Goal: Information Seeking & Learning: Learn about a topic

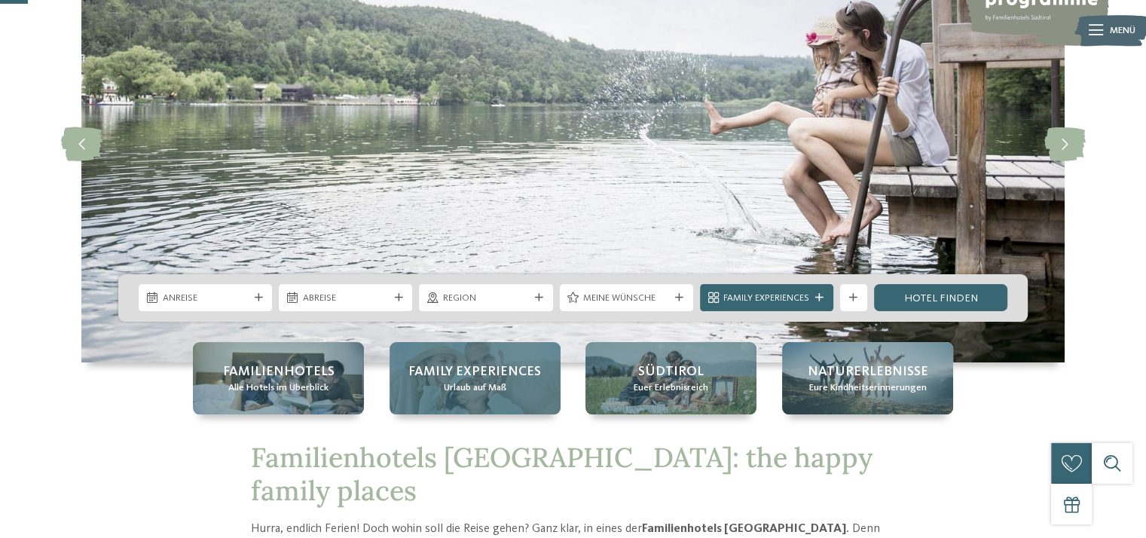
scroll to position [151, 0]
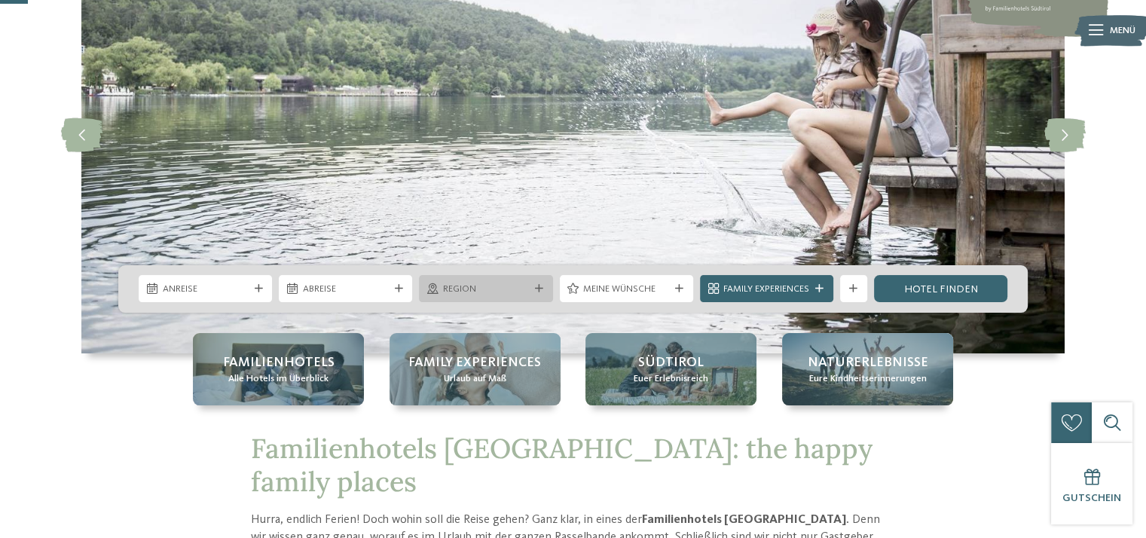
click at [539, 283] on div "Region" at bounding box center [485, 288] width 133 height 27
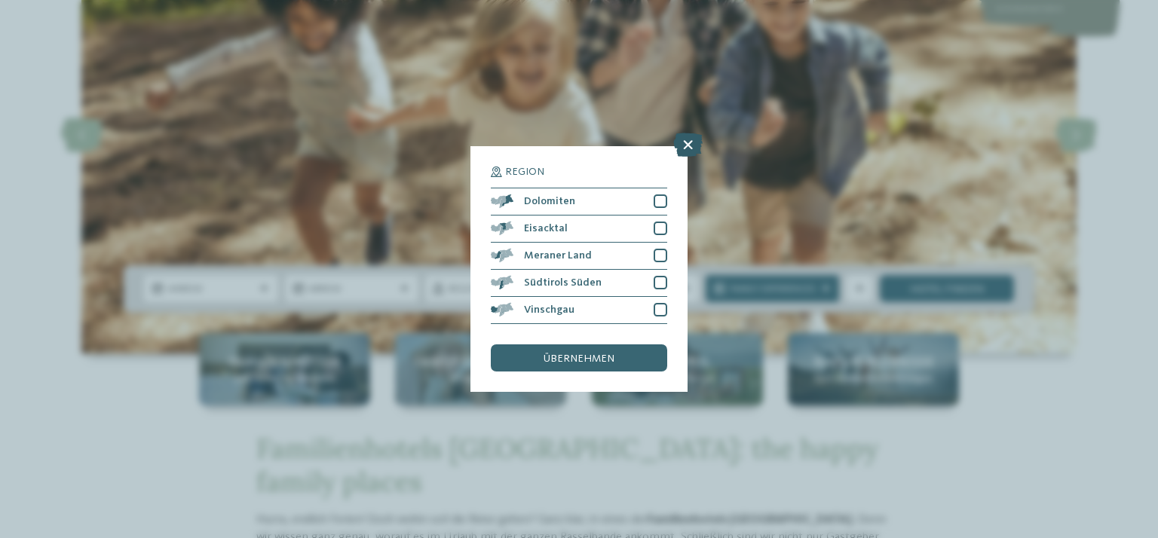
click at [689, 145] on icon at bounding box center [687, 145] width 29 height 24
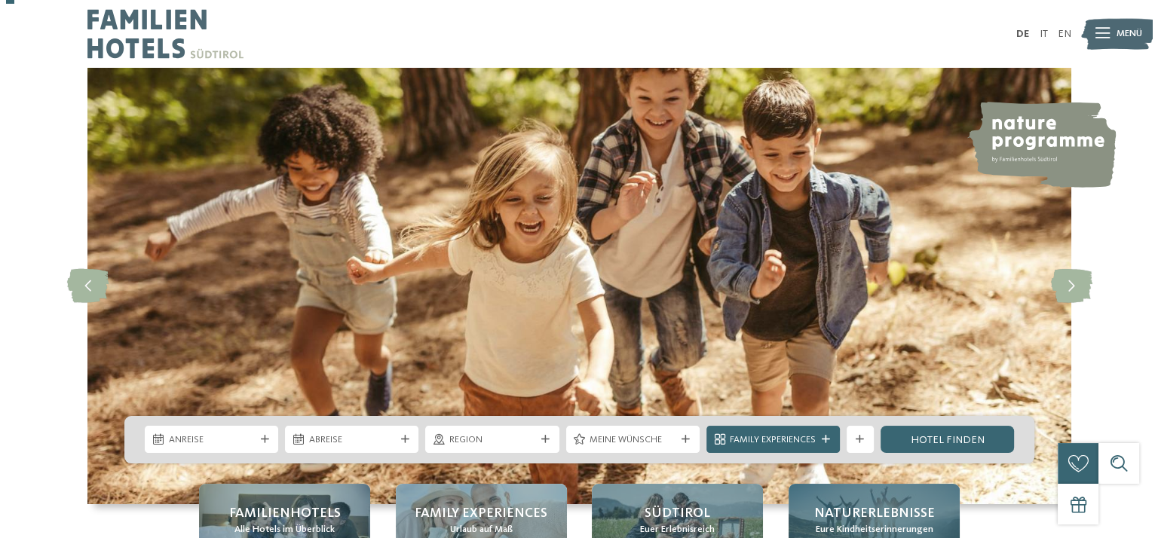
scroll to position [0, 0]
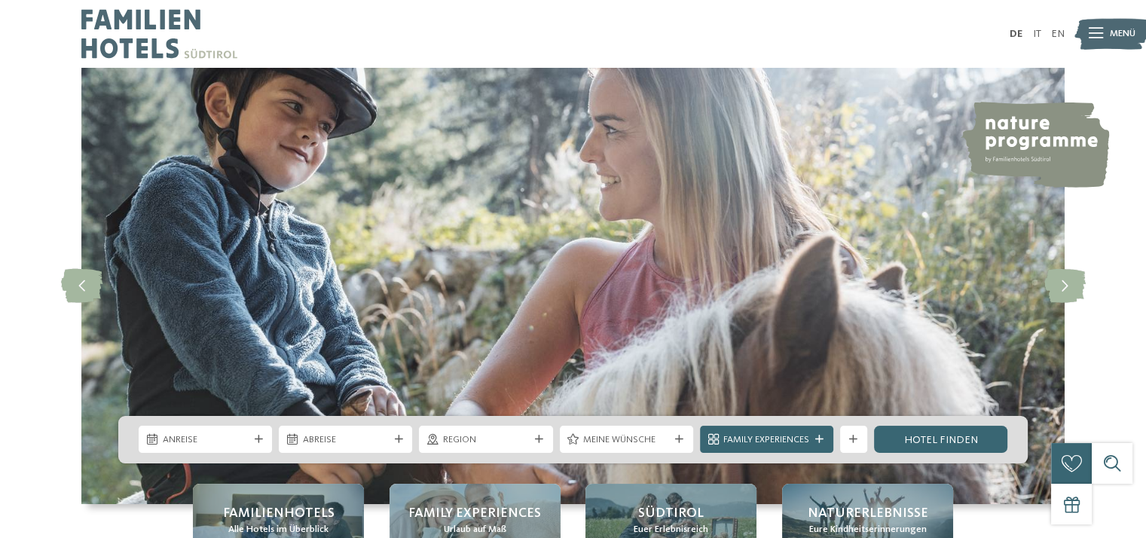
click at [1100, 33] on icon at bounding box center [1096, 34] width 14 height 11
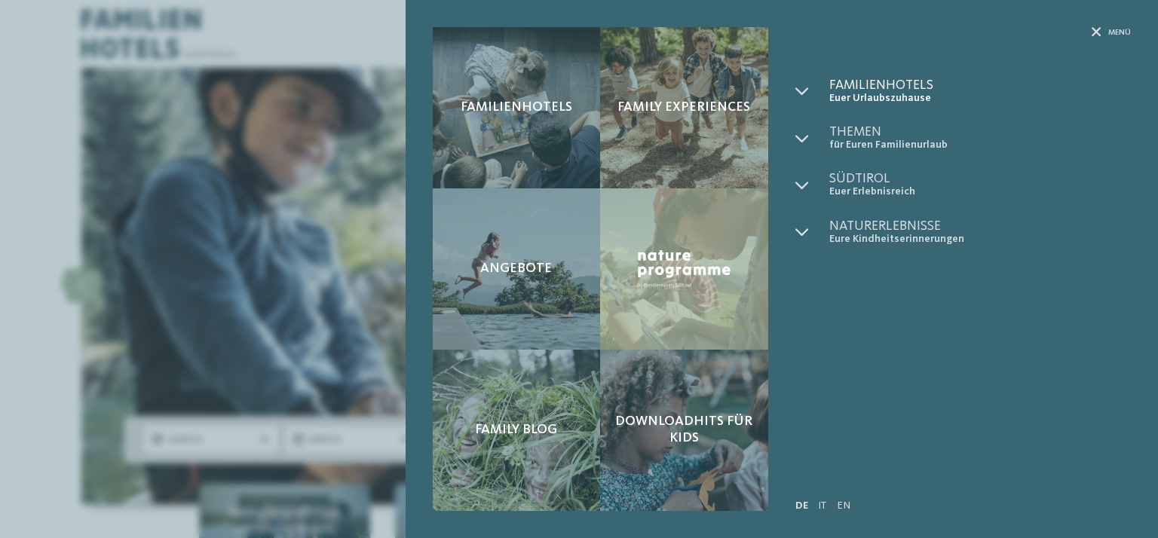
click at [871, 86] on span "Familienhotels" at bounding box center [979, 85] width 301 height 14
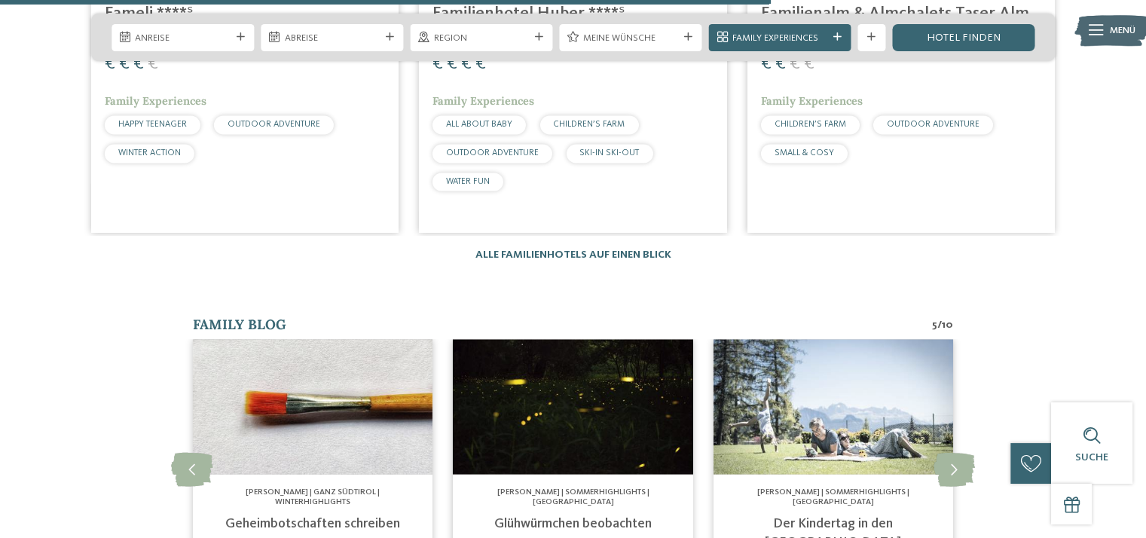
scroll to position [2713, 0]
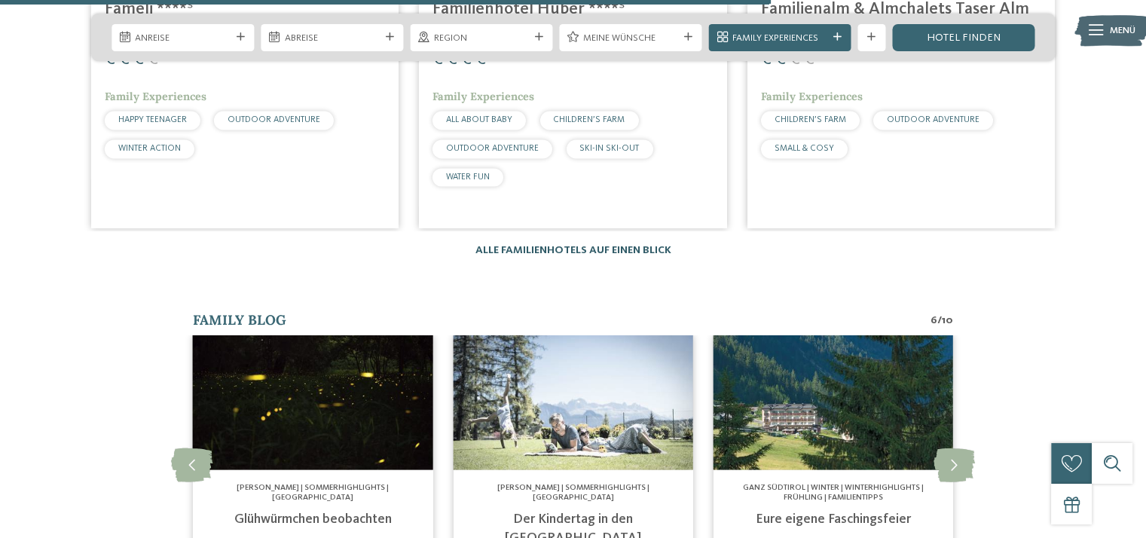
click at [622, 245] on link "Alle Familienhotels auf einen Blick" at bounding box center [574, 250] width 196 height 11
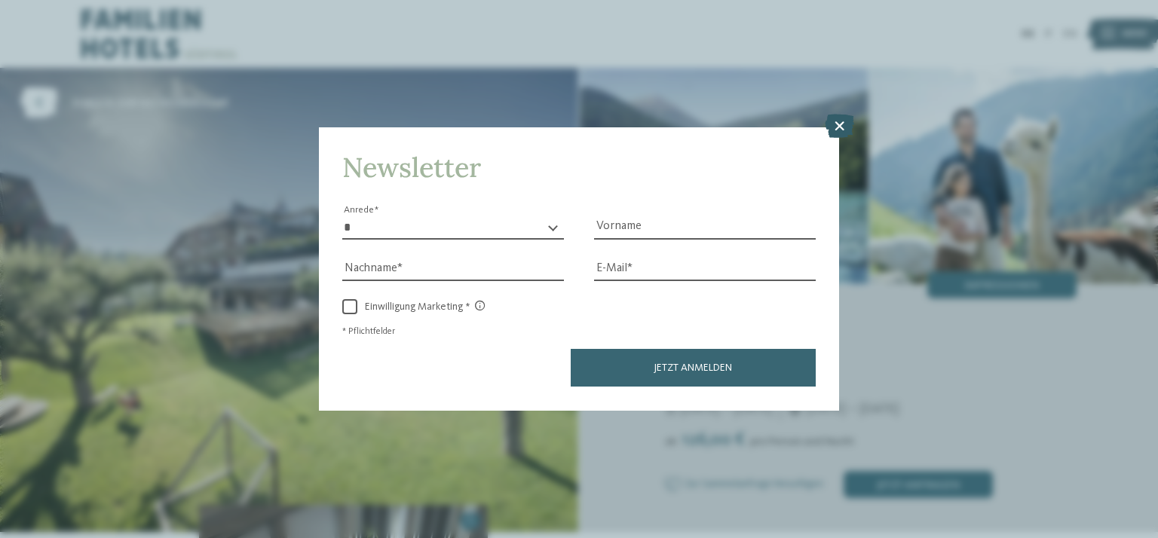
click at [843, 132] on icon at bounding box center [839, 127] width 29 height 24
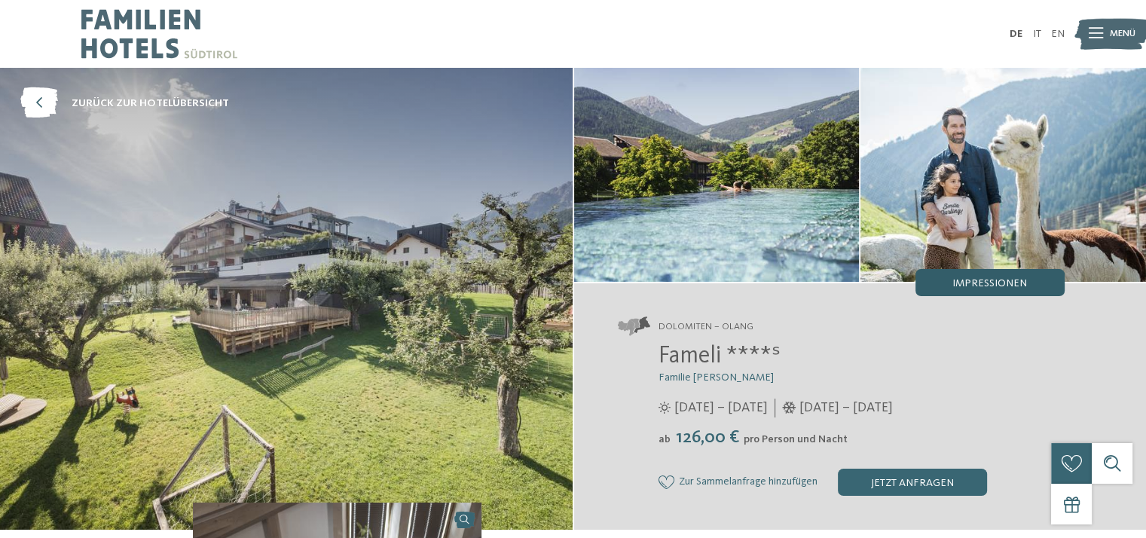
click at [978, 286] on span "Impressionen" at bounding box center [990, 283] width 75 height 11
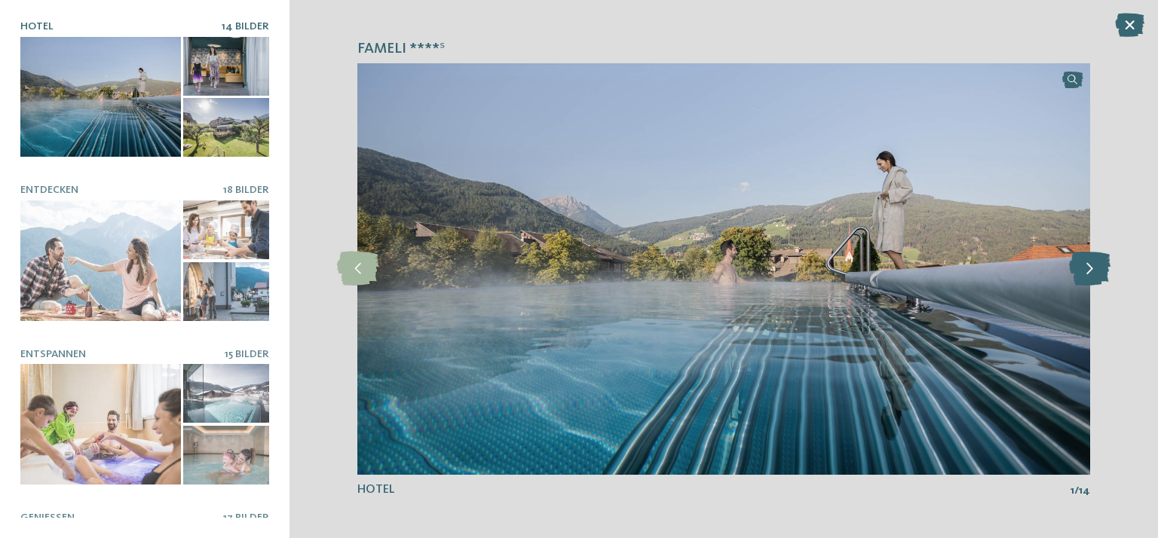
click at [1088, 268] on icon at bounding box center [1089, 269] width 41 height 34
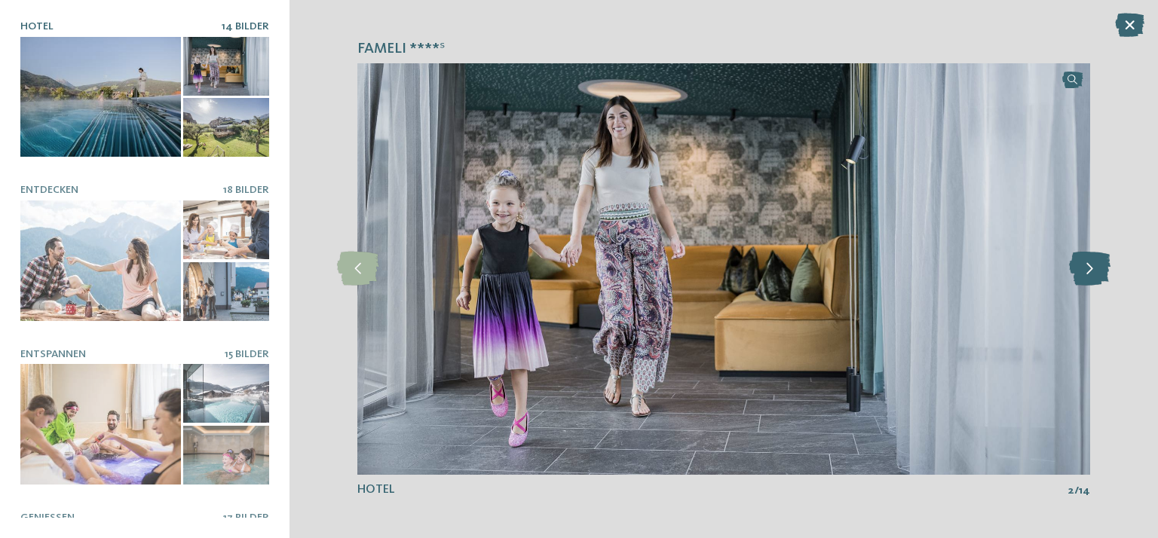
click at [1088, 268] on icon at bounding box center [1089, 269] width 41 height 34
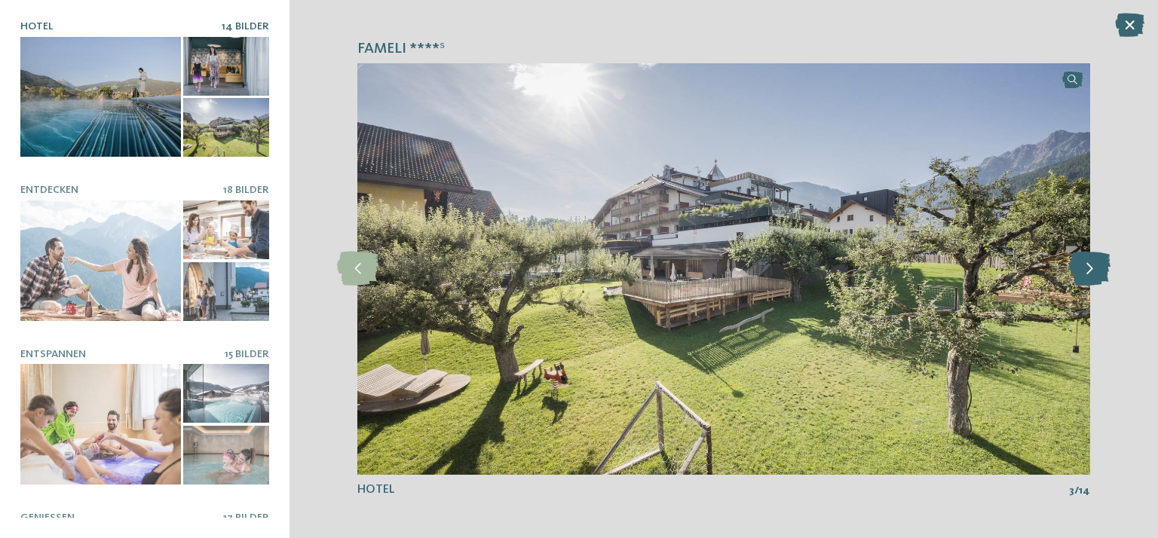
click at [1088, 268] on icon at bounding box center [1089, 269] width 41 height 34
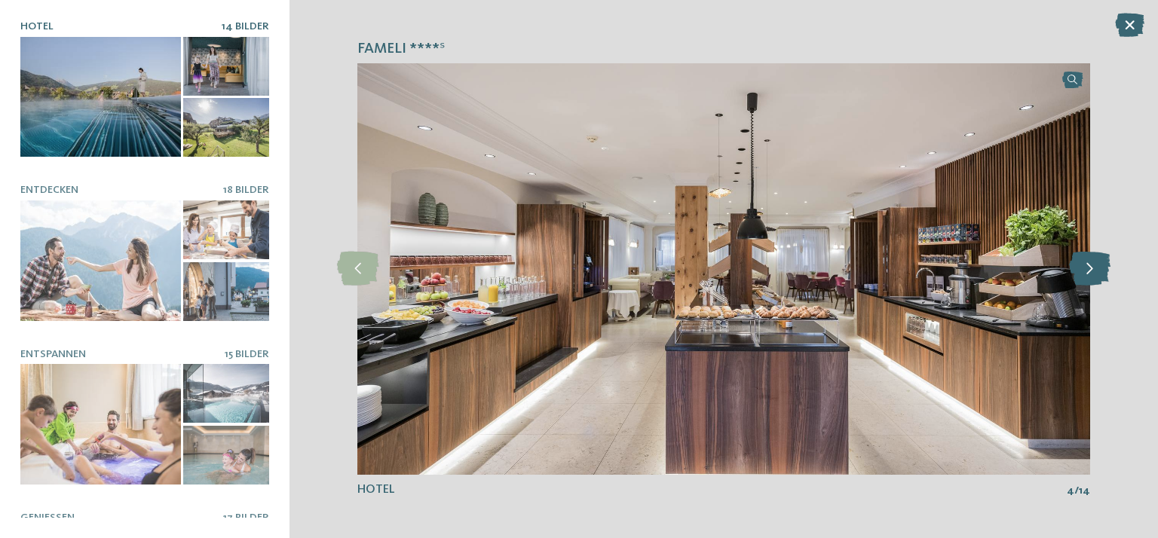
click at [1088, 268] on icon at bounding box center [1089, 269] width 41 height 34
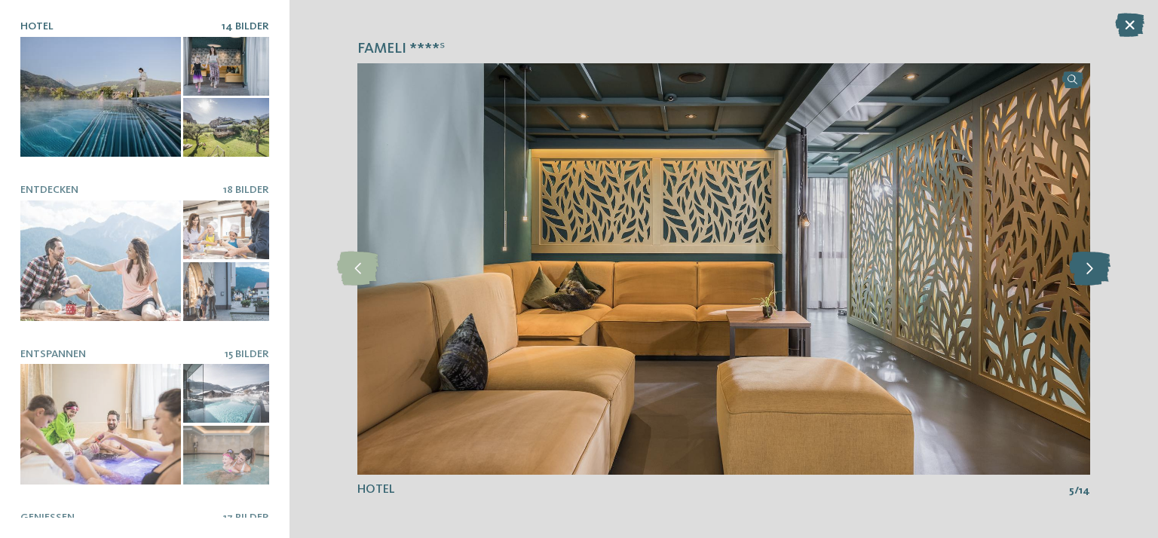
click at [1088, 268] on icon at bounding box center [1089, 269] width 41 height 34
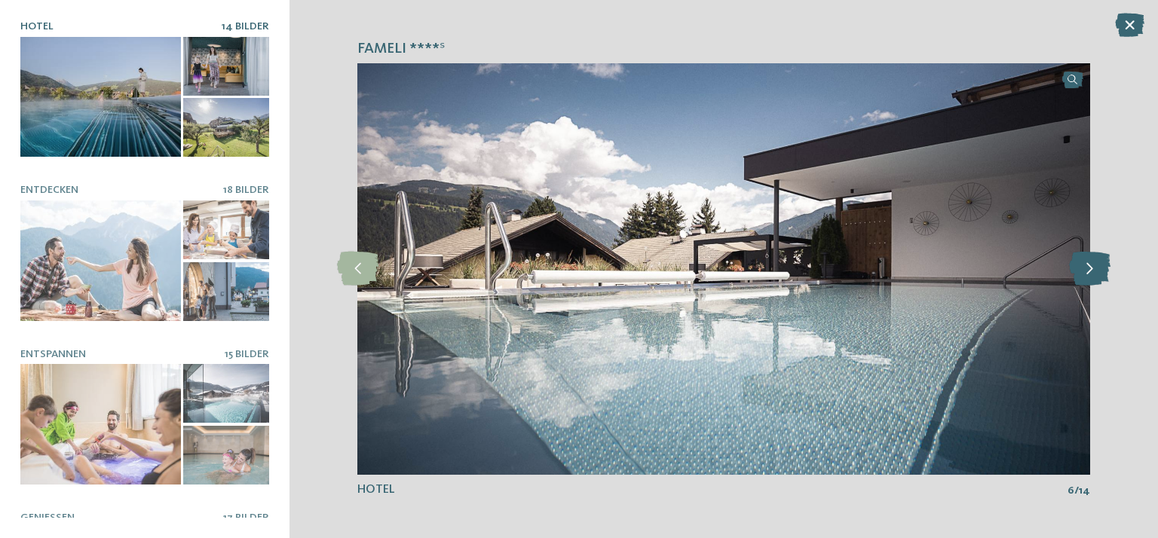
click at [1088, 268] on icon at bounding box center [1089, 269] width 41 height 34
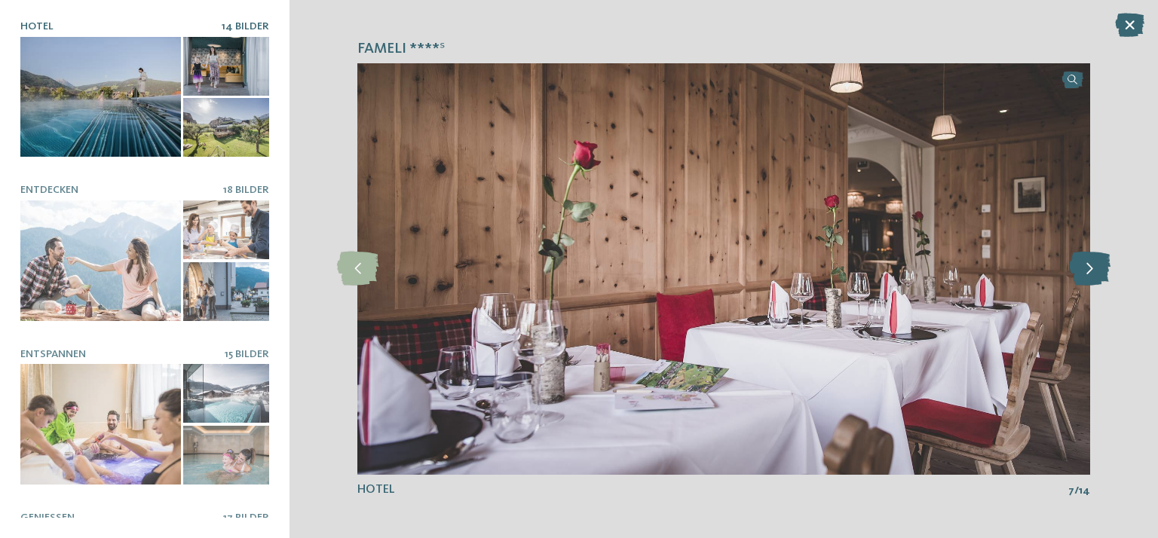
click at [1088, 268] on icon at bounding box center [1089, 269] width 41 height 34
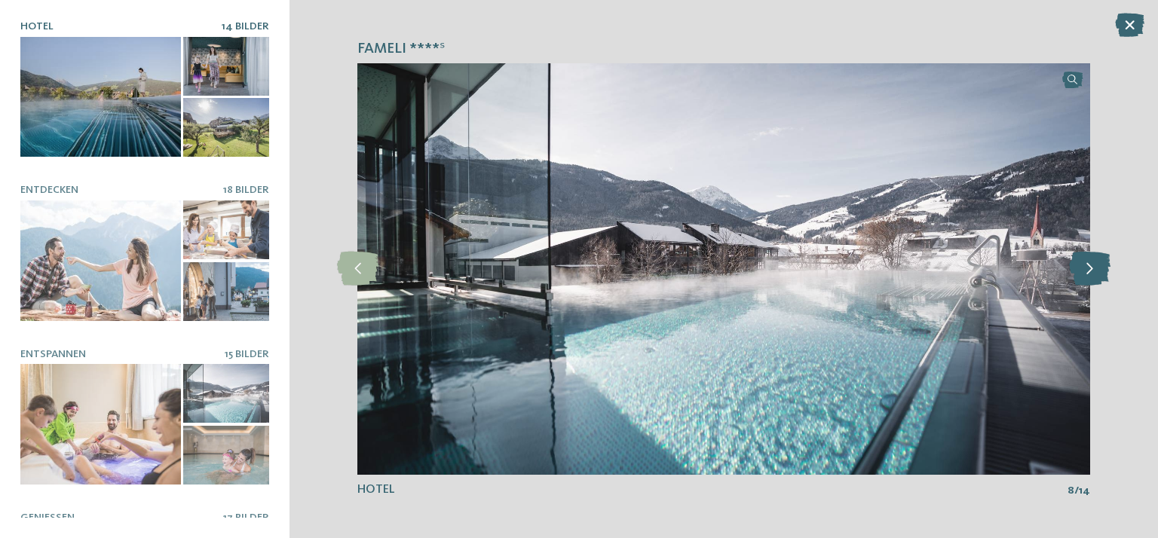
click at [1088, 268] on icon at bounding box center [1089, 269] width 41 height 34
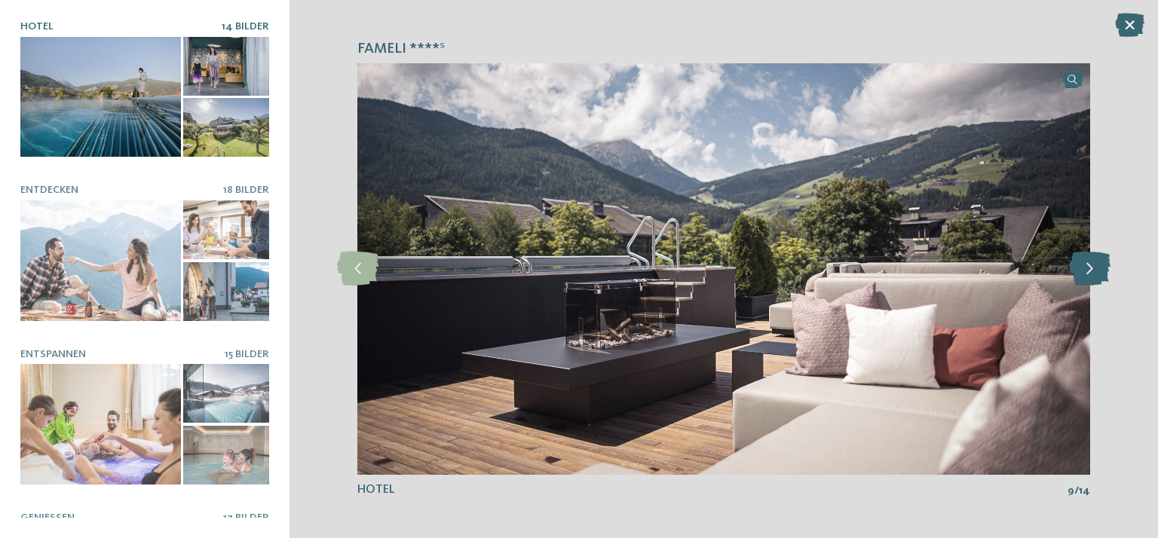
click at [1088, 268] on icon at bounding box center [1089, 269] width 41 height 34
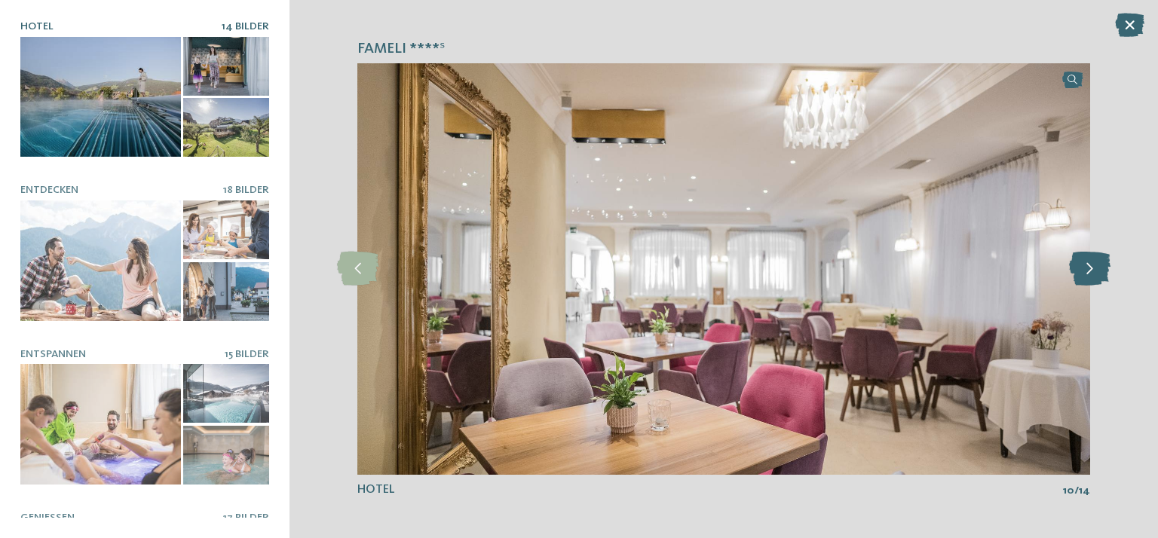
click at [1088, 268] on icon at bounding box center [1089, 269] width 41 height 34
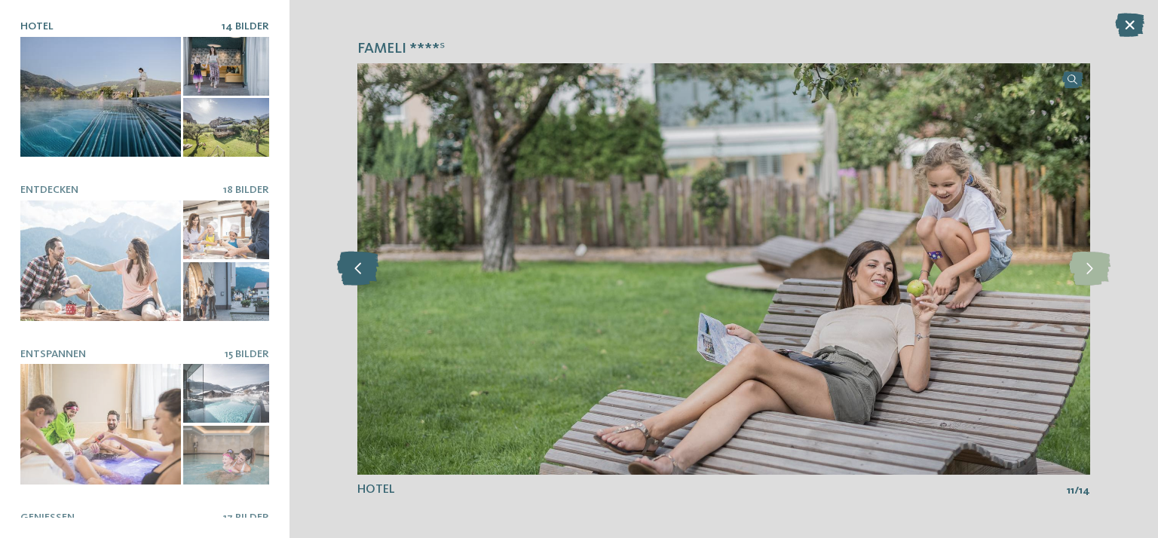
click at [350, 269] on icon at bounding box center [357, 269] width 41 height 34
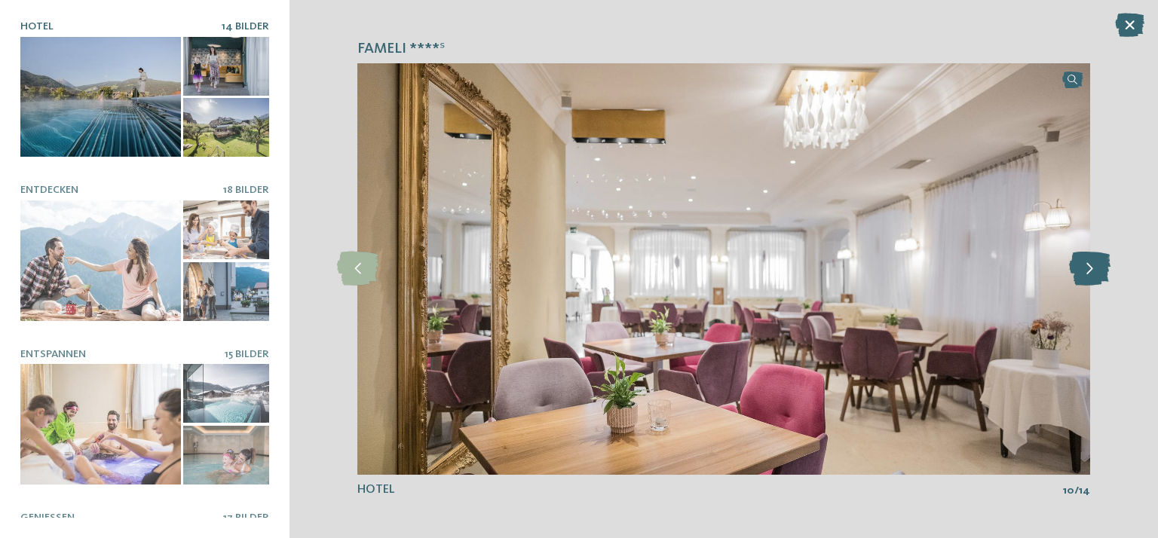
click at [1096, 268] on icon at bounding box center [1089, 269] width 41 height 34
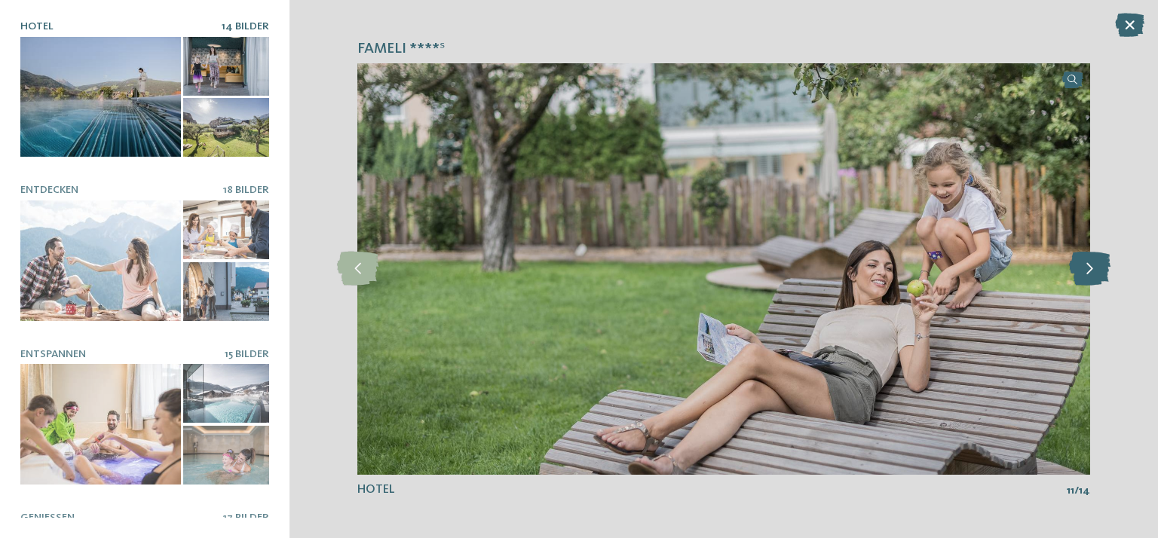
click at [1090, 268] on icon at bounding box center [1089, 269] width 41 height 34
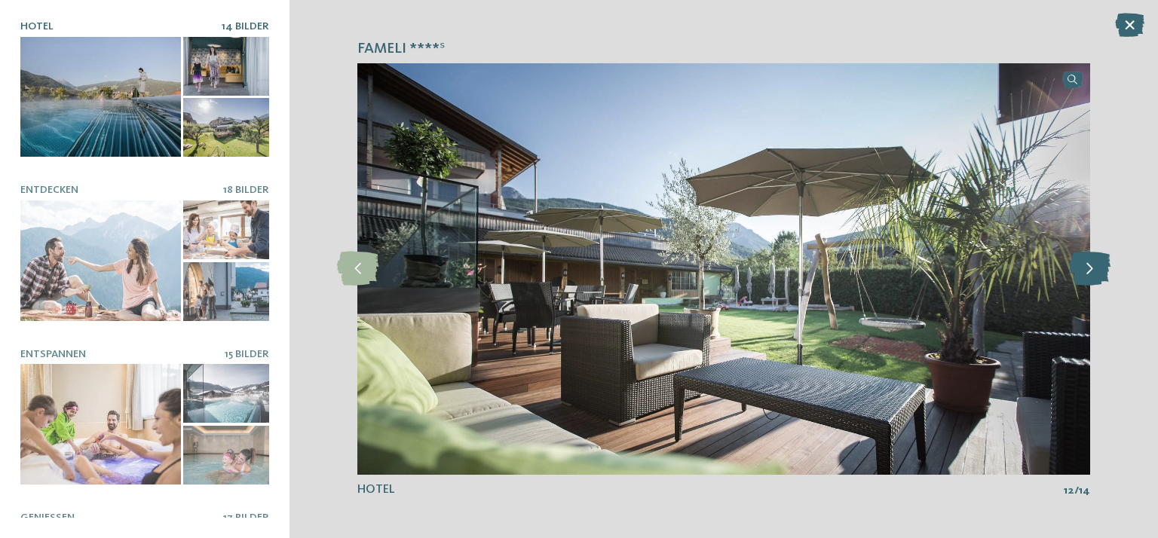
click at [1090, 268] on icon at bounding box center [1089, 269] width 41 height 34
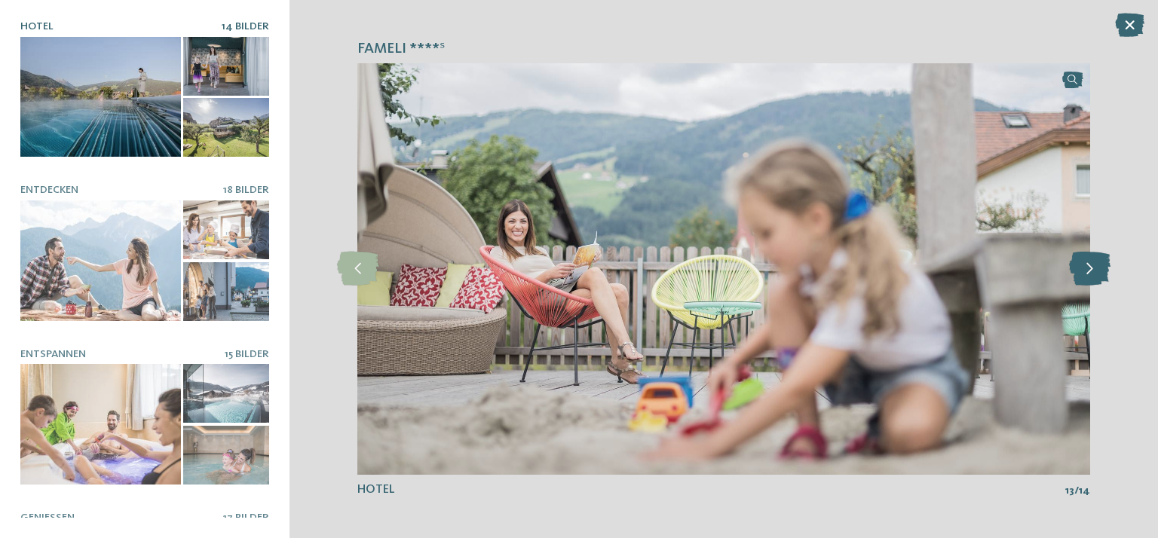
click at [1090, 268] on icon at bounding box center [1089, 269] width 41 height 34
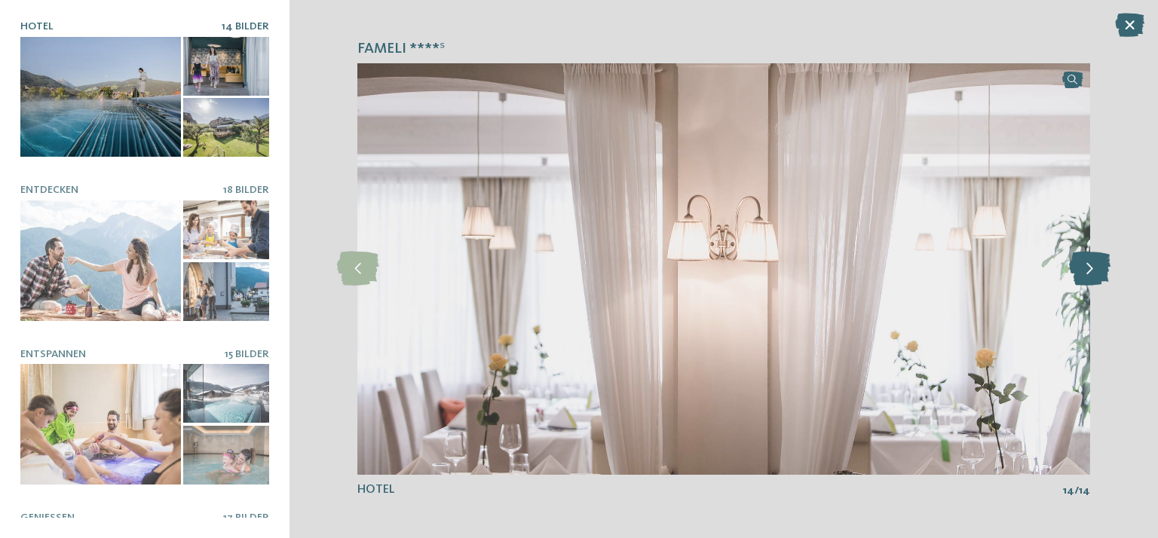
click at [1090, 268] on icon at bounding box center [1089, 269] width 41 height 34
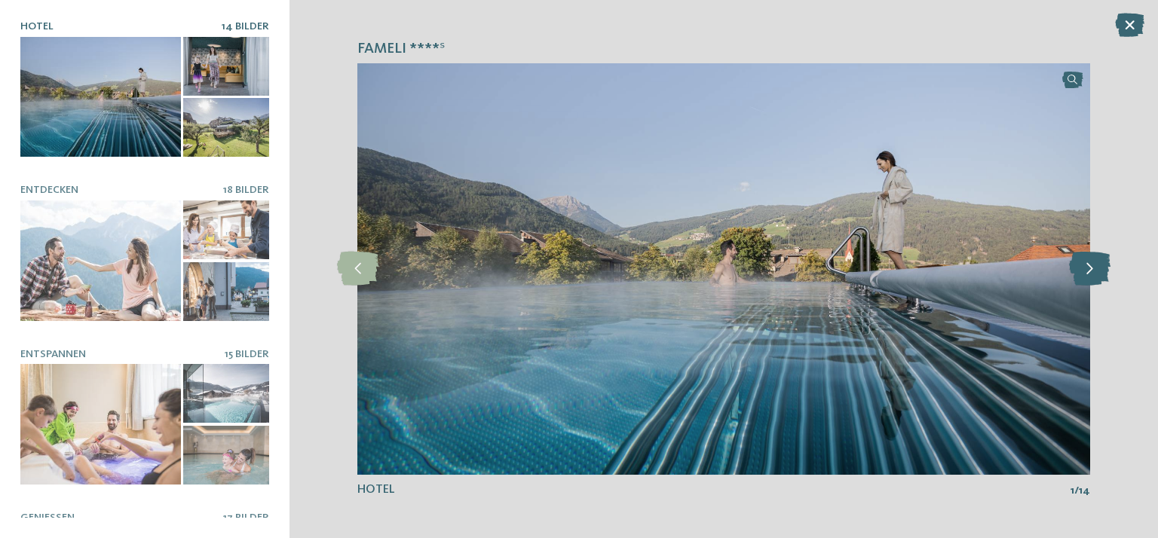
click at [1090, 268] on icon at bounding box center [1089, 269] width 41 height 34
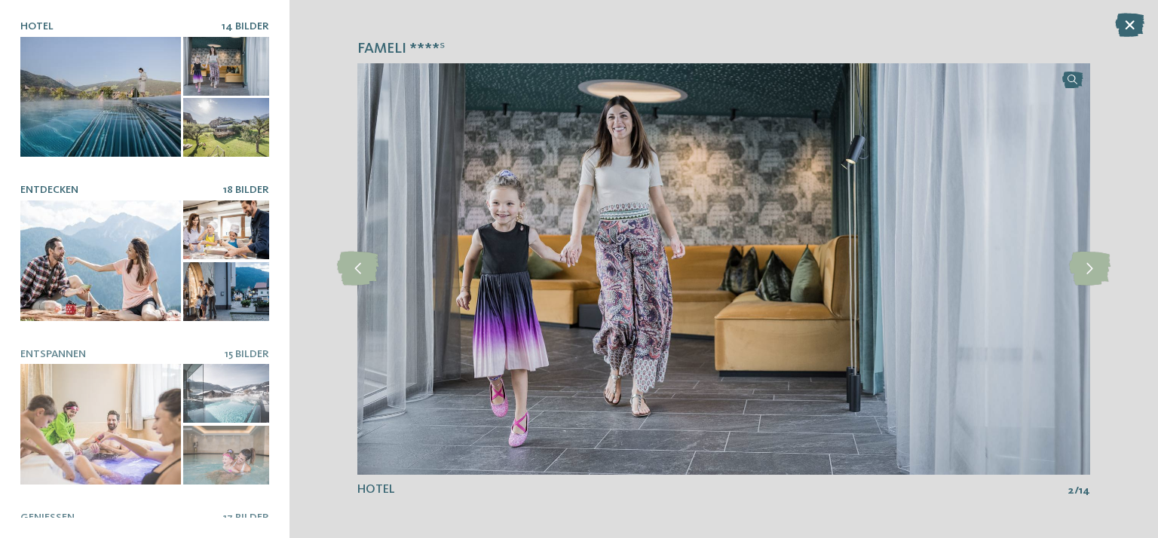
click at [58, 219] on div at bounding box center [100, 260] width 161 height 121
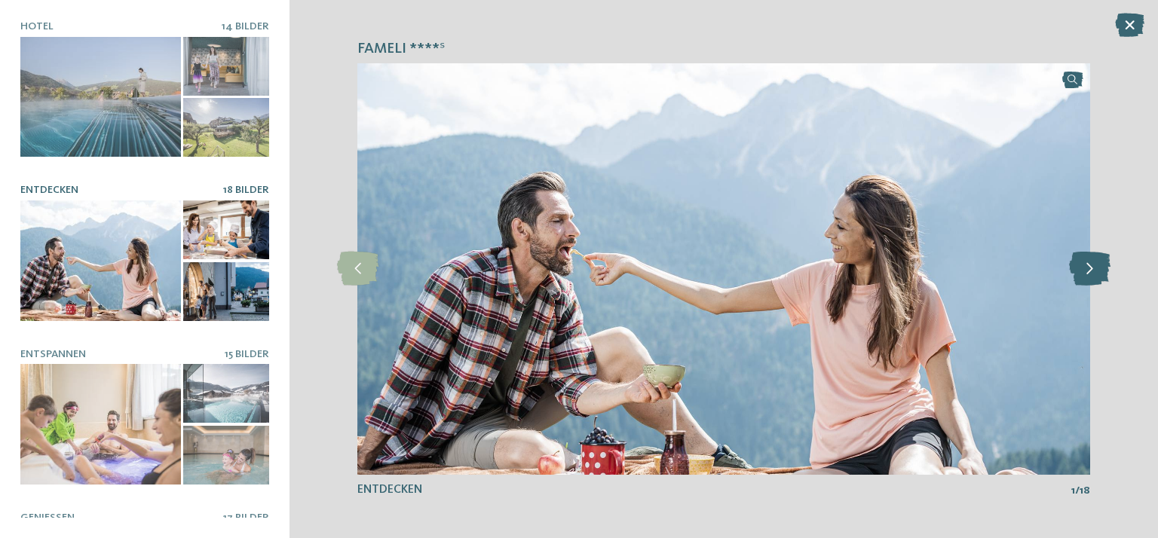
click at [1094, 265] on icon at bounding box center [1089, 269] width 41 height 34
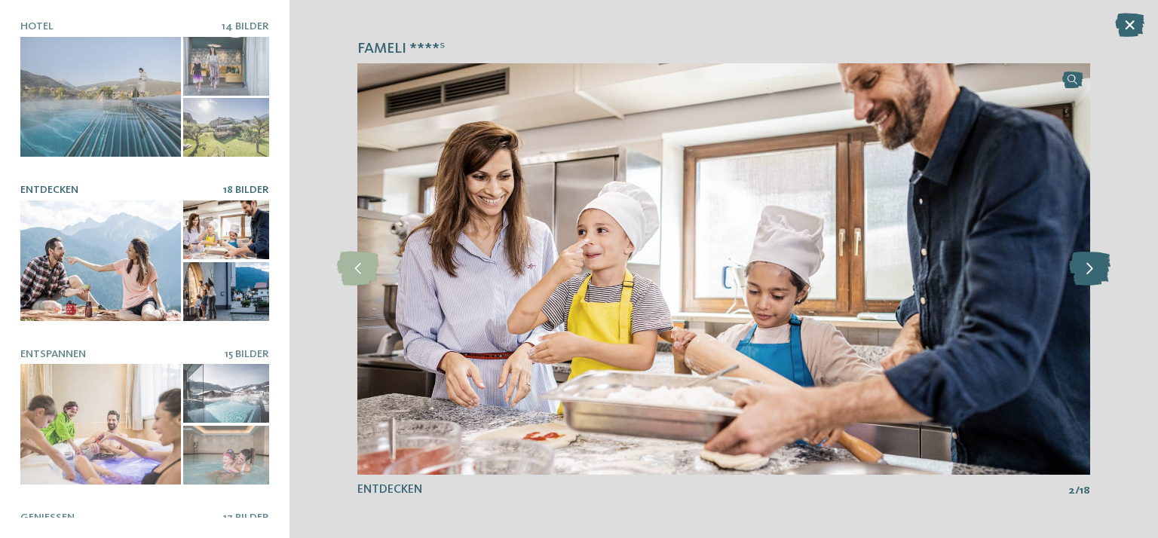
click at [1094, 265] on icon at bounding box center [1089, 269] width 41 height 34
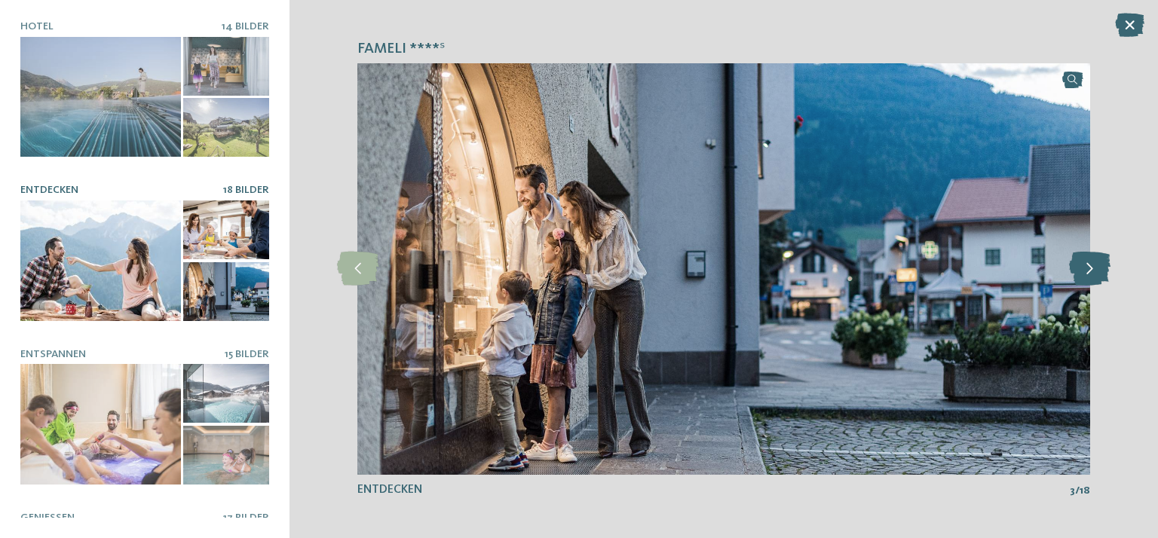
click at [1094, 265] on icon at bounding box center [1089, 269] width 41 height 34
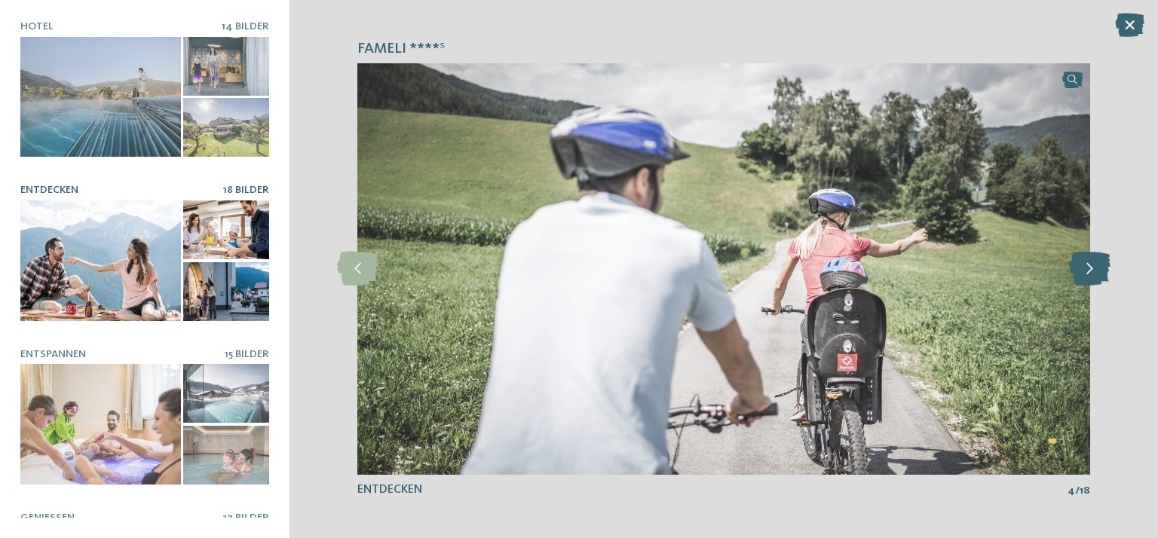
click at [1094, 265] on icon at bounding box center [1089, 269] width 41 height 34
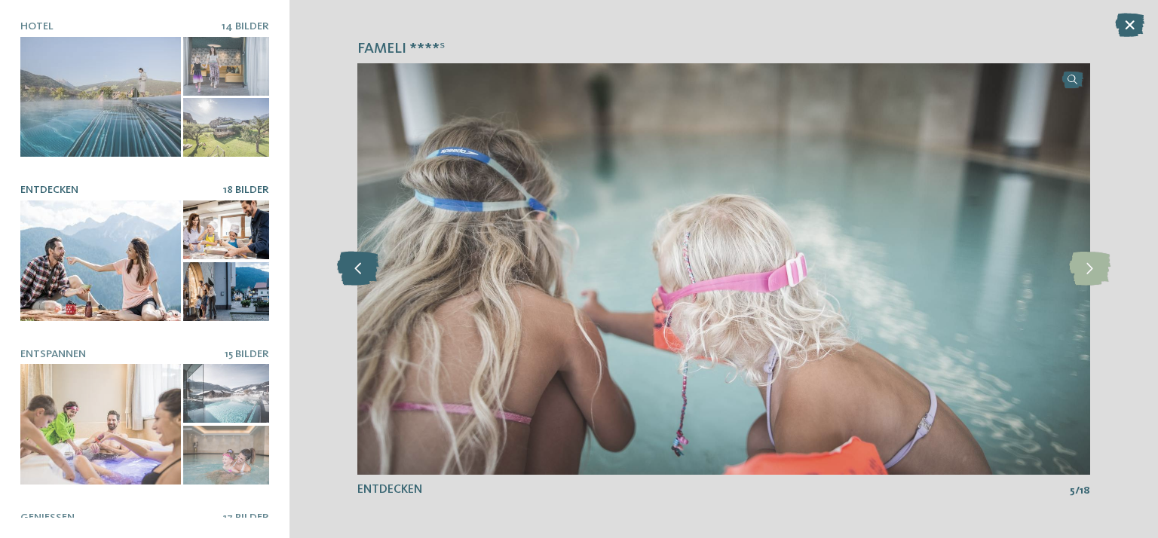
click at [354, 262] on icon at bounding box center [357, 269] width 41 height 34
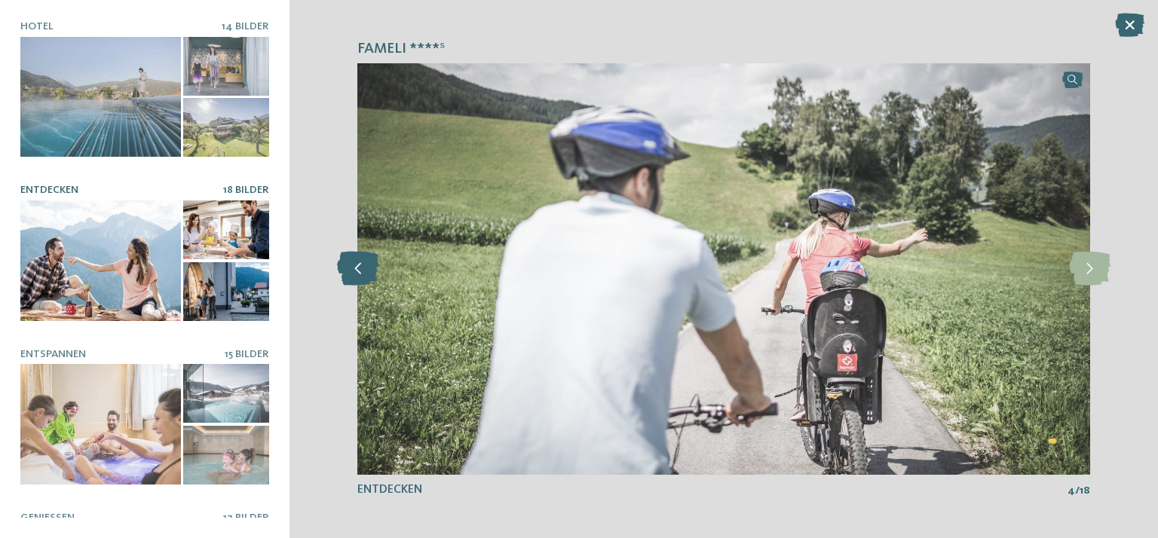
click at [354, 262] on icon at bounding box center [357, 269] width 41 height 34
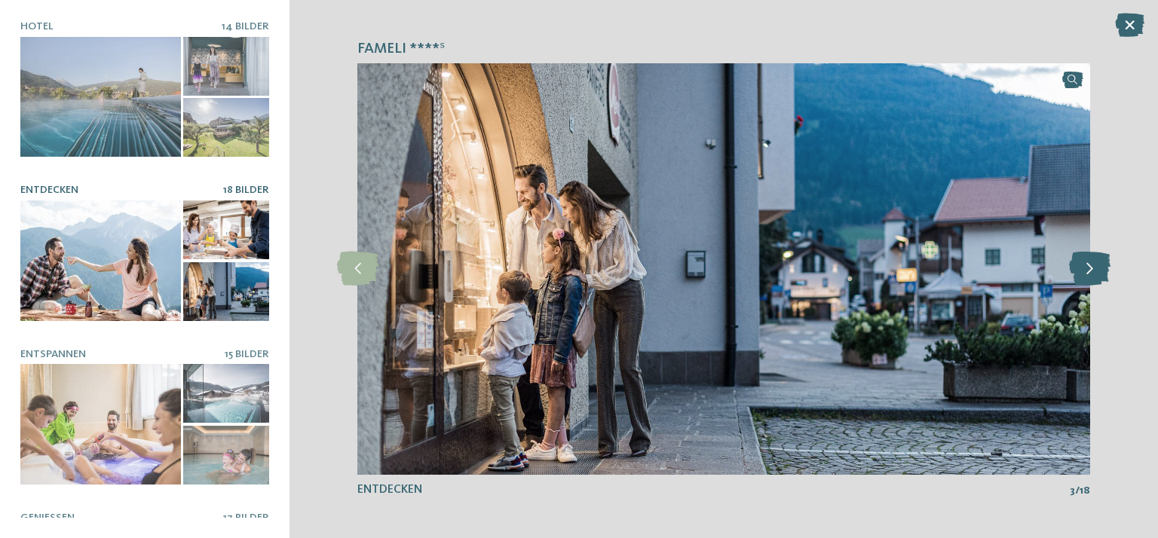
click at [1090, 268] on icon at bounding box center [1089, 269] width 41 height 34
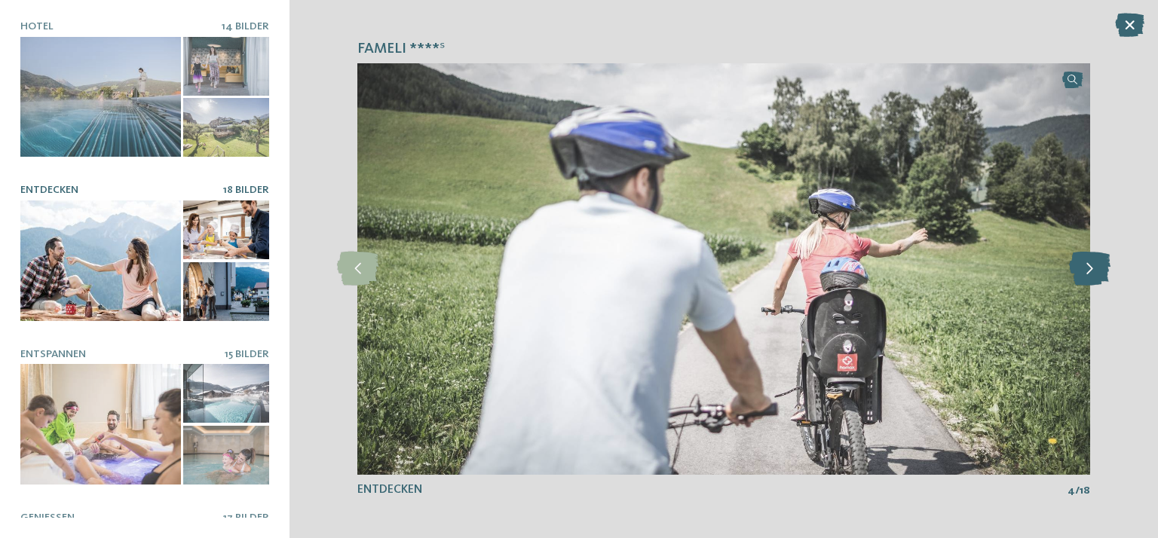
click at [1090, 268] on icon at bounding box center [1089, 269] width 41 height 34
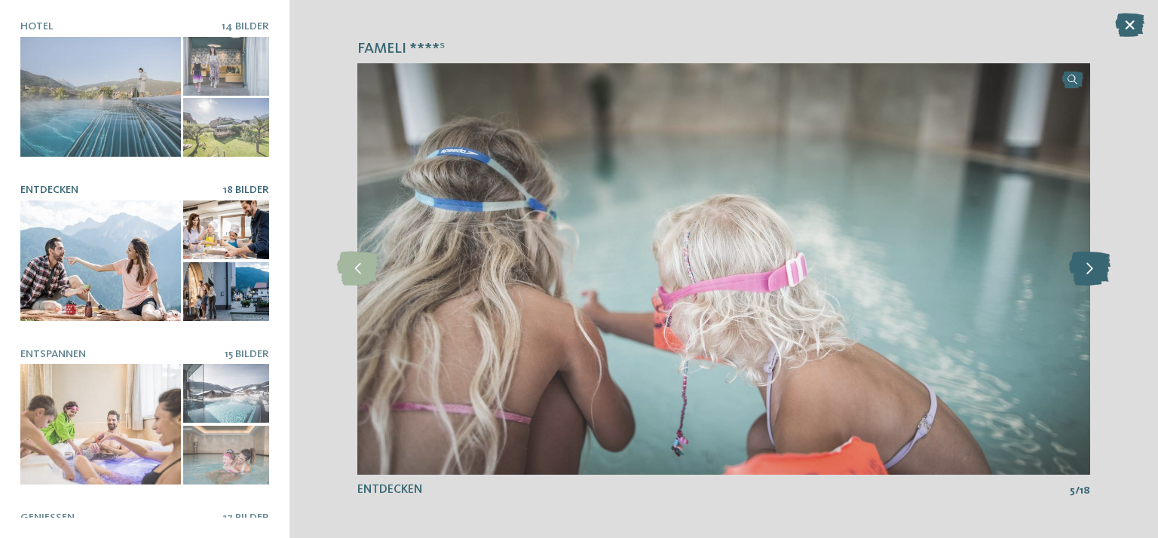
click at [1090, 268] on icon at bounding box center [1089, 269] width 41 height 34
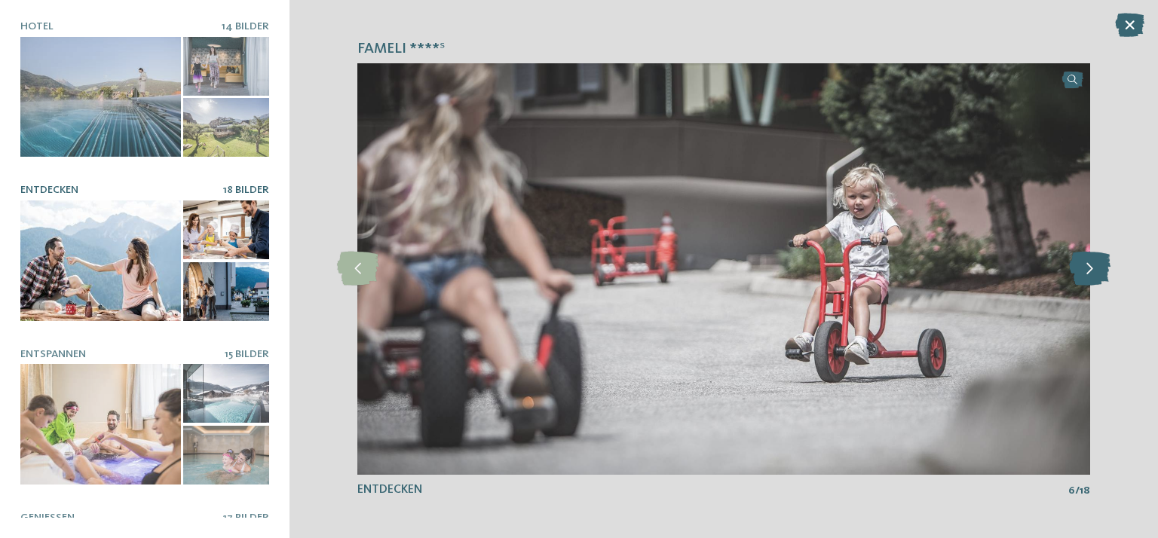
click at [1090, 268] on icon at bounding box center [1089, 269] width 41 height 34
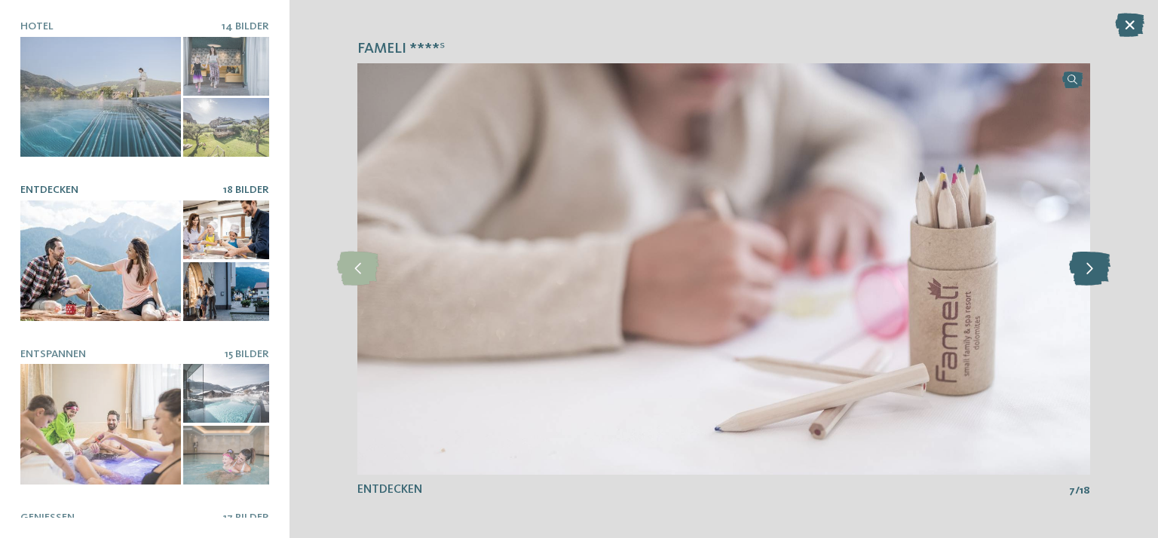
click at [1090, 268] on icon at bounding box center [1089, 269] width 41 height 34
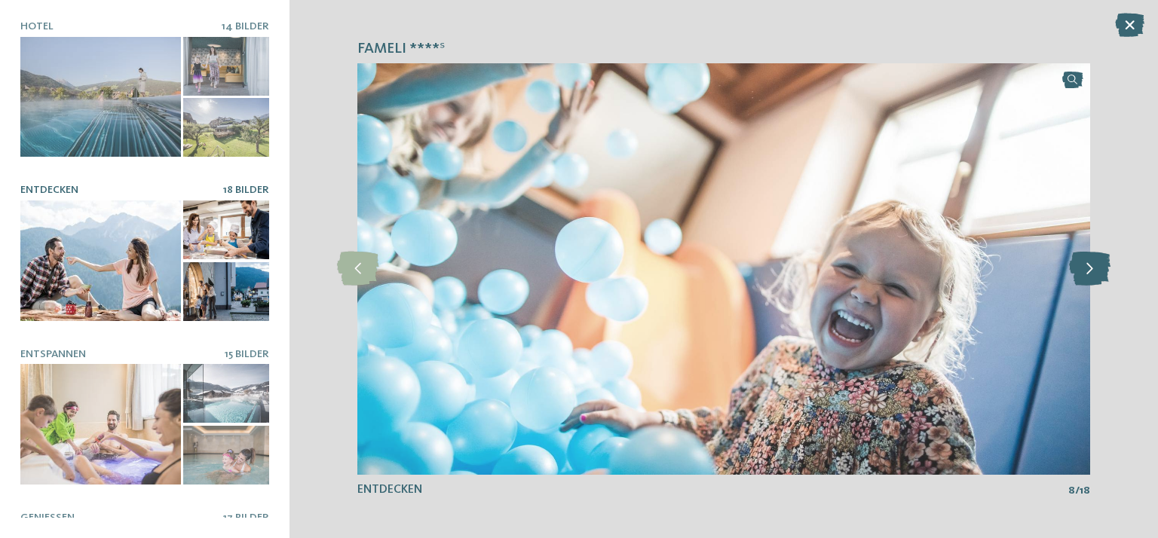
click at [1090, 268] on icon at bounding box center [1089, 269] width 41 height 34
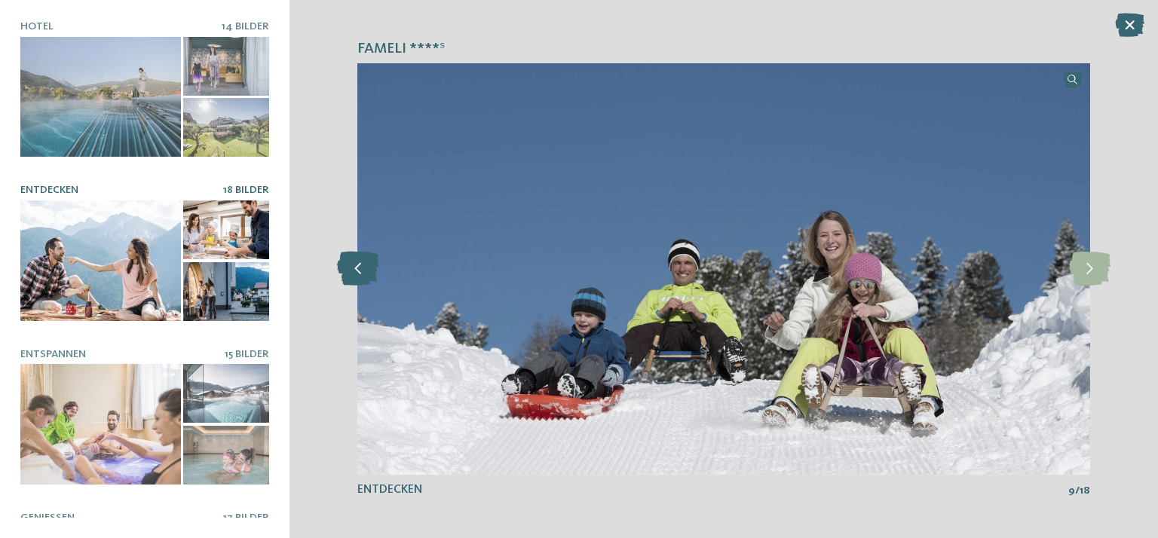
click at [366, 277] on icon at bounding box center [357, 269] width 41 height 34
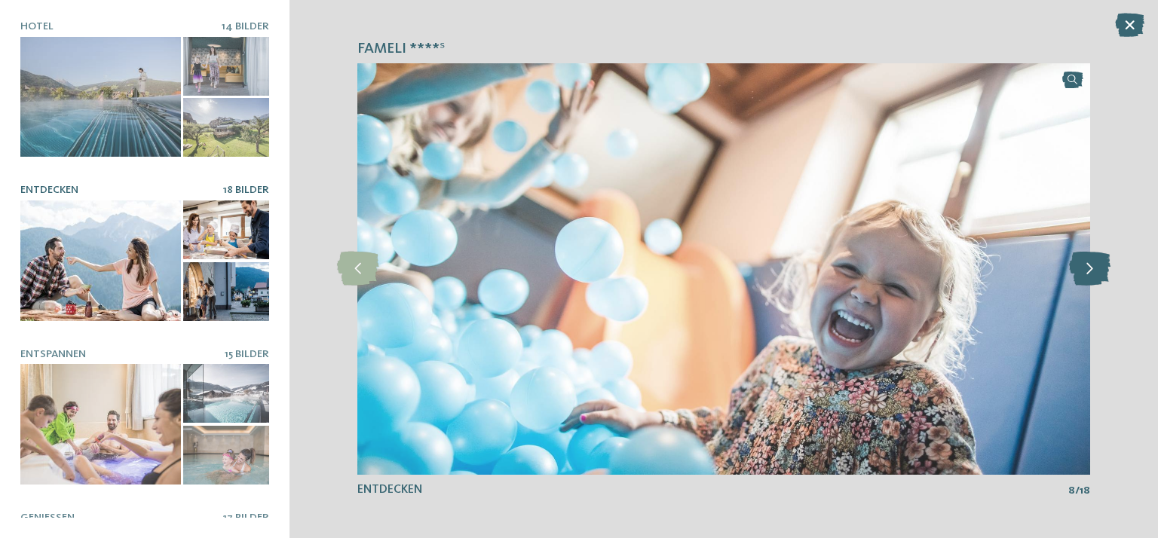
click at [1093, 267] on icon at bounding box center [1089, 269] width 41 height 34
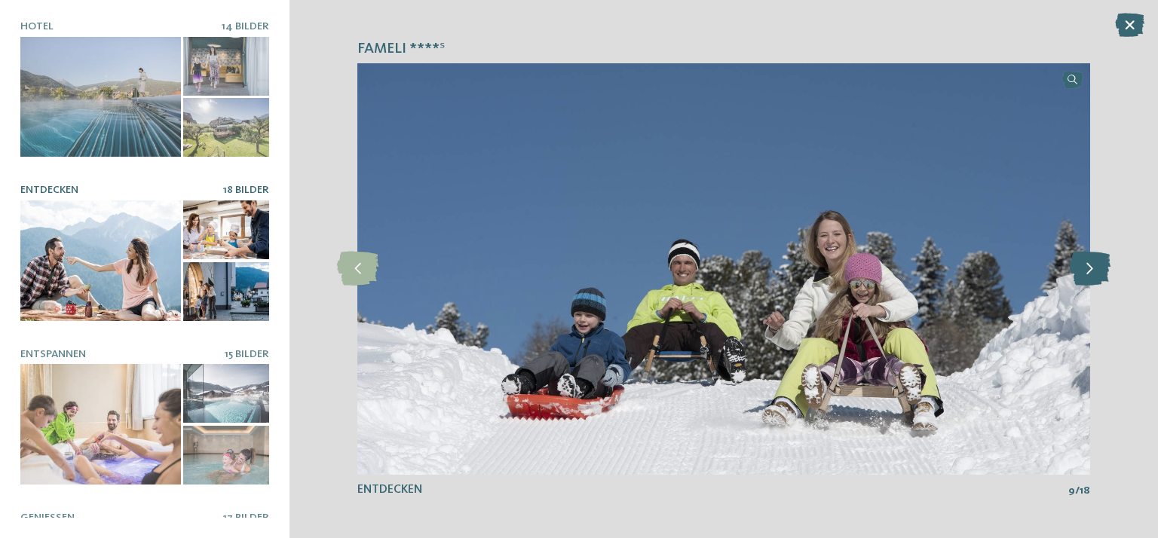
click at [1093, 267] on icon at bounding box center [1089, 269] width 41 height 34
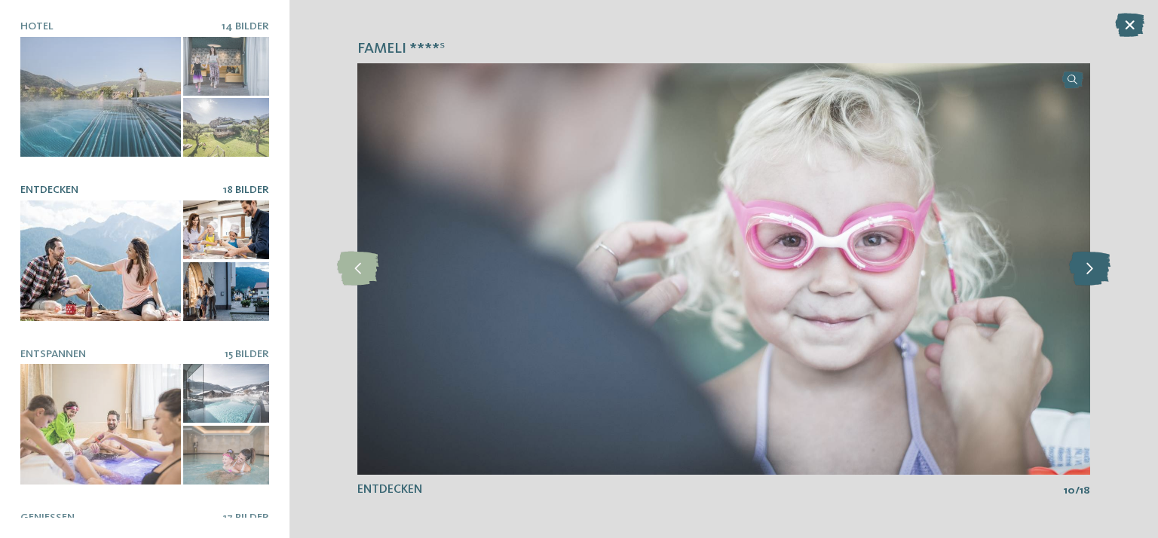
click at [1093, 267] on icon at bounding box center [1089, 269] width 41 height 34
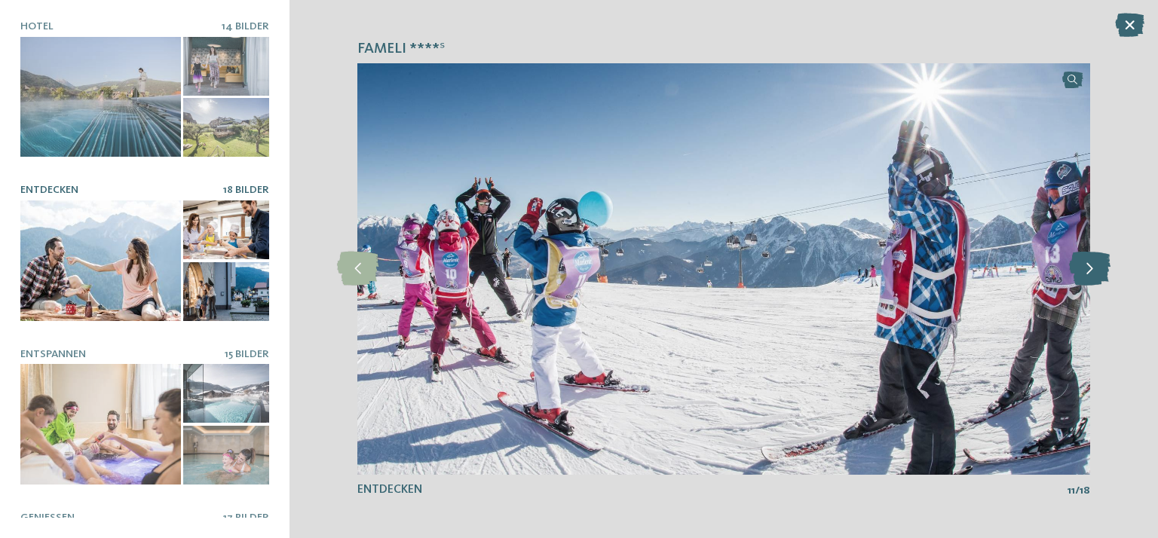
click at [1093, 267] on icon at bounding box center [1089, 269] width 41 height 34
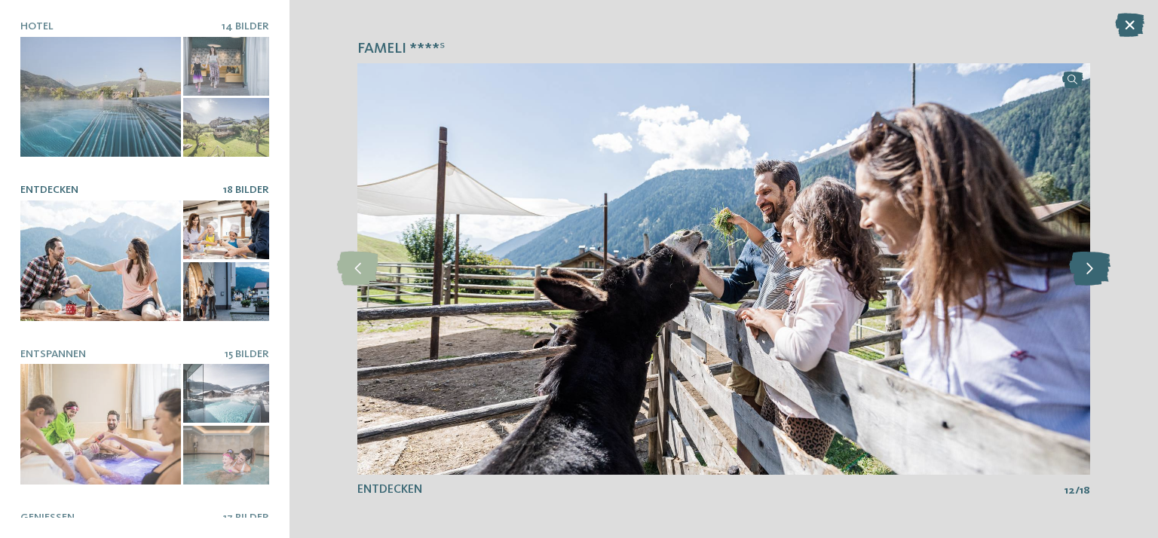
click at [1093, 267] on icon at bounding box center [1089, 269] width 41 height 34
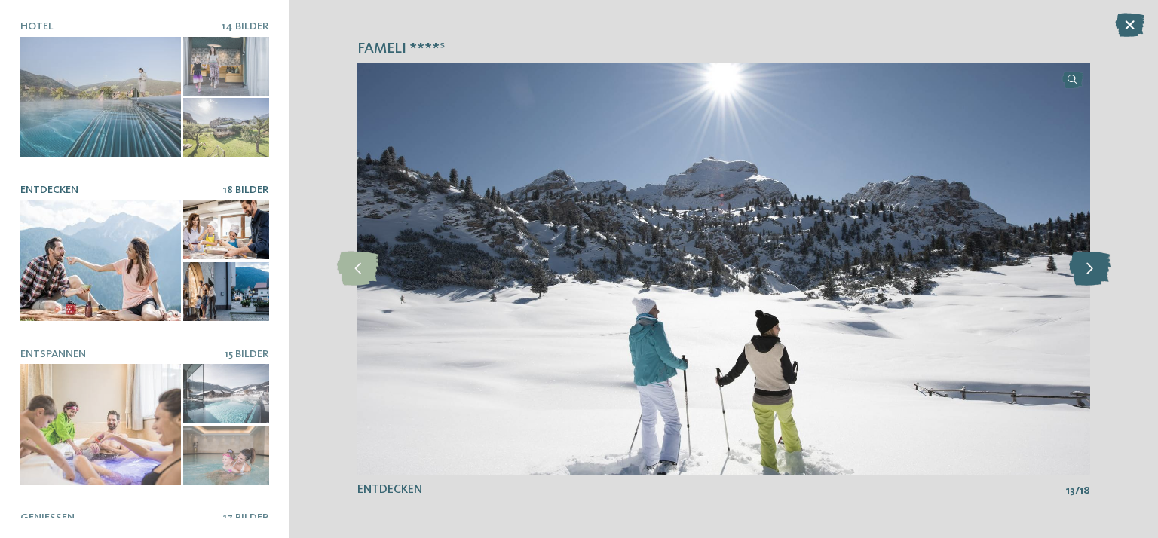
click at [1093, 267] on icon at bounding box center [1089, 269] width 41 height 34
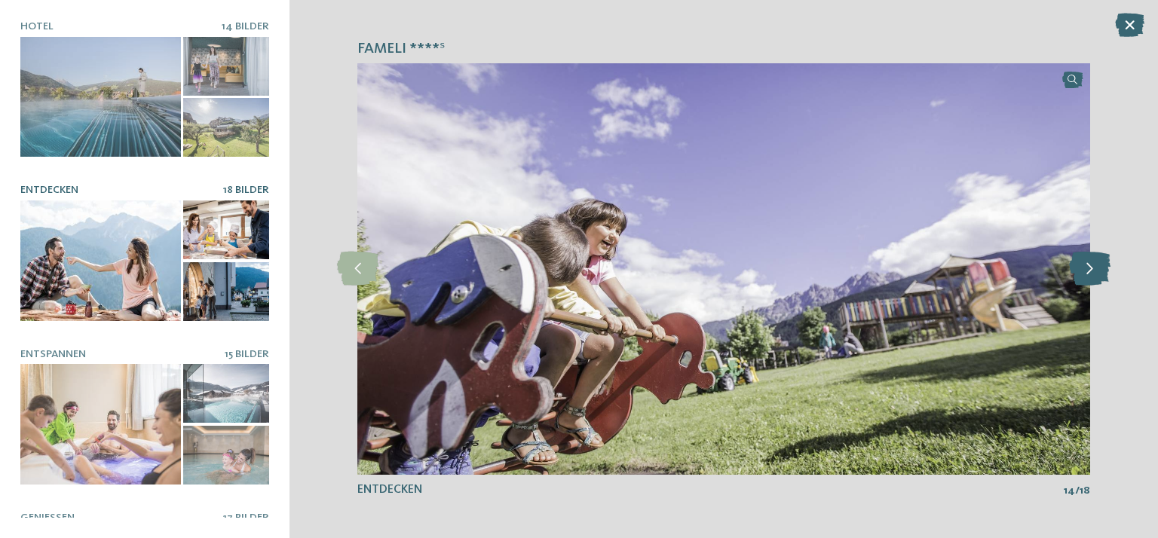
click at [1093, 267] on icon at bounding box center [1089, 269] width 41 height 34
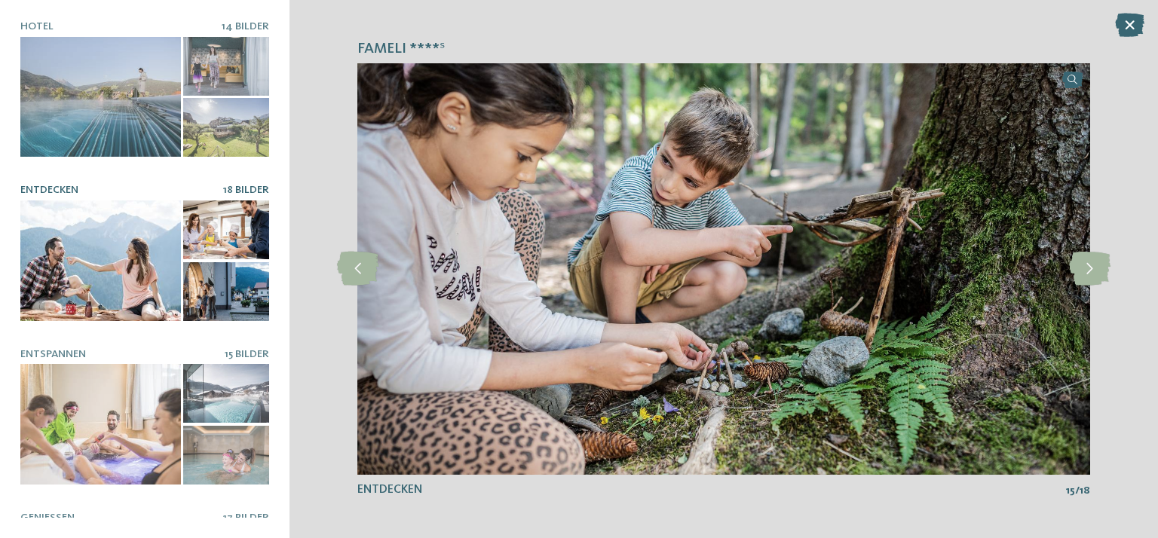
click at [331, 265] on div "Fameli ****ˢ slide 2 of 14" at bounding box center [723, 269] width 868 height 538
click at [353, 268] on icon at bounding box center [357, 269] width 41 height 34
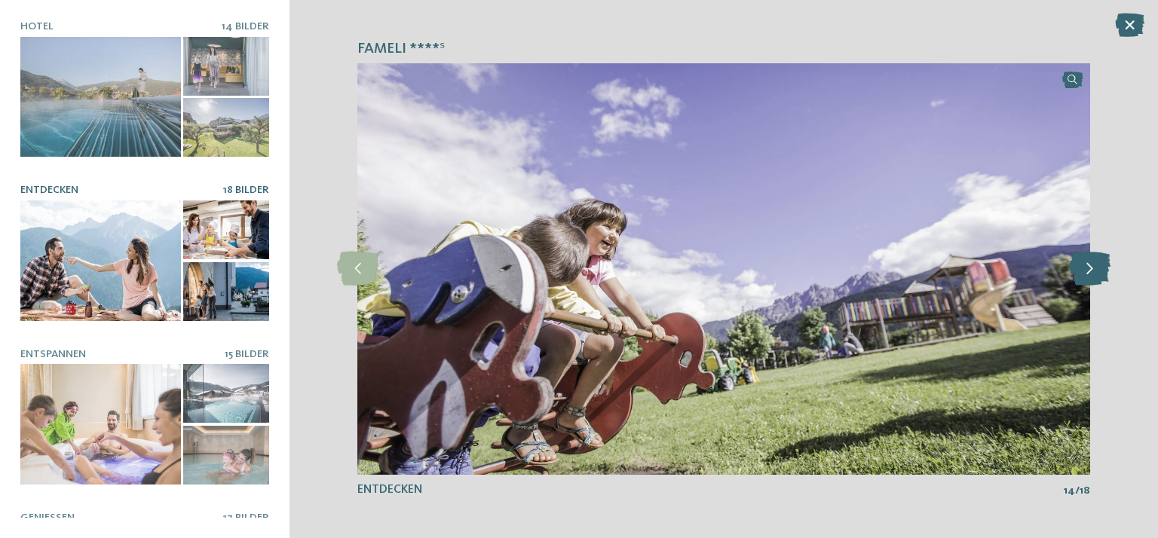
click at [1098, 274] on icon at bounding box center [1089, 269] width 41 height 34
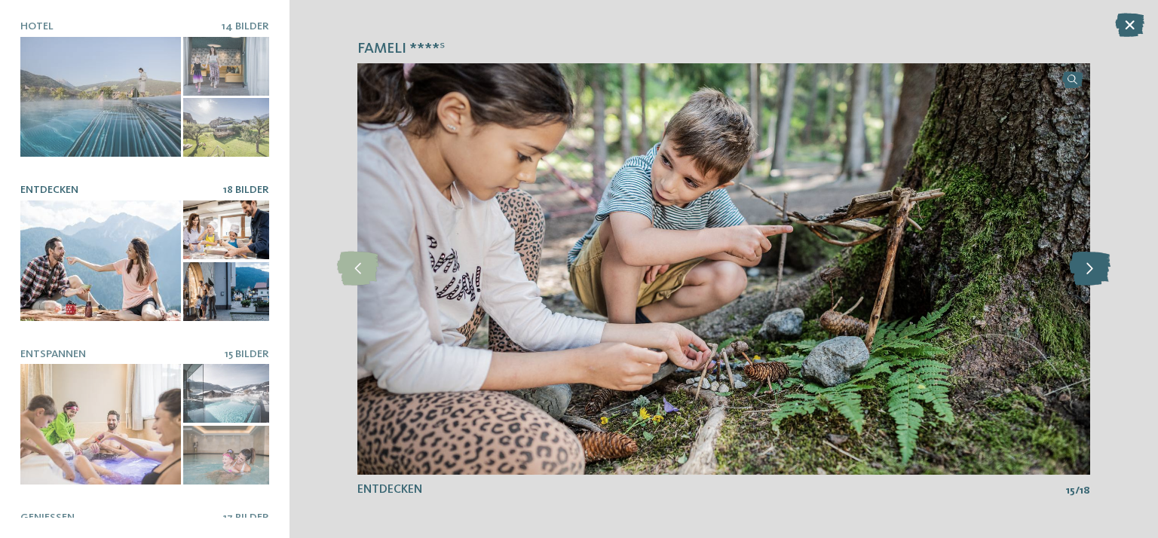
click at [1098, 274] on icon at bounding box center [1089, 269] width 41 height 34
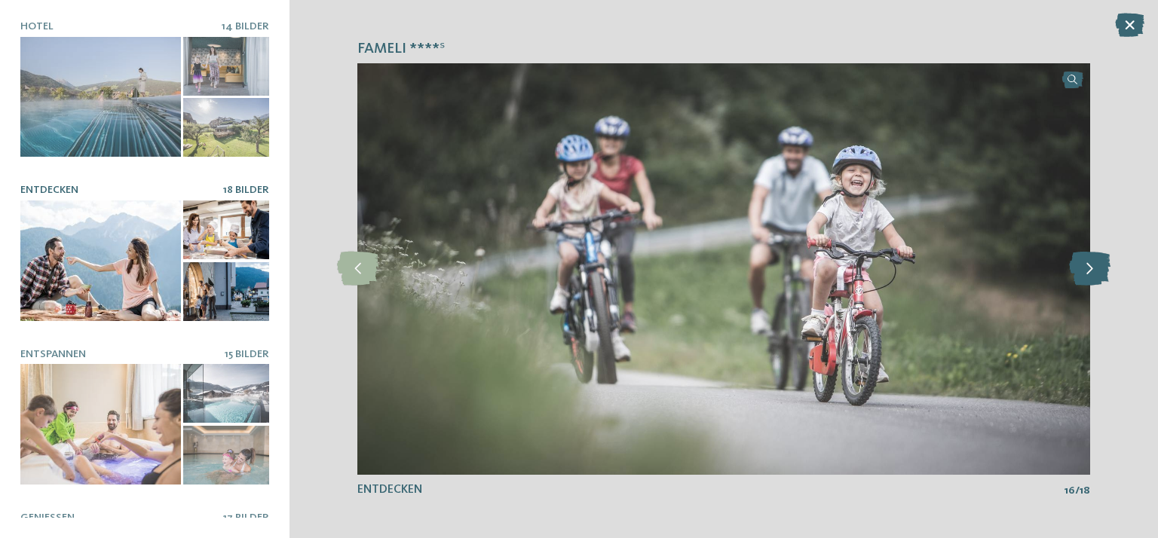
click at [1098, 274] on icon at bounding box center [1089, 269] width 41 height 34
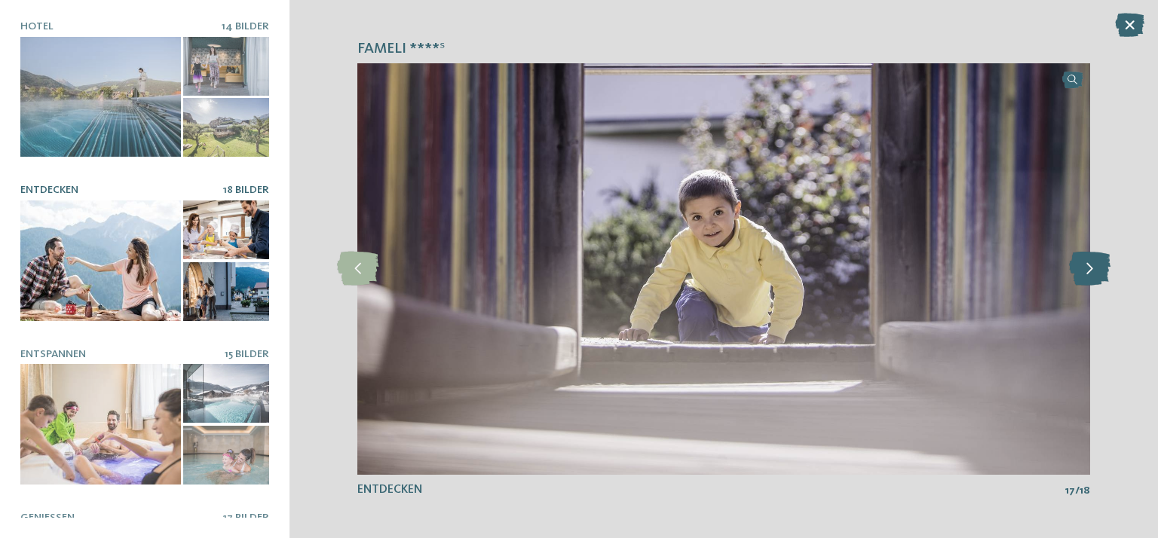
click at [1098, 274] on icon at bounding box center [1089, 269] width 41 height 34
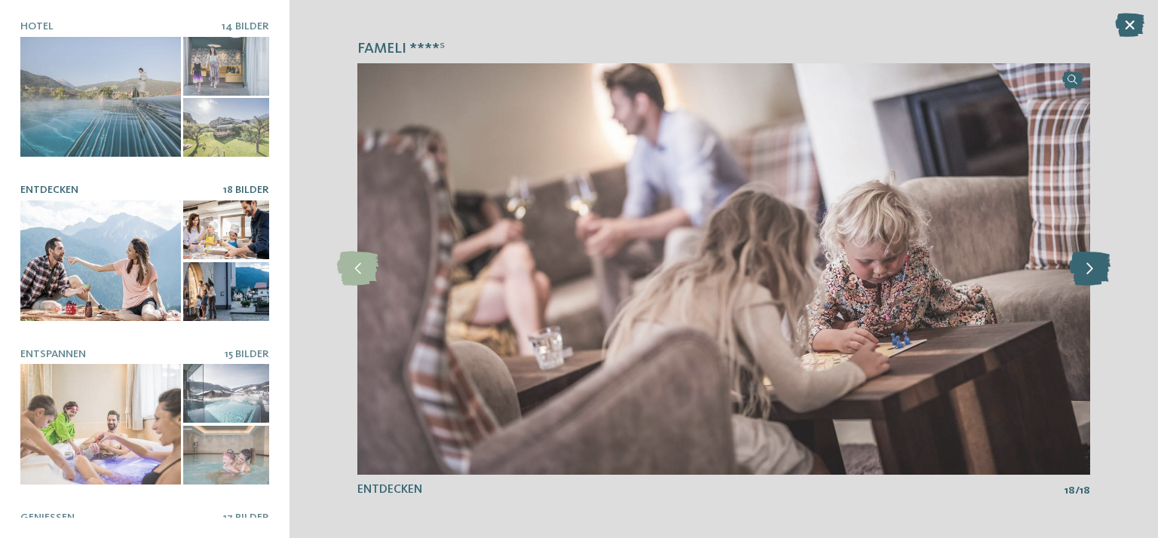
click at [1098, 274] on icon at bounding box center [1089, 269] width 41 height 34
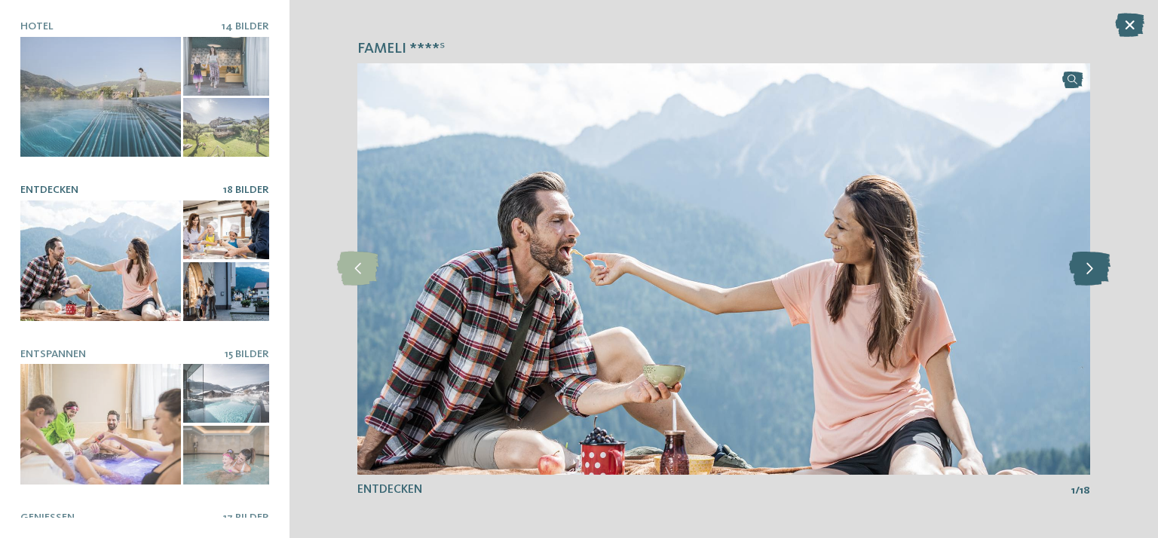
click at [1098, 274] on icon at bounding box center [1089, 269] width 41 height 34
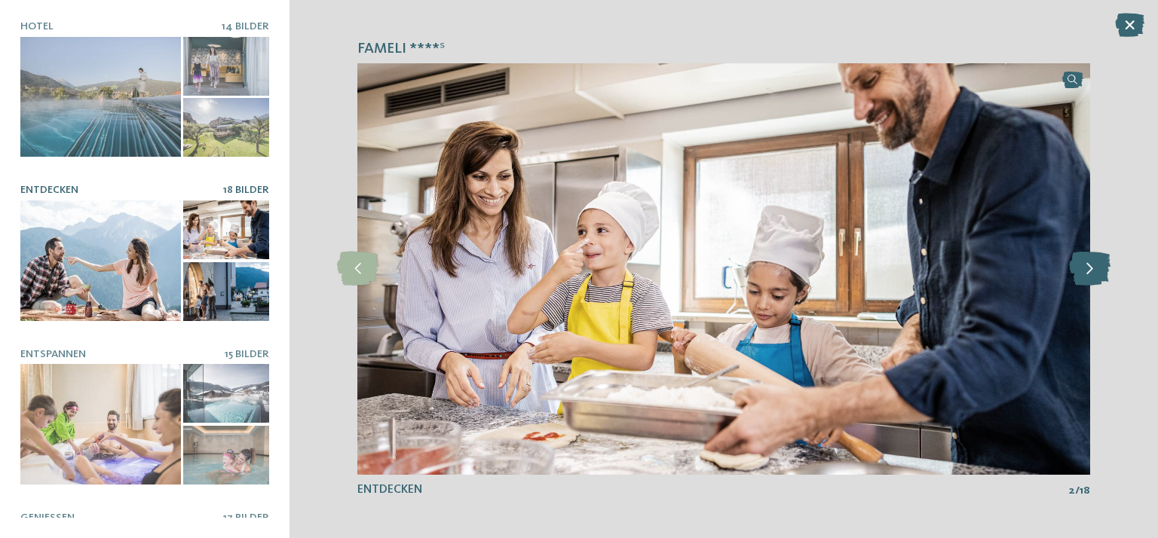
click at [1098, 274] on icon at bounding box center [1089, 269] width 41 height 34
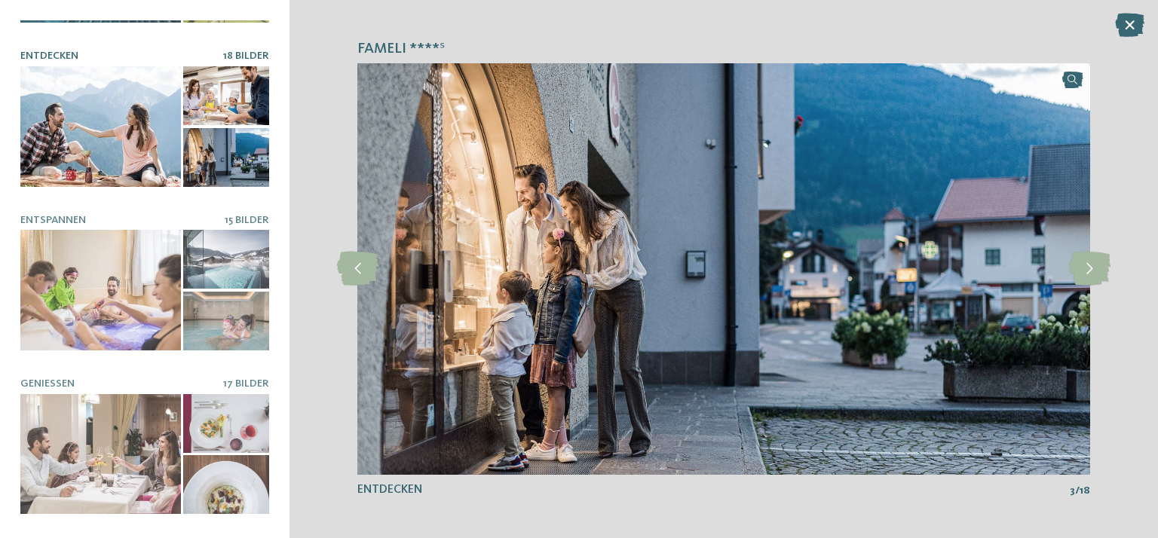
scroll to position [151, 0]
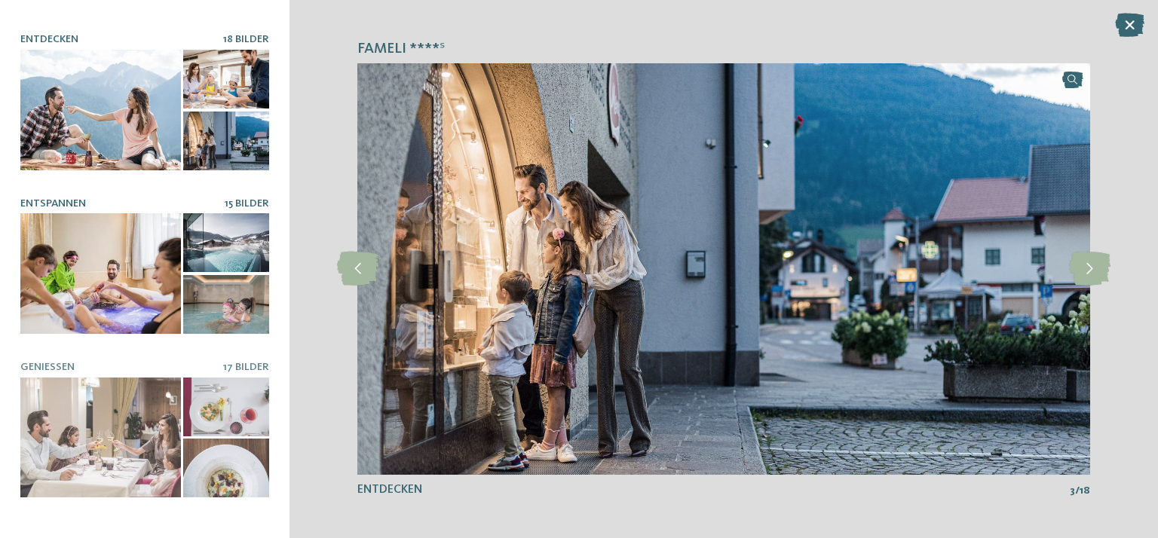
click at [46, 259] on div at bounding box center [100, 273] width 161 height 121
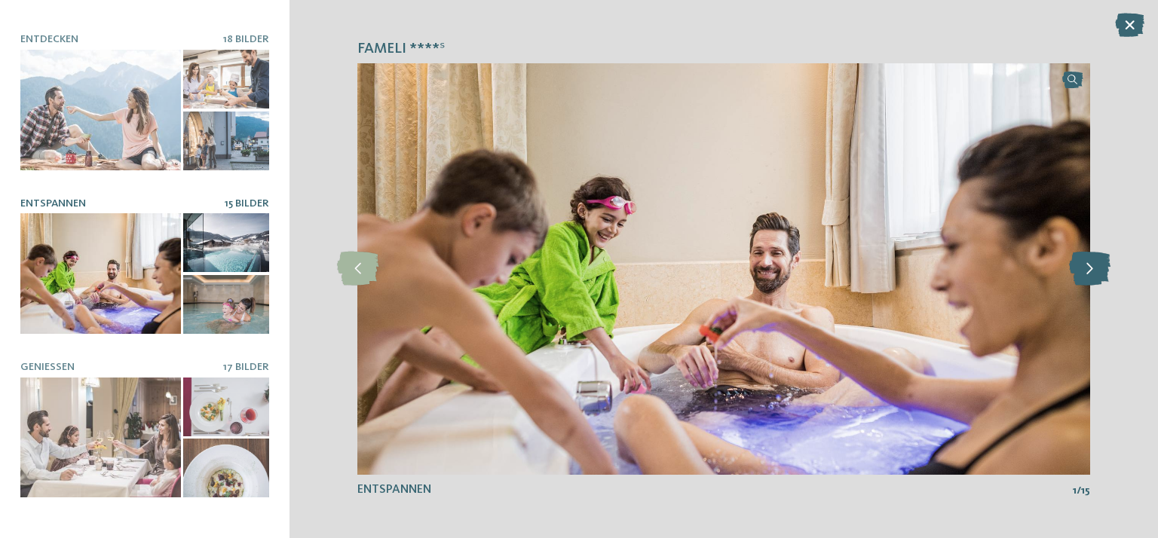
click at [1088, 269] on icon at bounding box center [1089, 269] width 41 height 34
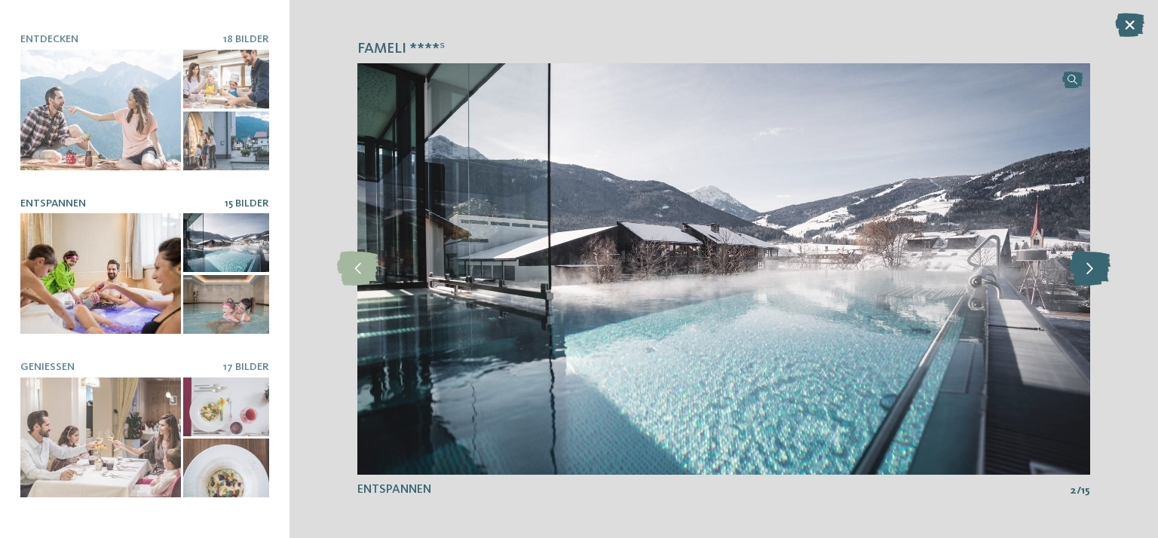
click at [1088, 269] on icon at bounding box center [1089, 269] width 41 height 34
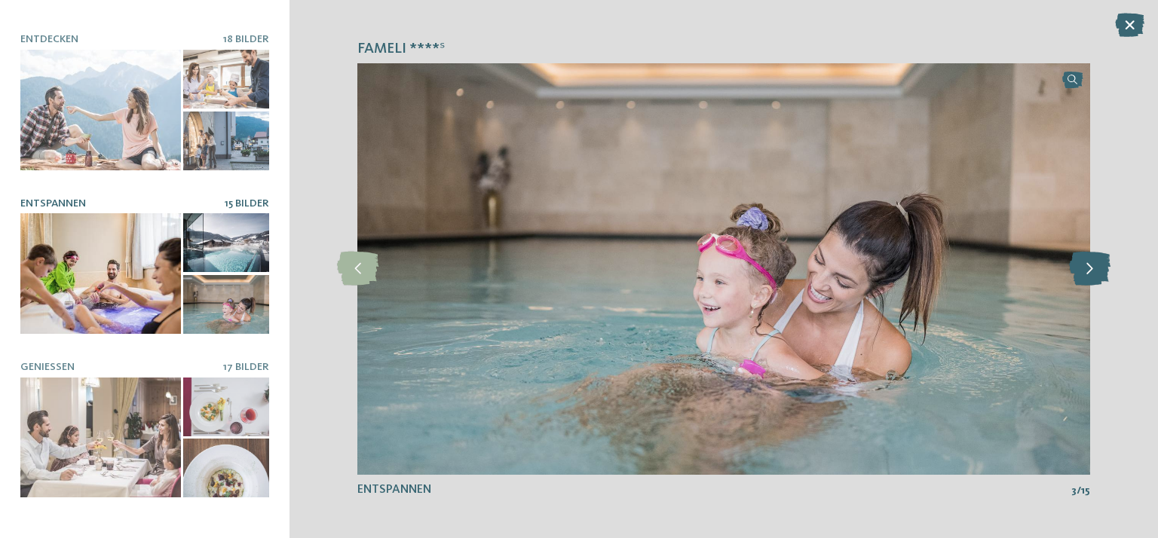
click at [1088, 269] on icon at bounding box center [1089, 269] width 41 height 34
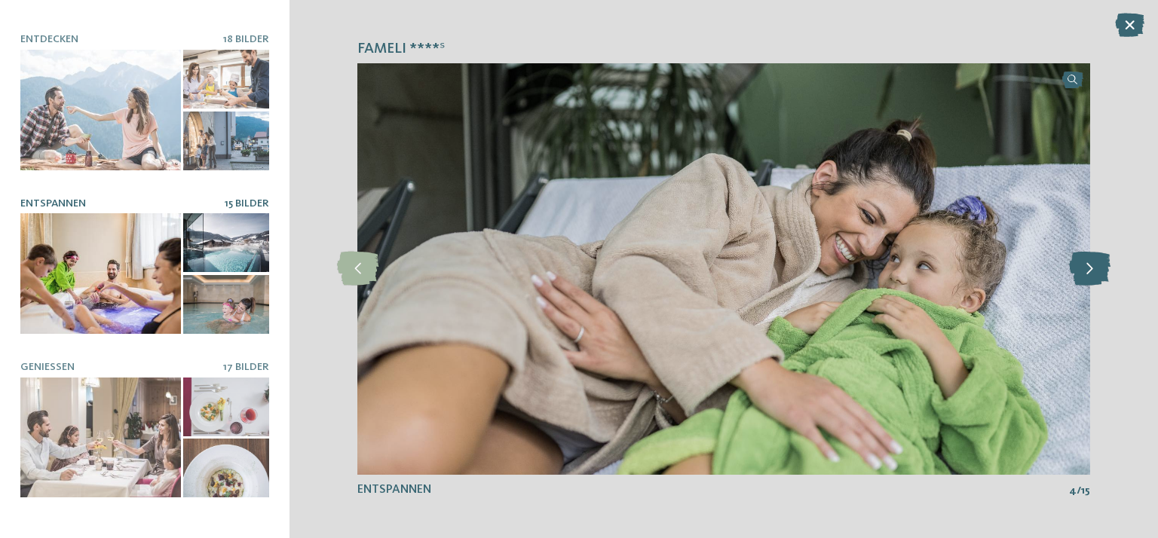
click at [1088, 269] on icon at bounding box center [1089, 269] width 41 height 34
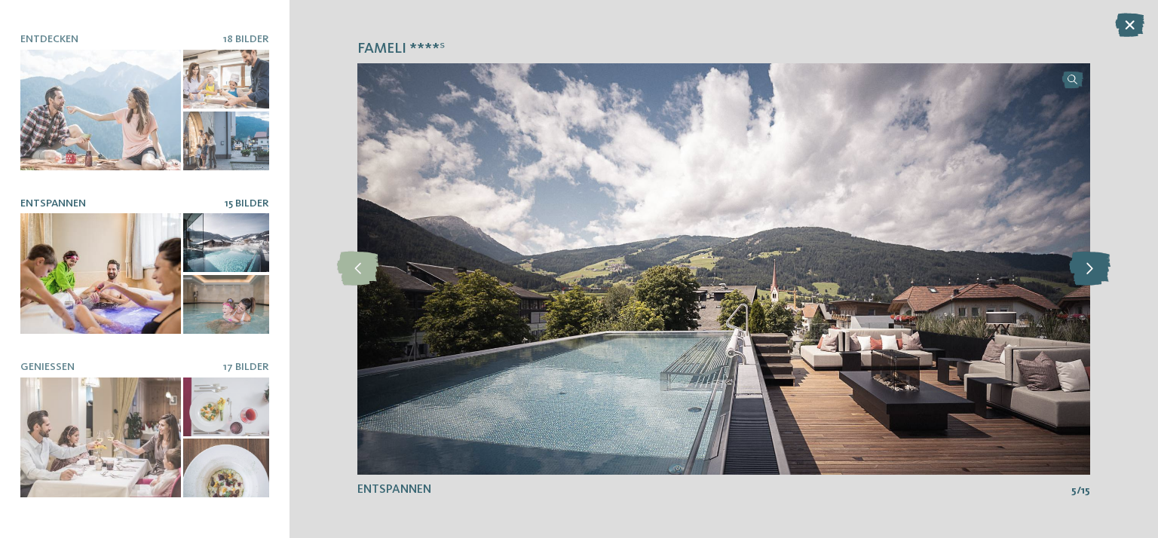
click at [1088, 269] on icon at bounding box center [1089, 269] width 41 height 34
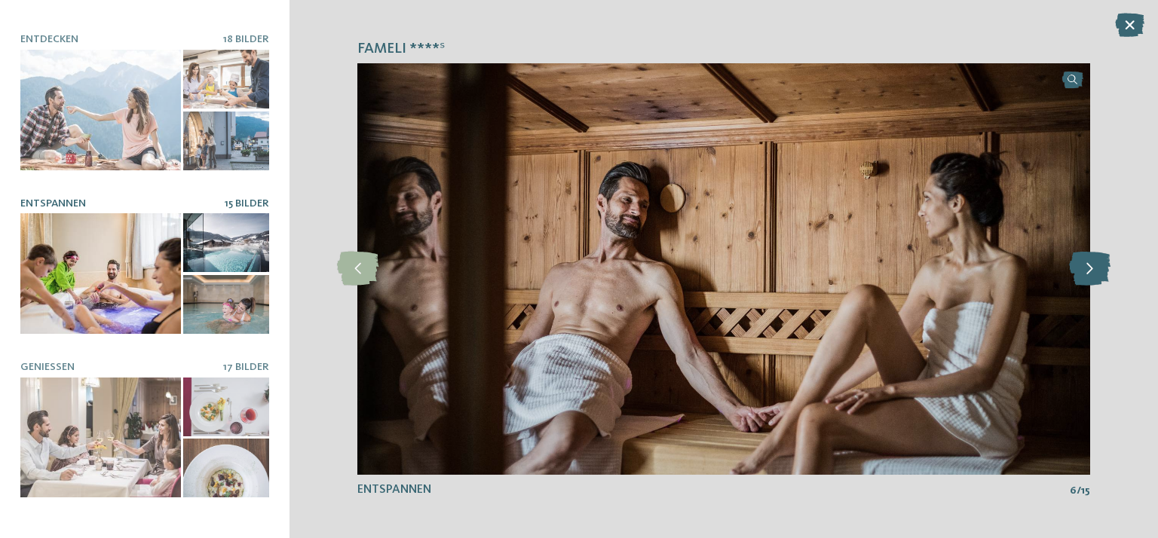
click at [1088, 269] on icon at bounding box center [1089, 269] width 41 height 34
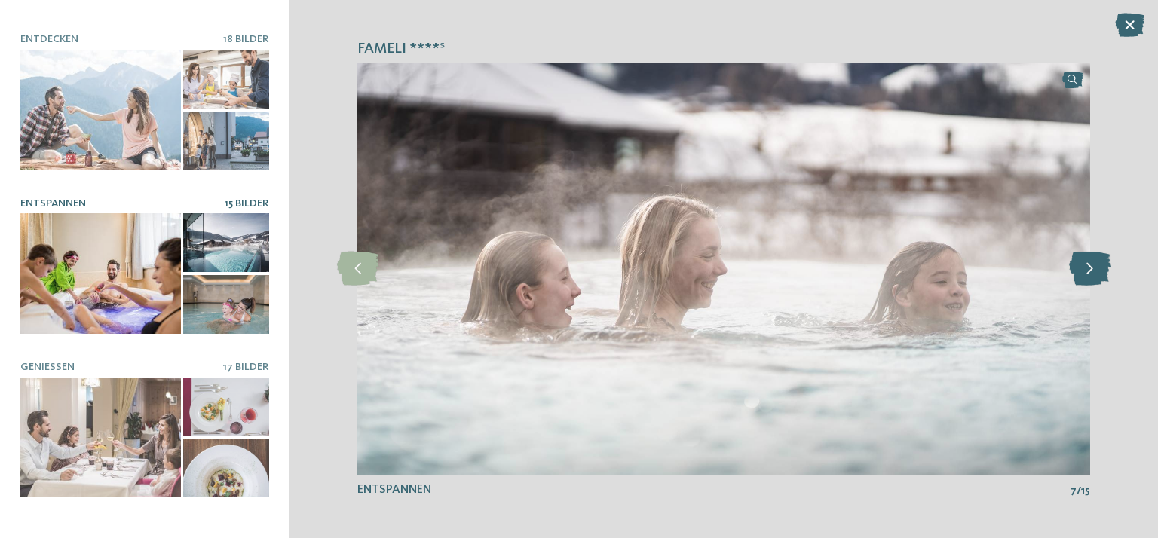
click at [1088, 269] on icon at bounding box center [1089, 269] width 41 height 34
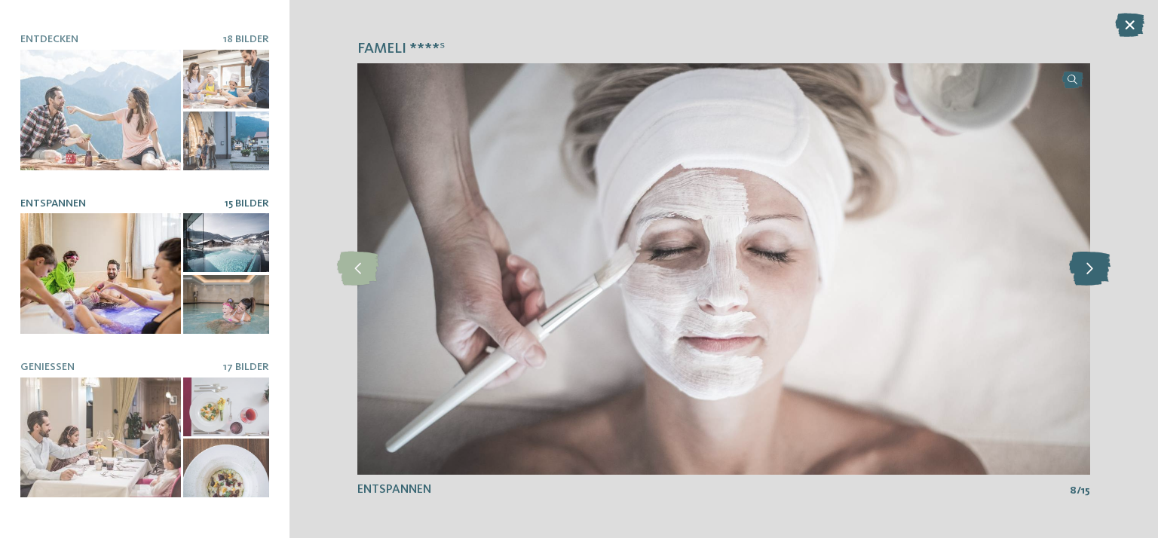
click at [1088, 269] on icon at bounding box center [1089, 269] width 41 height 34
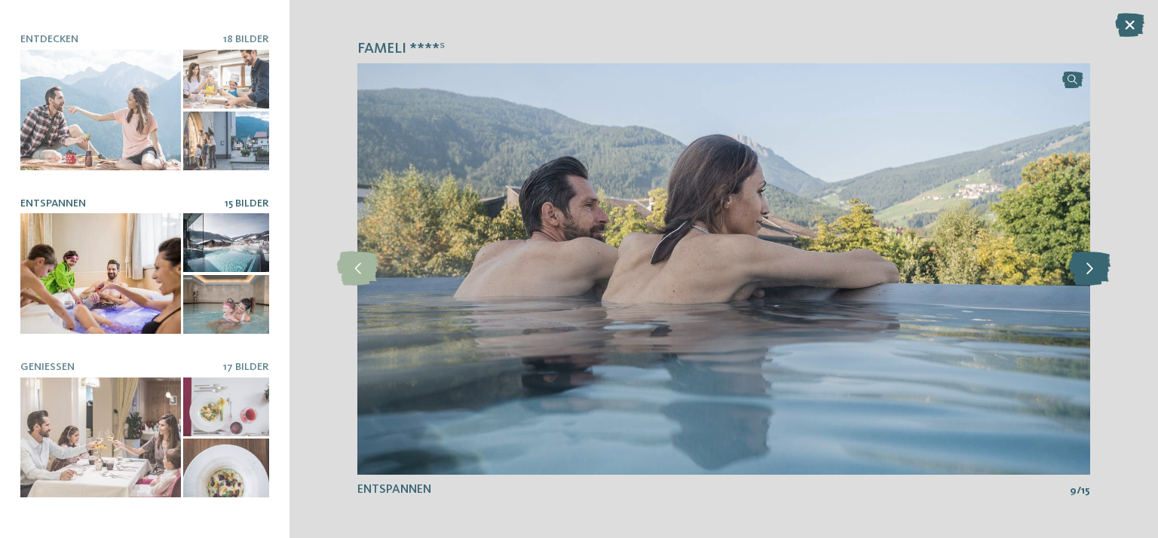
click at [1088, 269] on icon at bounding box center [1089, 269] width 41 height 34
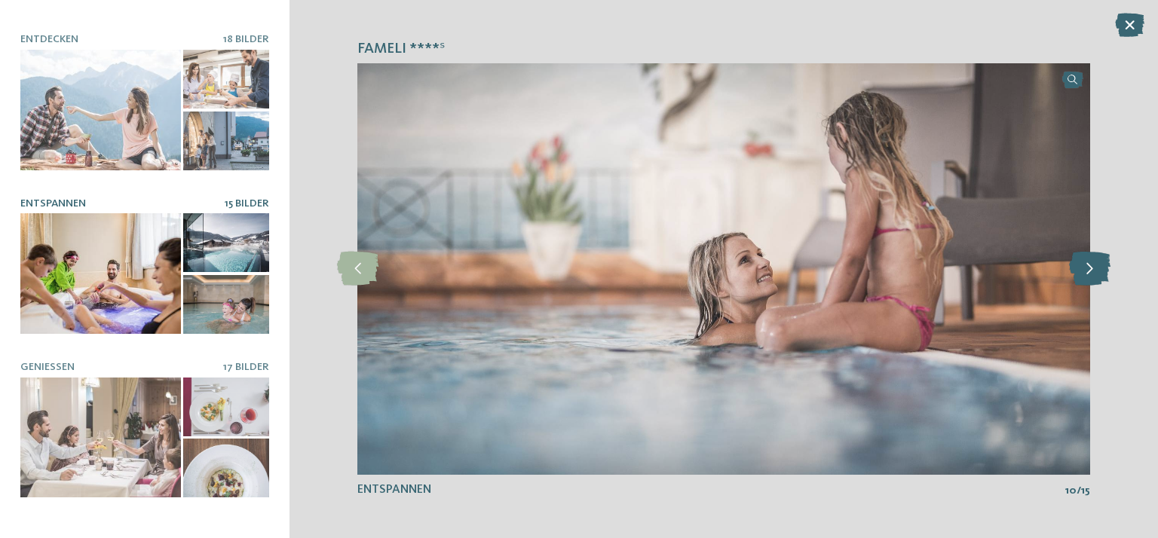
click at [1088, 269] on icon at bounding box center [1089, 269] width 41 height 34
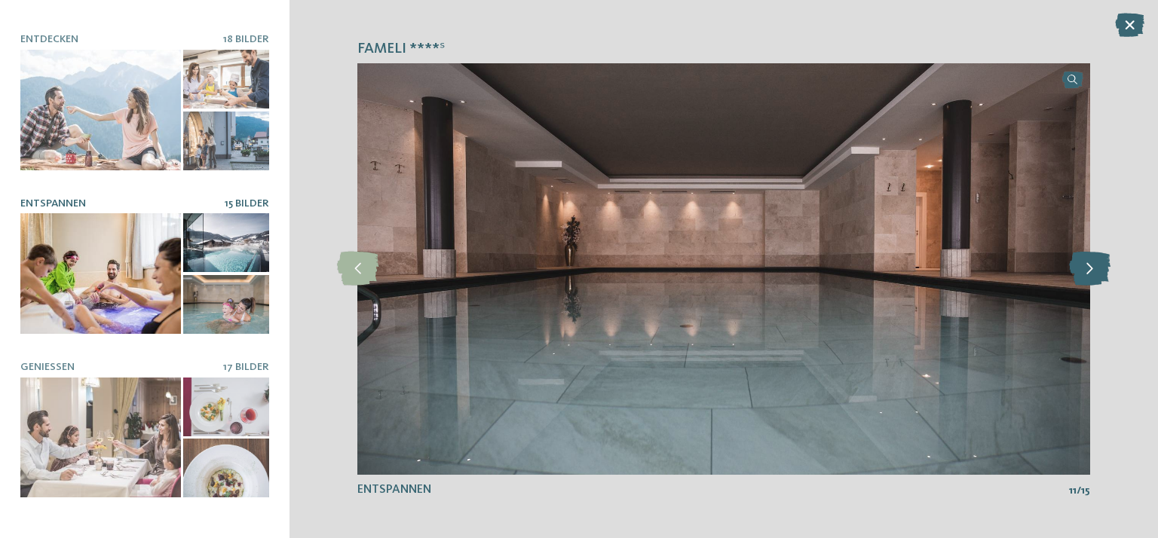
click at [1088, 269] on icon at bounding box center [1089, 269] width 41 height 34
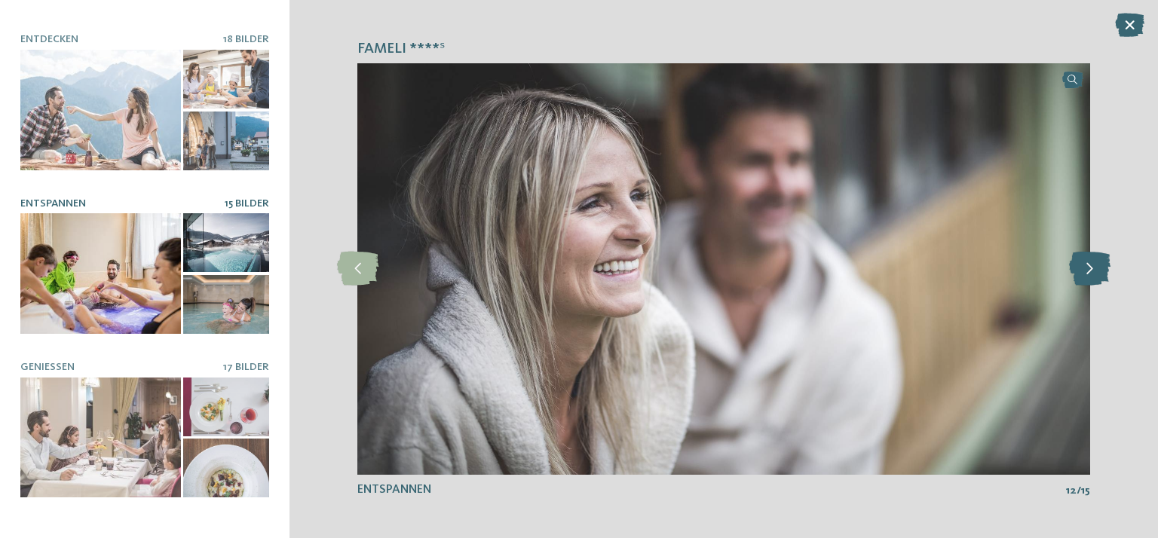
click at [1088, 269] on icon at bounding box center [1089, 269] width 41 height 34
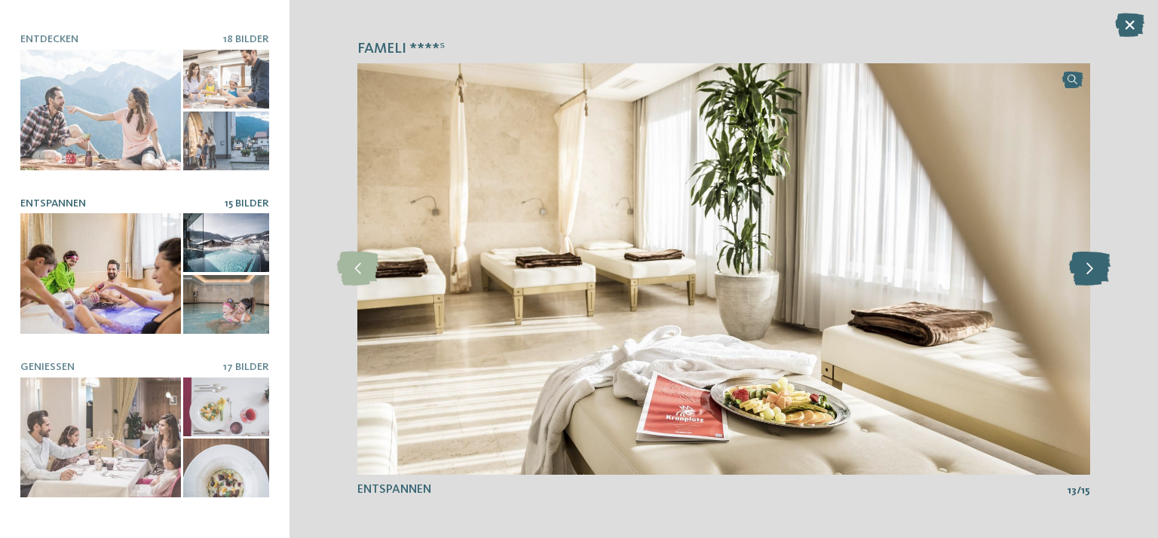
click at [1088, 269] on icon at bounding box center [1089, 269] width 41 height 34
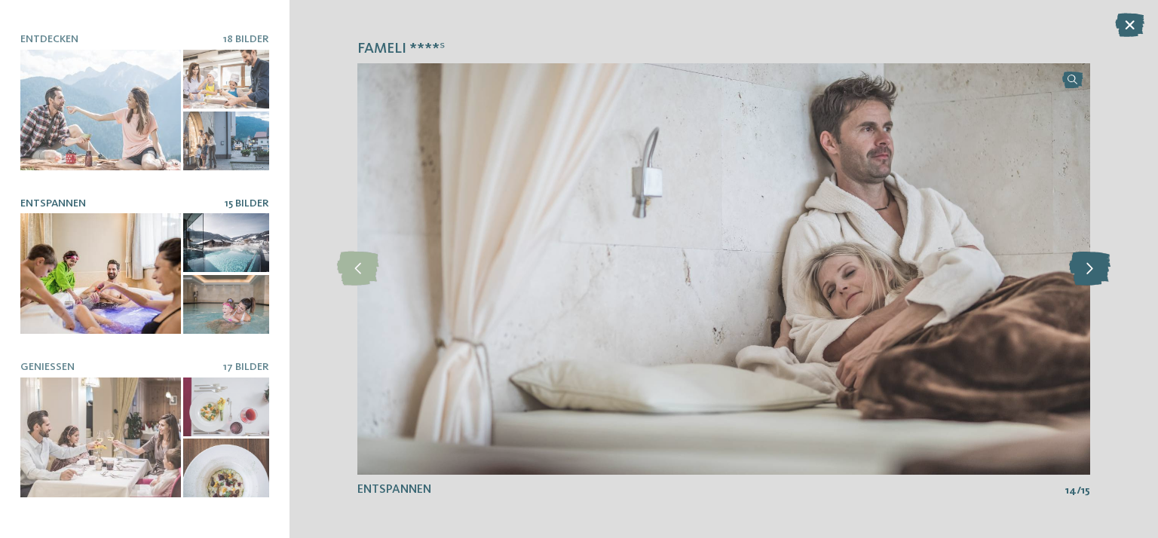
click at [1088, 269] on icon at bounding box center [1089, 269] width 41 height 34
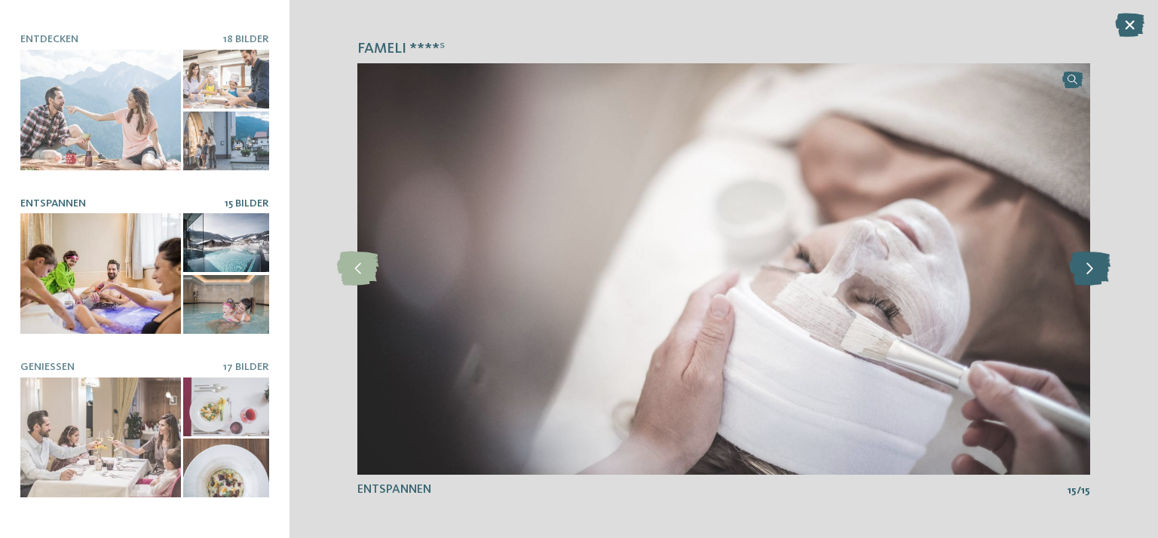
click at [1088, 269] on icon at bounding box center [1089, 269] width 41 height 34
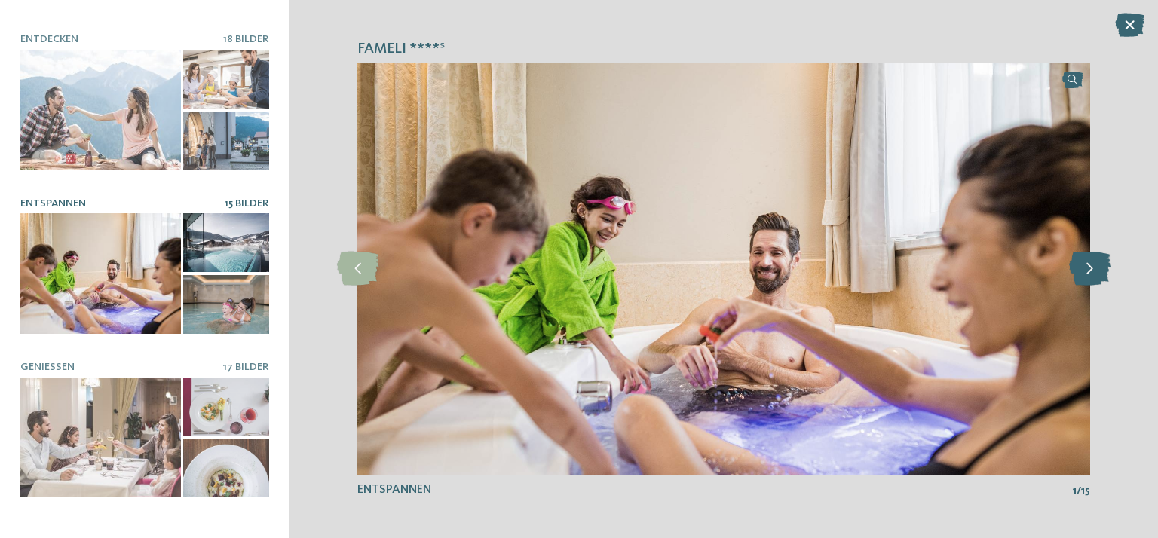
click at [1088, 269] on icon at bounding box center [1089, 269] width 41 height 34
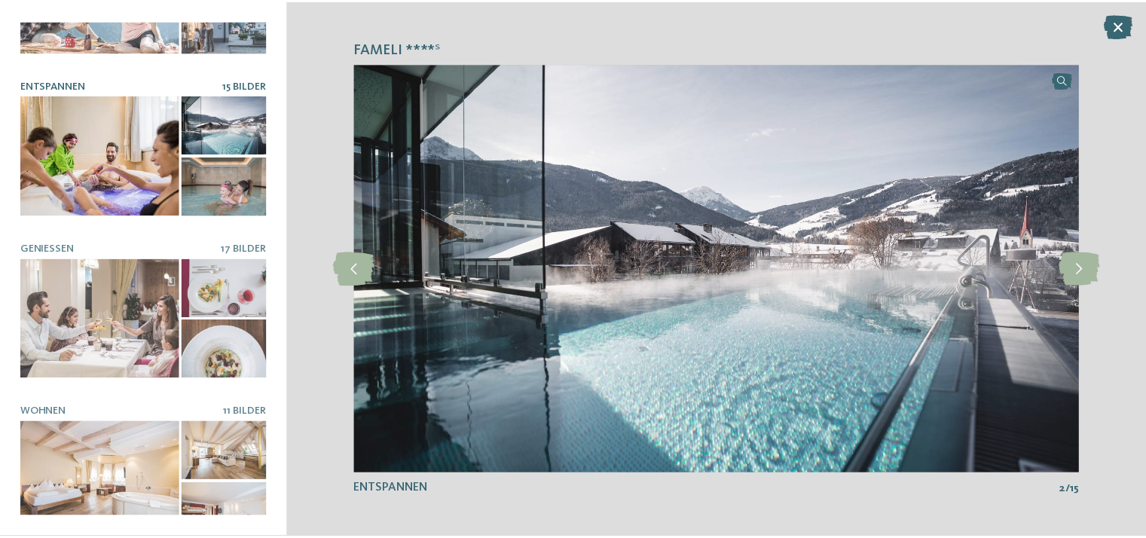
scroll to position [275, 0]
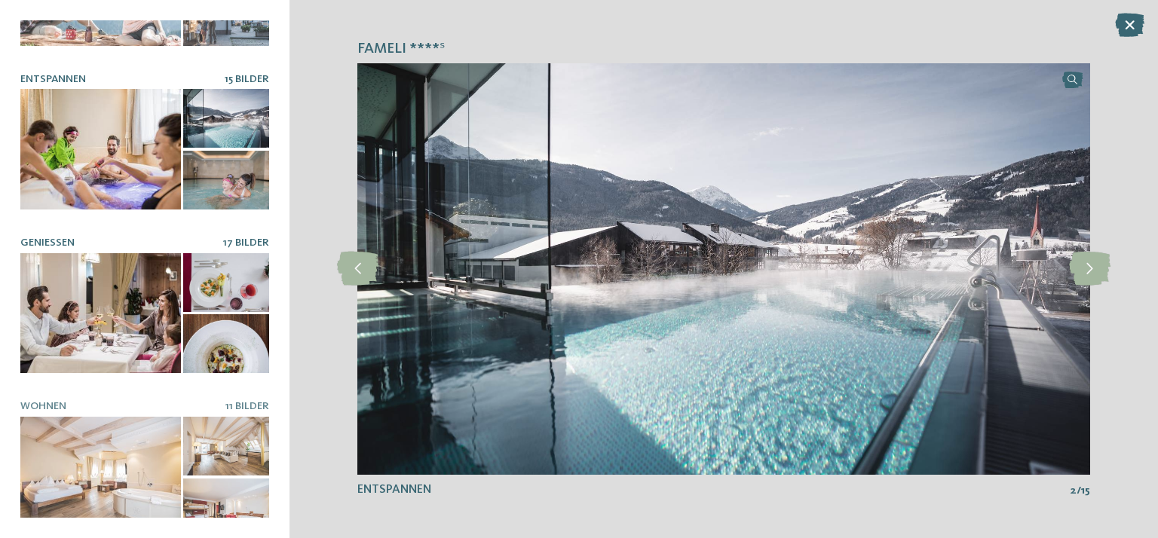
click at [105, 283] on div at bounding box center [100, 313] width 161 height 121
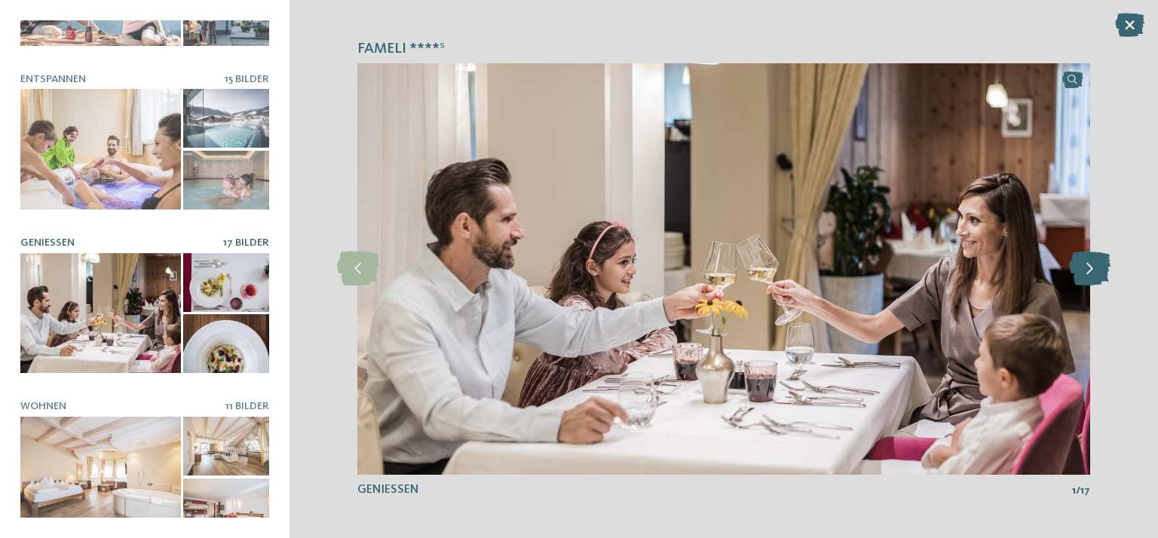
click at [1085, 271] on icon at bounding box center [1089, 269] width 41 height 34
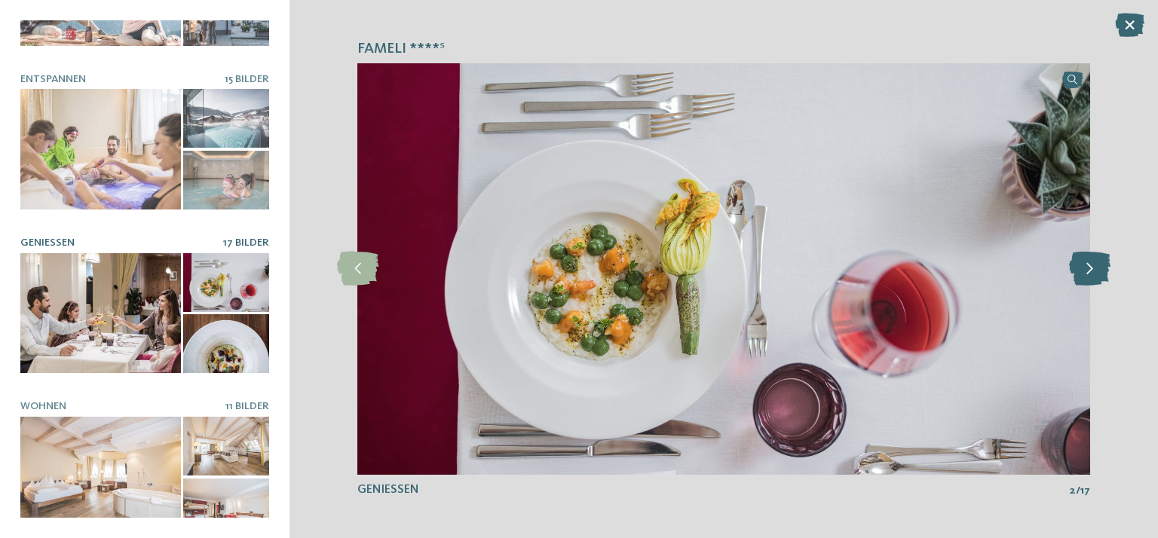
click at [1085, 271] on icon at bounding box center [1089, 269] width 41 height 34
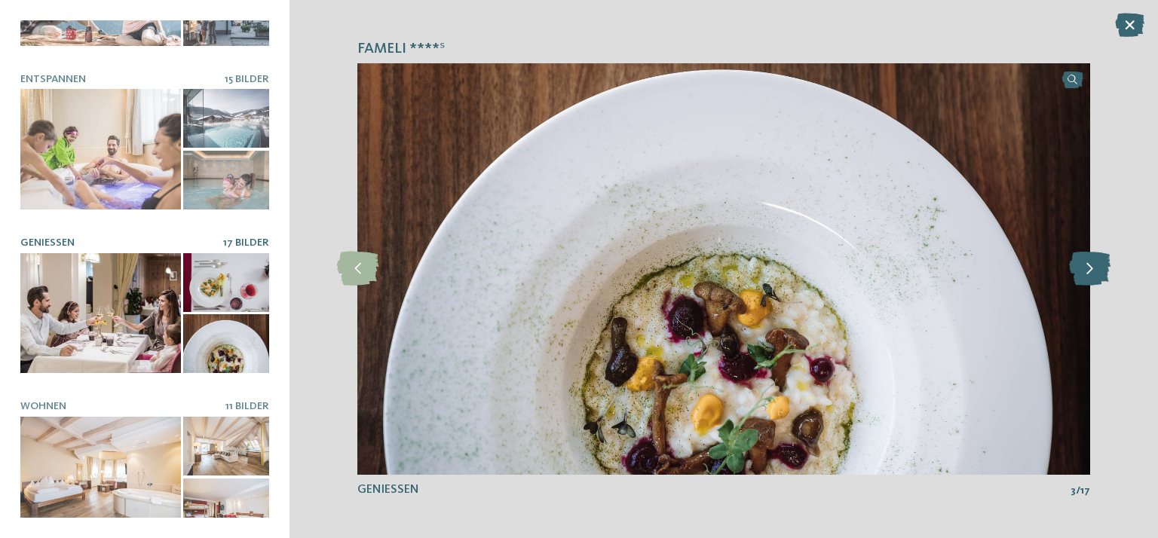
click at [1085, 271] on icon at bounding box center [1089, 269] width 41 height 34
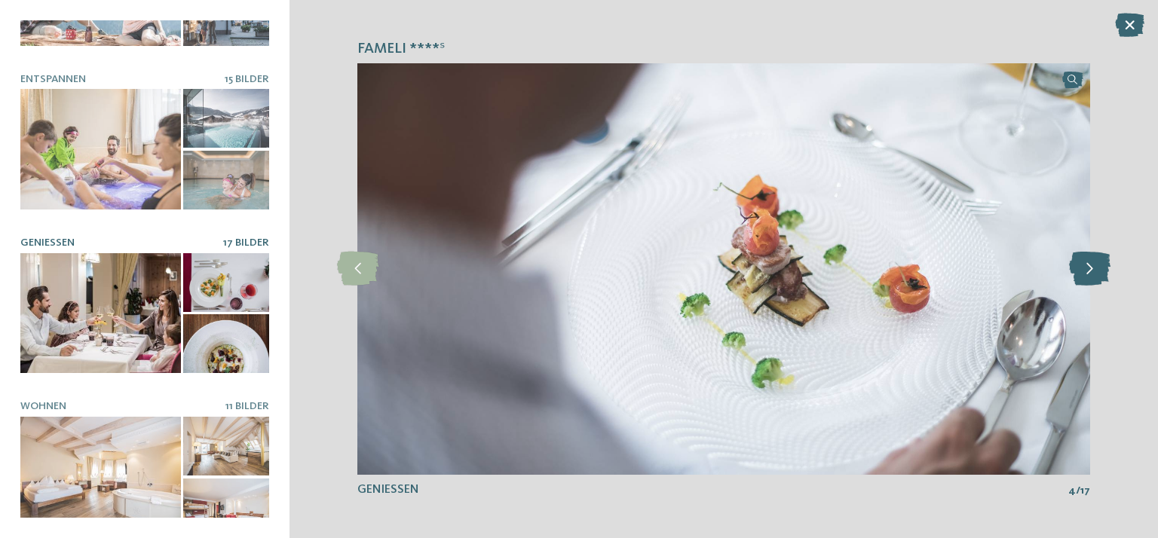
click at [1085, 271] on icon at bounding box center [1089, 269] width 41 height 34
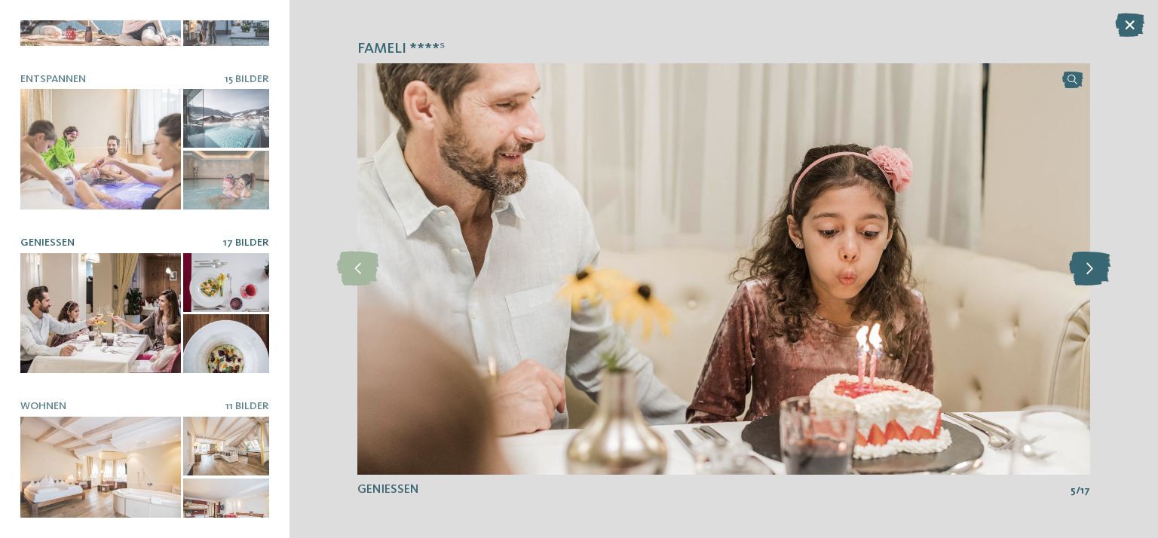
click at [1085, 270] on icon at bounding box center [1089, 269] width 41 height 34
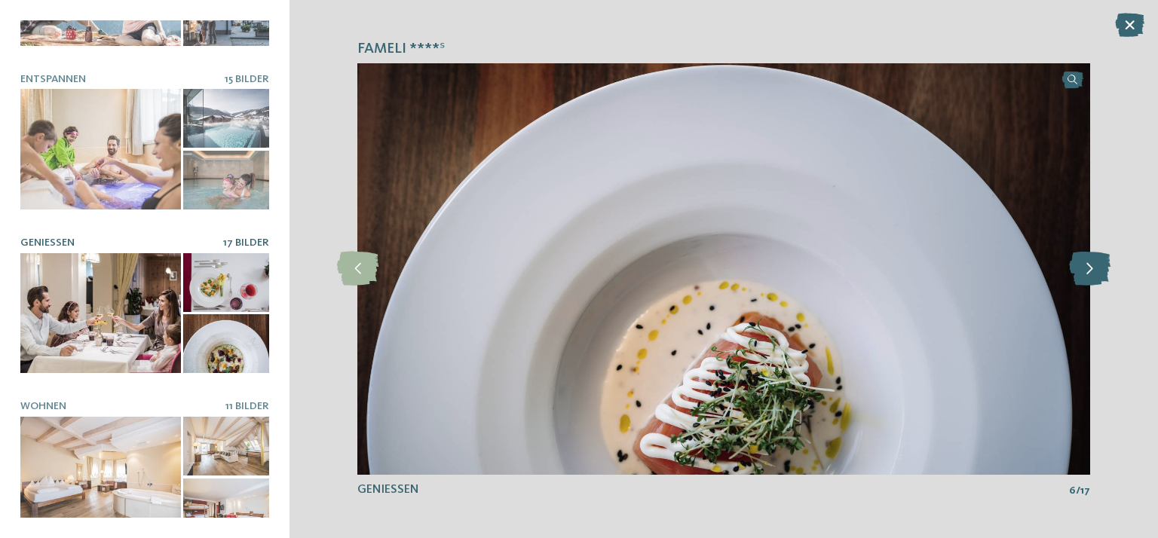
click at [1085, 270] on icon at bounding box center [1089, 269] width 41 height 34
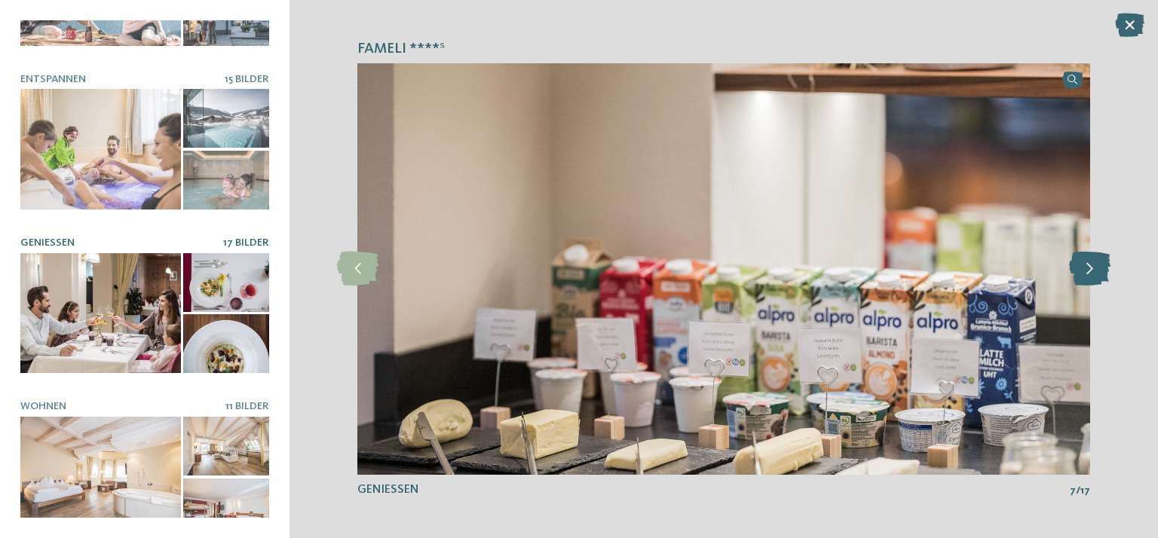
click at [1085, 270] on icon at bounding box center [1089, 269] width 41 height 34
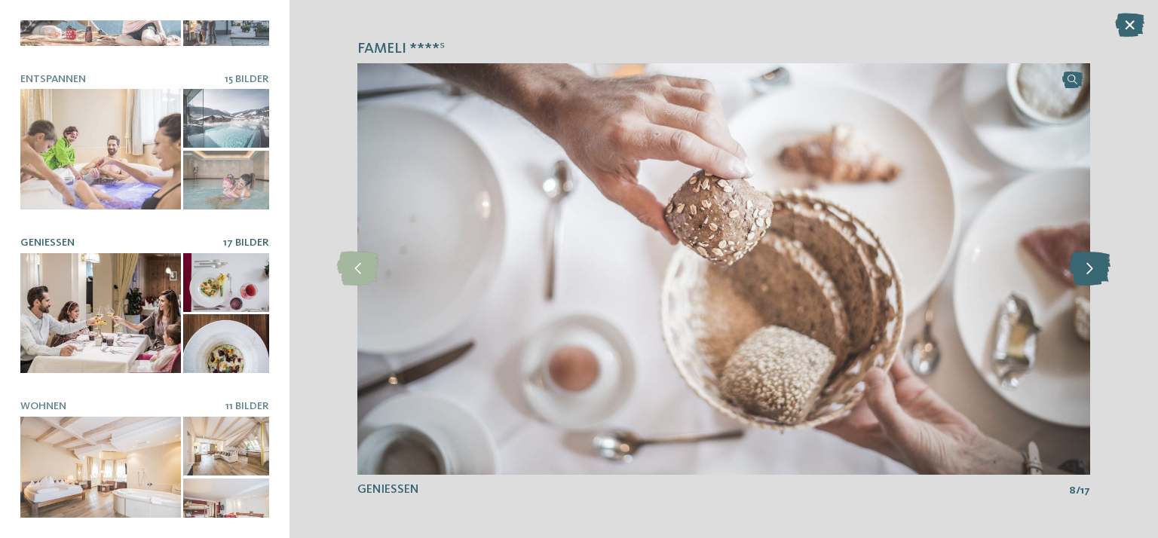
click at [1085, 270] on icon at bounding box center [1089, 269] width 41 height 34
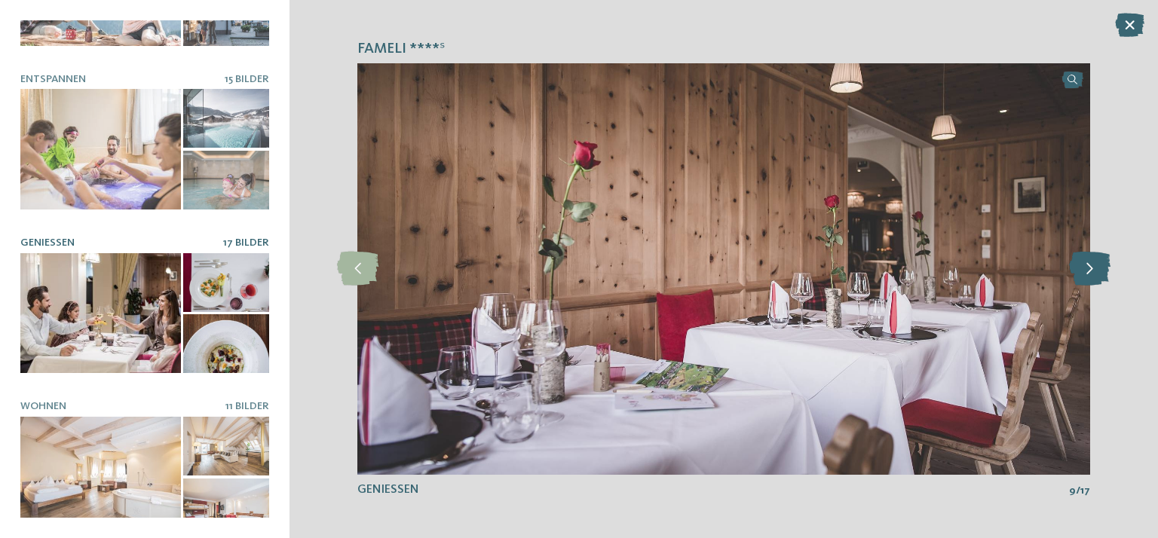
click at [1085, 270] on icon at bounding box center [1089, 269] width 41 height 34
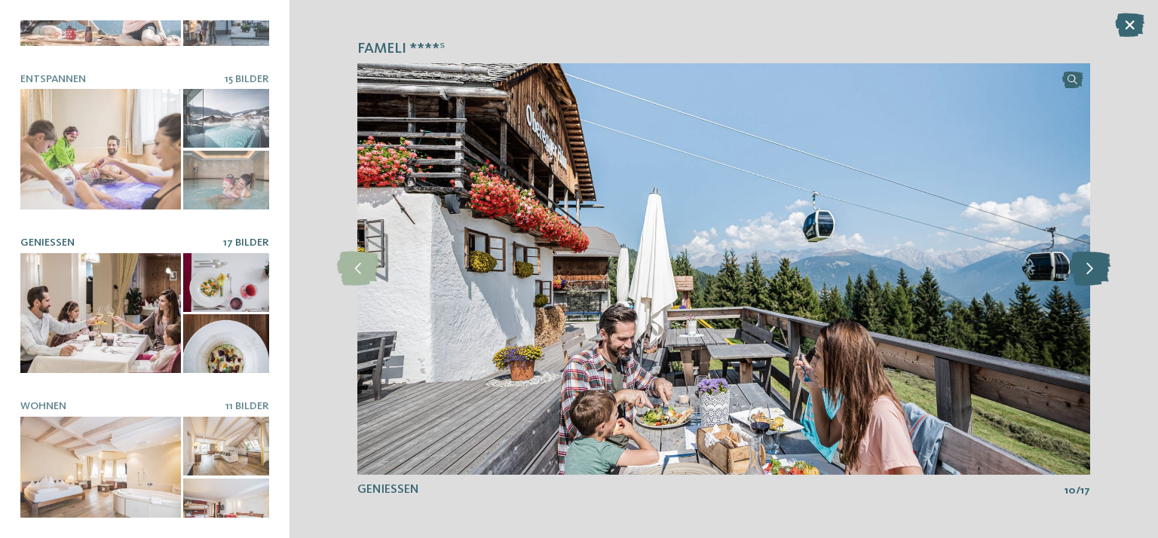
click at [1085, 270] on icon at bounding box center [1089, 269] width 41 height 34
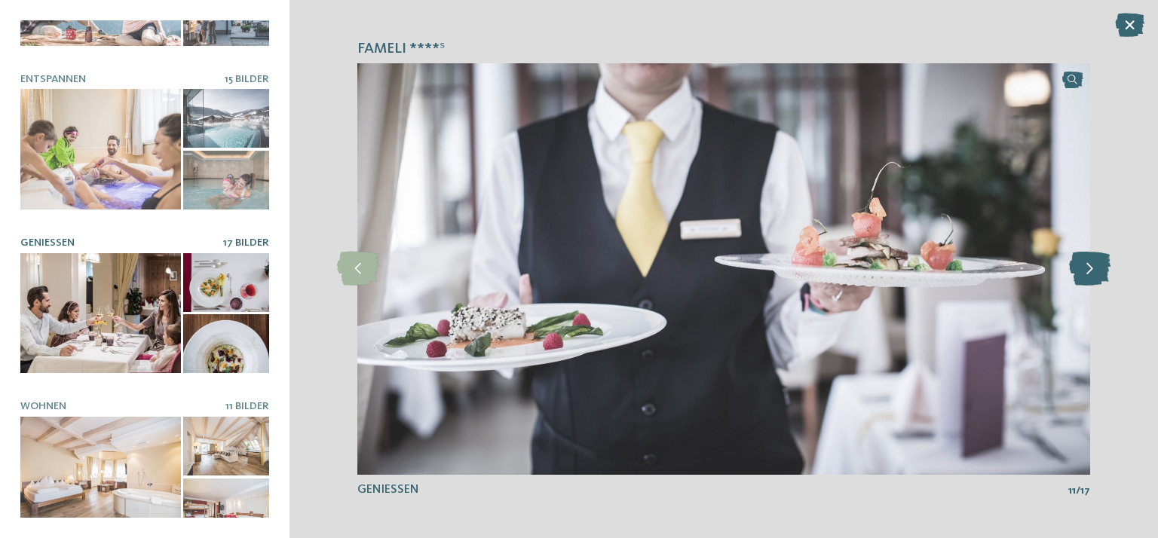
click at [1085, 270] on icon at bounding box center [1089, 269] width 41 height 34
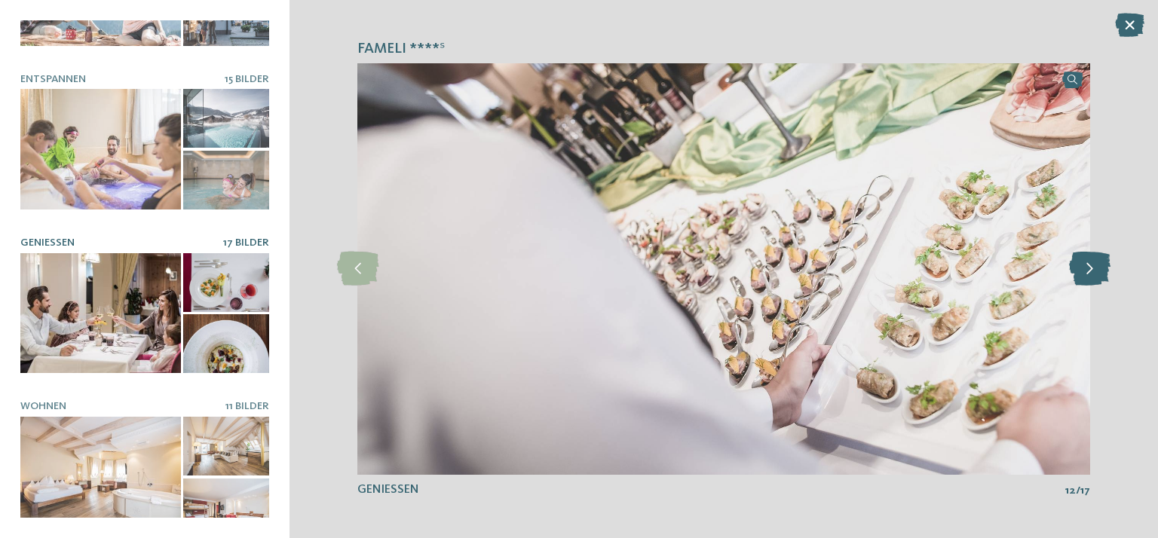
click at [1085, 270] on icon at bounding box center [1089, 269] width 41 height 34
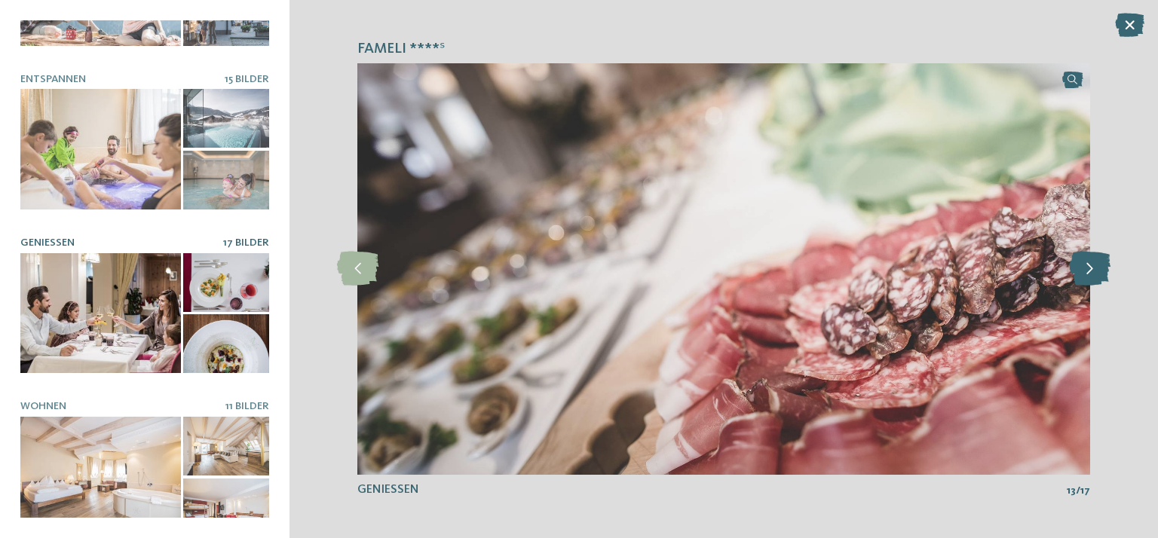
click at [1085, 270] on icon at bounding box center [1089, 269] width 41 height 34
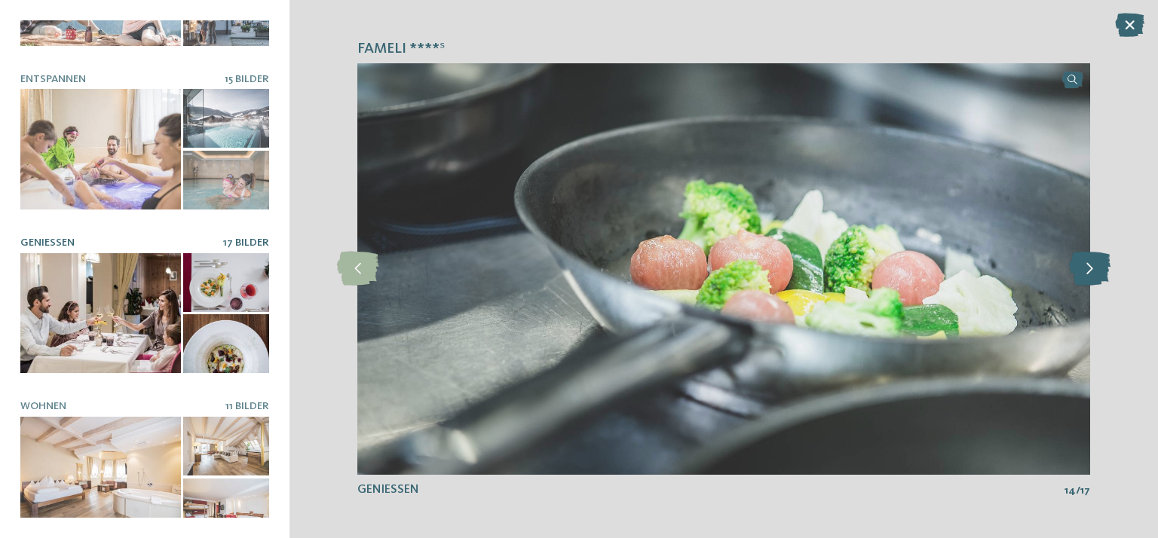
click at [1085, 270] on icon at bounding box center [1089, 269] width 41 height 34
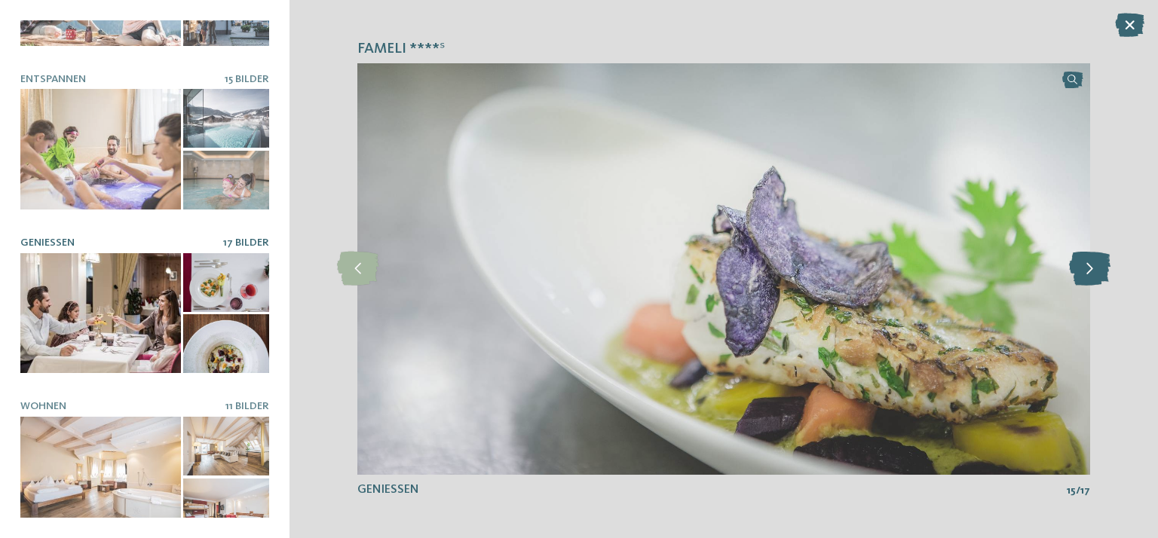
click at [1085, 270] on icon at bounding box center [1089, 269] width 41 height 34
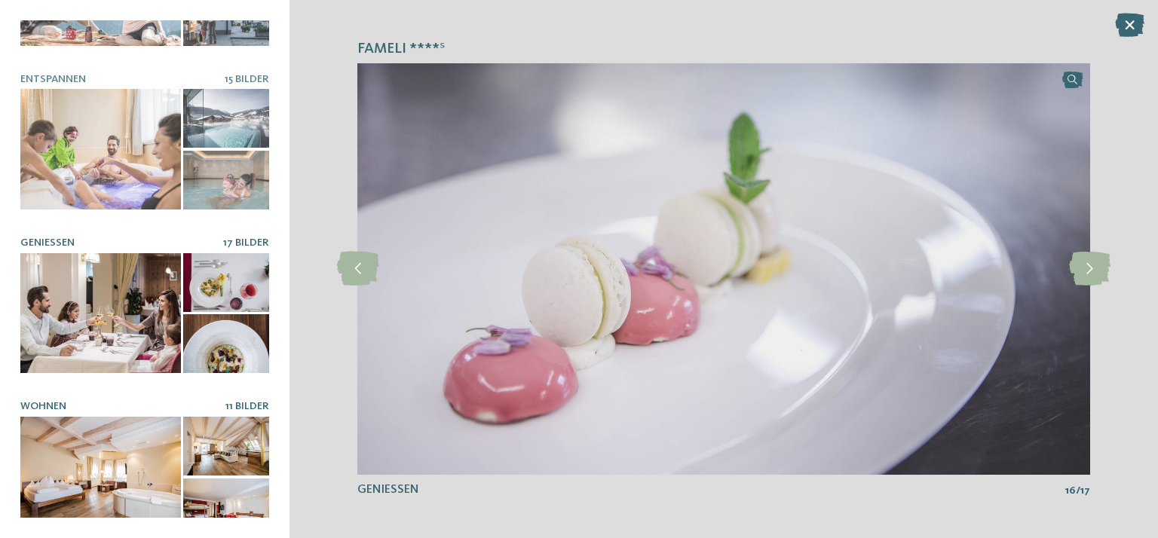
click at [114, 421] on div at bounding box center [100, 477] width 161 height 121
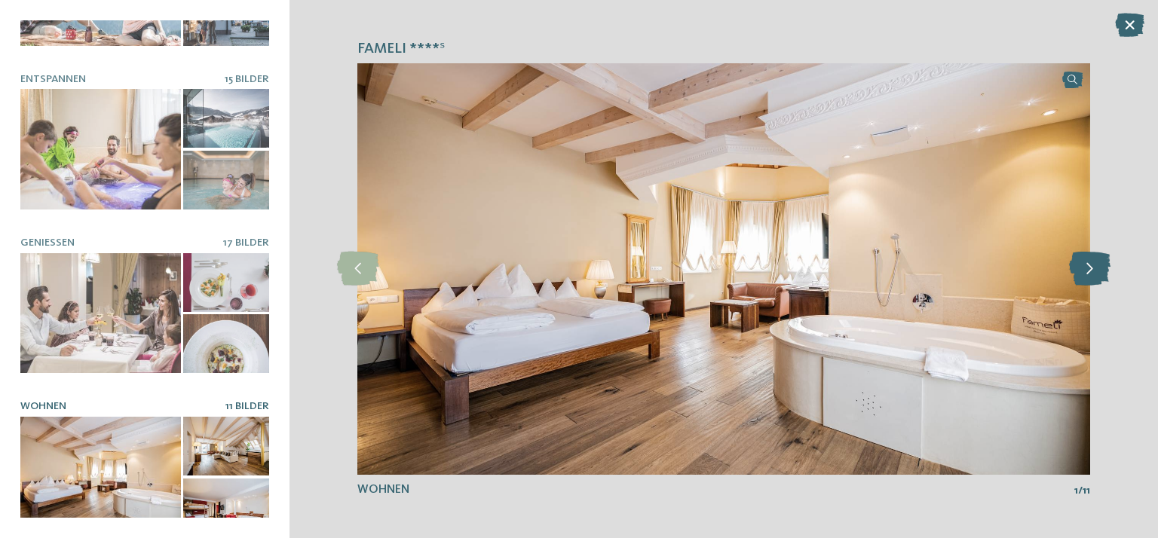
click at [1085, 279] on icon at bounding box center [1089, 269] width 41 height 34
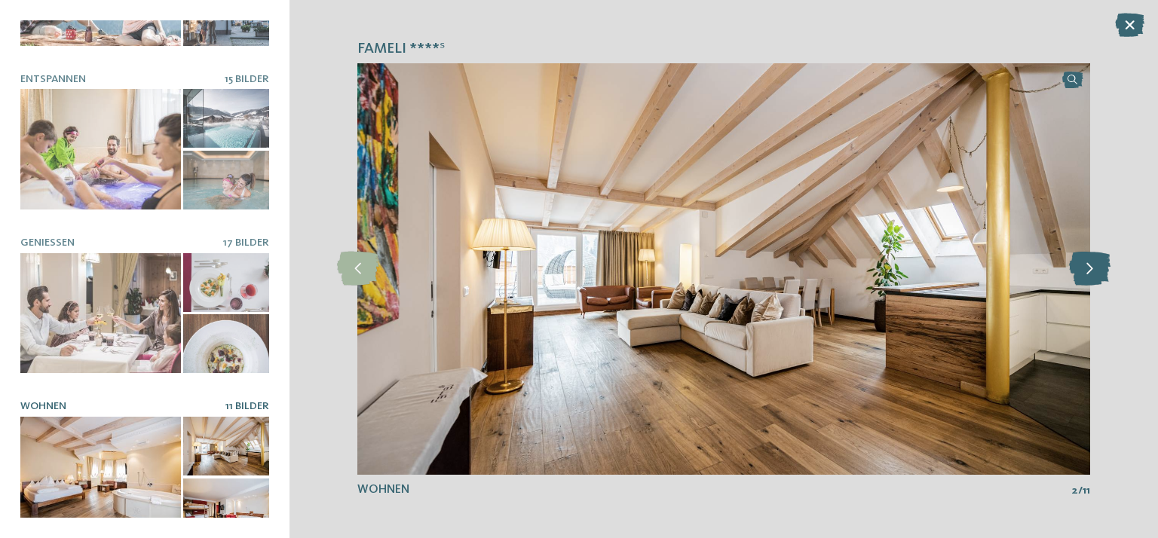
click at [1085, 277] on icon at bounding box center [1089, 269] width 41 height 34
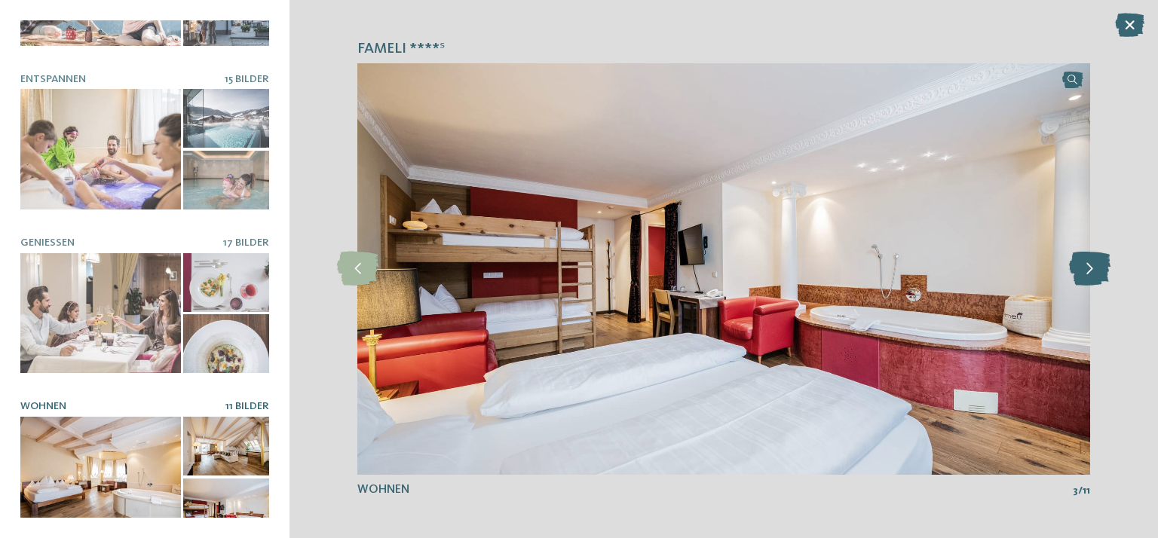
click at [1085, 277] on icon at bounding box center [1089, 269] width 41 height 34
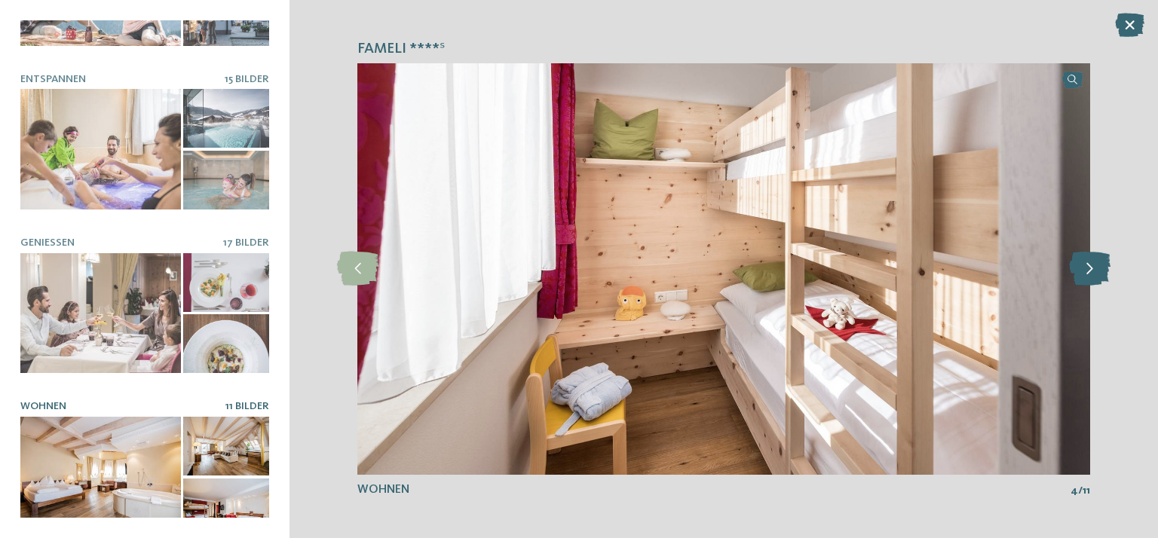
click at [1085, 277] on icon at bounding box center [1089, 269] width 41 height 34
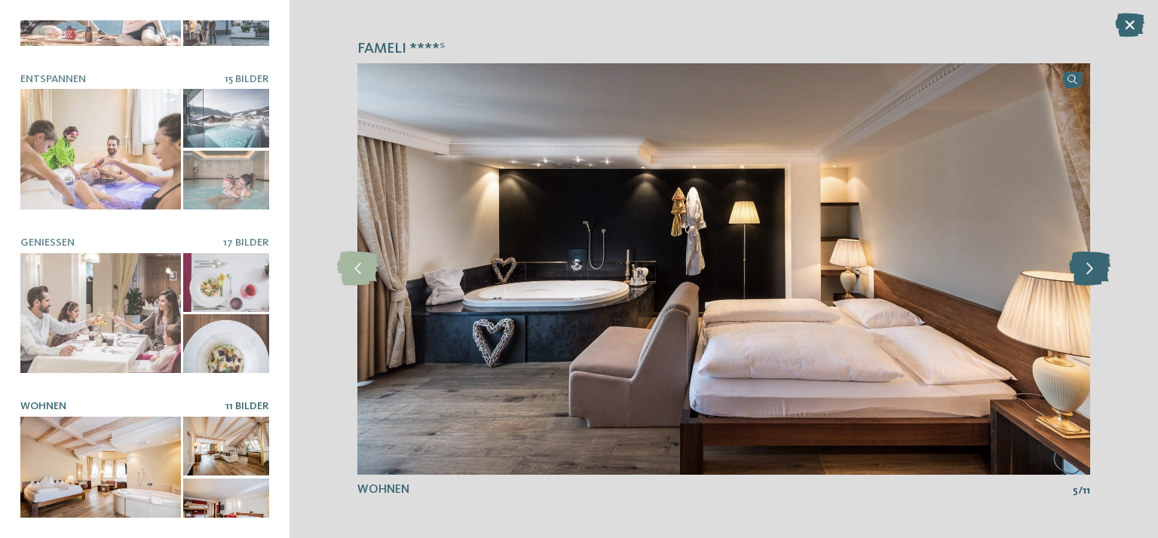
click at [1085, 277] on icon at bounding box center [1089, 269] width 41 height 34
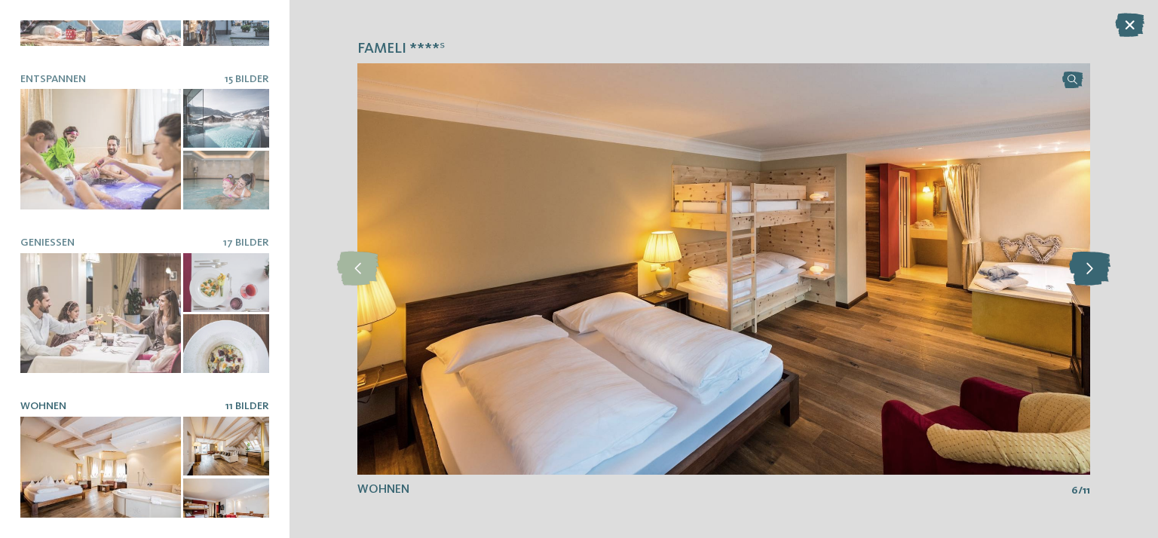
click at [1085, 277] on icon at bounding box center [1089, 269] width 41 height 34
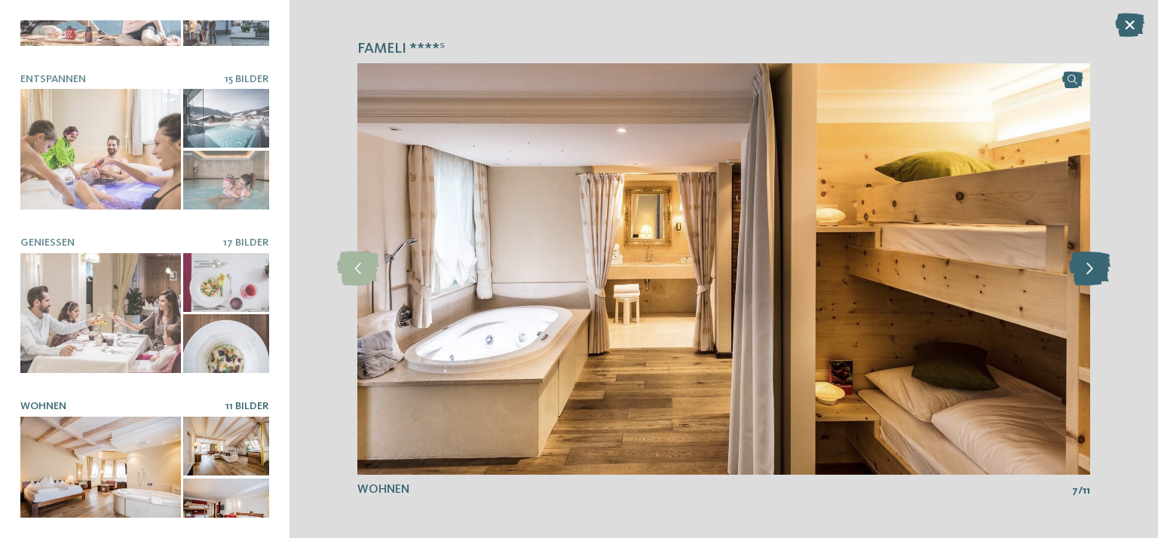
click at [1085, 277] on icon at bounding box center [1089, 269] width 41 height 34
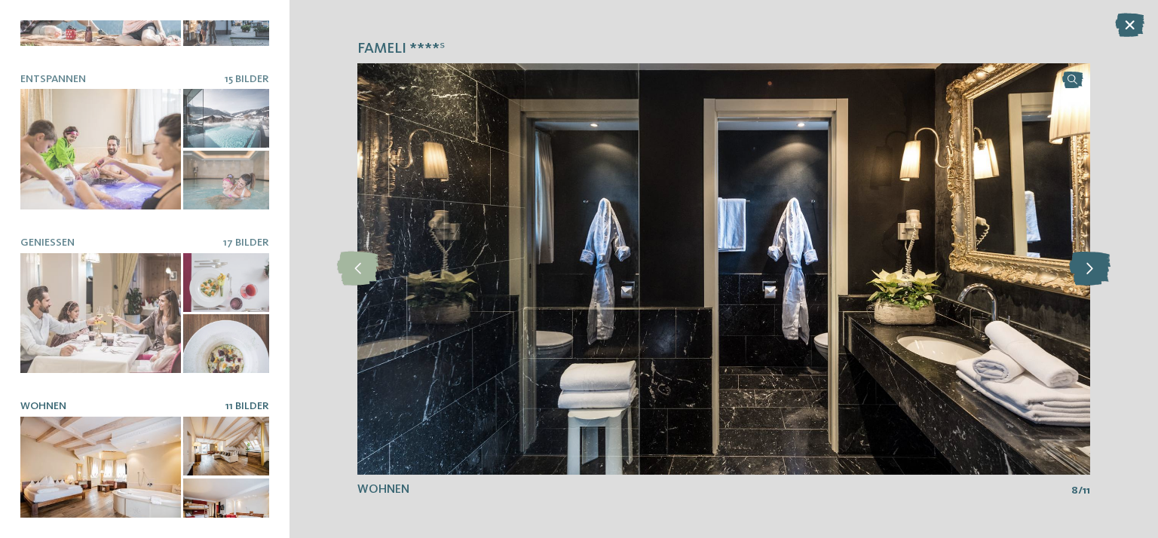
click at [1085, 277] on icon at bounding box center [1089, 269] width 41 height 34
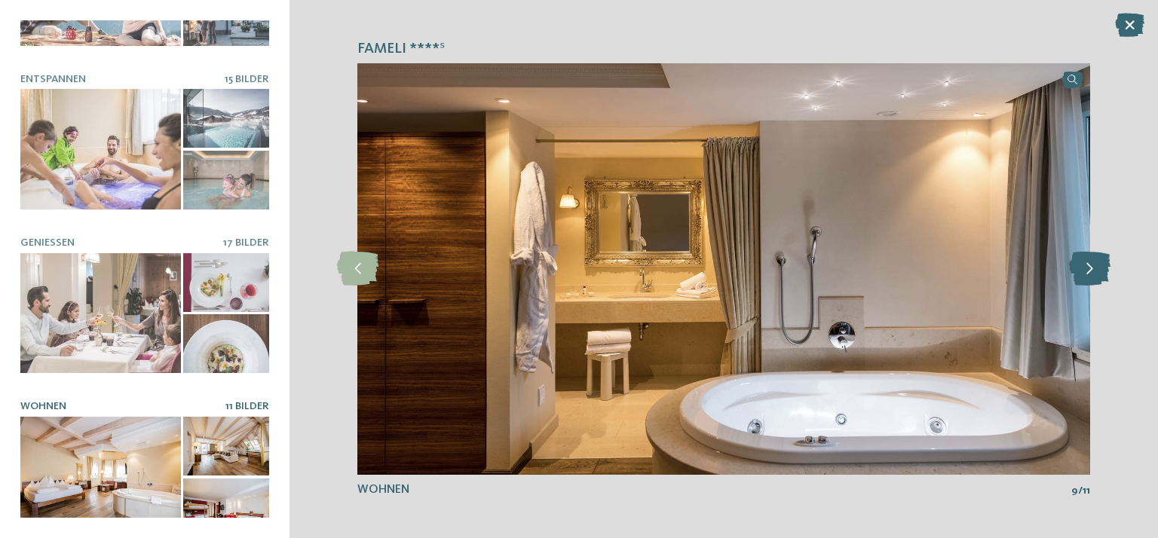
click at [1085, 277] on icon at bounding box center [1089, 269] width 41 height 34
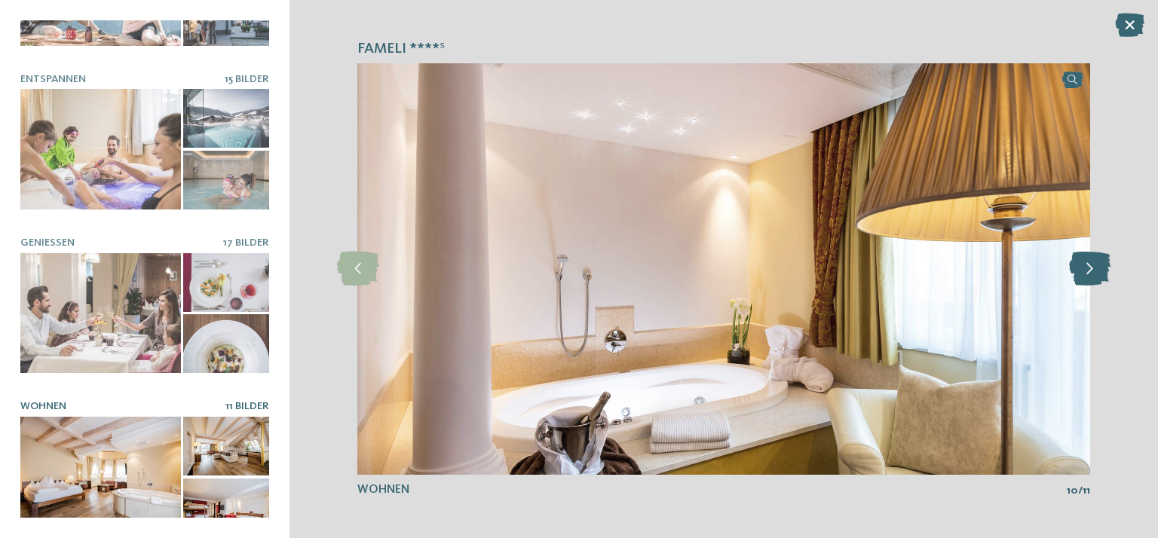
click at [1085, 277] on icon at bounding box center [1089, 269] width 41 height 34
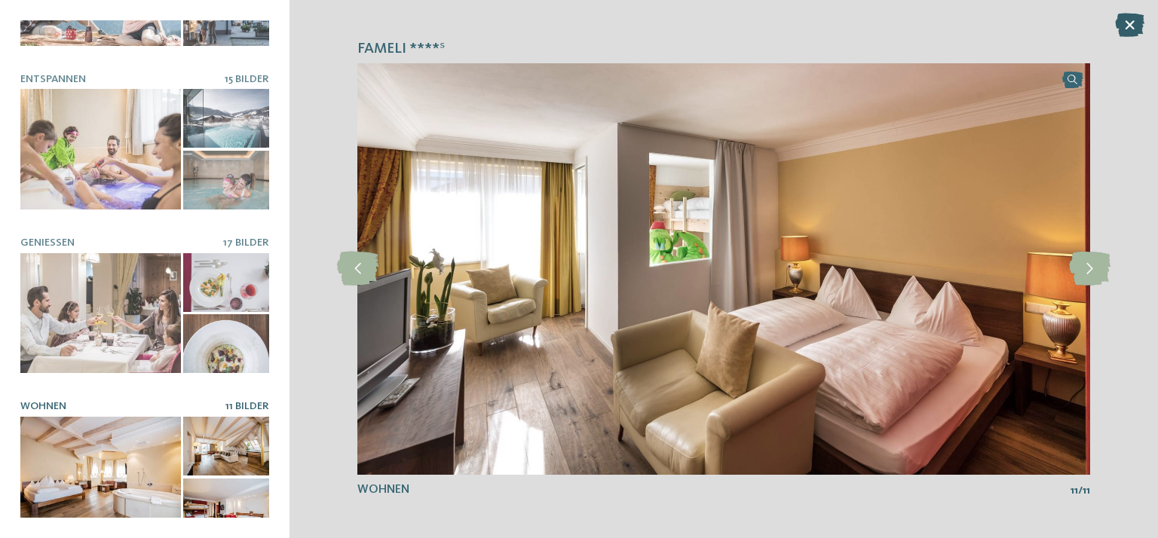
click at [1122, 28] on icon at bounding box center [1129, 25] width 29 height 24
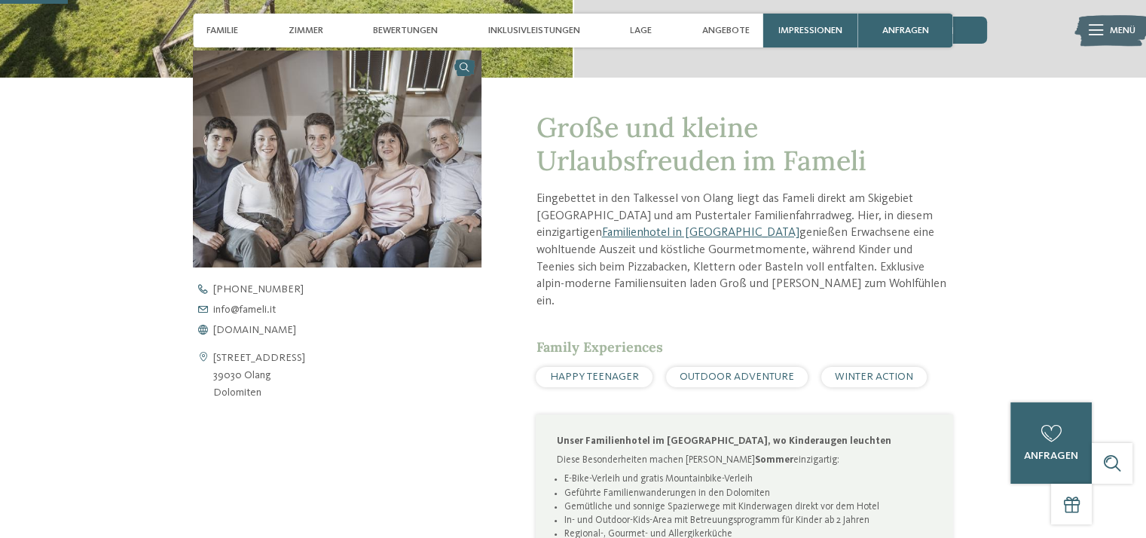
scroll to position [0, 0]
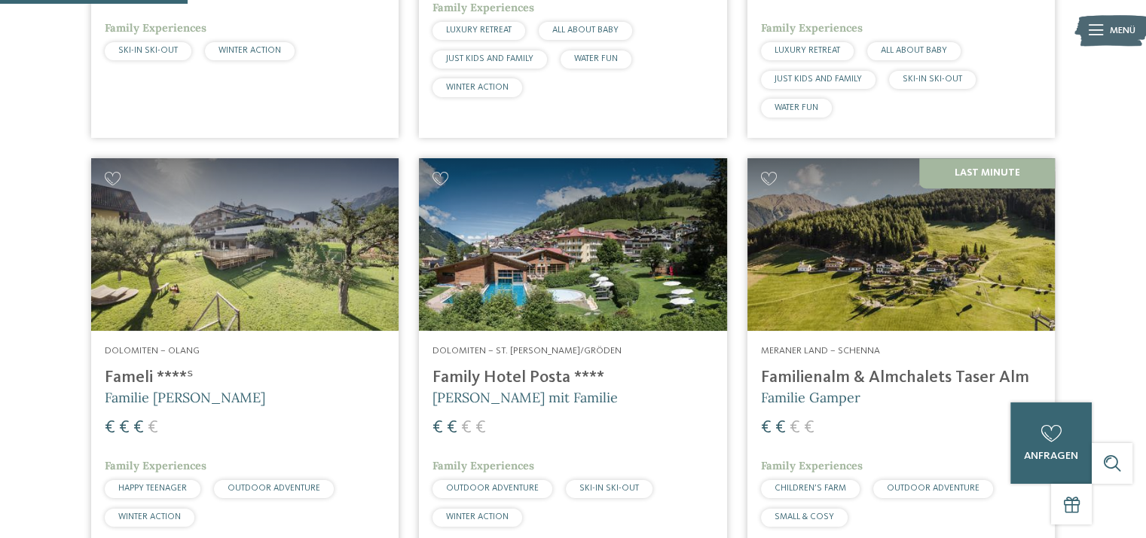
scroll to position [754, 0]
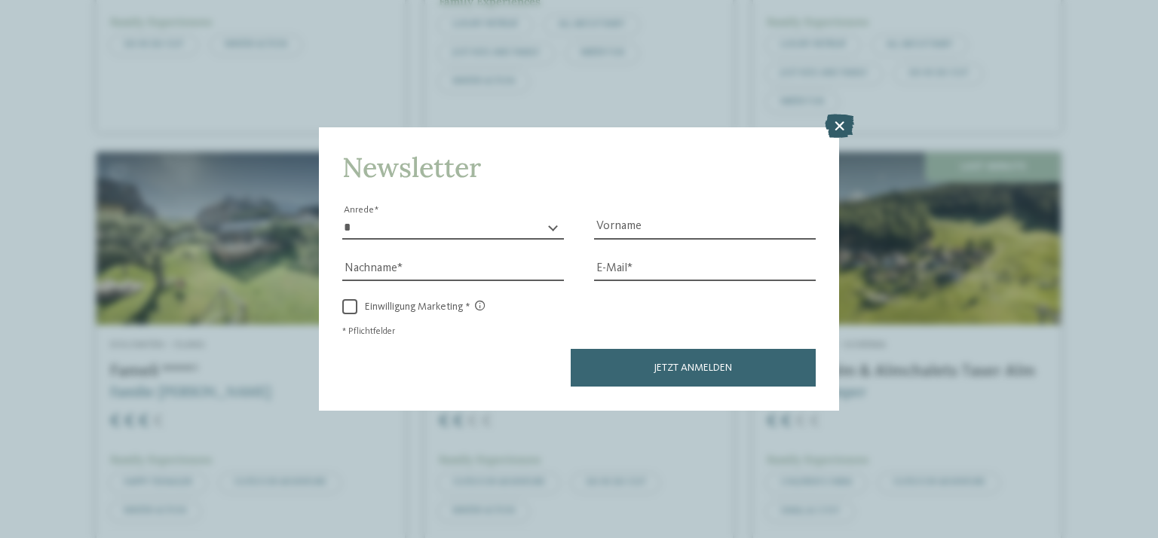
click at [840, 121] on icon at bounding box center [839, 127] width 29 height 24
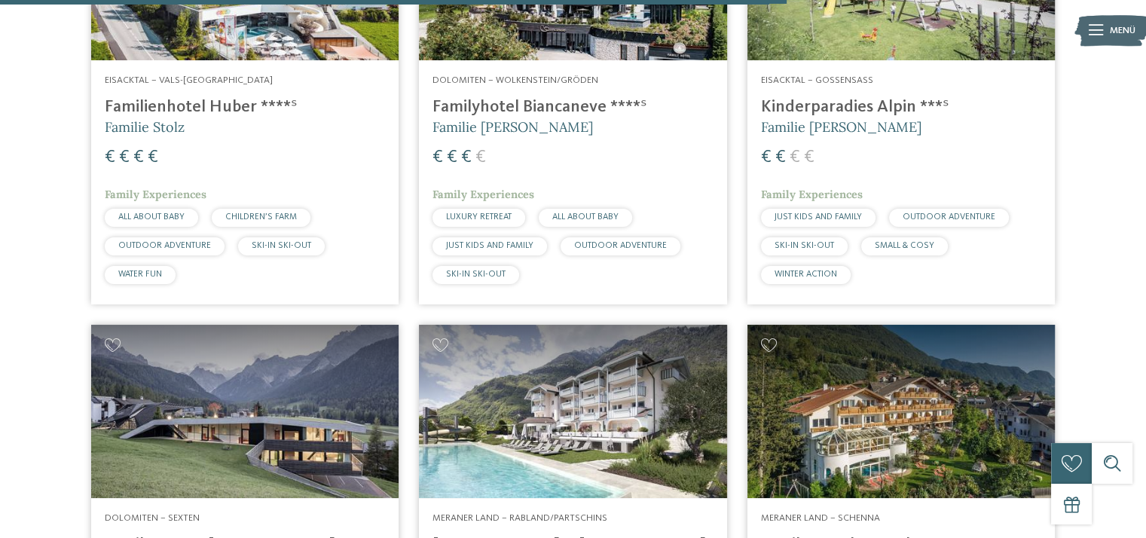
scroll to position [3015, 0]
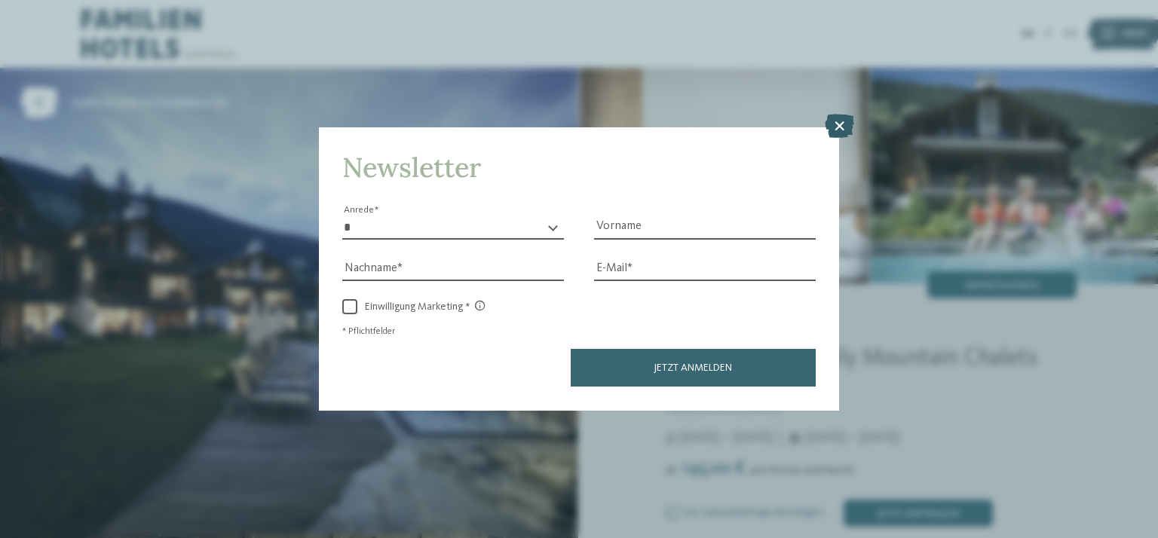
click at [844, 128] on icon at bounding box center [839, 127] width 29 height 24
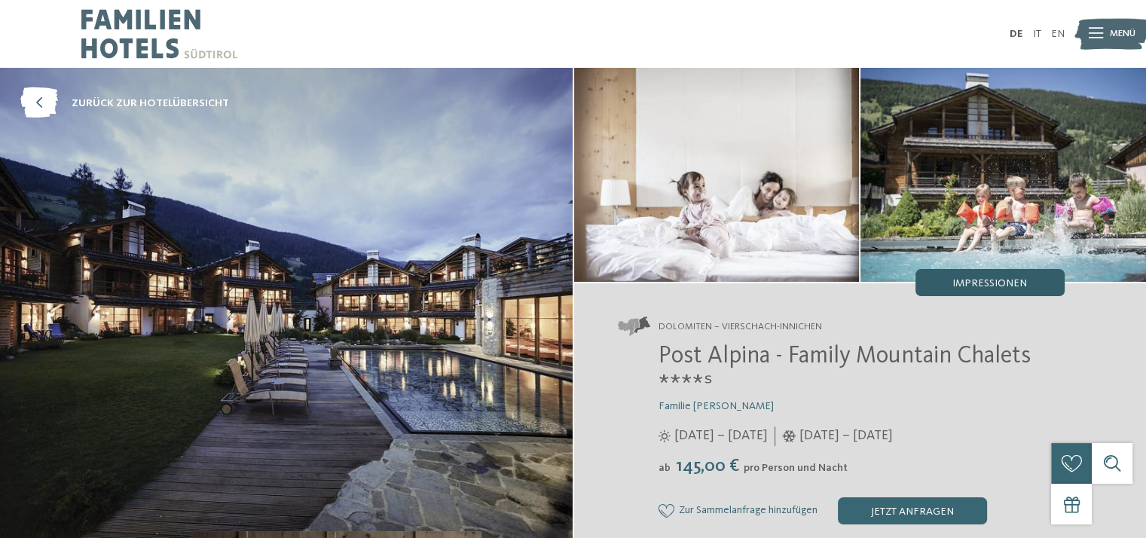
click at [1019, 278] on span "Impressionen" at bounding box center [990, 283] width 75 height 11
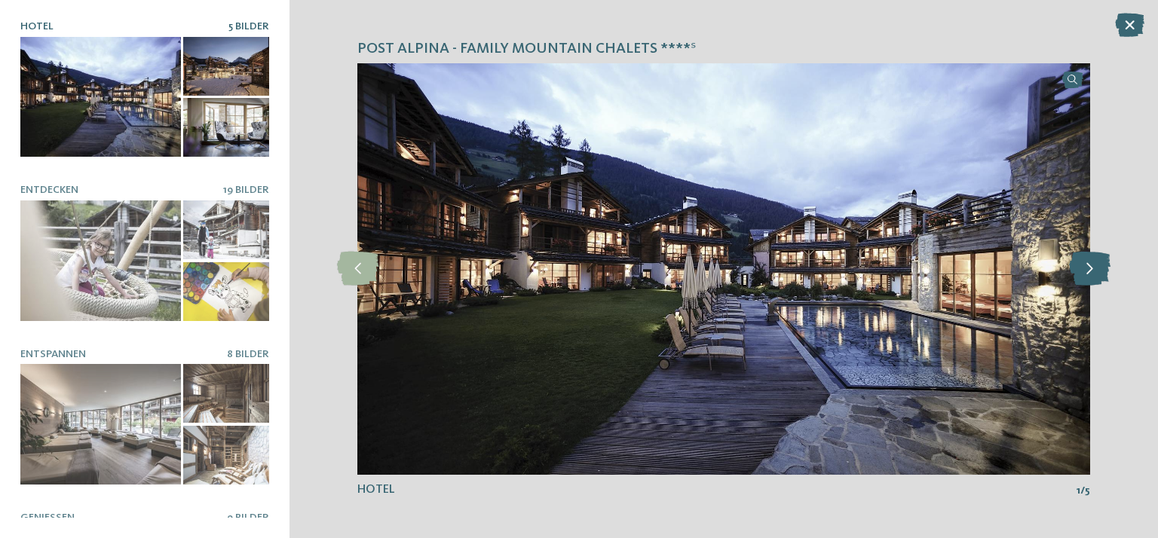
click at [1096, 273] on icon at bounding box center [1089, 269] width 41 height 34
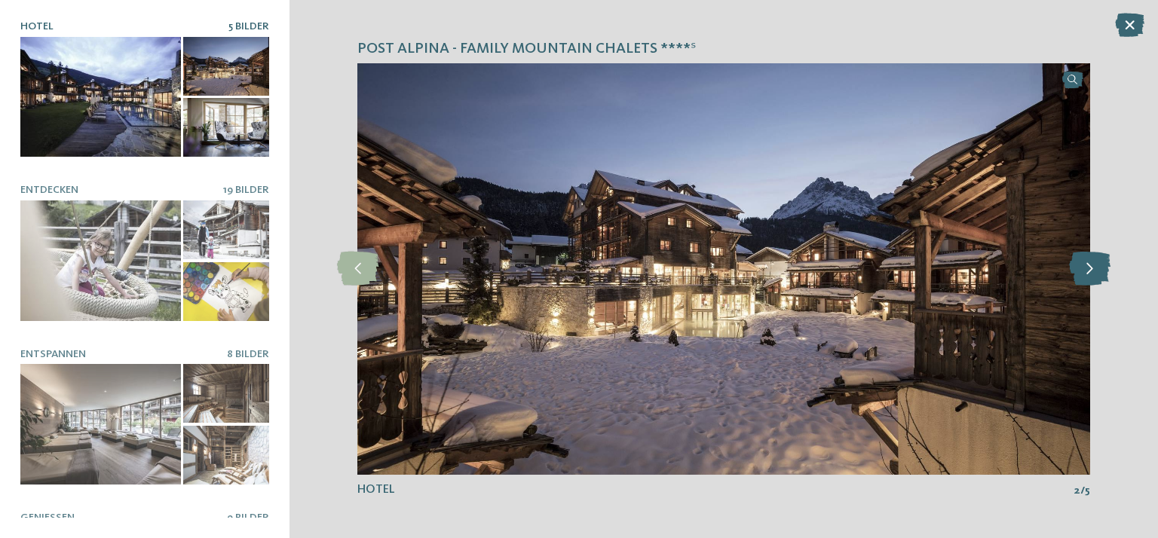
click at [1096, 273] on icon at bounding box center [1089, 269] width 41 height 34
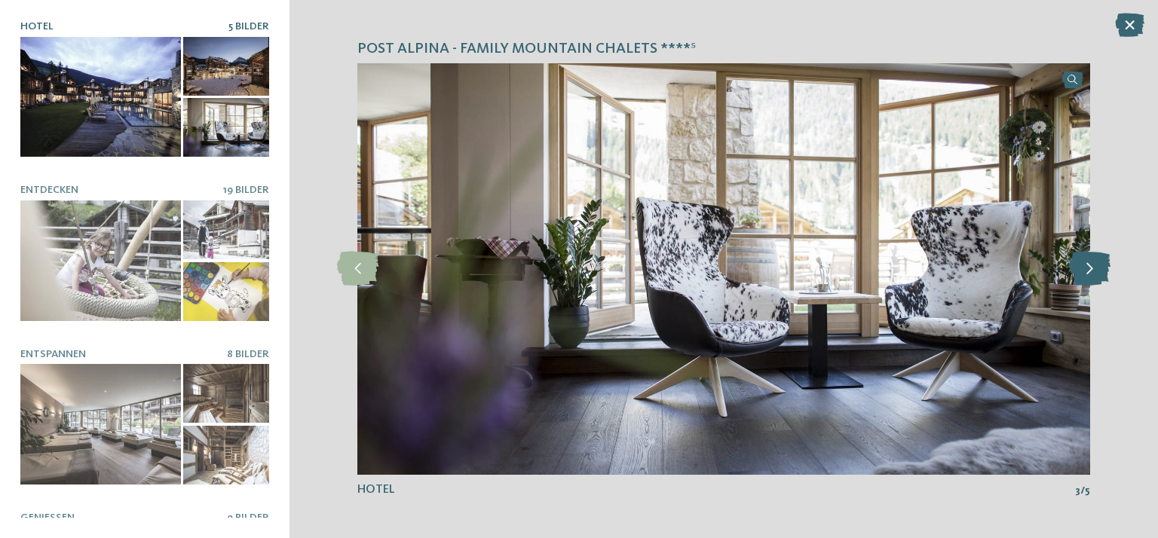
click at [1095, 271] on icon at bounding box center [1089, 269] width 41 height 34
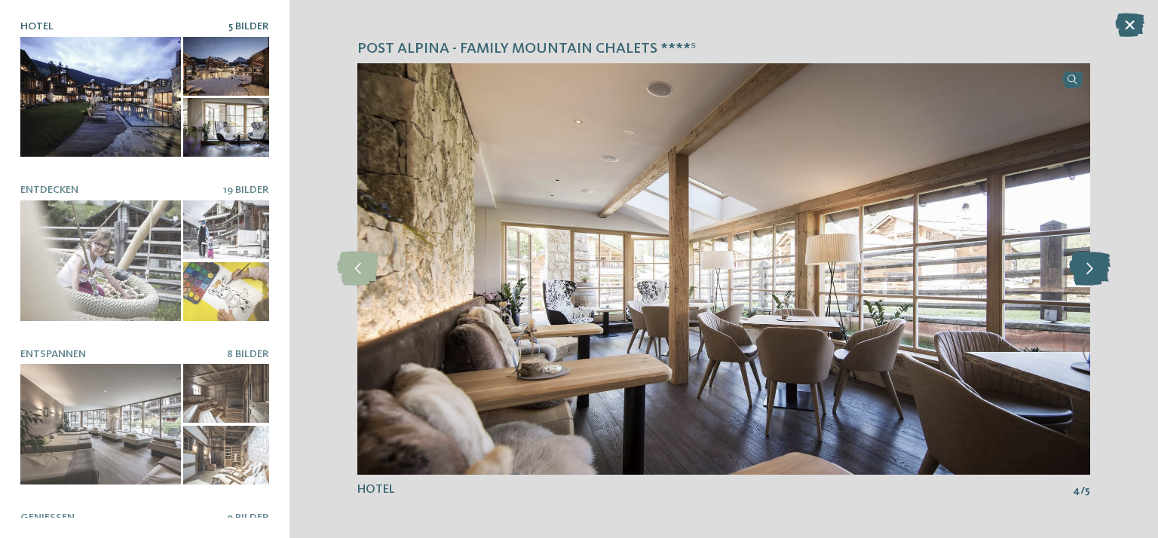
click at [1095, 271] on icon at bounding box center [1089, 269] width 41 height 34
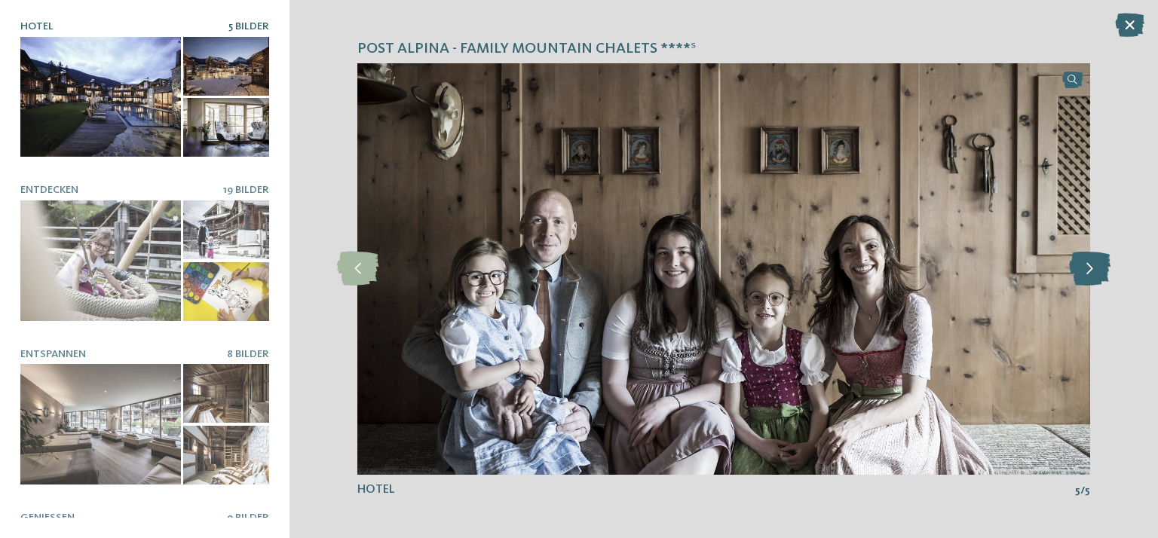
click at [1095, 270] on icon at bounding box center [1089, 269] width 41 height 34
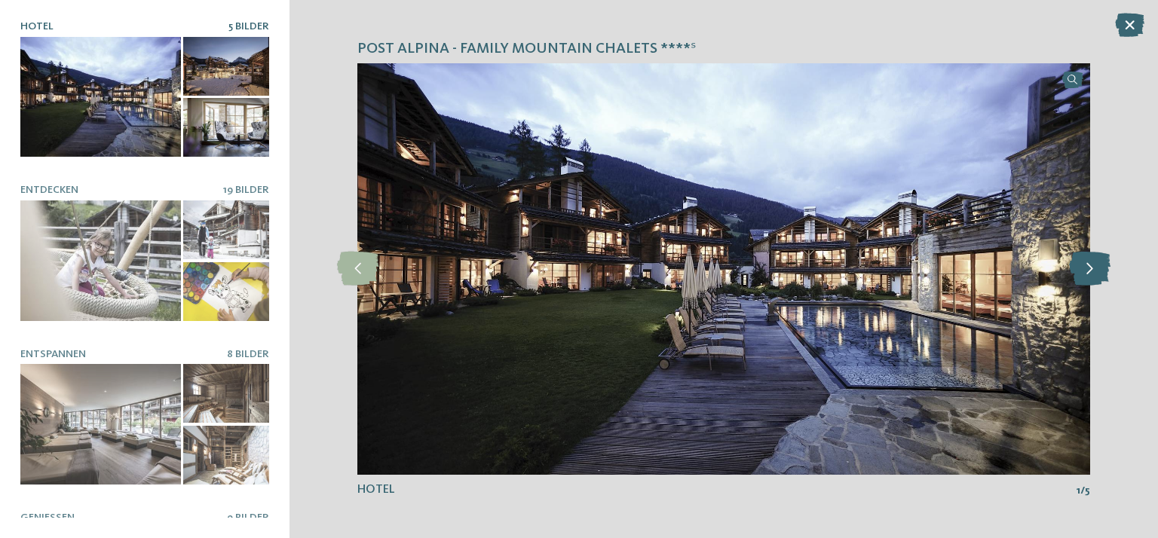
click at [1095, 270] on icon at bounding box center [1089, 269] width 41 height 34
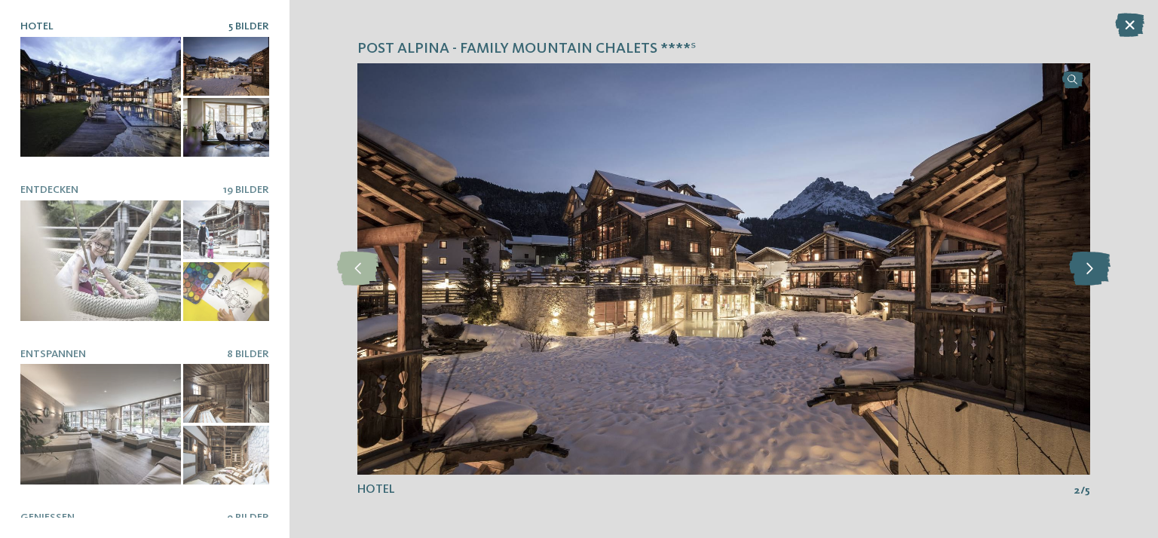
click at [1095, 270] on icon at bounding box center [1089, 269] width 41 height 34
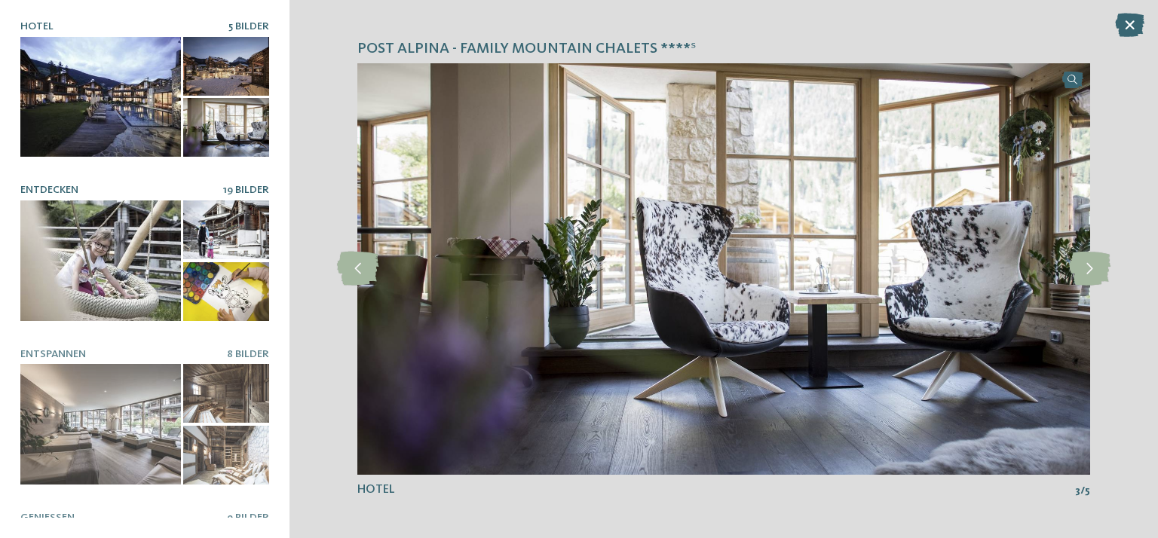
click at [88, 253] on div at bounding box center [100, 260] width 161 height 121
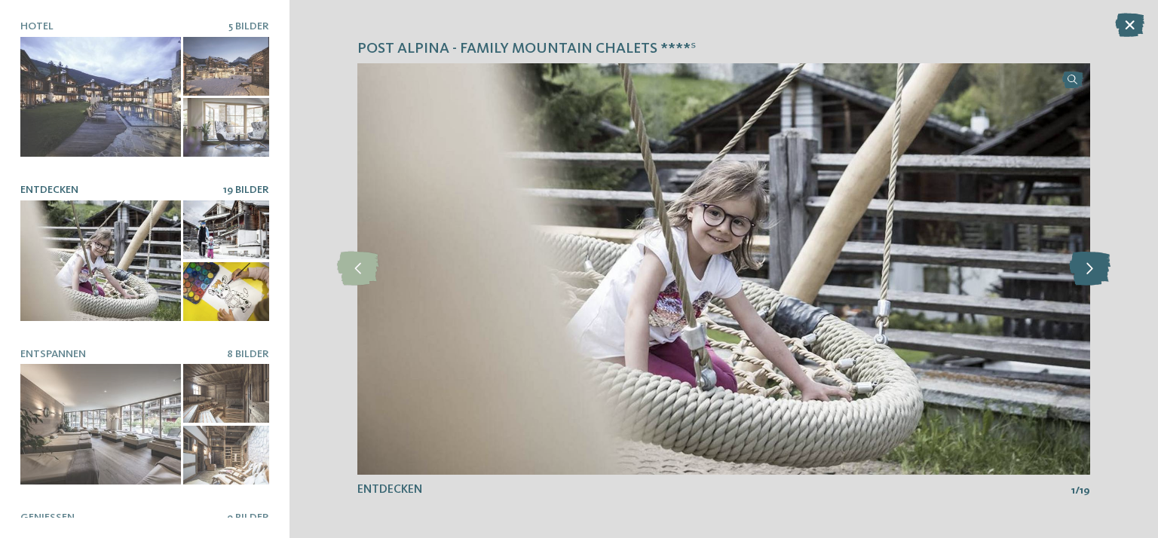
click at [1105, 269] on icon at bounding box center [1089, 269] width 41 height 34
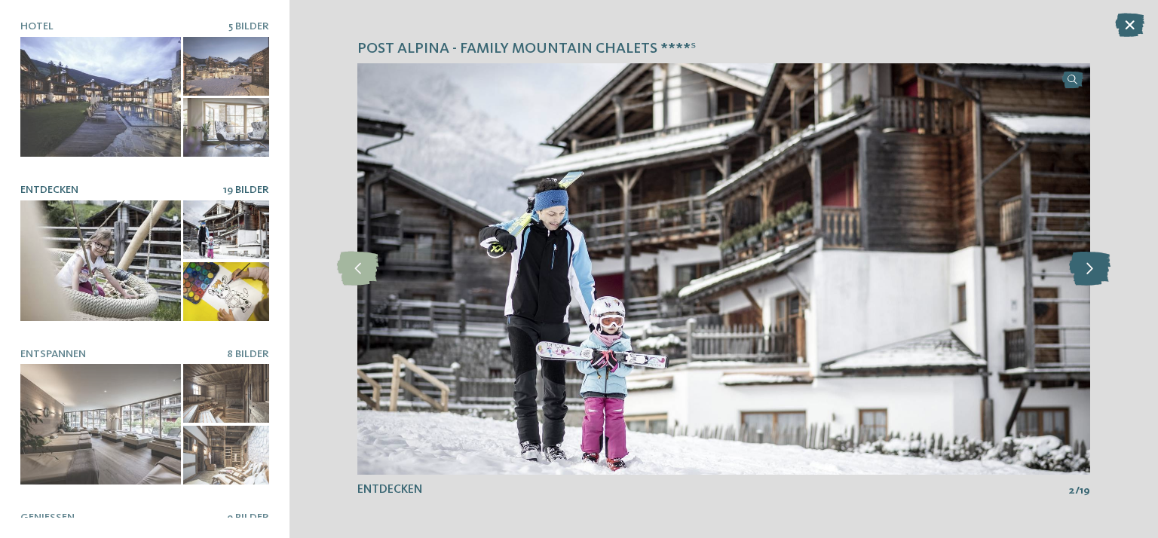
click at [1105, 266] on icon at bounding box center [1089, 269] width 41 height 34
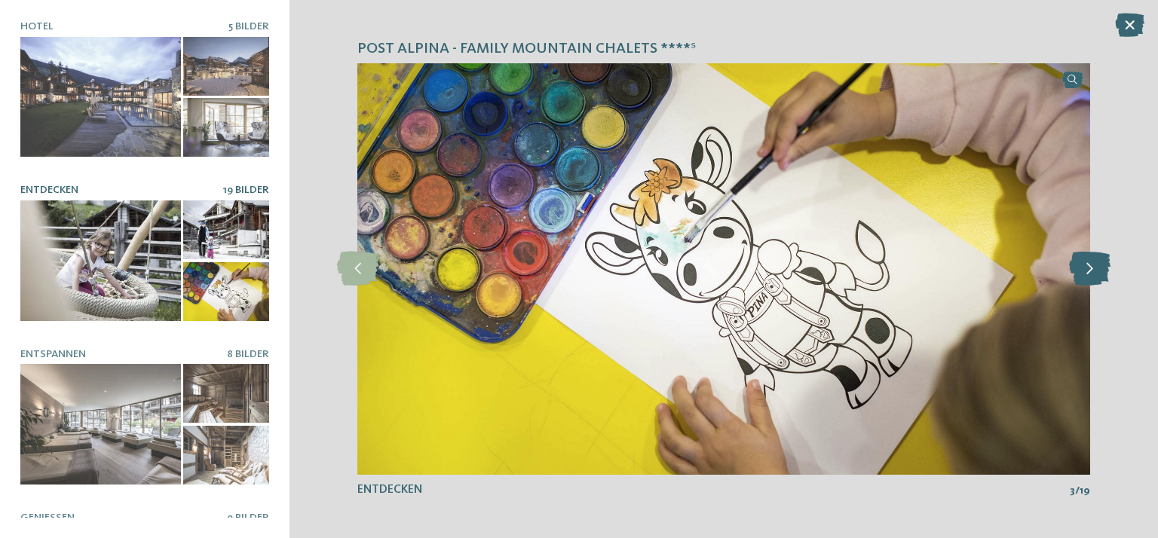
click at [1105, 266] on icon at bounding box center [1089, 269] width 41 height 34
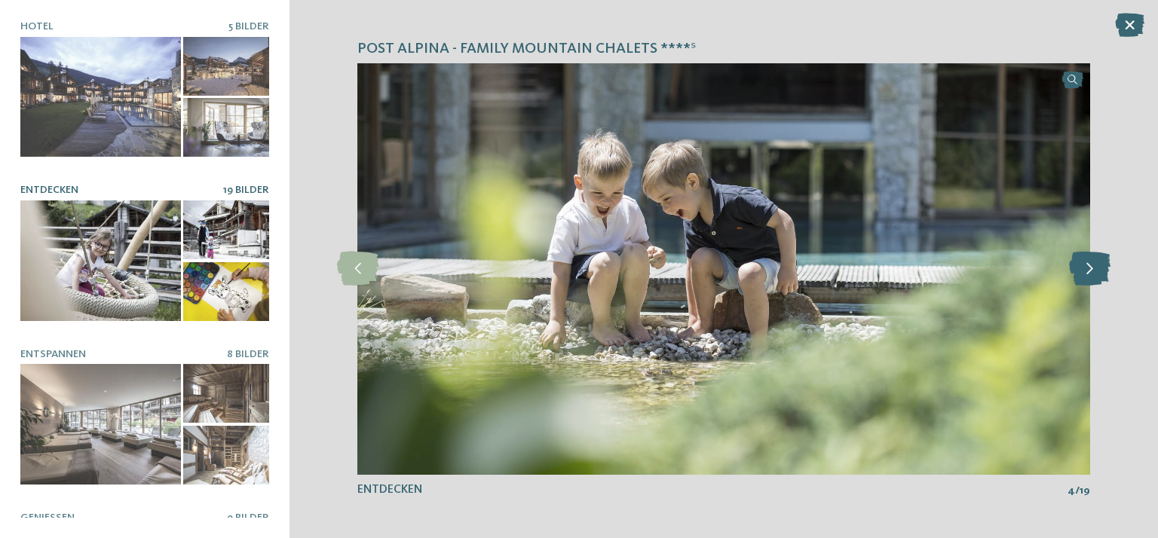
click at [1105, 266] on icon at bounding box center [1089, 269] width 41 height 34
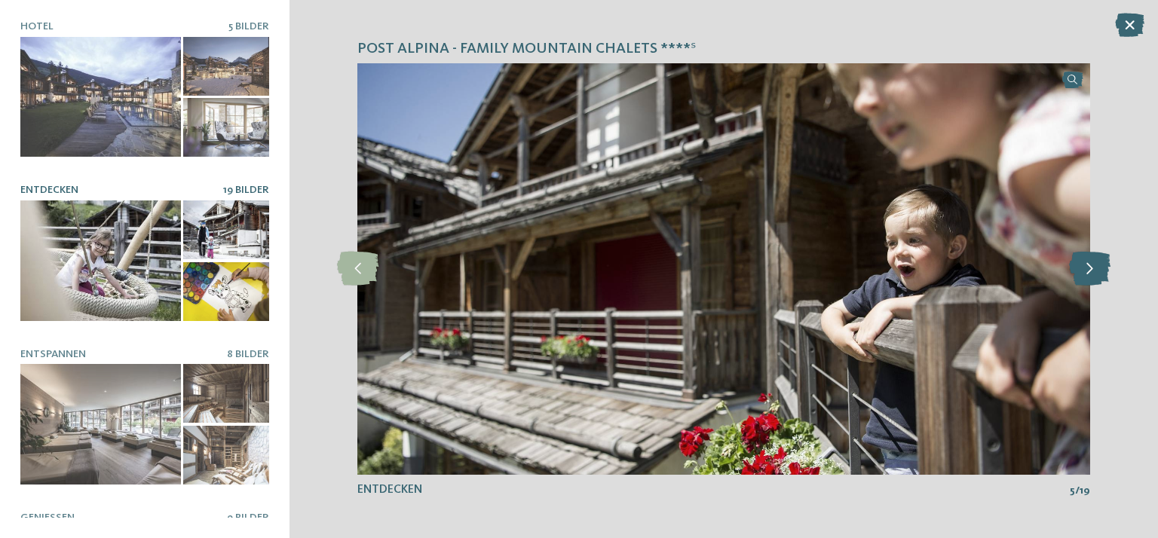
click at [1105, 266] on icon at bounding box center [1089, 269] width 41 height 34
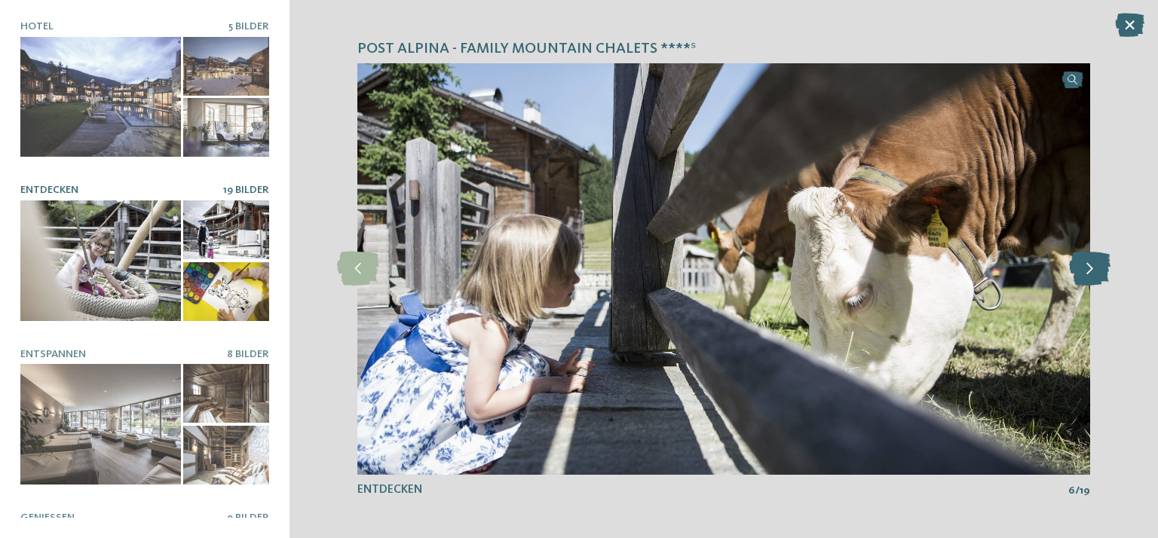
click at [1105, 266] on icon at bounding box center [1089, 269] width 41 height 34
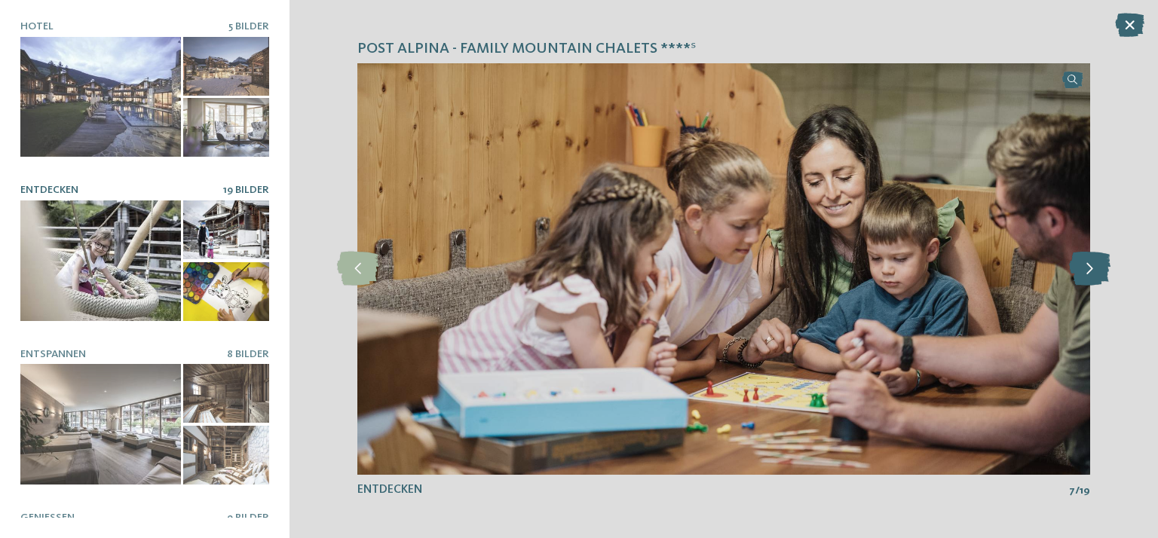
click at [1105, 266] on icon at bounding box center [1089, 269] width 41 height 34
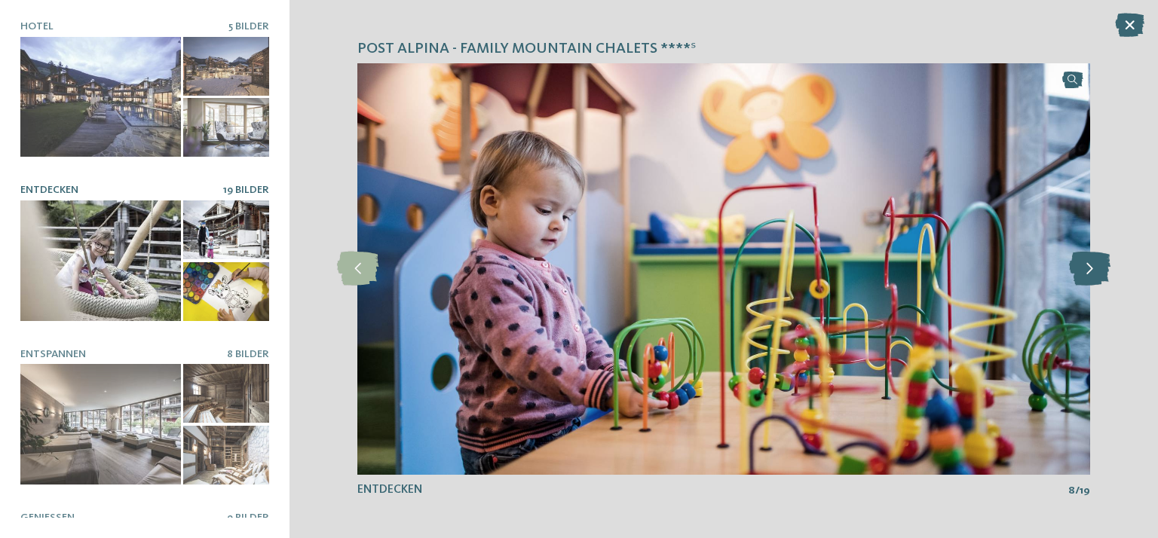
click at [1105, 266] on icon at bounding box center [1089, 269] width 41 height 34
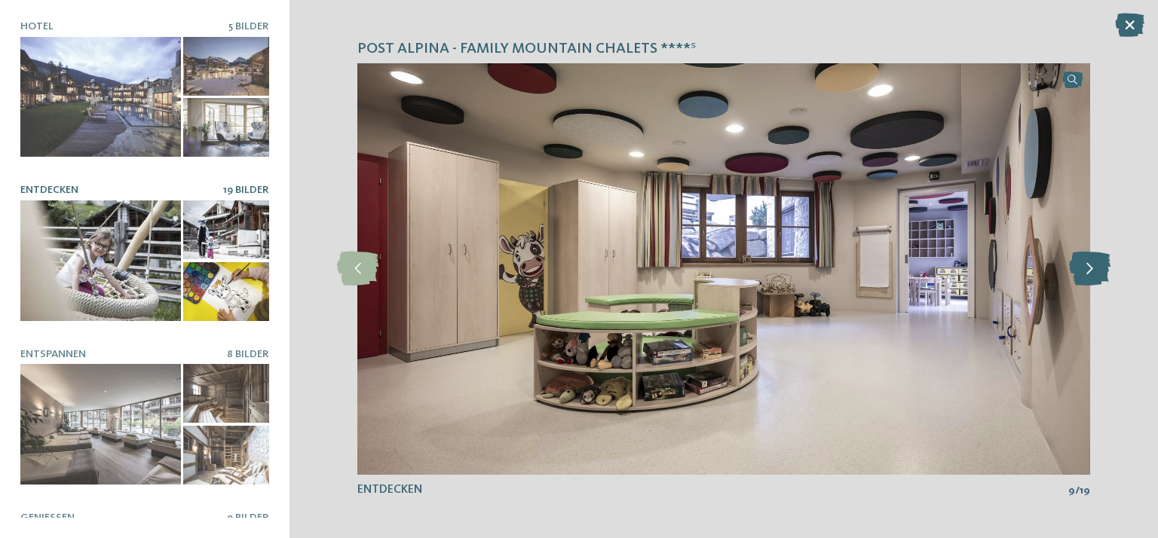
click at [1105, 266] on icon at bounding box center [1089, 269] width 41 height 34
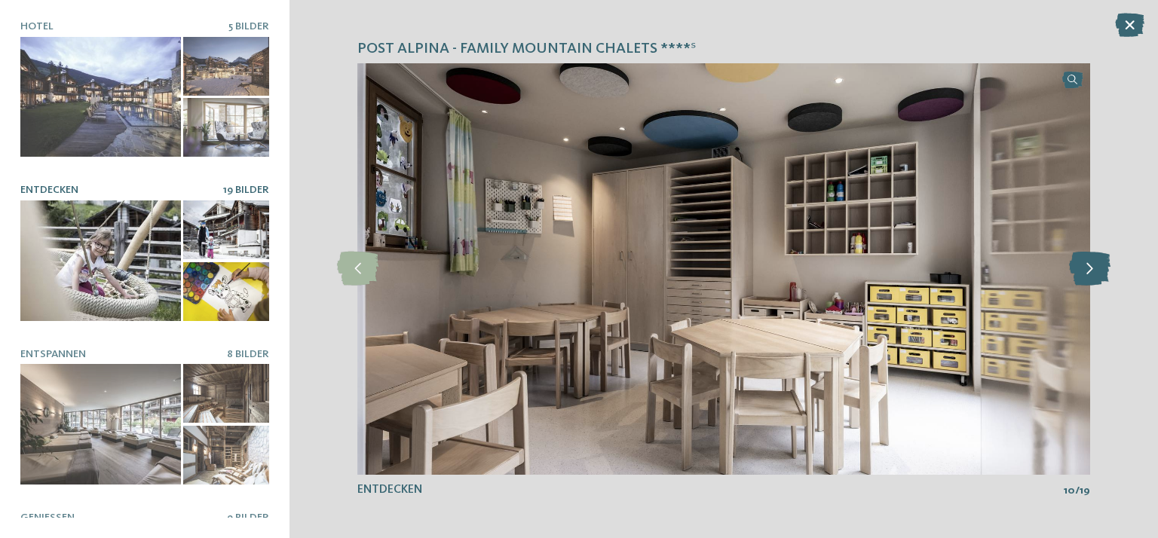
click at [1105, 266] on icon at bounding box center [1089, 269] width 41 height 34
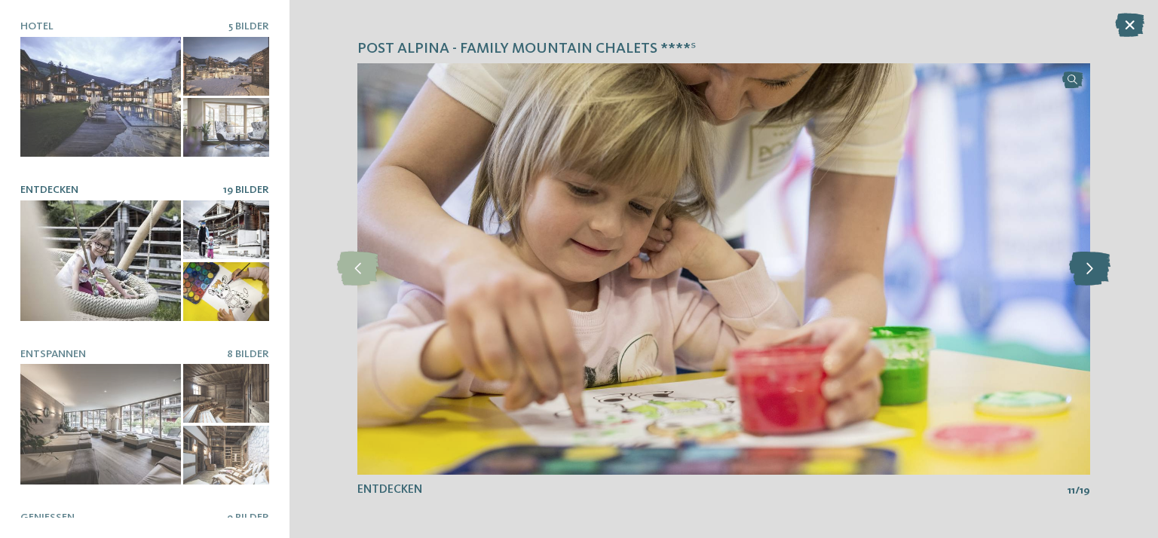
click at [1105, 266] on icon at bounding box center [1089, 269] width 41 height 34
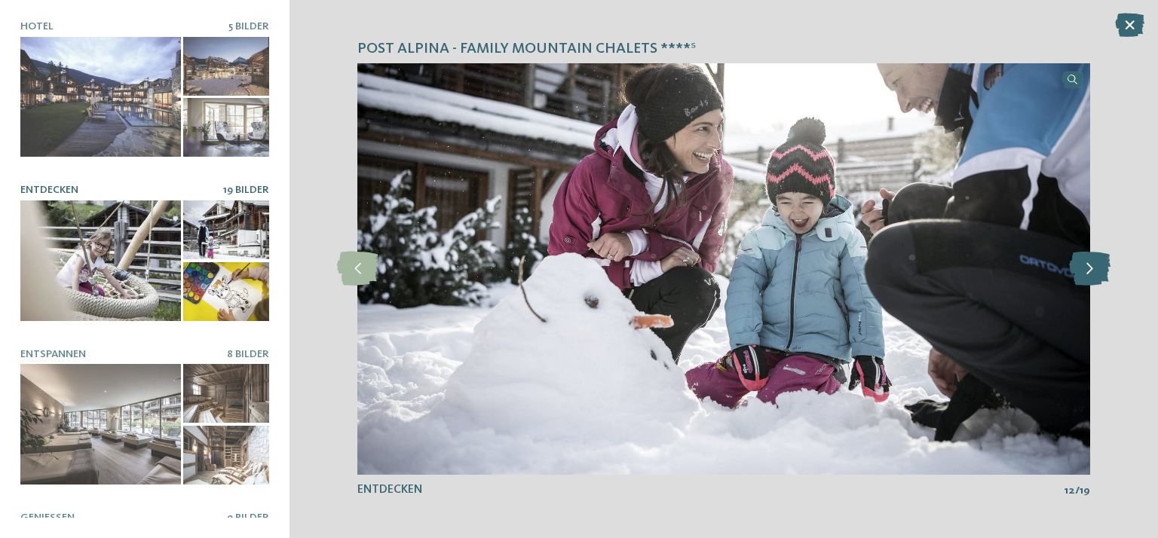
click at [1105, 266] on icon at bounding box center [1089, 269] width 41 height 34
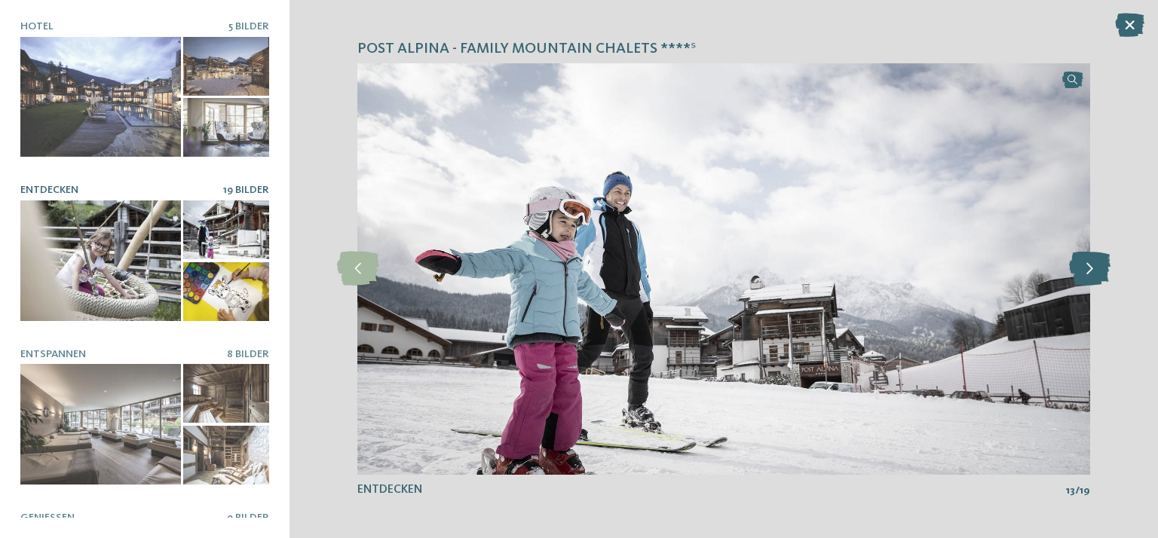
click at [1105, 266] on icon at bounding box center [1089, 269] width 41 height 34
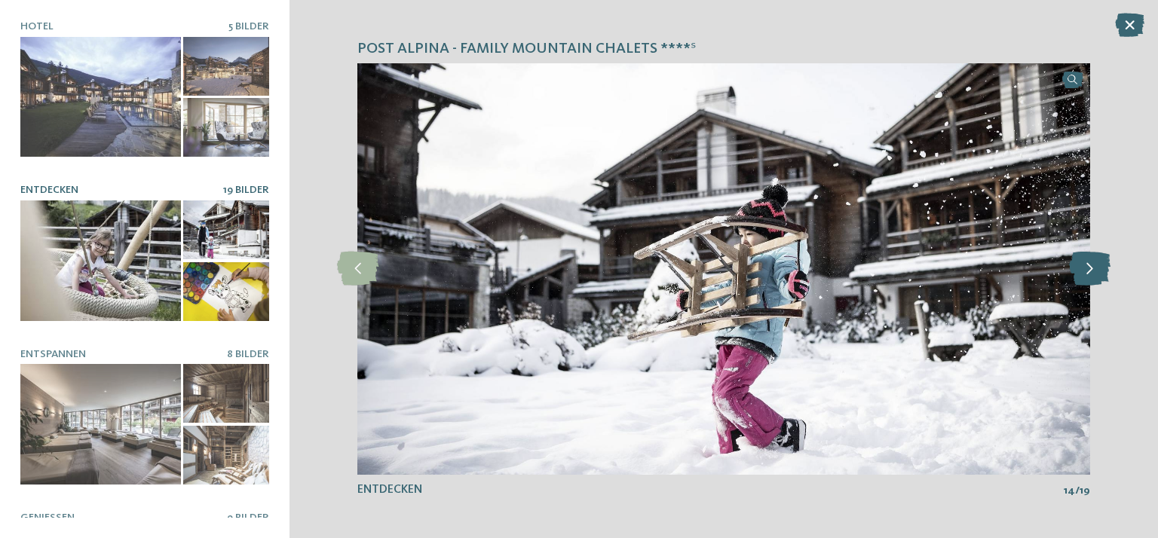
click at [1105, 266] on icon at bounding box center [1089, 269] width 41 height 34
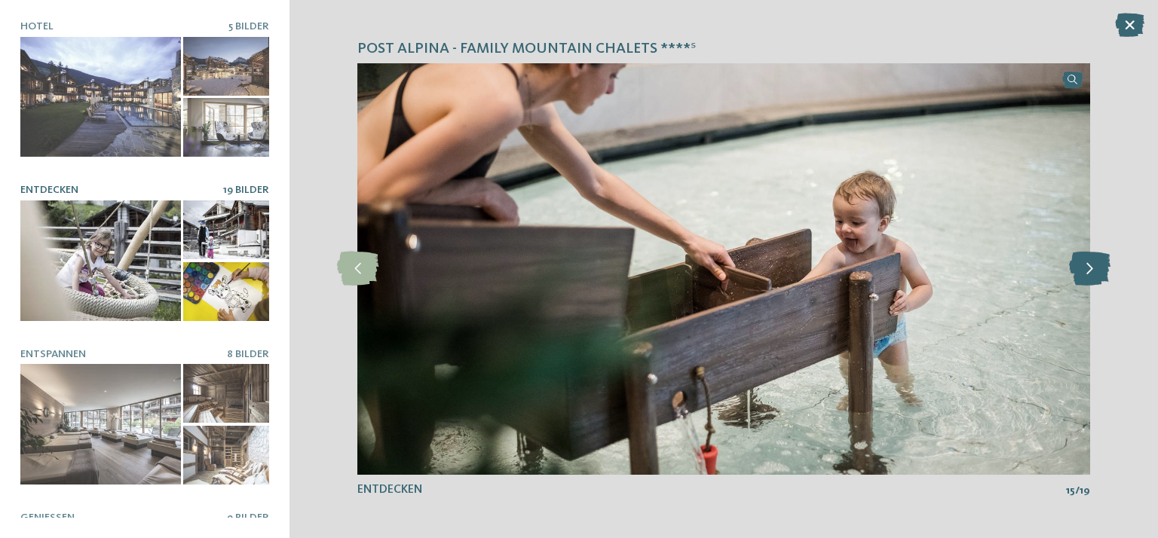
click at [1105, 266] on icon at bounding box center [1089, 269] width 41 height 34
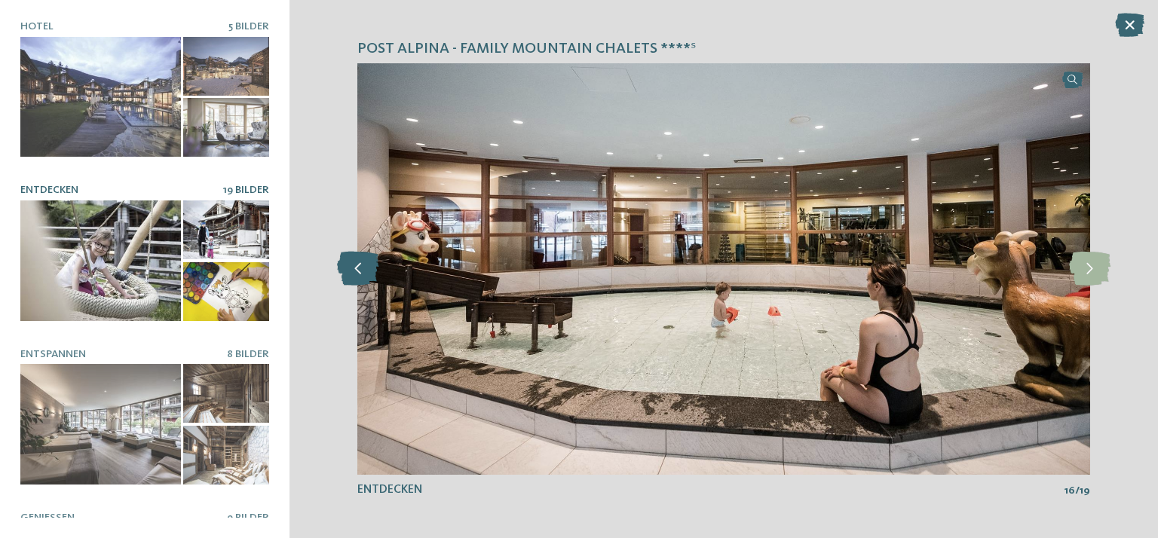
click at [359, 268] on icon at bounding box center [357, 269] width 41 height 34
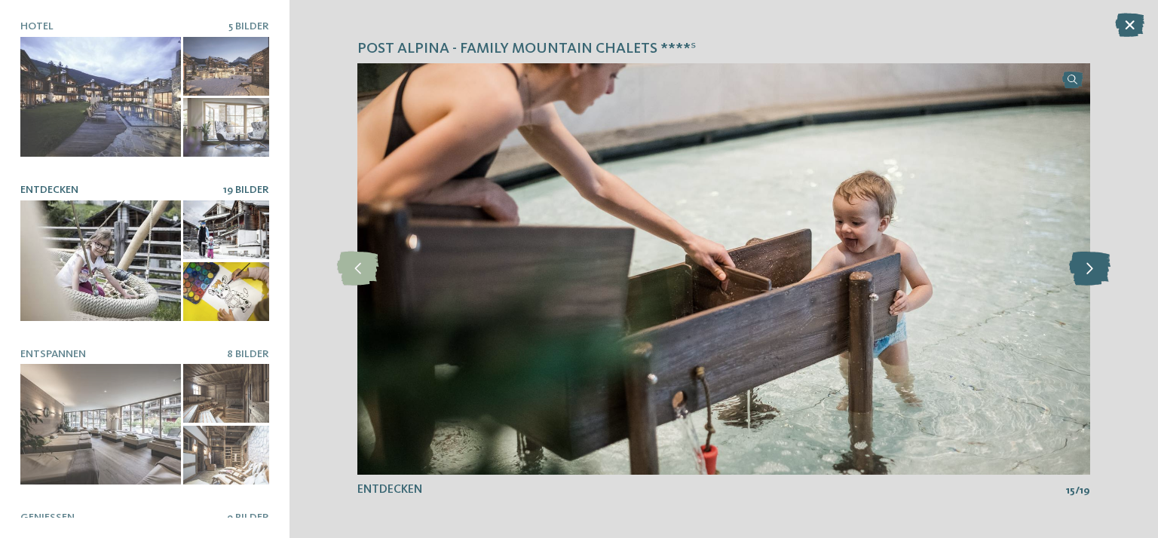
click at [1091, 271] on icon at bounding box center [1089, 269] width 41 height 34
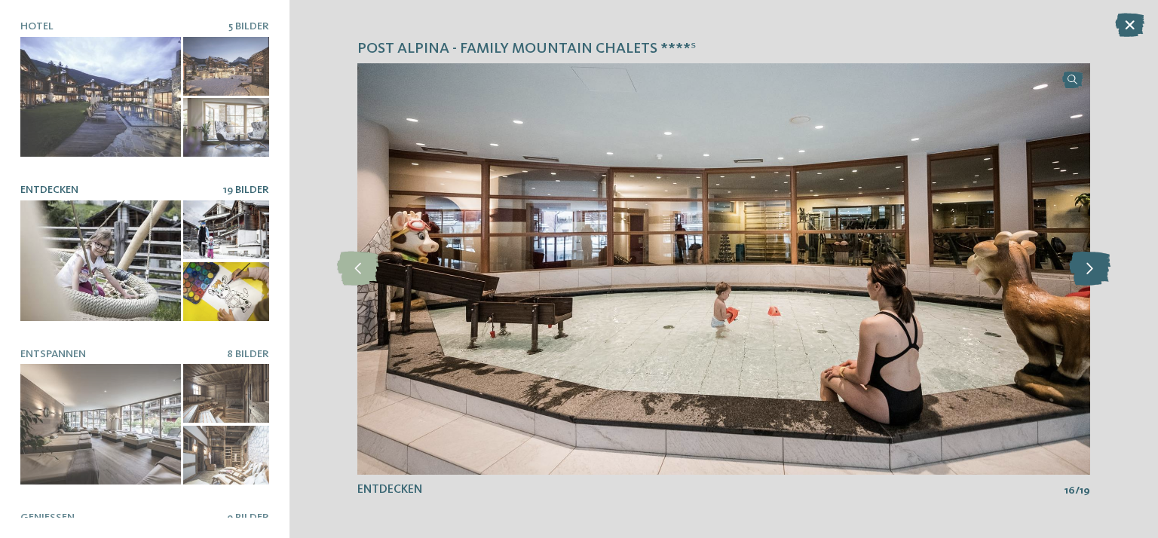
click at [1092, 271] on icon at bounding box center [1089, 269] width 41 height 34
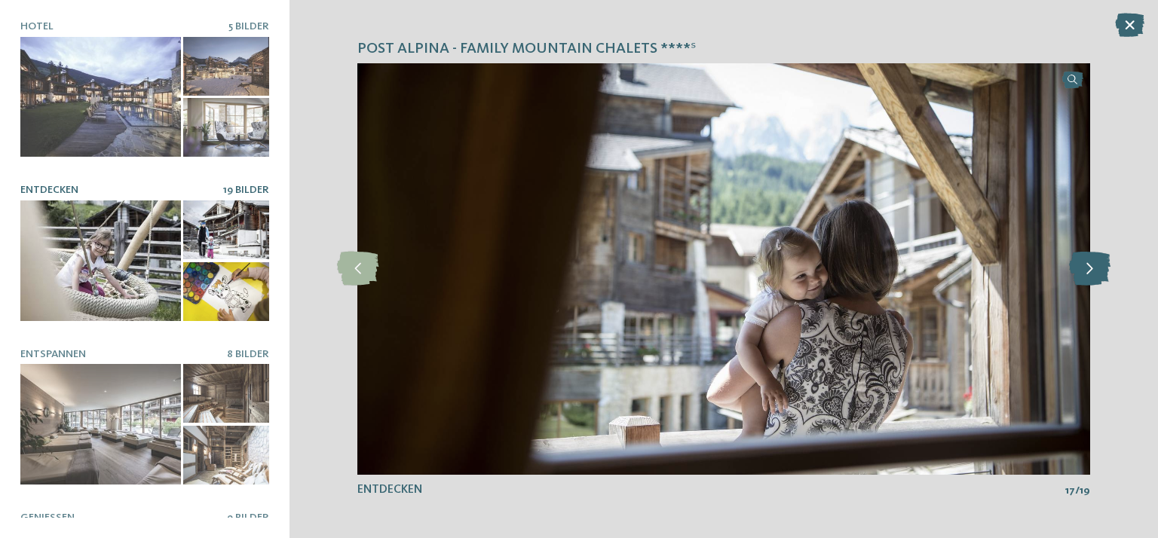
click at [1092, 271] on icon at bounding box center [1089, 269] width 41 height 34
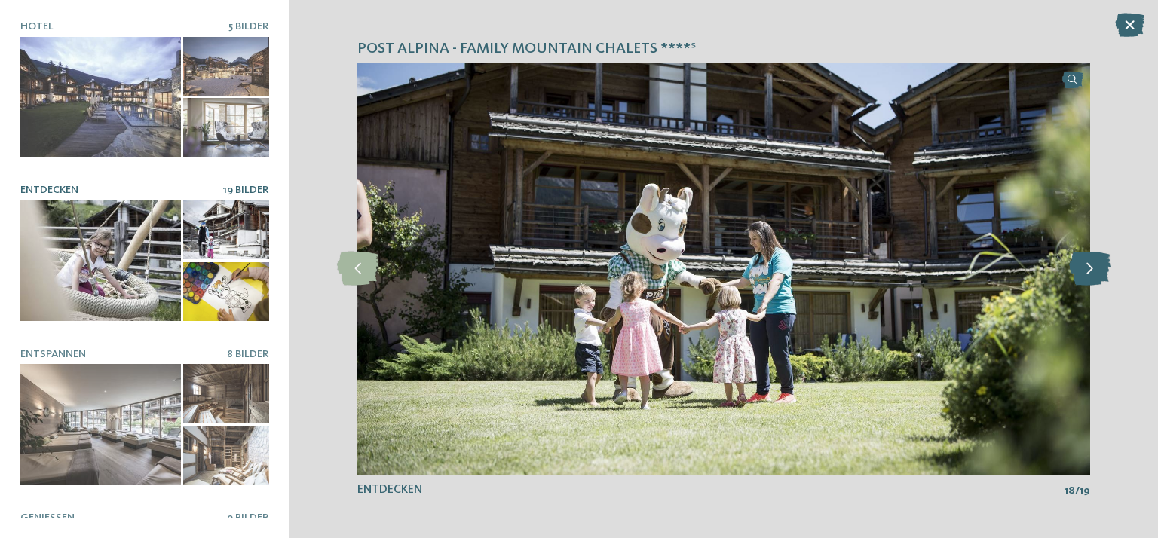
click at [1092, 271] on icon at bounding box center [1089, 269] width 41 height 34
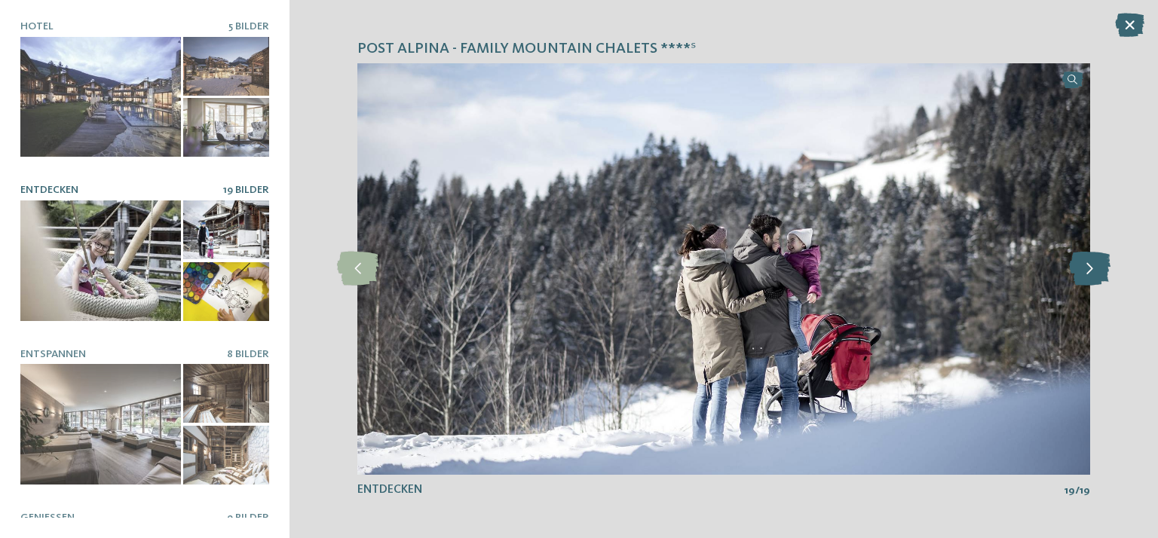
click at [1092, 271] on icon at bounding box center [1089, 269] width 41 height 34
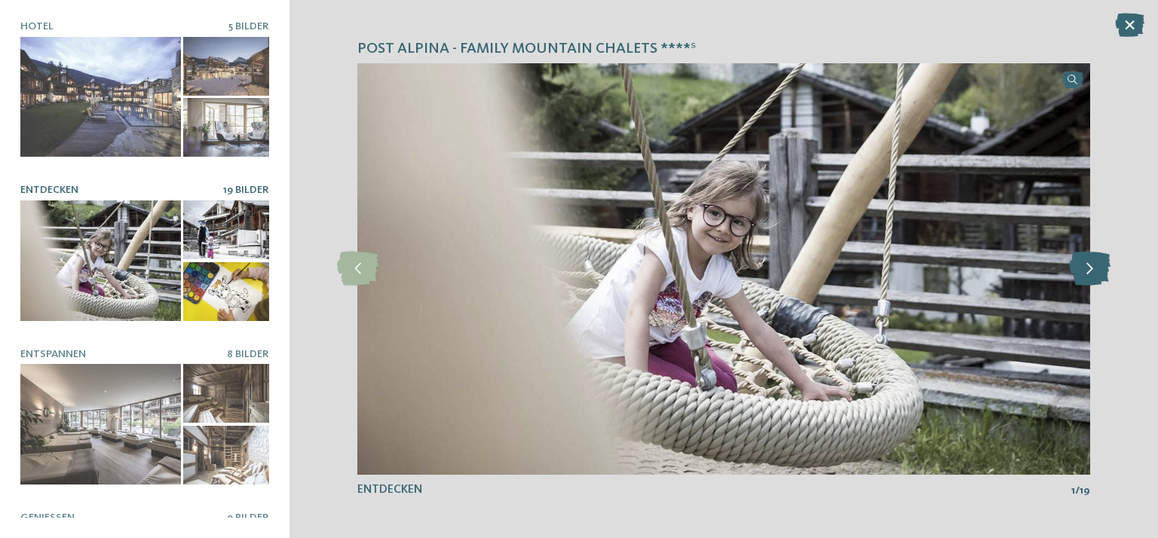
click at [1092, 271] on icon at bounding box center [1089, 269] width 41 height 34
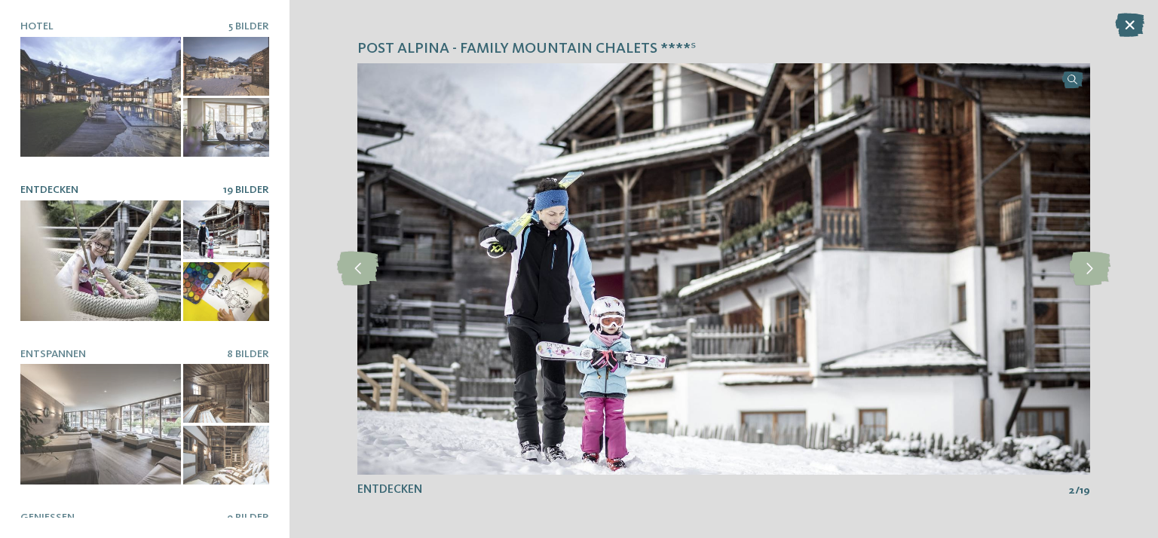
scroll to position [75, 0]
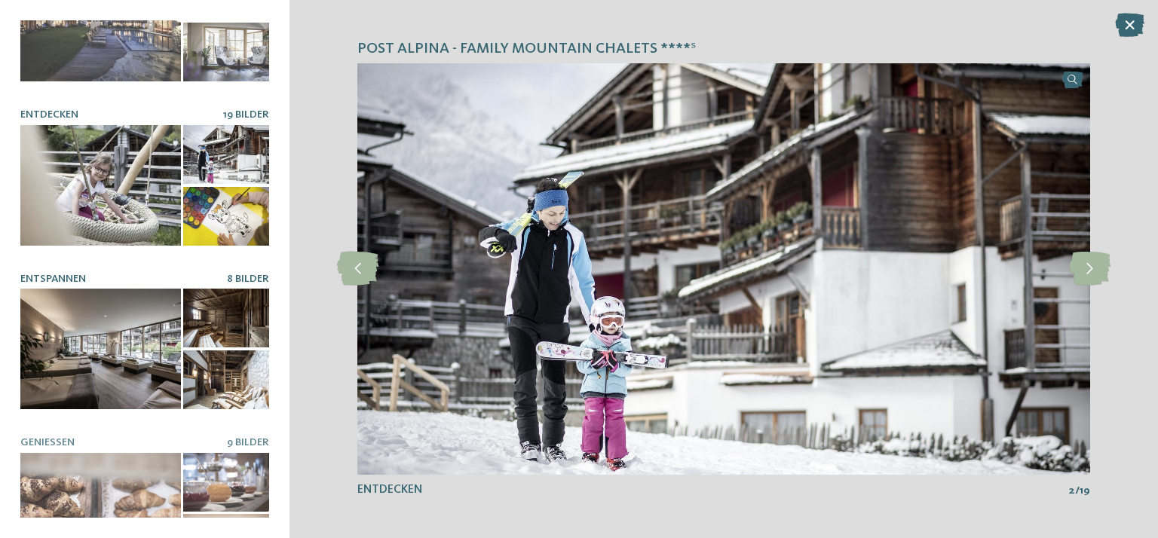
click at [85, 328] on div at bounding box center [100, 349] width 161 height 121
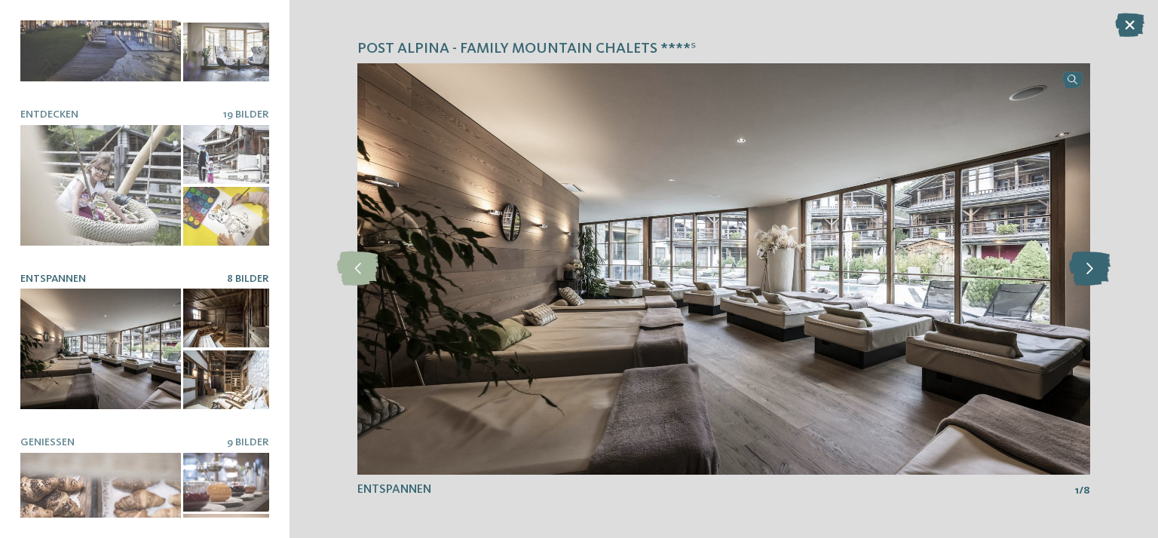
click at [1097, 266] on icon at bounding box center [1089, 269] width 41 height 34
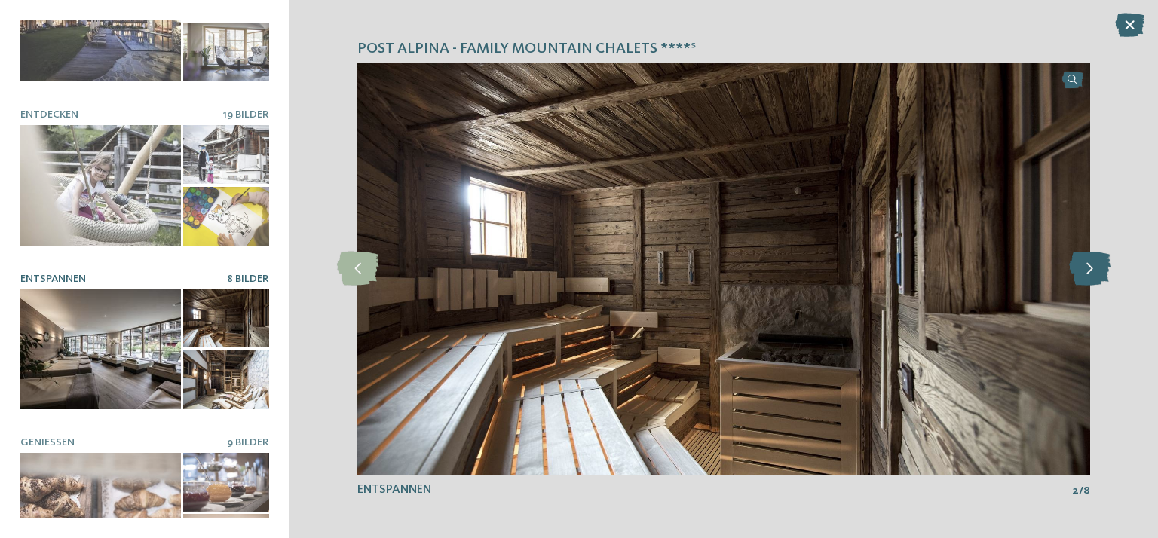
click at [1097, 266] on icon at bounding box center [1089, 269] width 41 height 34
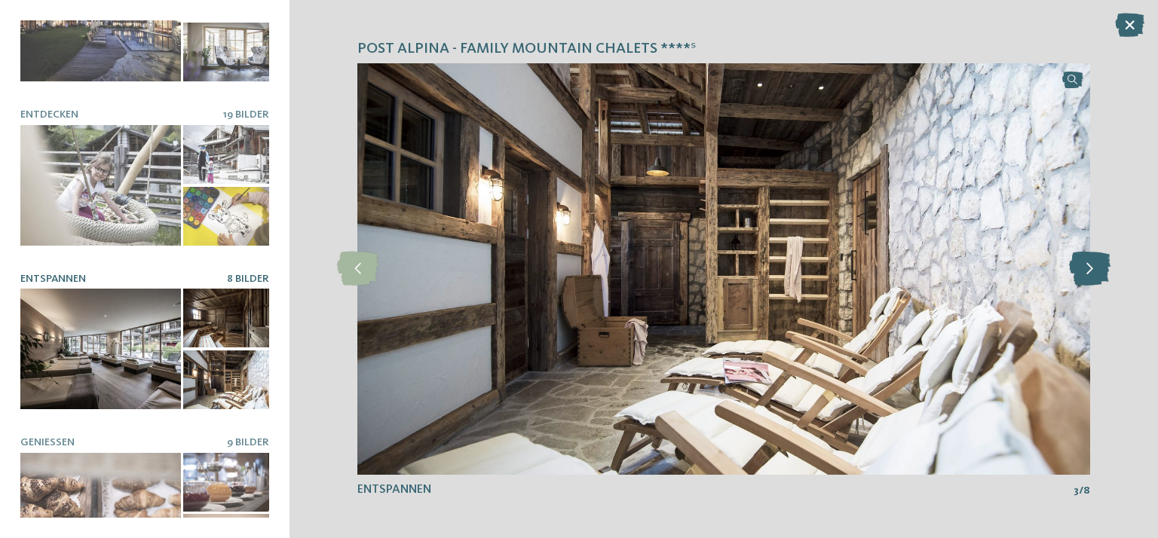
click at [1097, 266] on icon at bounding box center [1089, 269] width 41 height 34
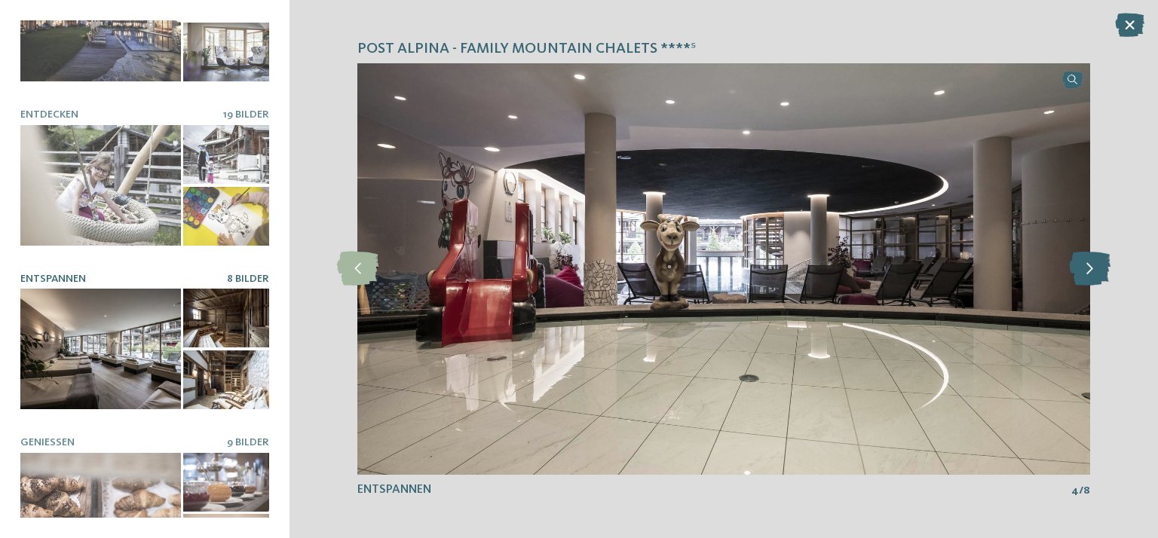
click at [1097, 266] on icon at bounding box center [1089, 269] width 41 height 34
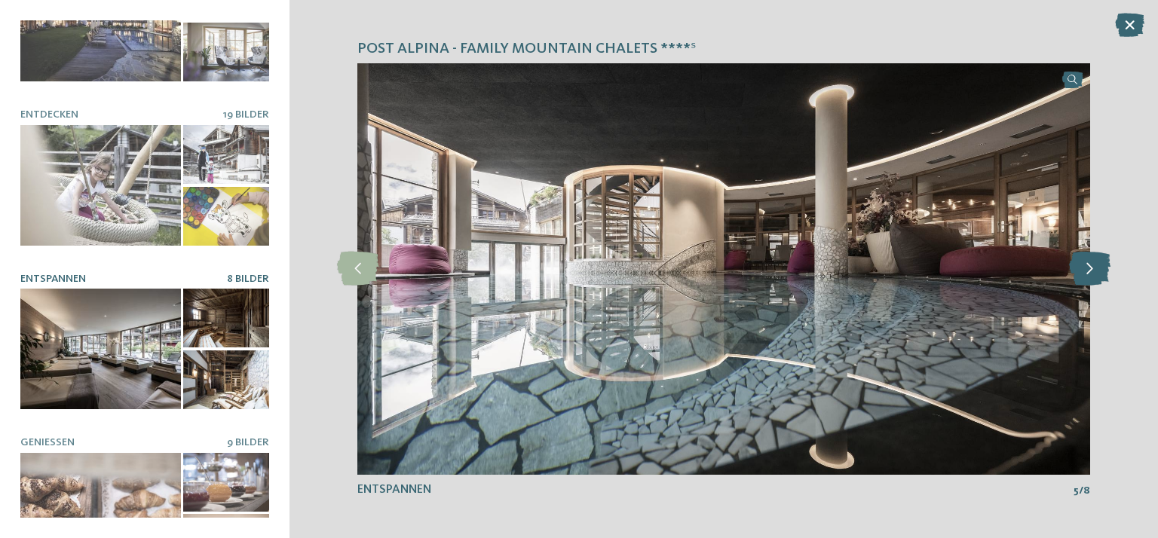
click at [1097, 266] on icon at bounding box center [1089, 269] width 41 height 34
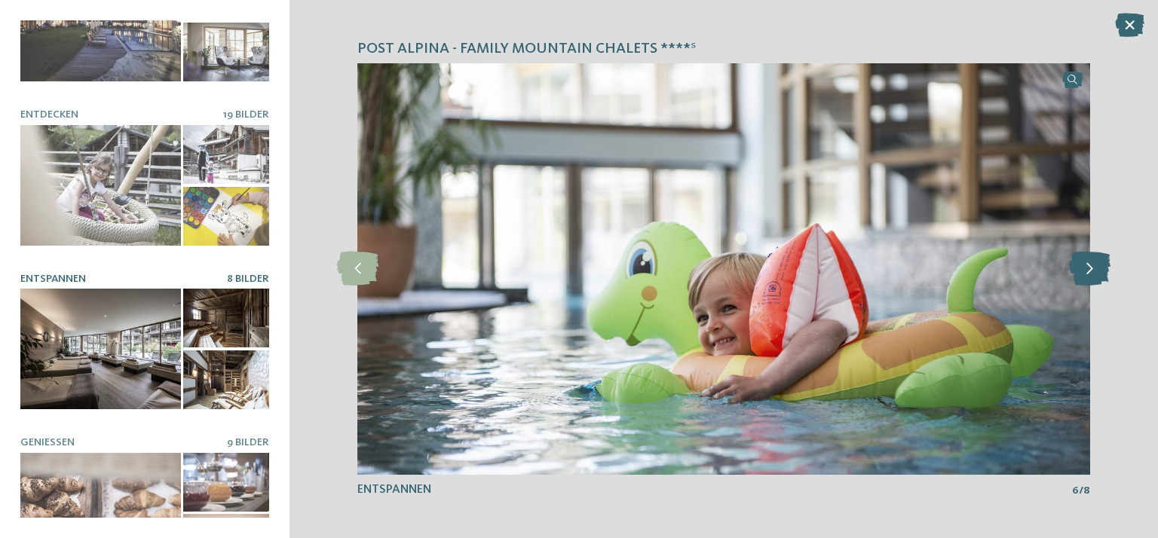
click at [1097, 266] on icon at bounding box center [1089, 269] width 41 height 34
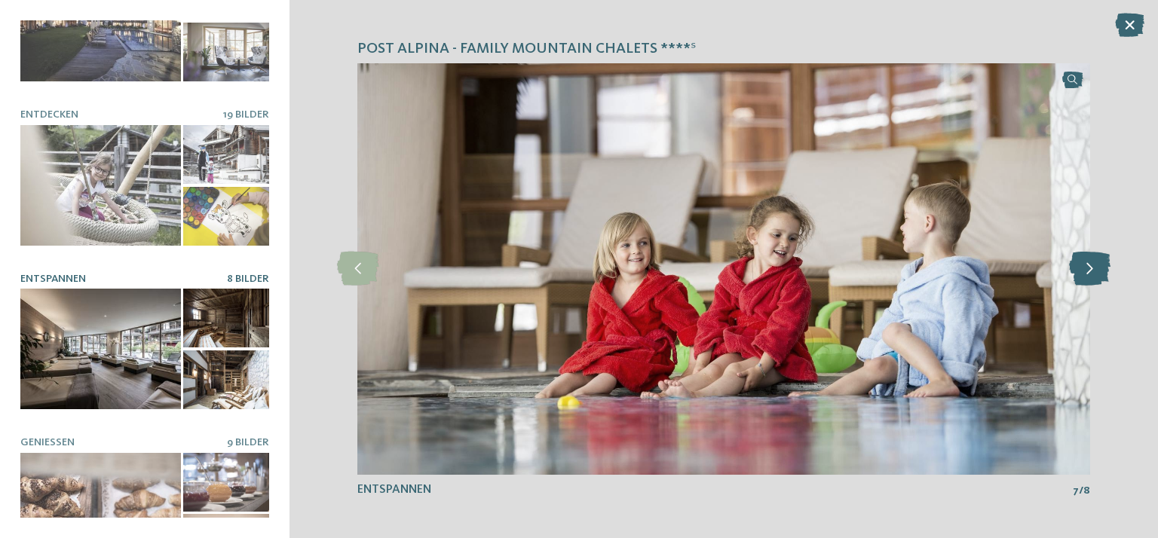
click at [1097, 266] on icon at bounding box center [1089, 269] width 41 height 34
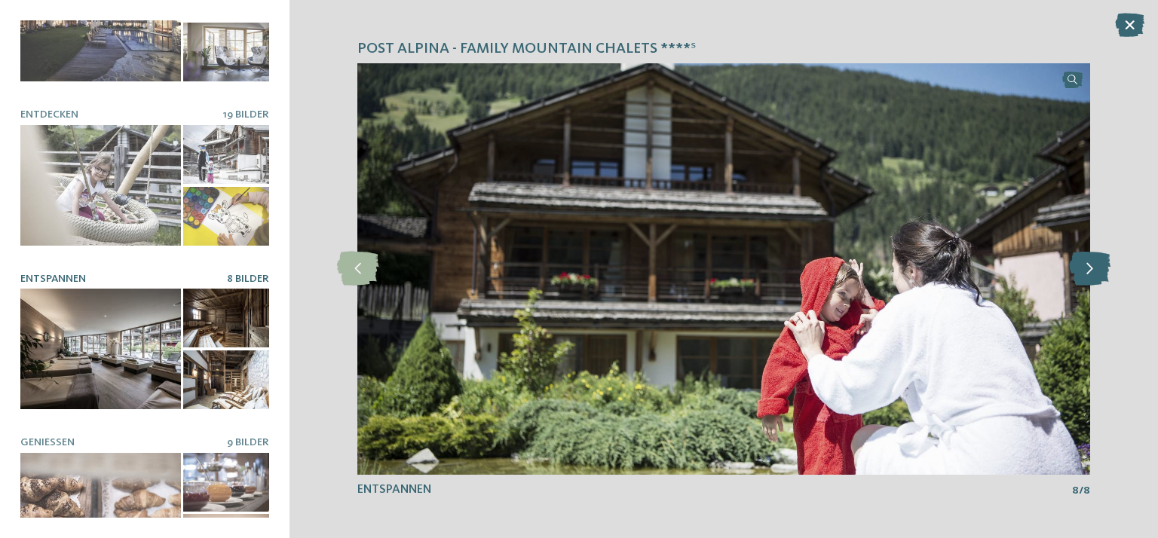
click at [1097, 266] on icon at bounding box center [1089, 269] width 41 height 34
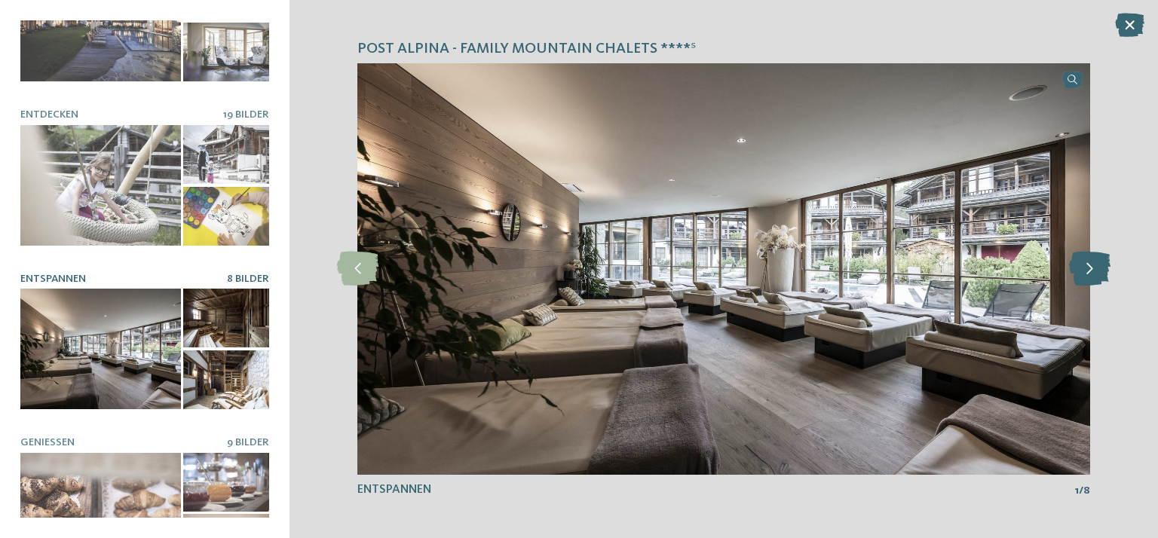
click at [1097, 266] on icon at bounding box center [1089, 269] width 41 height 34
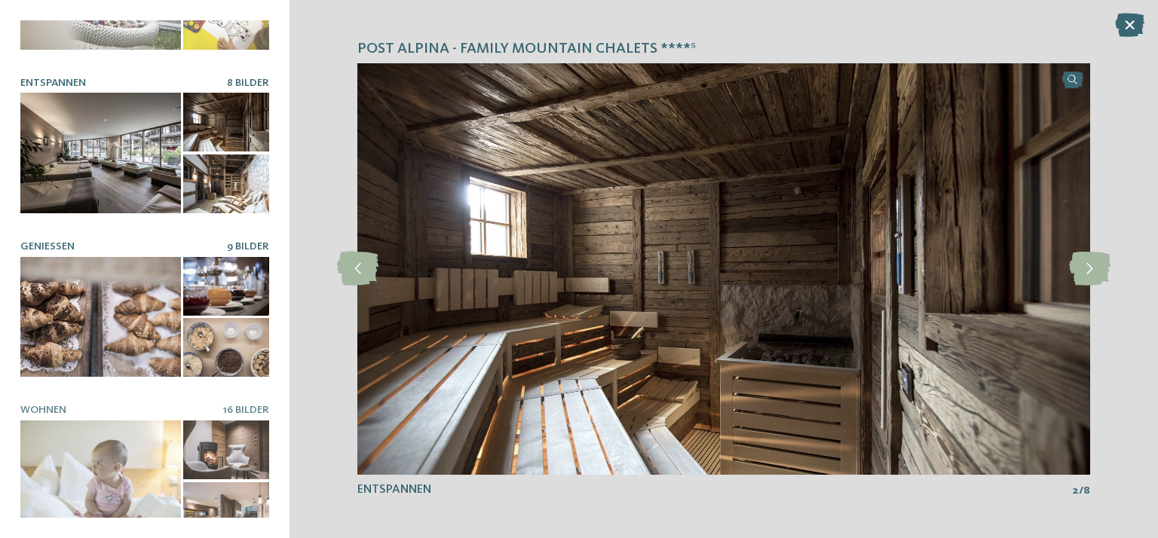
scroll to position [275, 0]
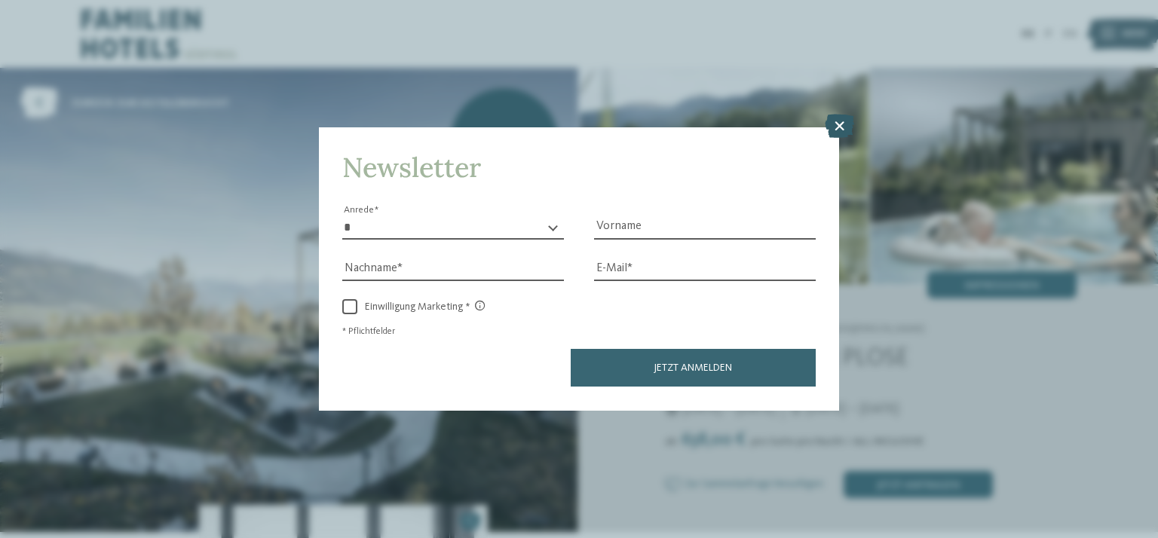
click at [840, 129] on icon at bounding box center [839, 127] width 29 height 24
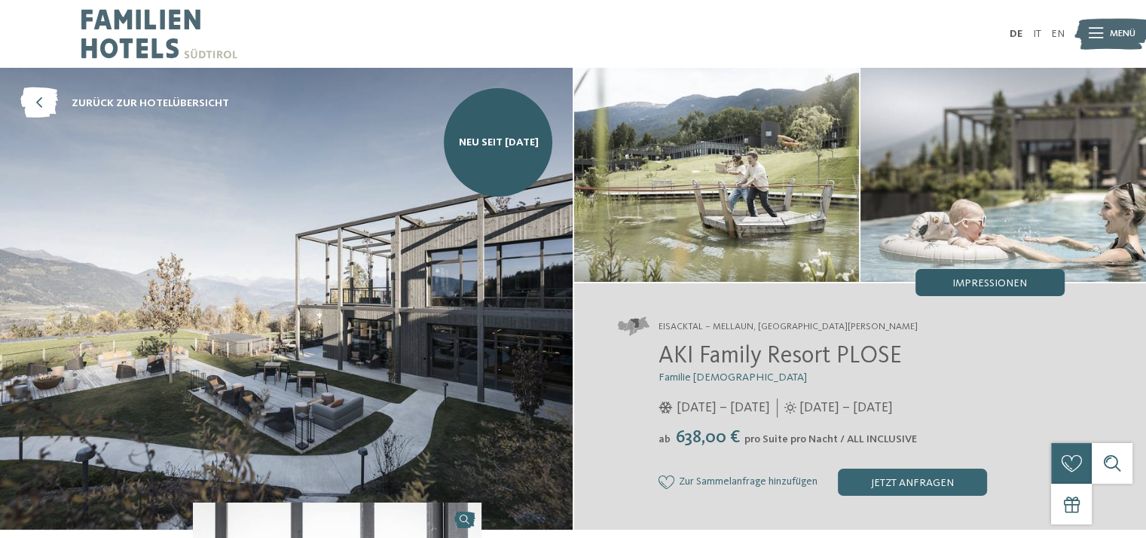
click at [978, 280] on span "Impressionen" at bounding box center [990, 283] width 75 height 11
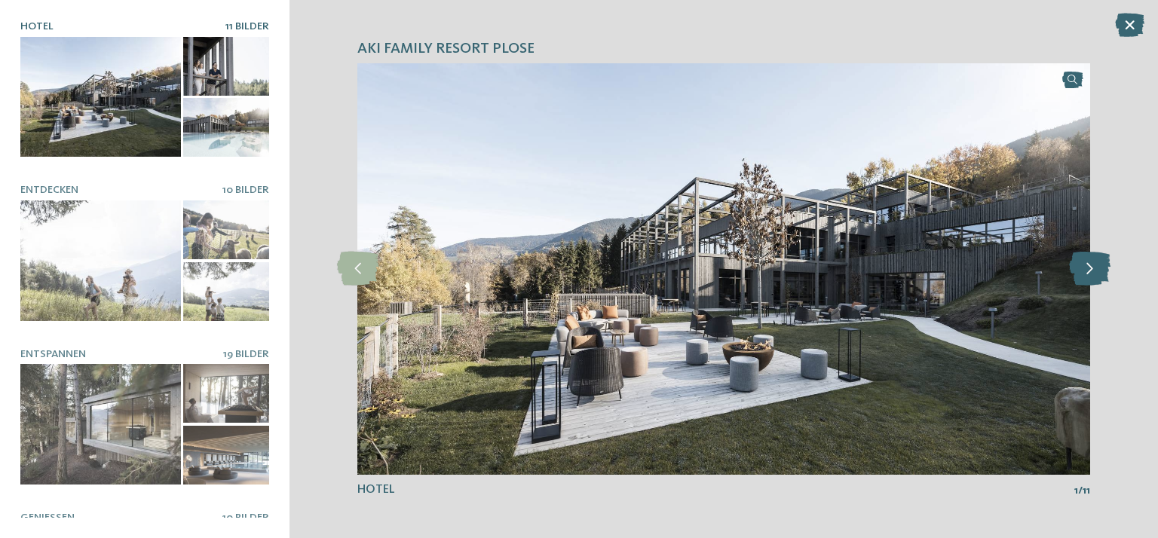
click at [1099, 266] on icon at bounding box center [1089, 269] width 41 height 34
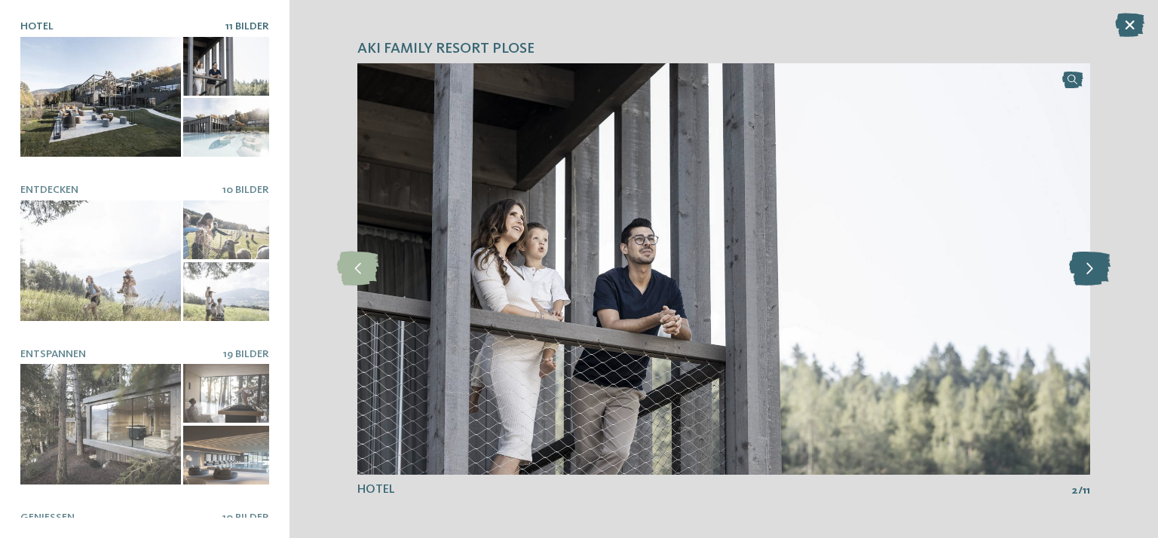
click at [1099, 265] on icon at bounding box center [1089, 269] width 41 height 34
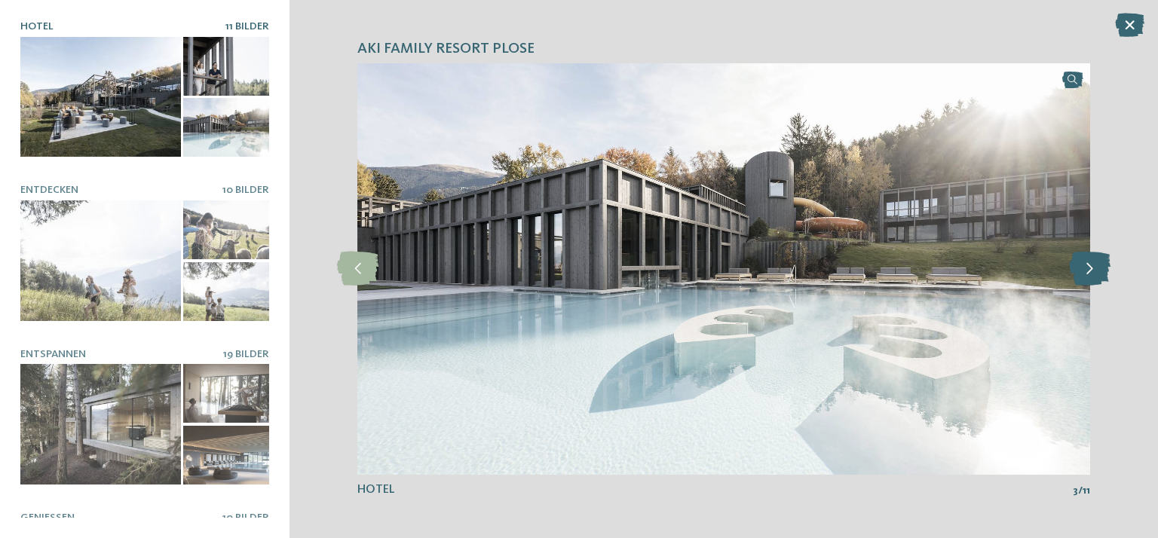
click at [1099, 265] on icon at bounding box center [1089, 269] width 41 height 34
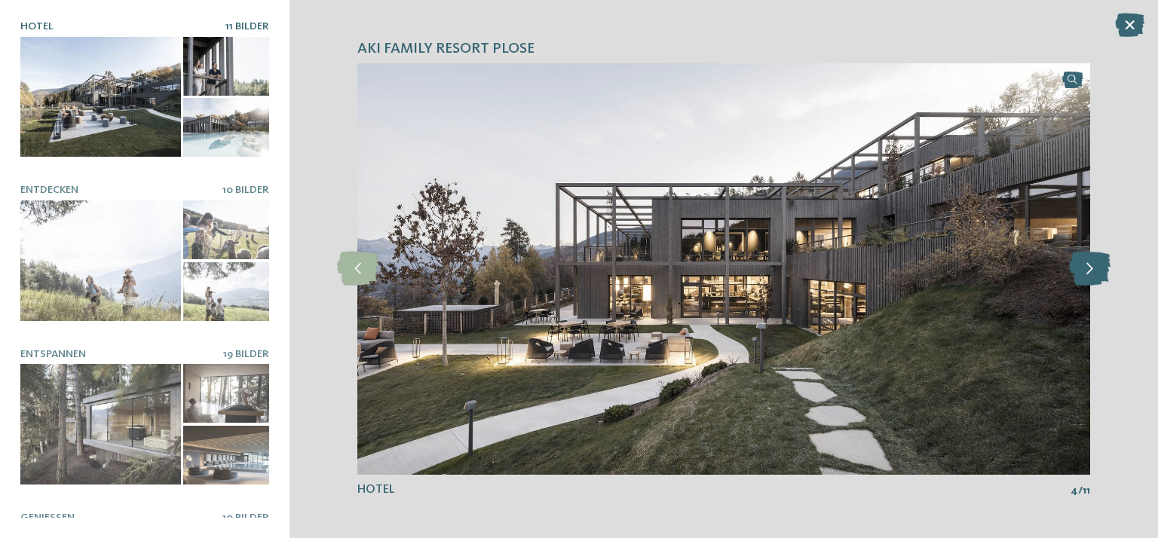
click at [1099, 265] on icon at bounding box center [1089, 269] width 41 height 34
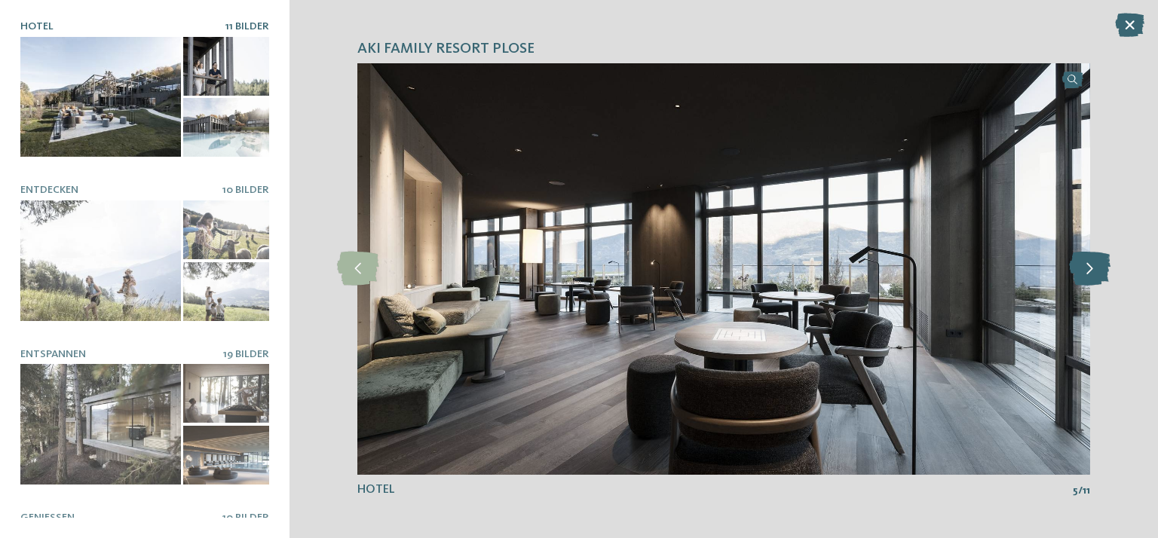
click at [1099, 265] on icon at bounding box center [1089, 269] width 41 height 34
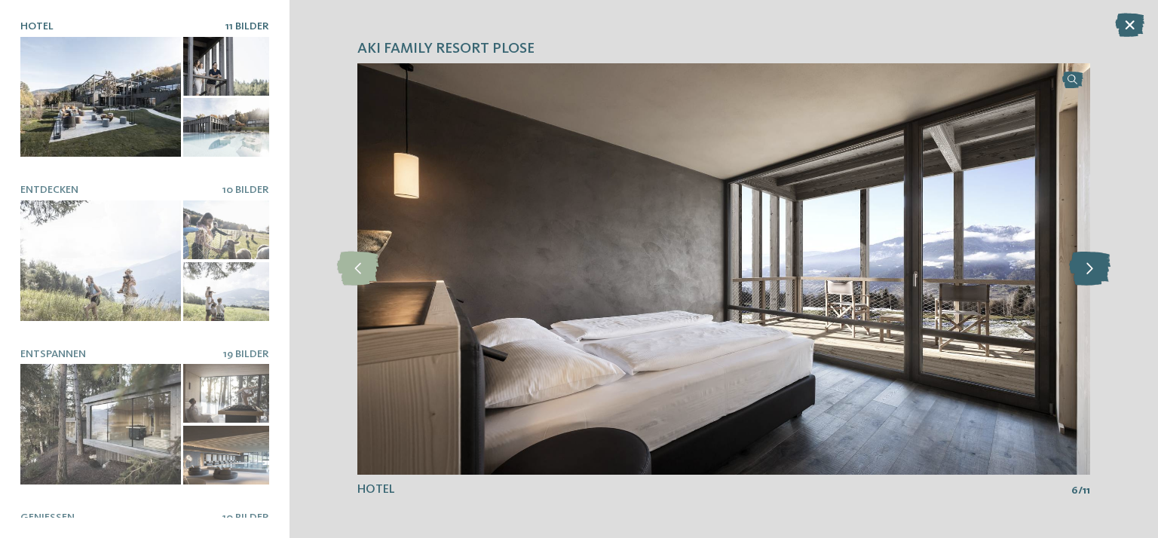
click at [1099, 265] on icon at bounding box center [1089, 269] width 41 height 34
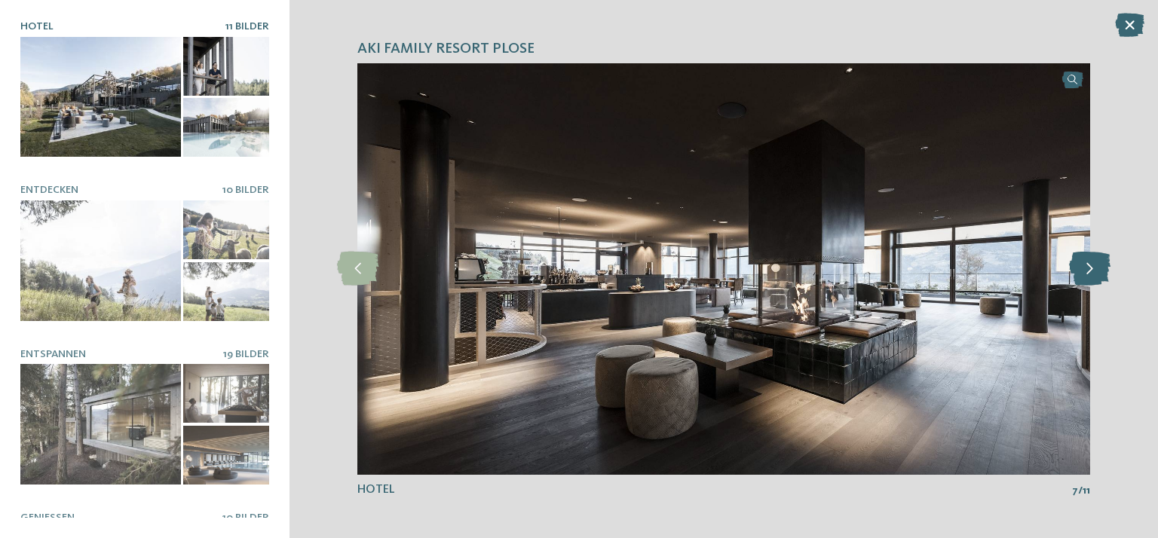
click at [1099, 265] on icon at bounding box center [1089, 269] width 41 height 34
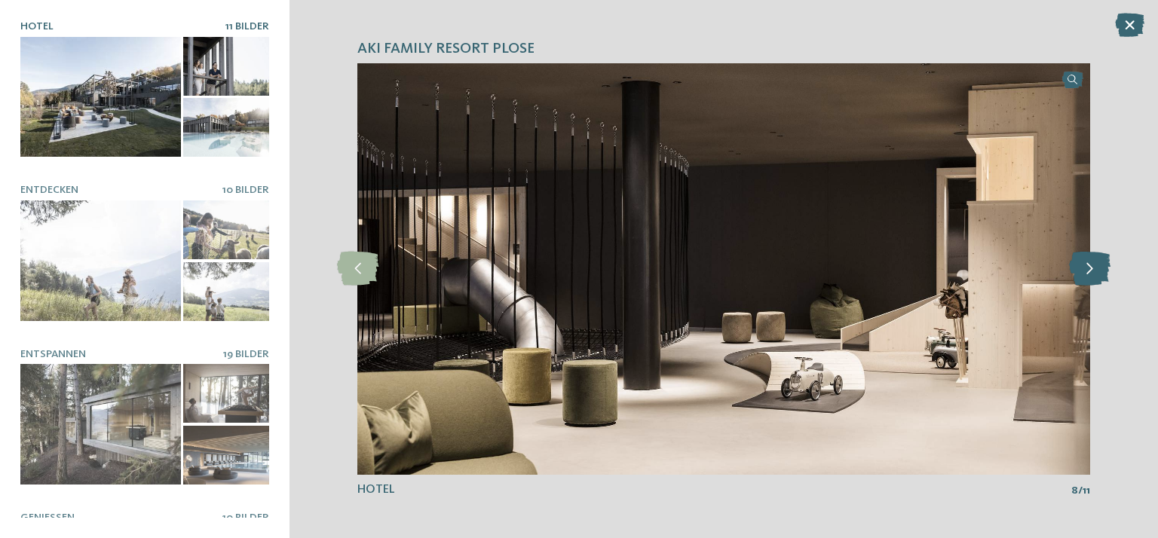
click at [1100, 265] on icon at bounding box center [1089, 269] width 41 height 34
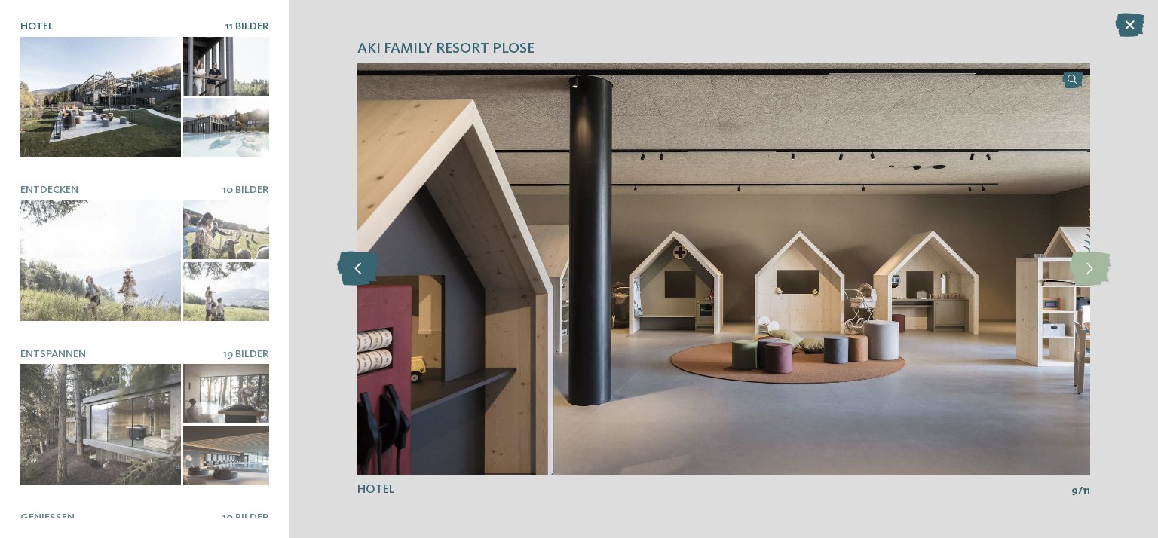
click at [369, 275] on icon at bounding box center [357, 269] width 41 height 34
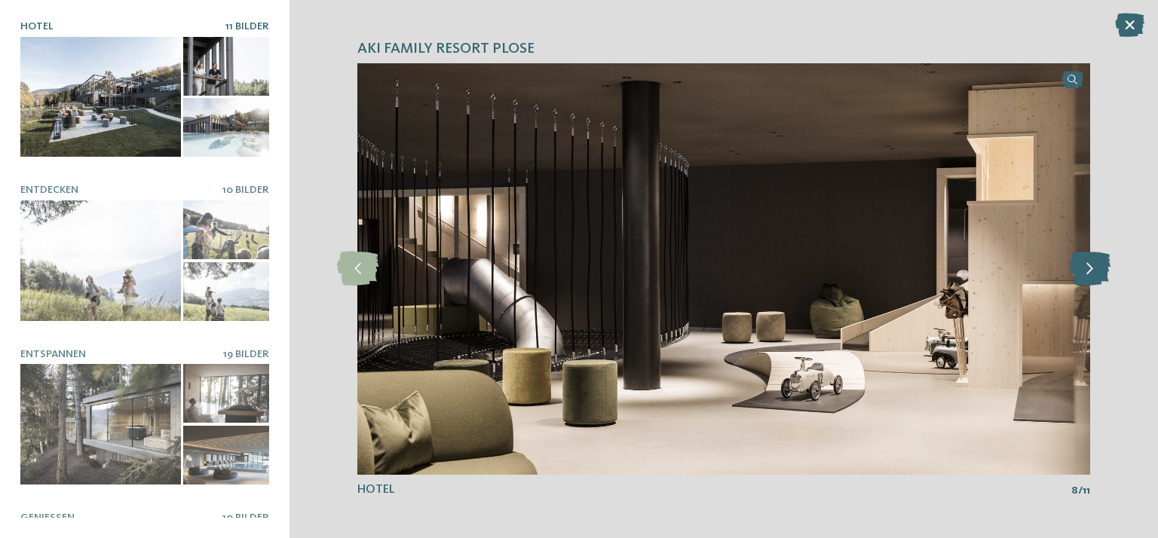
click at [1087, 267] on icon at bounding box center [1089, 269] width 41 height 34
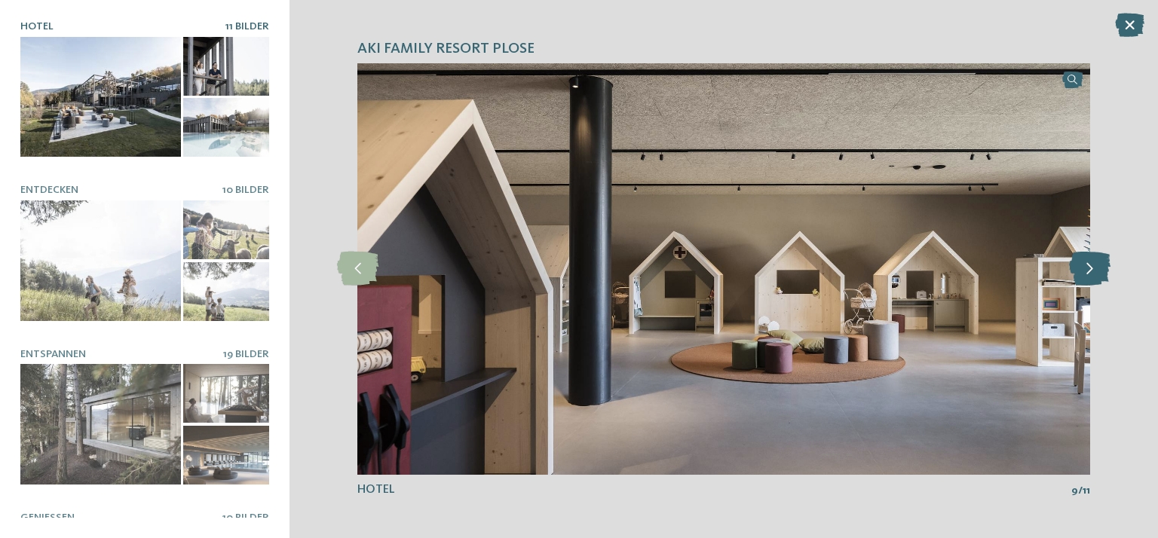
click at [1087, 267] on icon at bounding box center [1089, 269] width 41 height 34
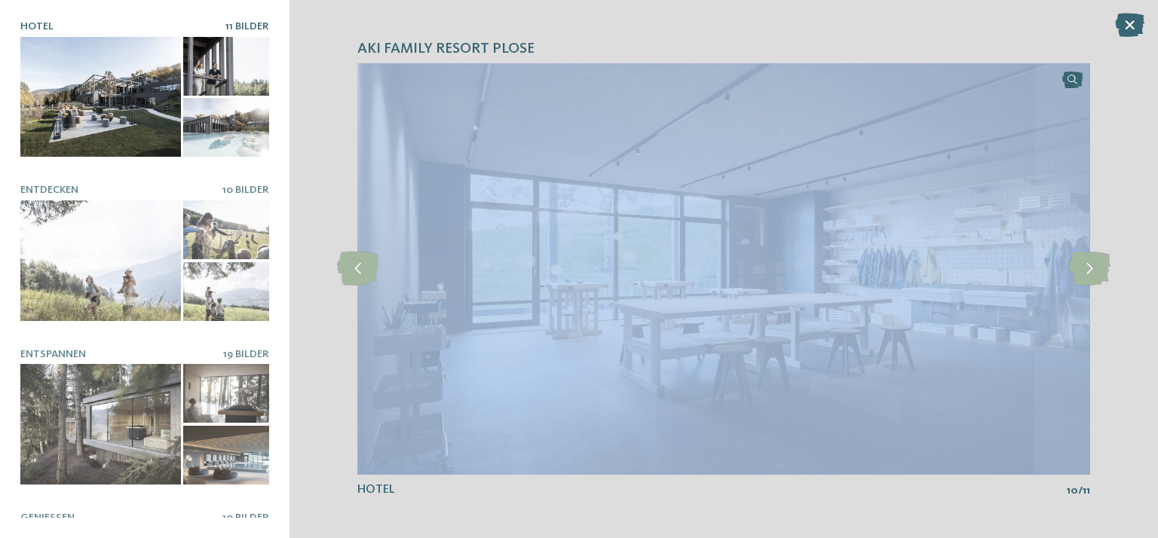
drag, startPoint x: 1087, startPoint y: 267, endPoint x: 764, endPoint y: 271, distance: 322.6
click at [767, 271] on div "slide 10 of 11" at bounding box center [723, 269] width 733 height 412
click at [345, 277] on icon at bounding box center [357, 269] width 41 height 34
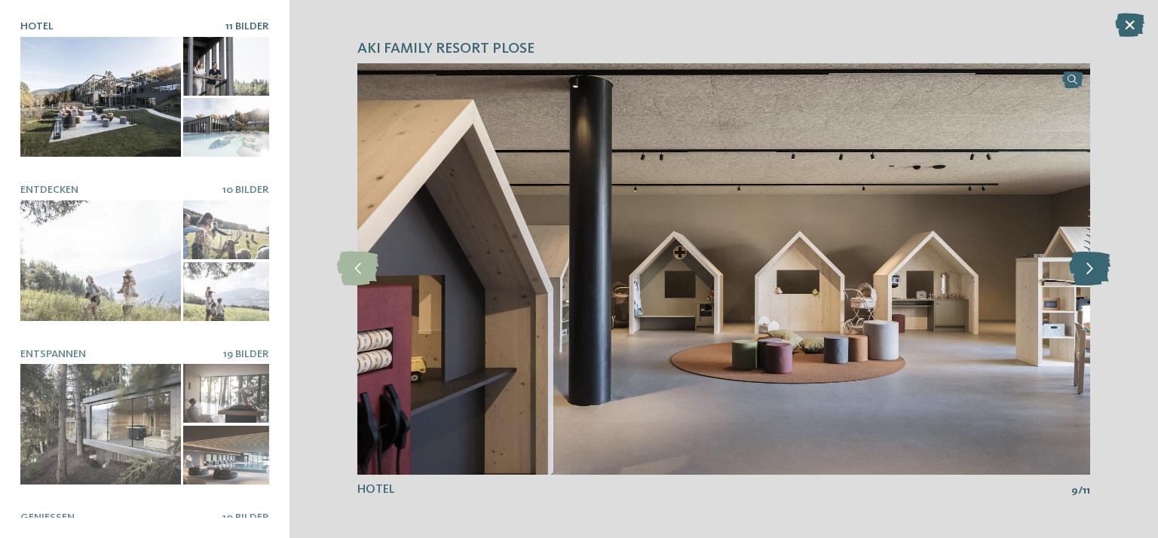
click at [1086, 269] on icon at bounding box center [1089, 269] width 41 height 34
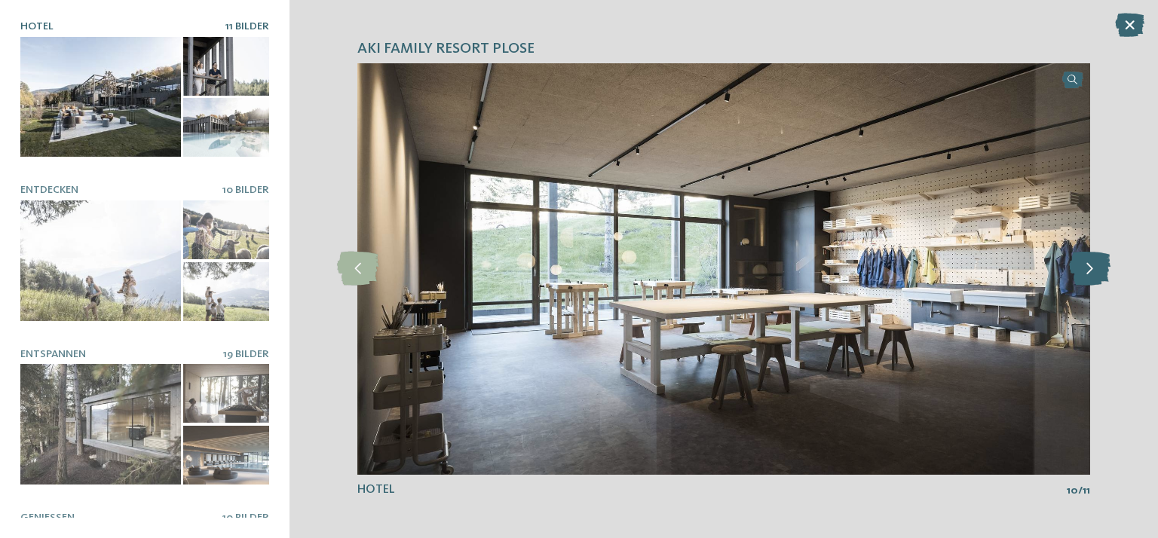
click at [1086, 269] on icon at bounding box center [1089, 269] width 41 height 34
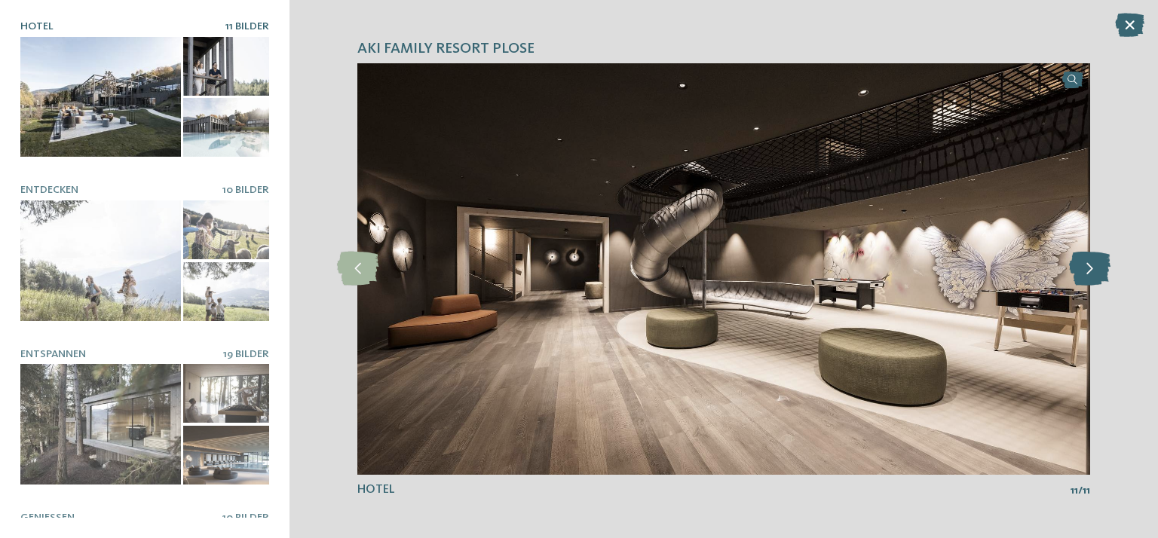
click at [1086, 269] on icon at bounding box center [1089, 269] width 41 height 34
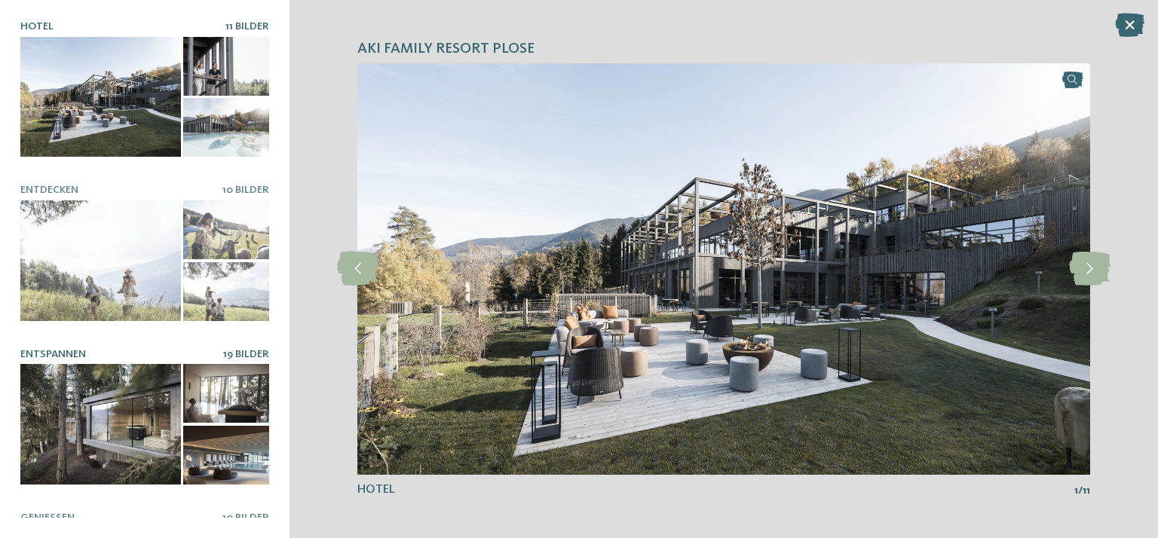
click at [60, 406] on div at bounding box center [100, 424] width 161 height 121
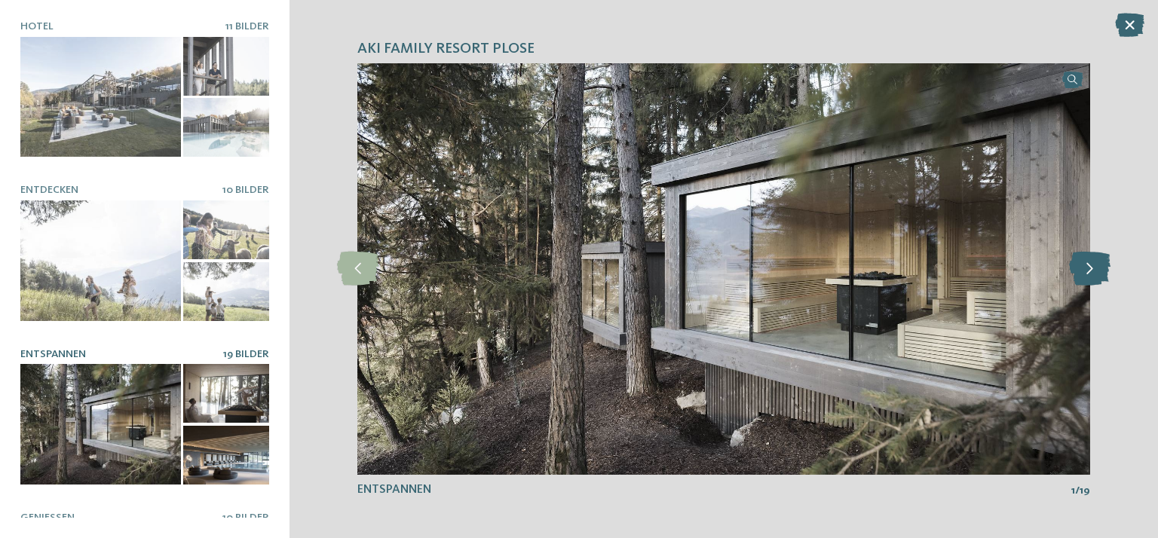
click at [1079, 268] on icon at bounding box center [1089, 269] width 41 height 34
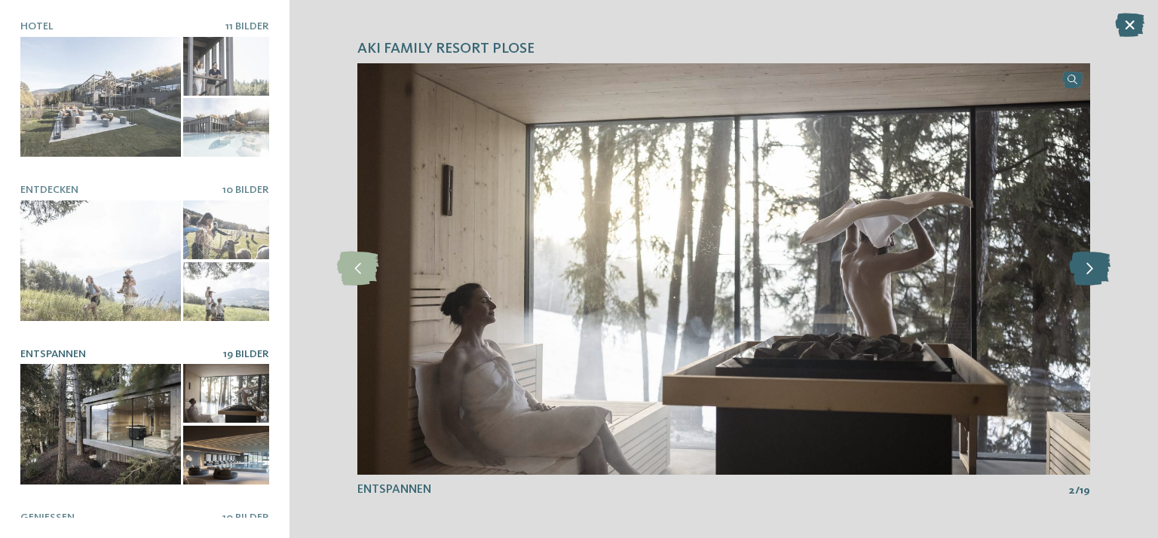
click at [1079, 268] on icon at bounding box center [1089, 269] width 41 height 34
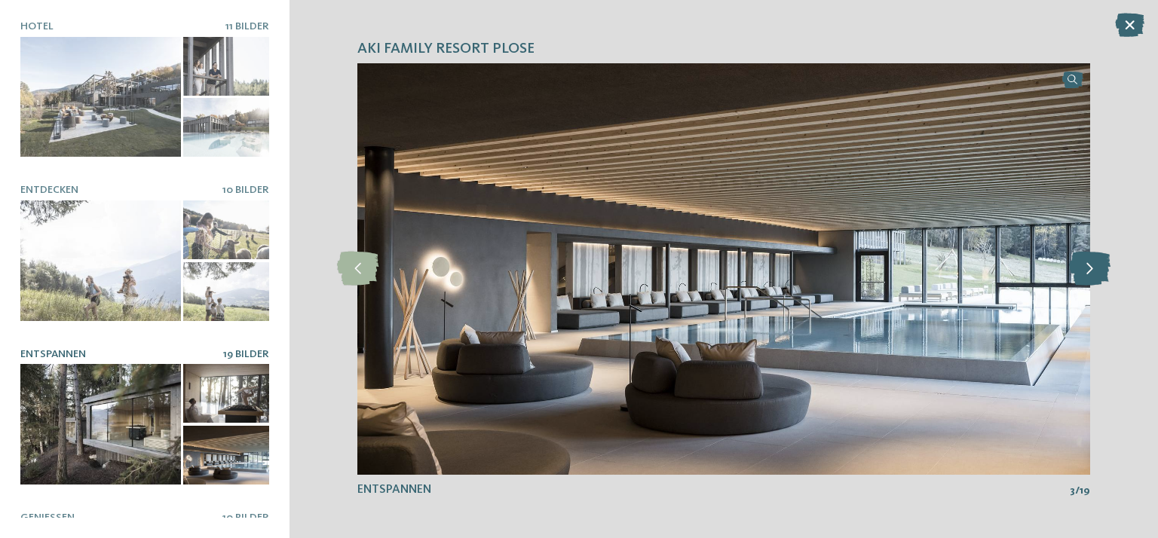
click at [1079, 268] on icon at bounding box center [1089, 269] width 41 height 34
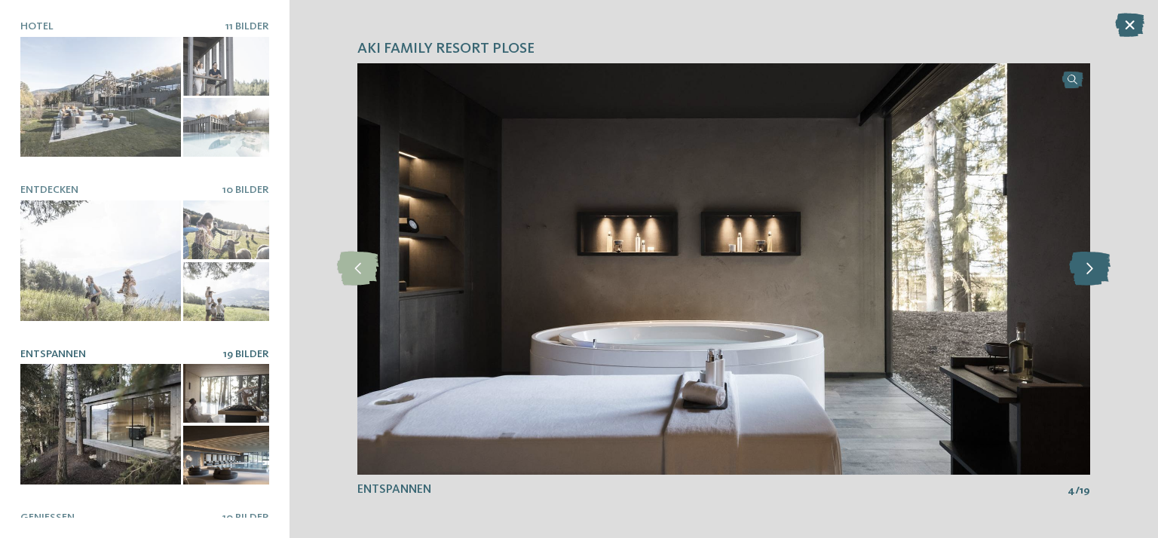
click at [1079, 268] on icon at bounding box center [1089, 269] width 41 height 34
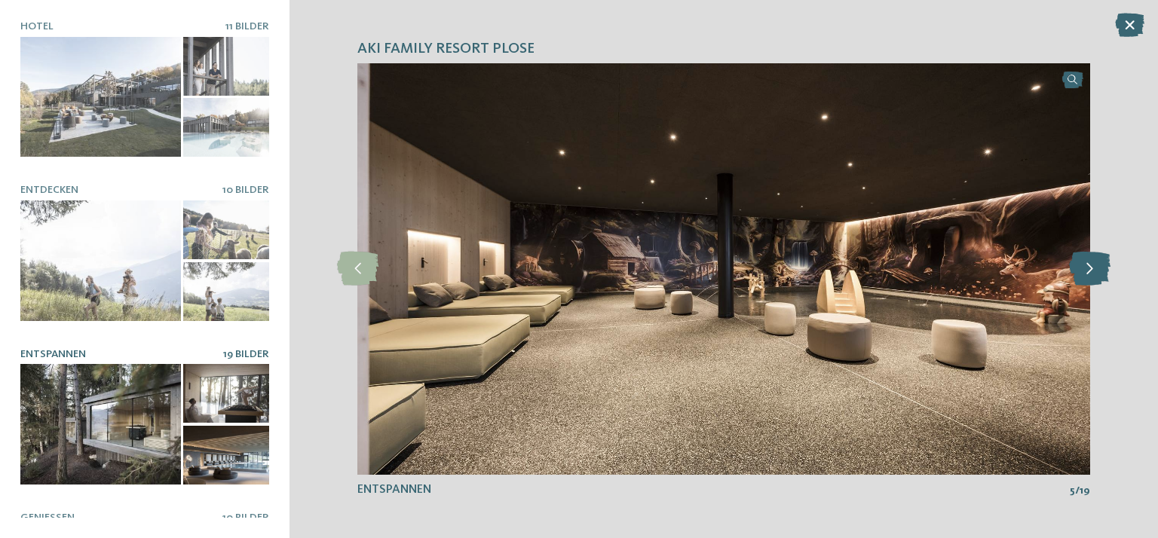
click at [1079, 265] on icon at bounding box center [1089, 269] width 41 height 34
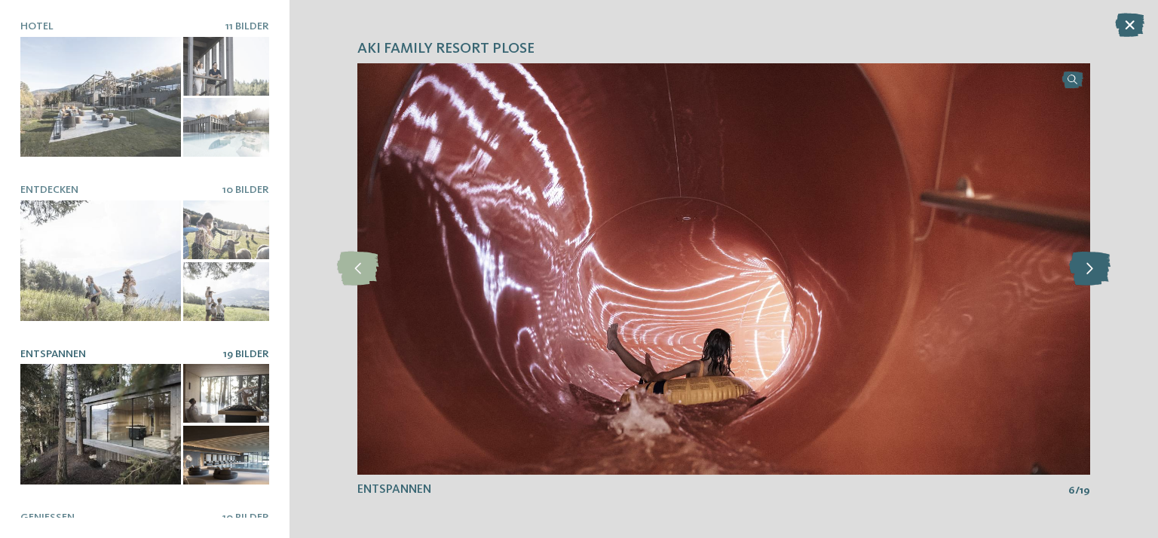
click at [1079, 265] on icon at bounding box center [1089, 269] width 41 height 34
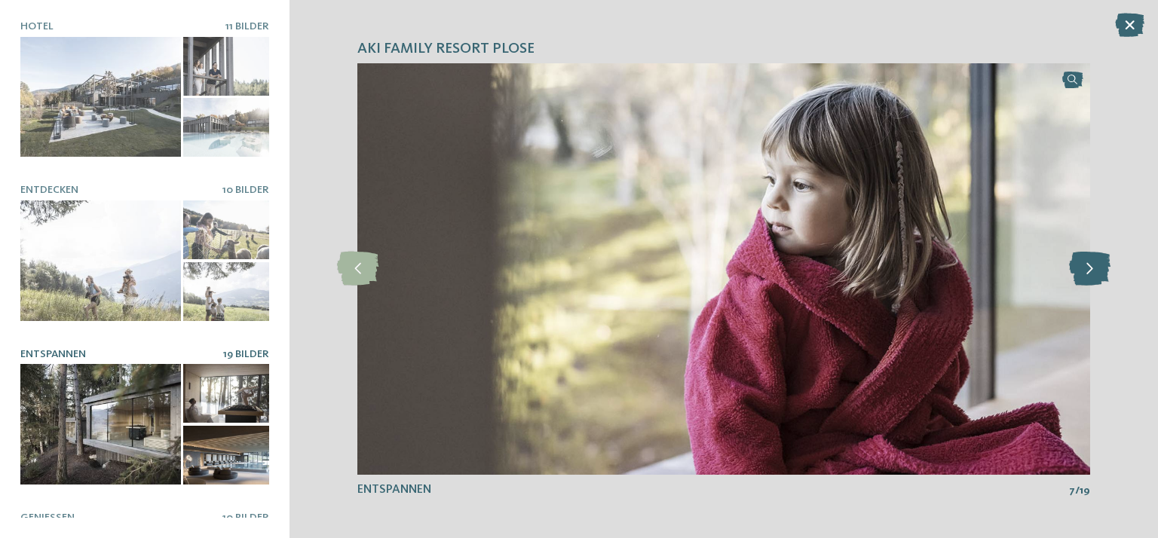
click at [1079, 265] on icon at bounding box center [1089, 269] width 41 height 34
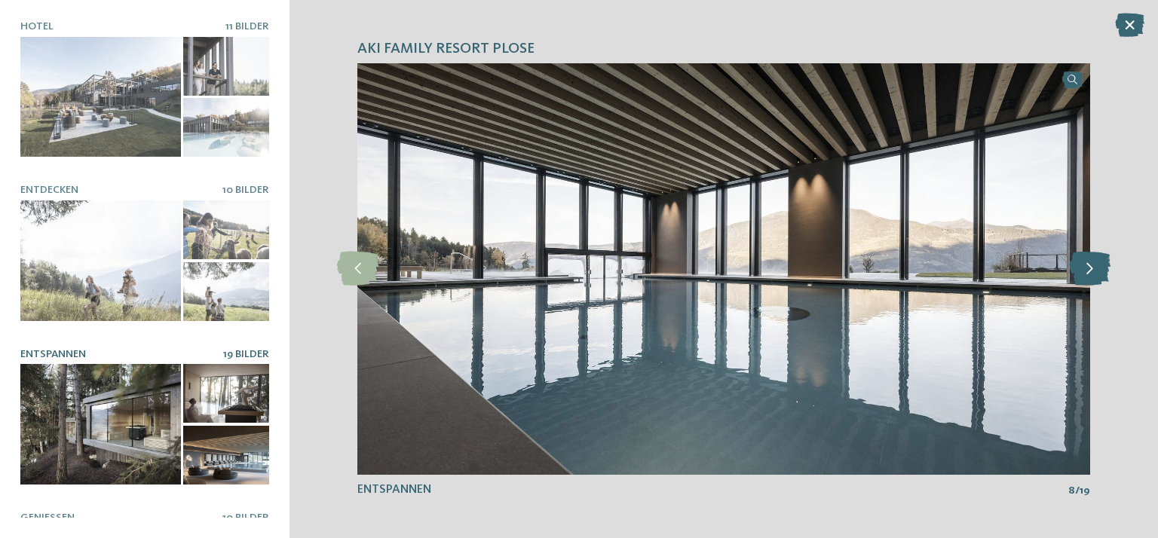
click at [1079, 265] on icon at bounding box center [1089, 269] width 41 height 34
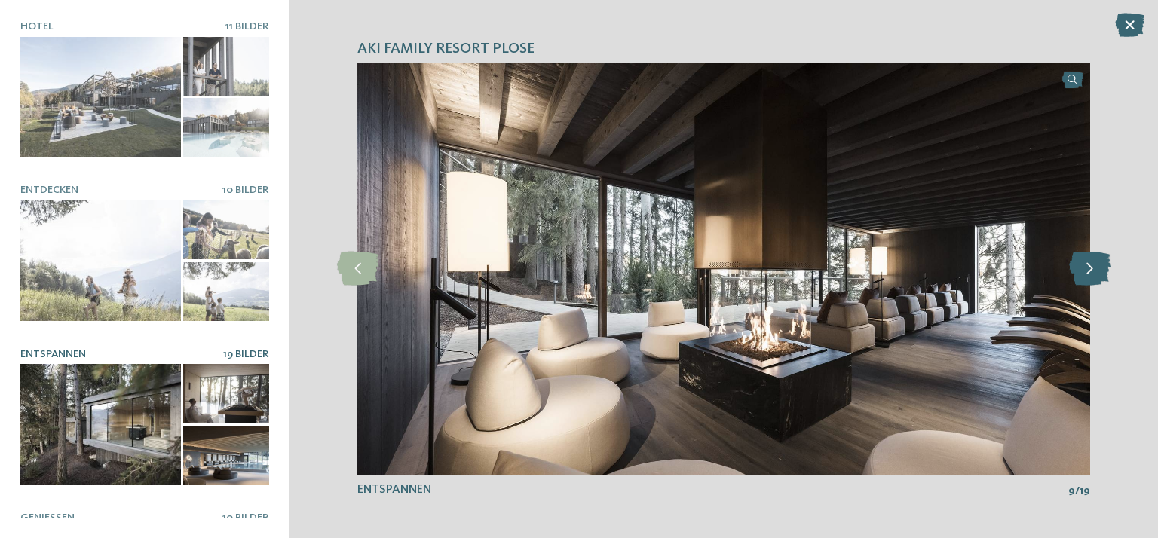
click at [1079, 265] on icon at bounding box center [1089, 269] width 41 height 34
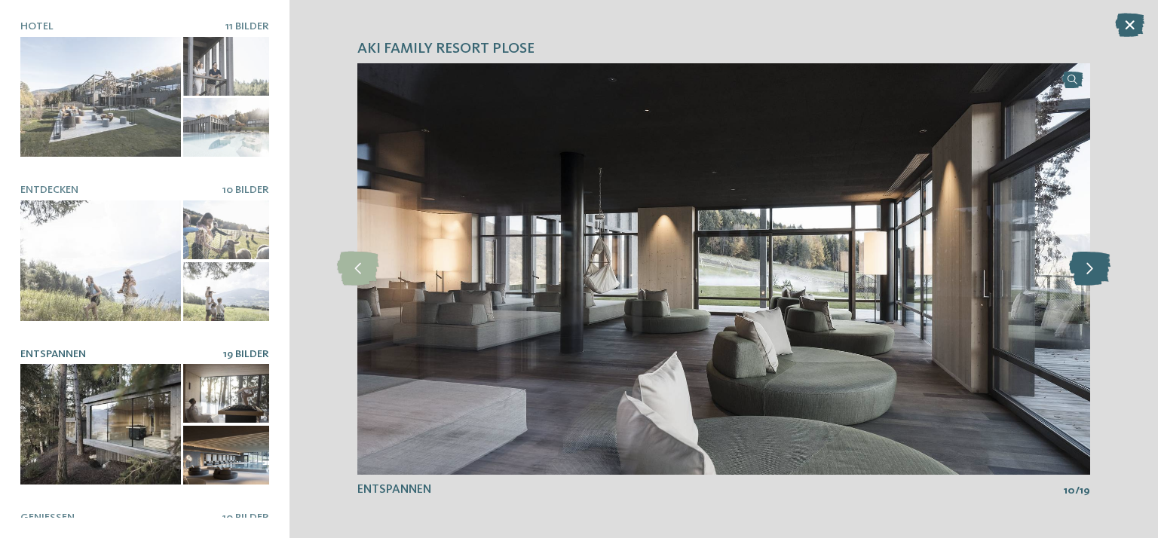
click at [1079, 265] on icon at bounding box center [1089, 269] width 41 height 34
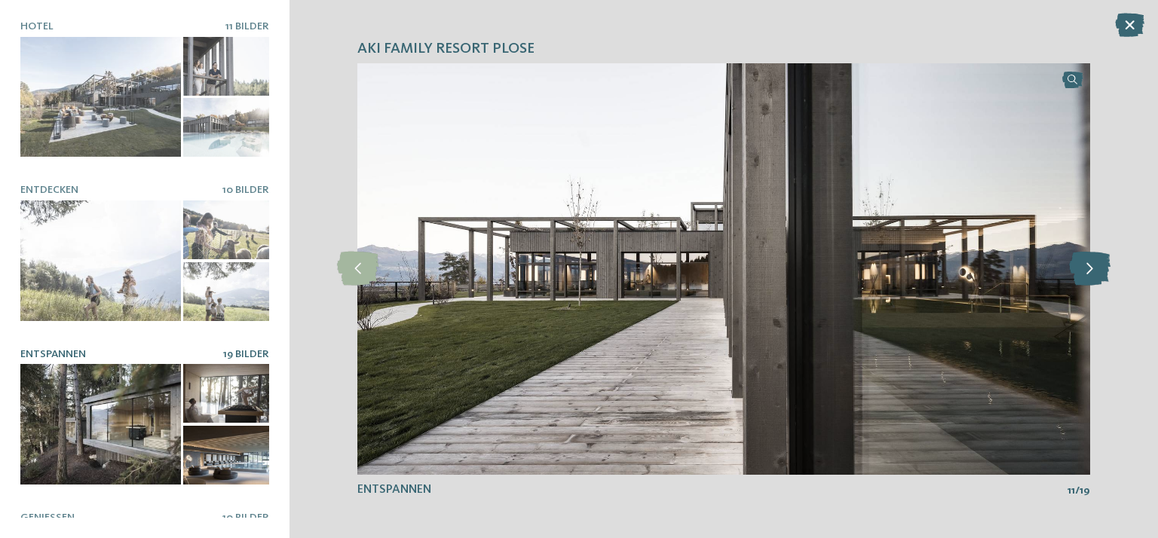
click at [1079, 265] on icon at bounding box center [1089, 269] width 41 height 34
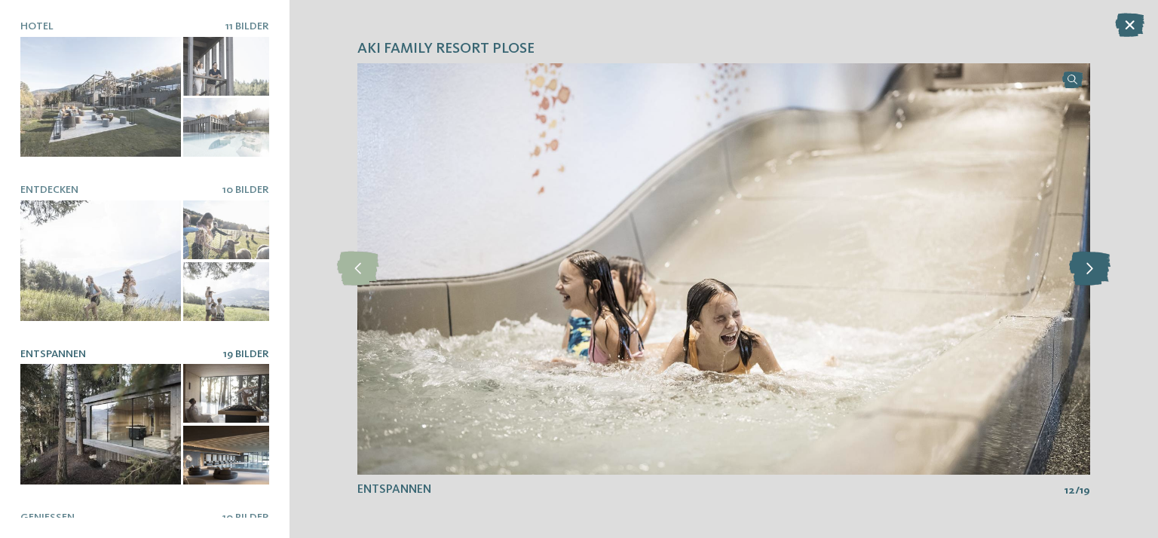
click at [1079, 265] on icon at bounding box center [1089, 269] width 41 height 34
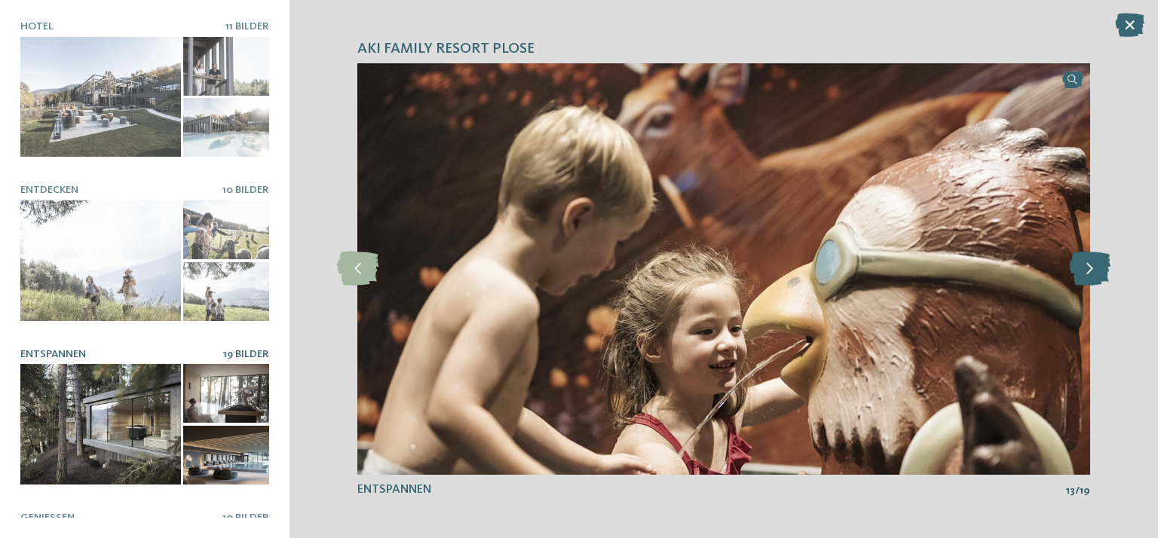
click at [1079, 265] on icon at bounding box center [1089, 269] width 41 height 34
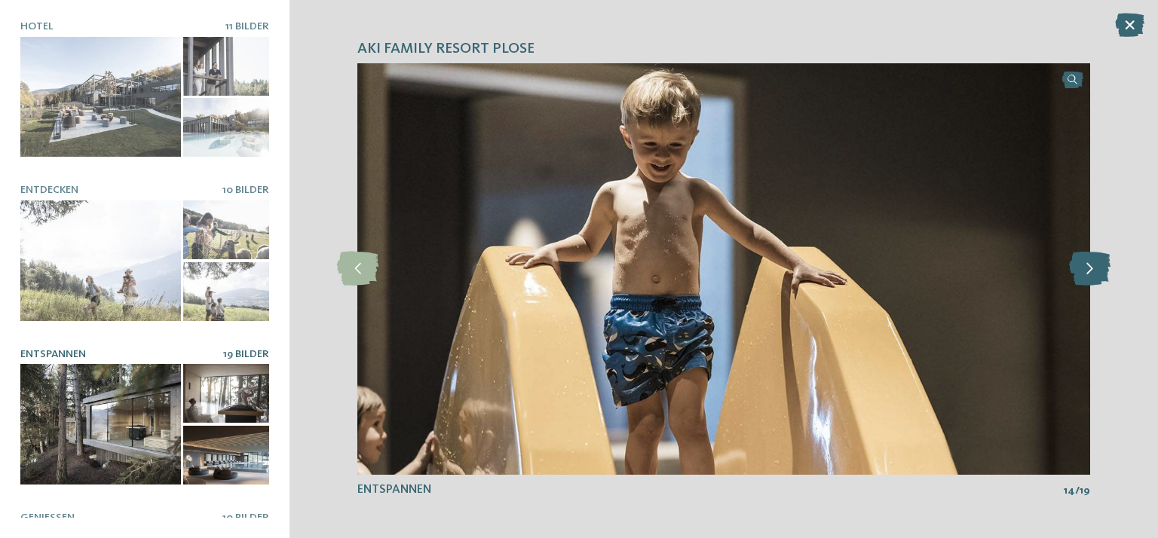
click at [1079, 265] on icon at bounding box center [1089, 269] width 41 height 34
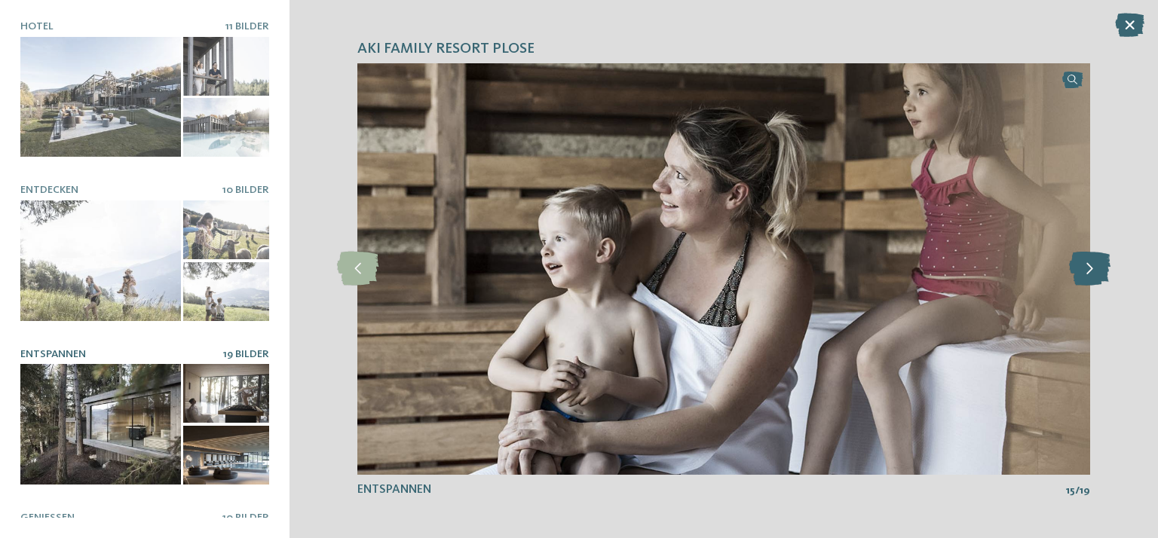
click at [1079, 265] on icon at bounding box center [1089, 269] width 41 height 34
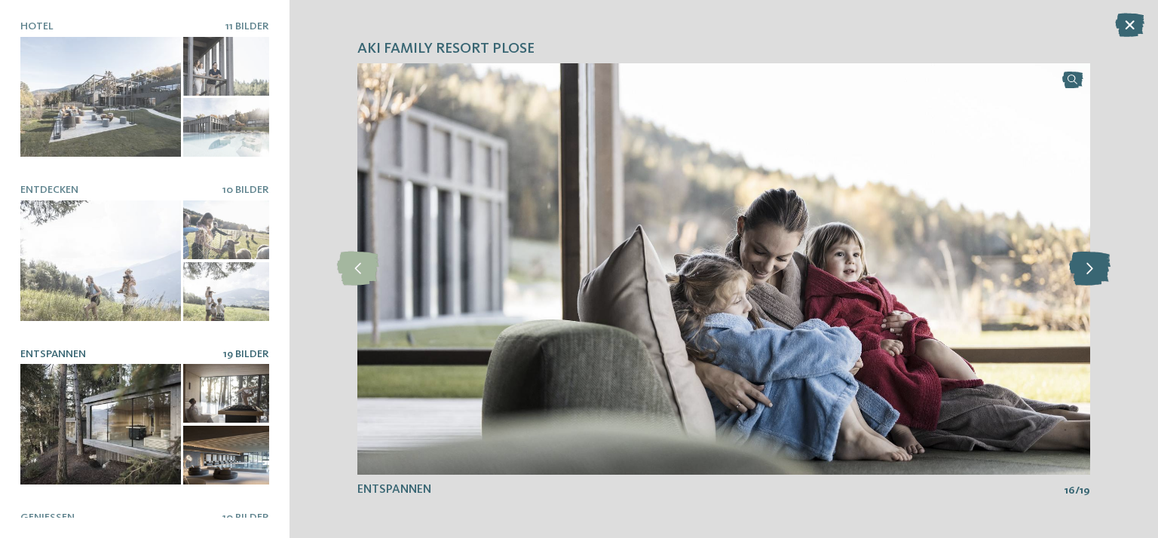
click at [1080, 264] on icon at bounding box center [1089, 269] width 41 height 34
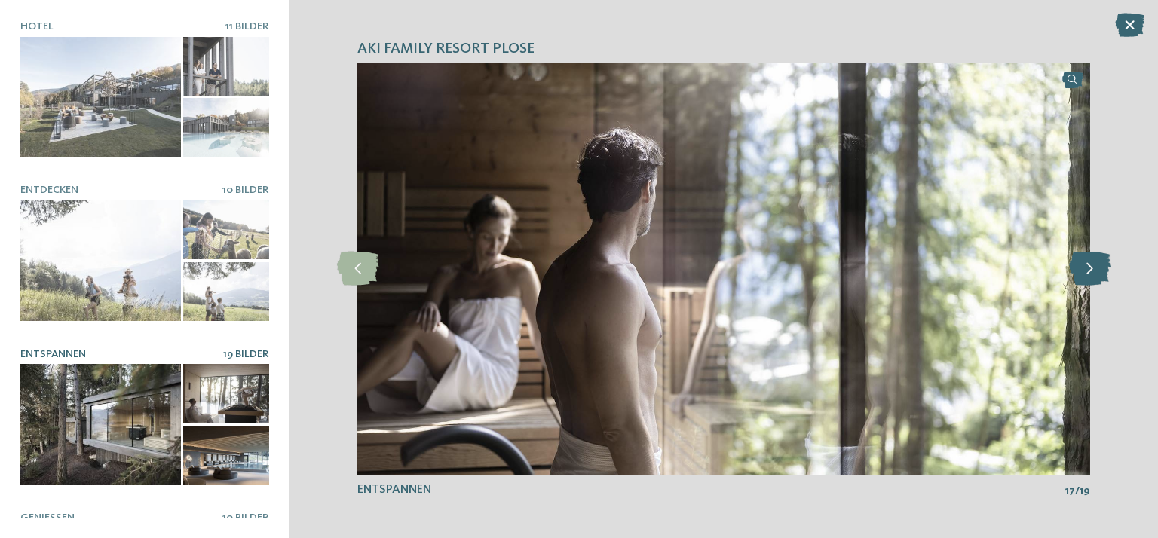
click at [1094, 265] on icon at bounding box center [1089, 269] width 41 height 34
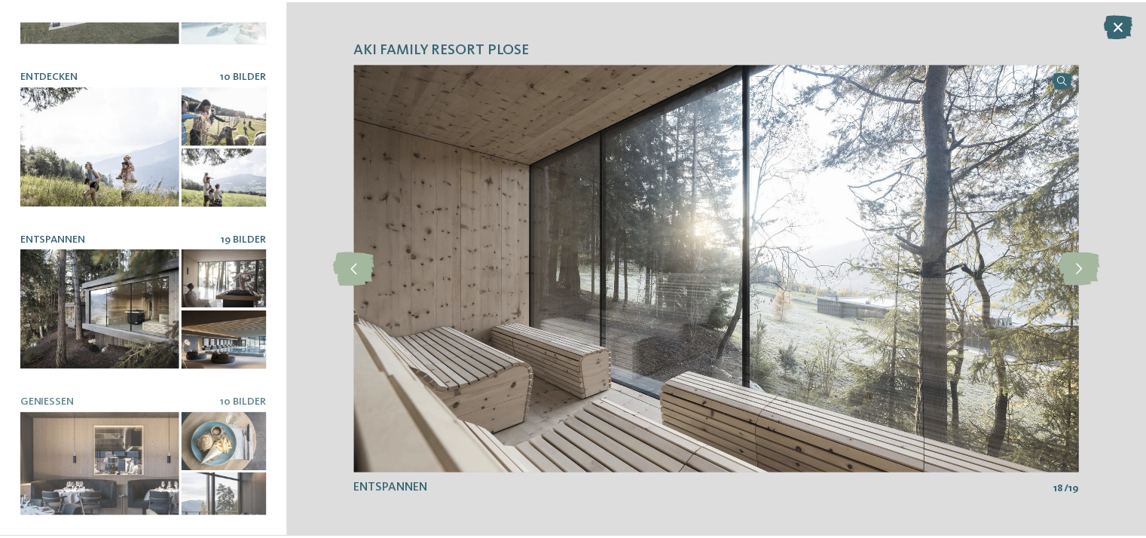
scroll to position [115, 0]
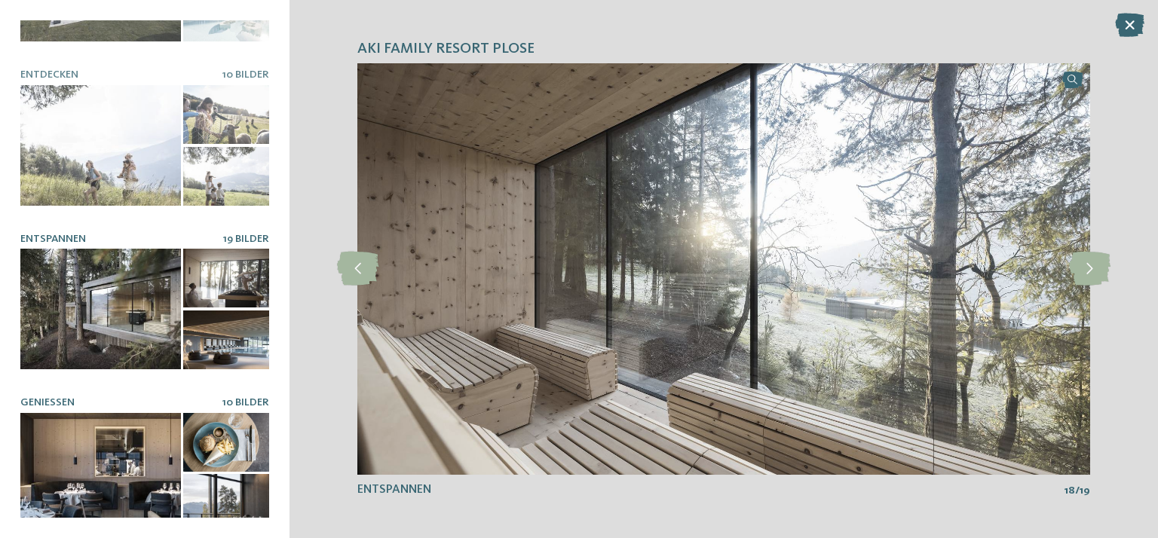
click at [104, 434] on div at bounding box center [100, 473] width 161 height 121
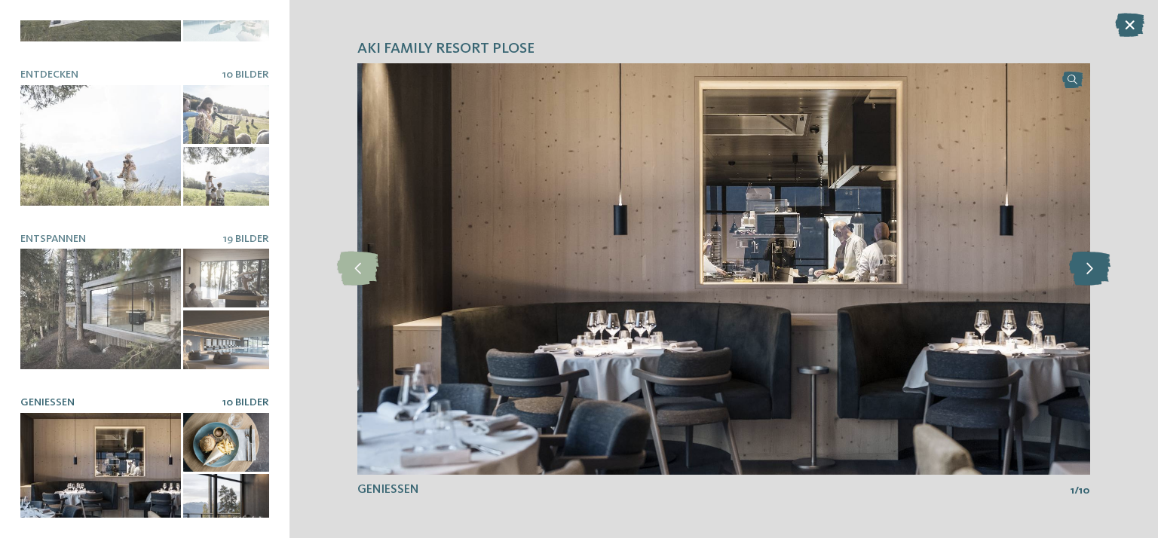
click at [1091, 271] on icon at bounding box center [1089, 269] width 41 height 34
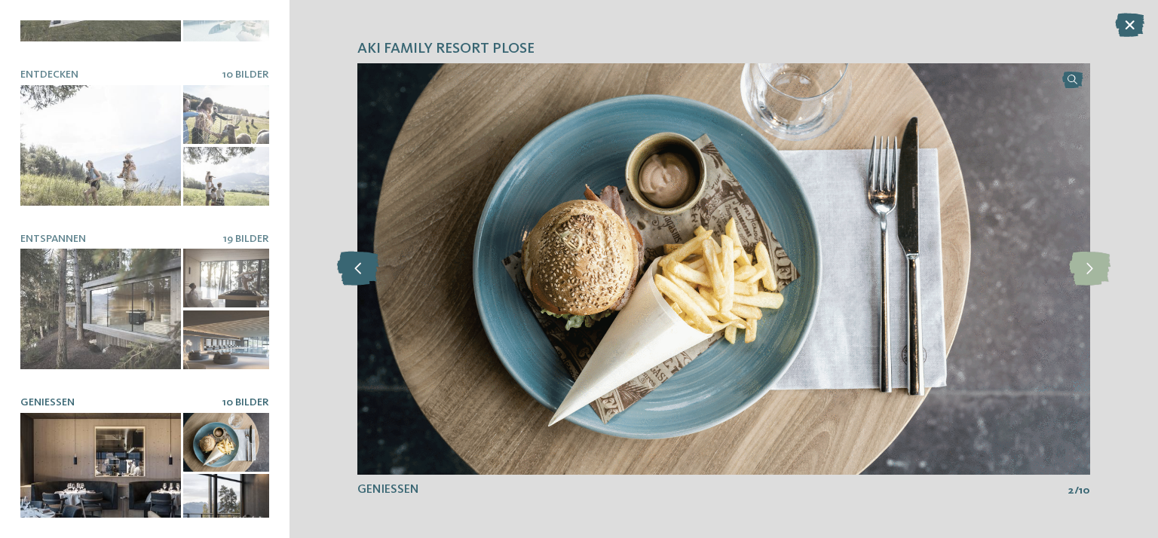
click at [339, 273] on icon at bounding box center [357, 269] width 41 height 34
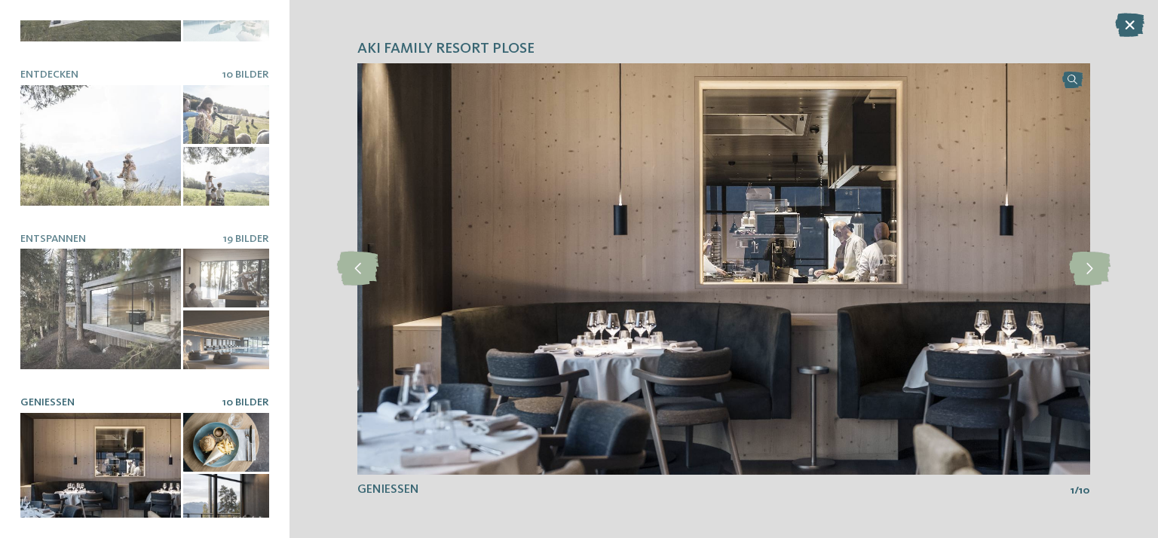
click at [1140, 28] on icon at bounding box center [1129, 25] width 29 height 24
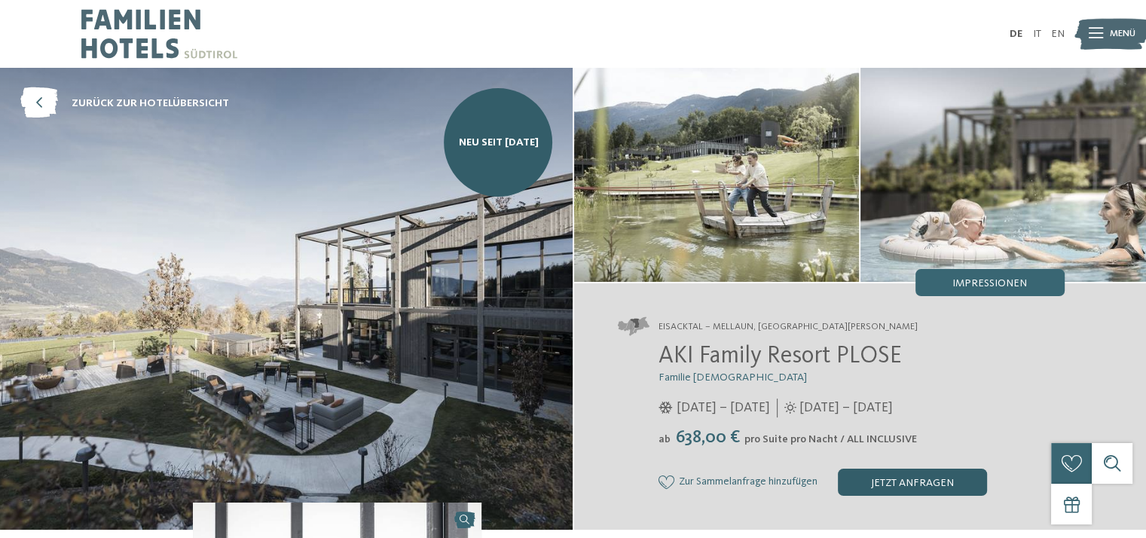
click at [914, 488] on div "jetzt anfragen" at bounding box center [912, 482] width 149 height 27
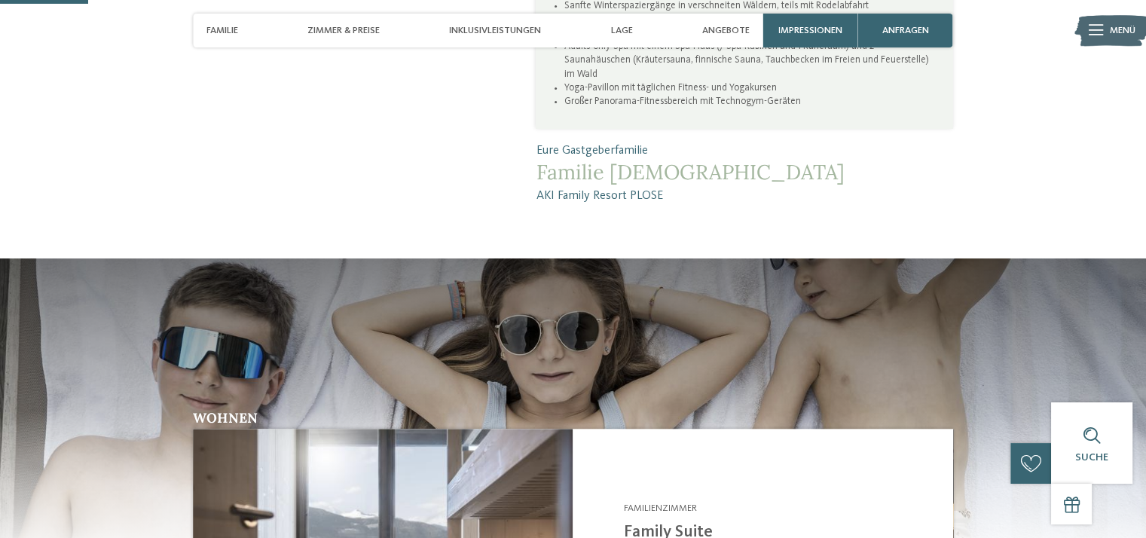
scroll to position [0, 0]
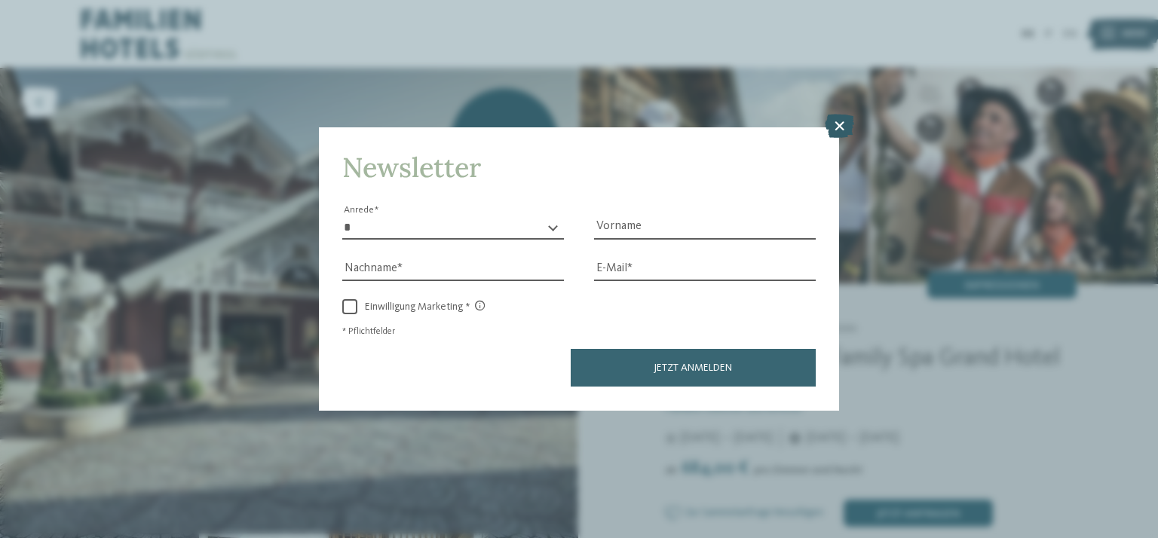
click at [834, 127] on icon at bounding box center [839, 127] width 29 height 24
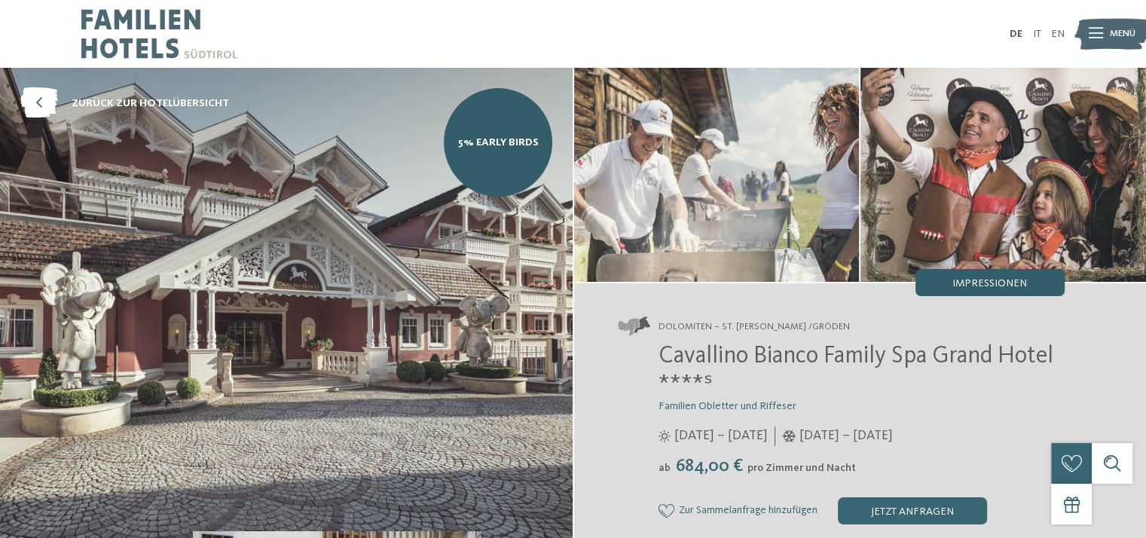
click at [1001, 284] on span "Impressionen" at bounding box center [990, 283] width 75 height 11
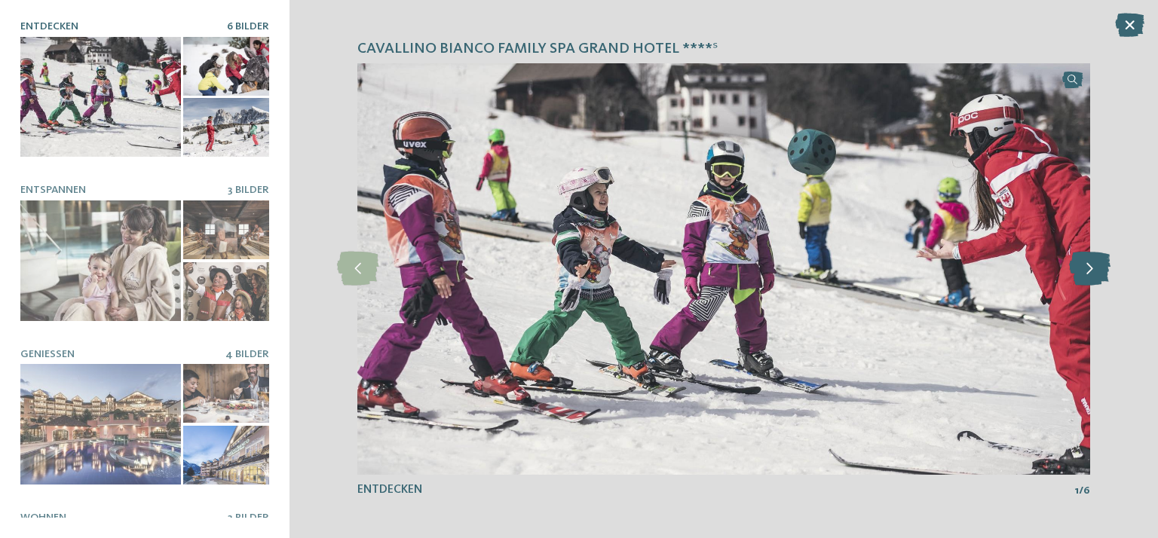
click at [1088, 269] on icon at bounding box center [1089, 269] width 41 height 34
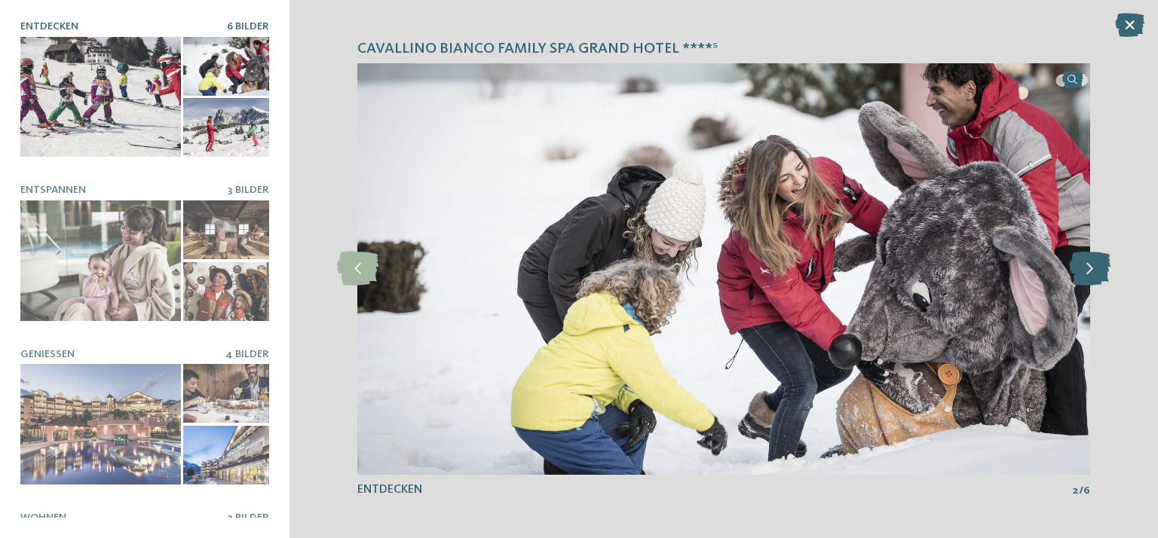
click at [1088, 269] on icon at bounding box center [1089, 269] width 41 height 34
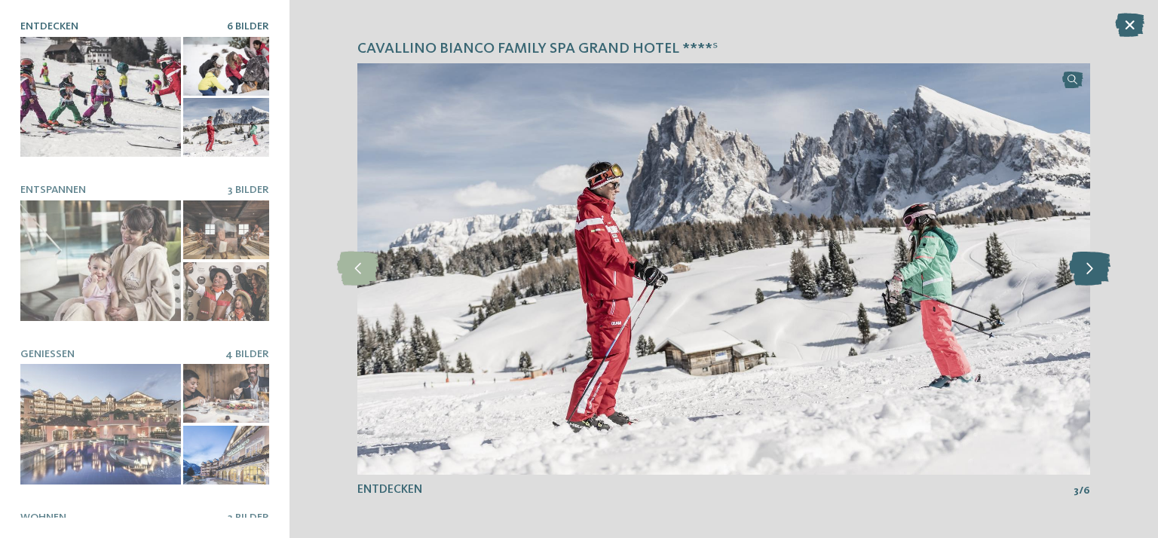
click at [1088, 269] on icon at bounding box center [1089, 269] width 41 height 34
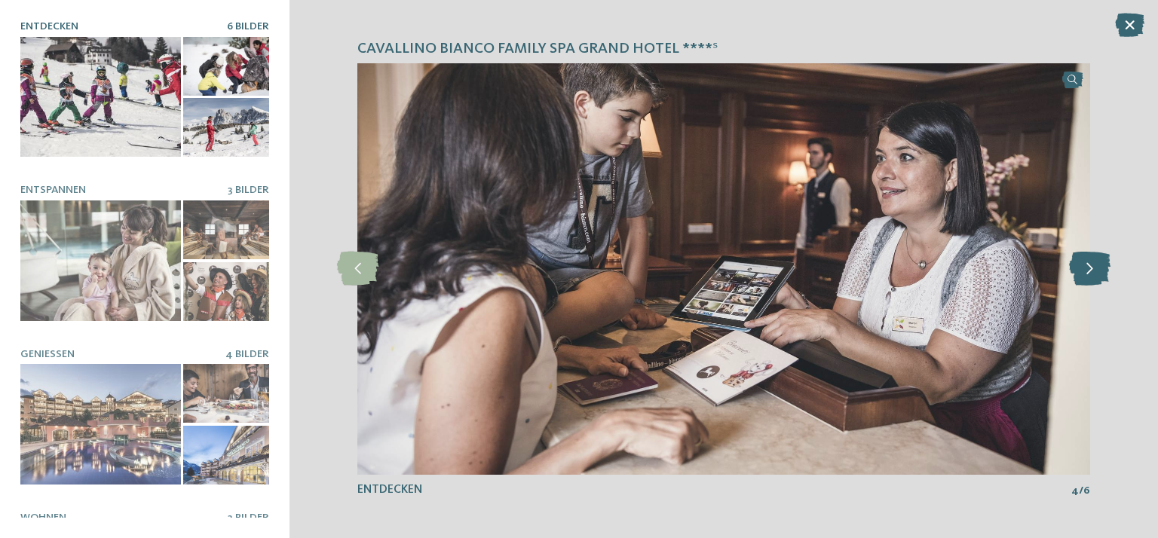
click at [1088, 269] on icon at bounding box center [1089, 269] width 41 height 34
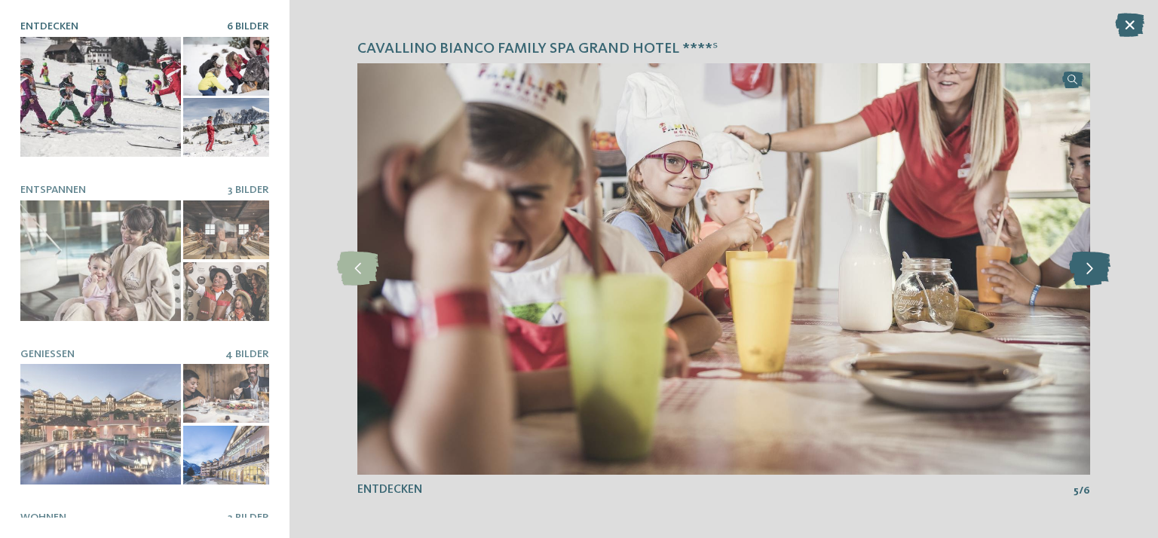
click at [1088, 269] on icon at bounding box center [1089, 269] width 41 height 34
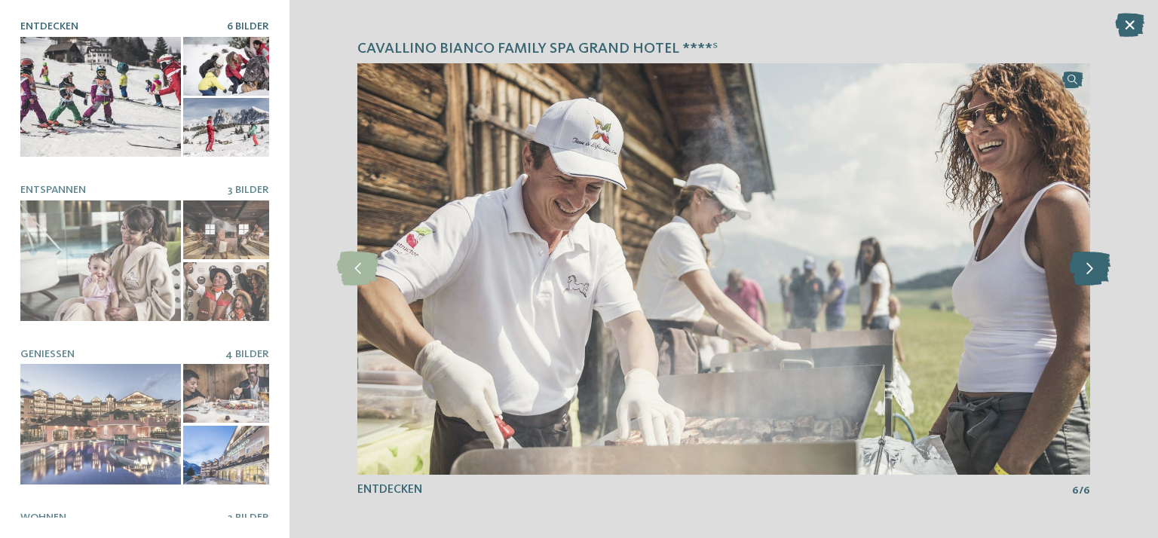
click at [1088, 269] on icon at bounding box center [1089, 269] width 41 height 34
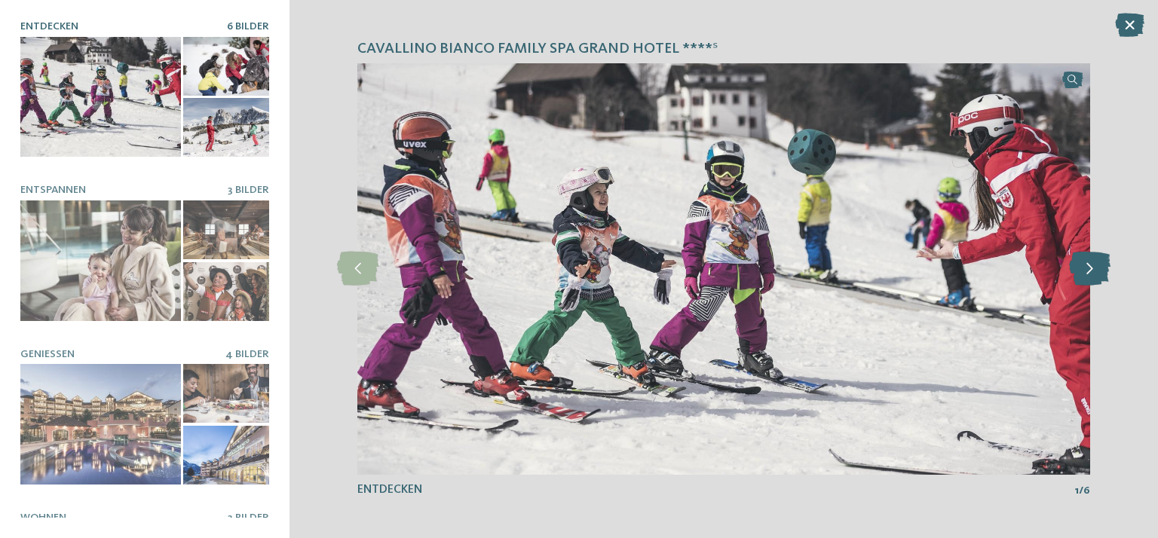
click at [1088, 269] on icon at bounding box center [1089, 269] width 41 height 34
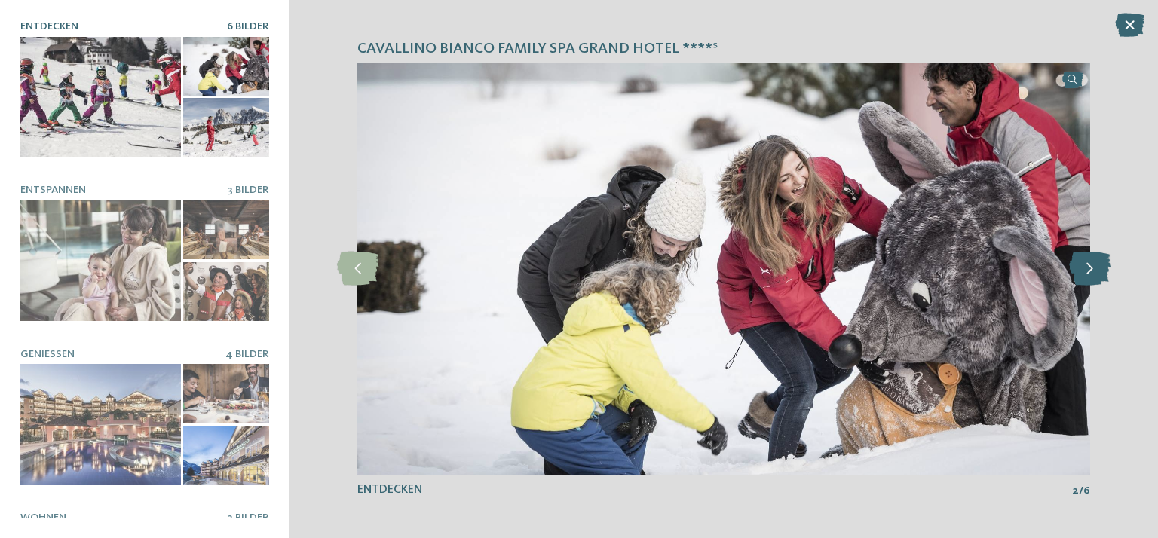
click at [1088, 269] on icon at bounding box center [1089, 269] width 41 height 34
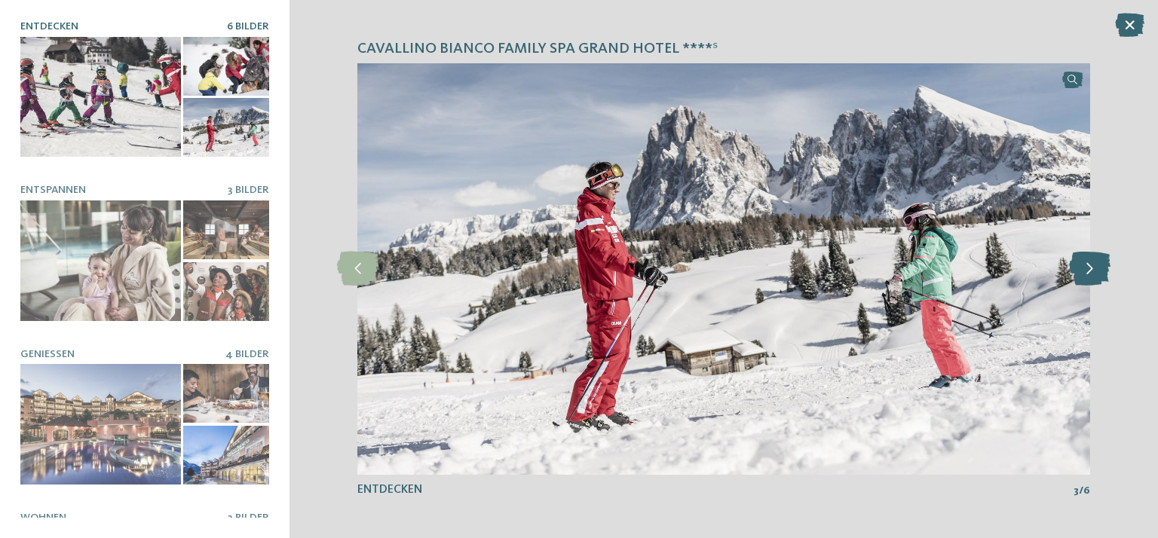
click at [1088, 269] on icon at bounding box center [1089, 269] width 41 height 34
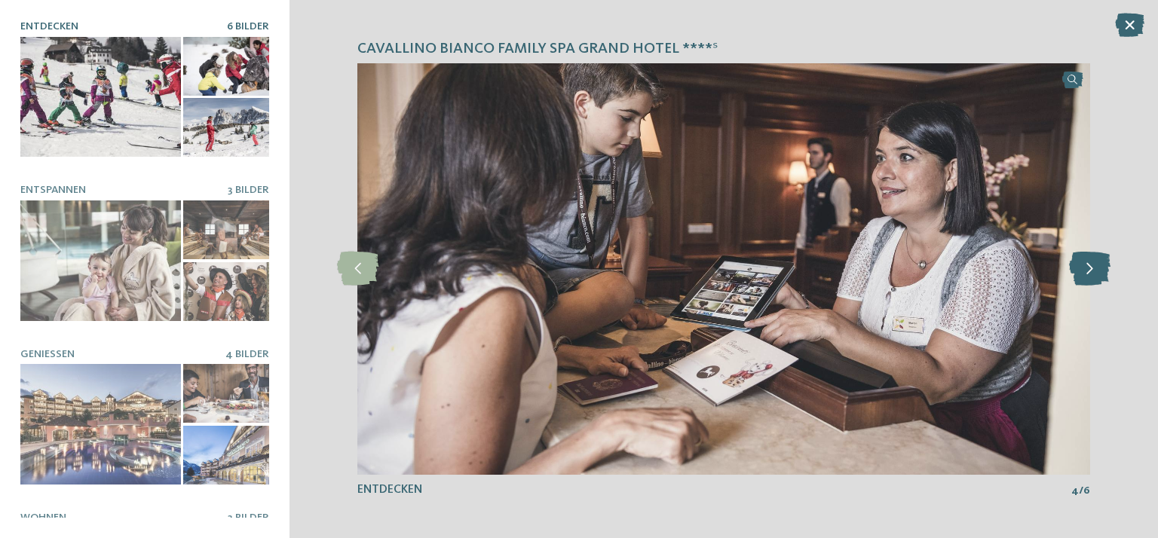
click at [1088, 269] on icon at bounding box center [1089, 269] width 41 height 34
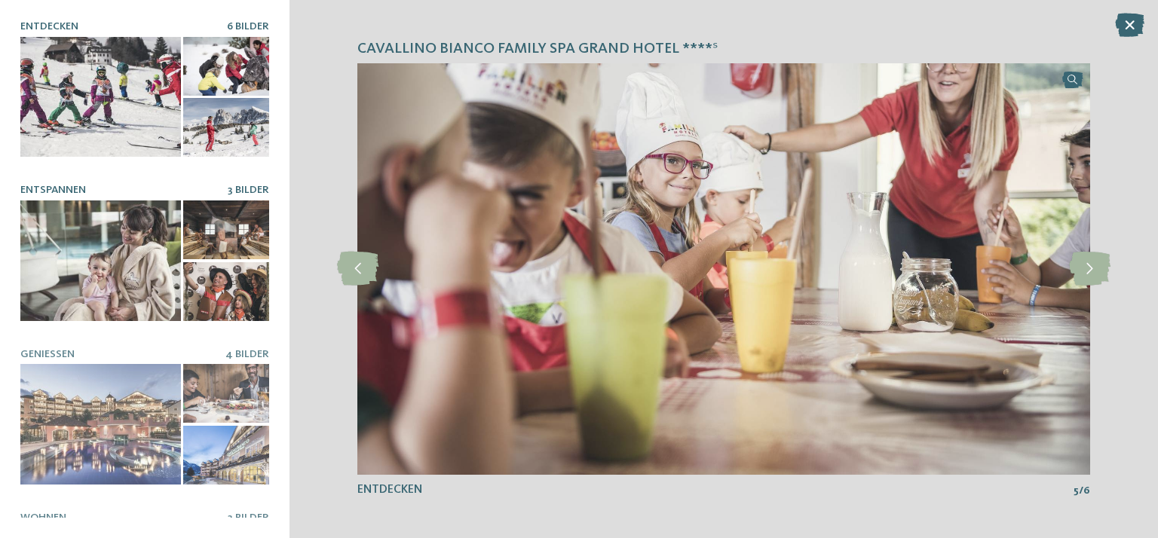
click at [93, 240] on div at bounding box center [100, 260] width 161 height 121
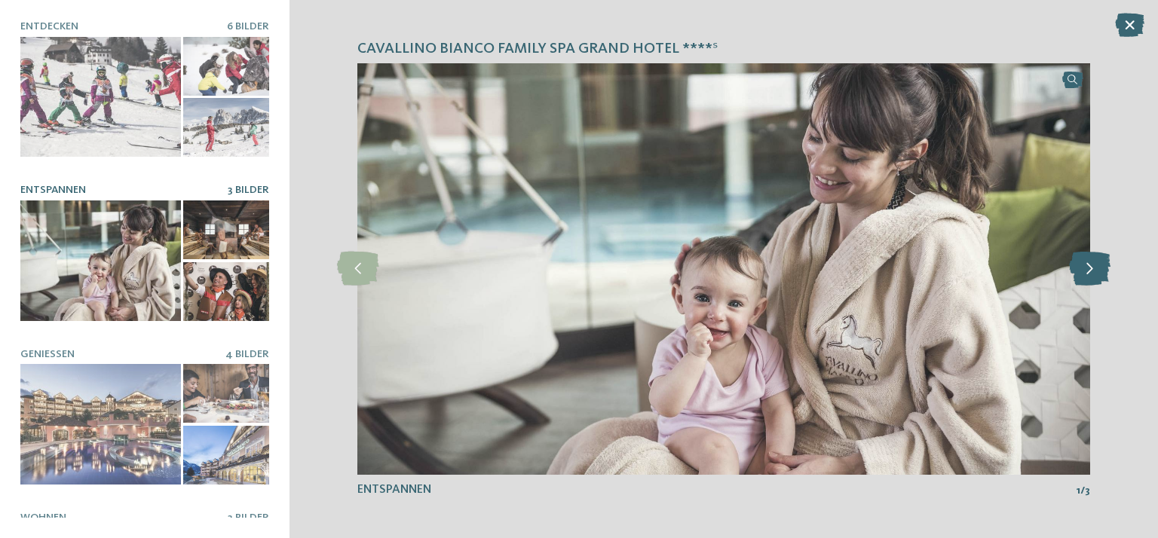
click at [1088, 267] on icon at bounding box center [1089, 269] width 41 height 34
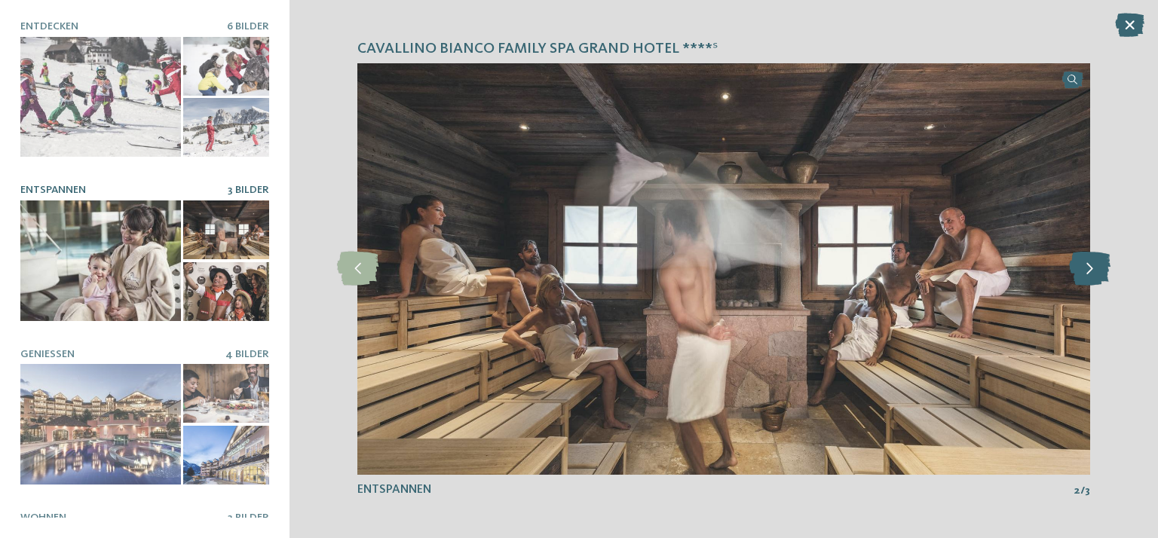
click at [1091, 268] on icon at bounding box center [1089, 269] width 41 height 34
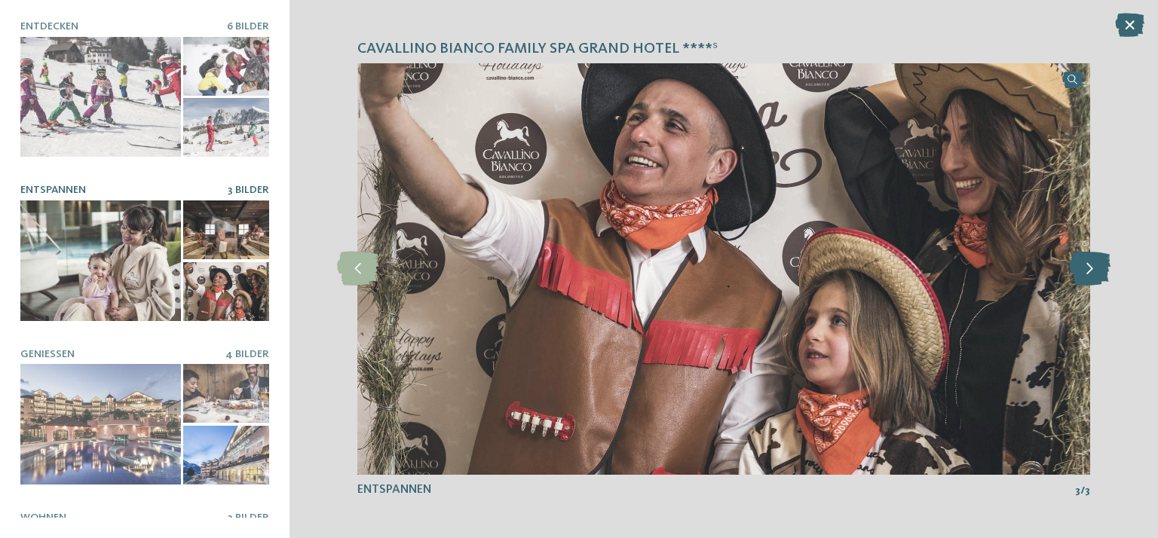
click at [1091, 268] on icon at bounding box center [1089, 269] width 41 height 34
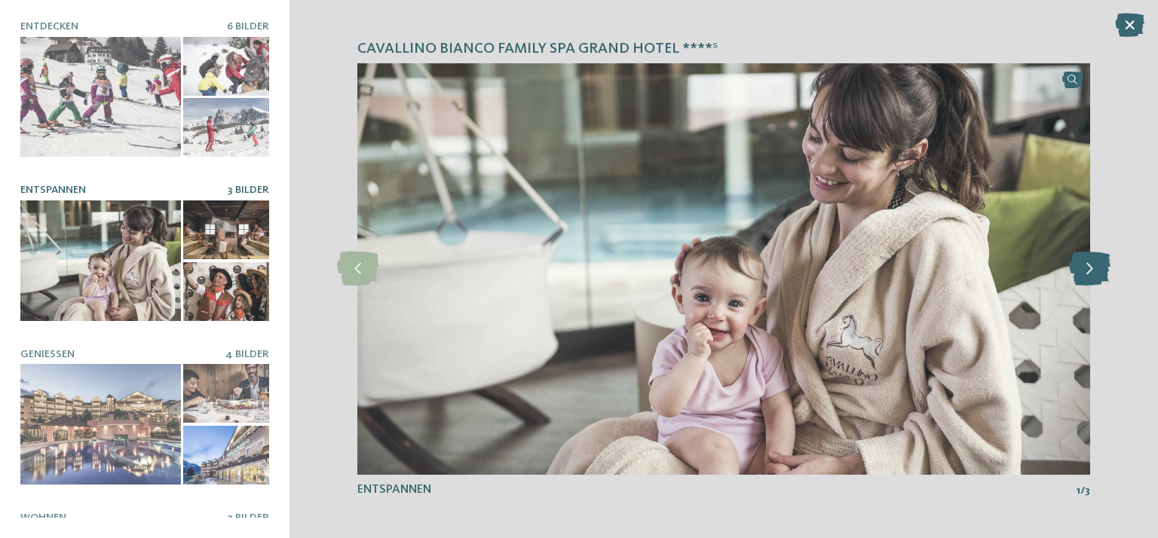
click at [1091, 268] on icon at bounding box center [1089, 269] width 41 height 34
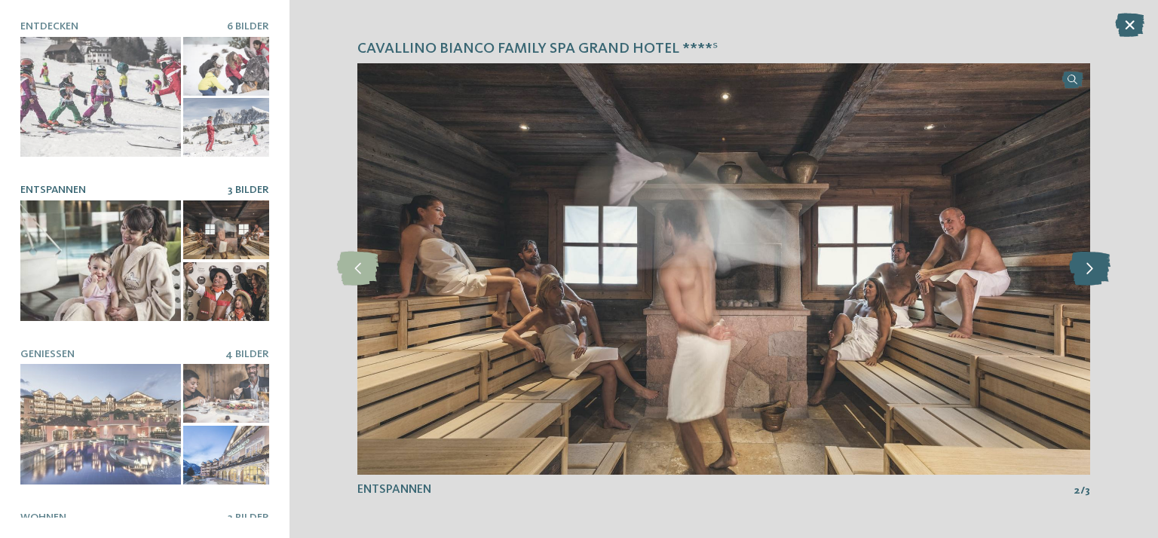
click at [1091, 268] on icon at bounding box center [1089, 269] width 41 height 34
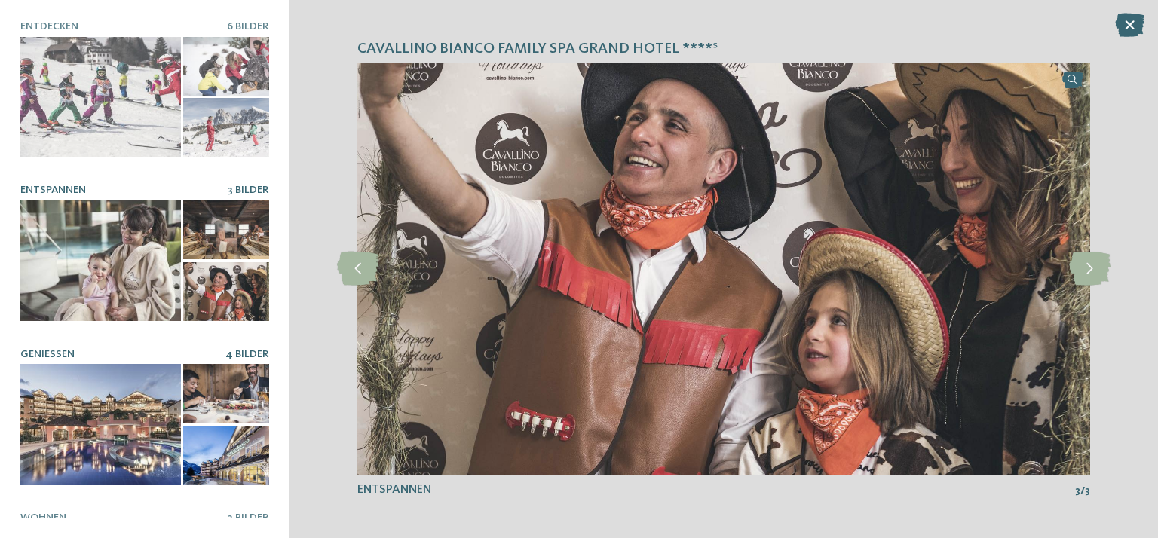
click at [106, 397] on div at bounding box center [100, 424] width 161 height 121
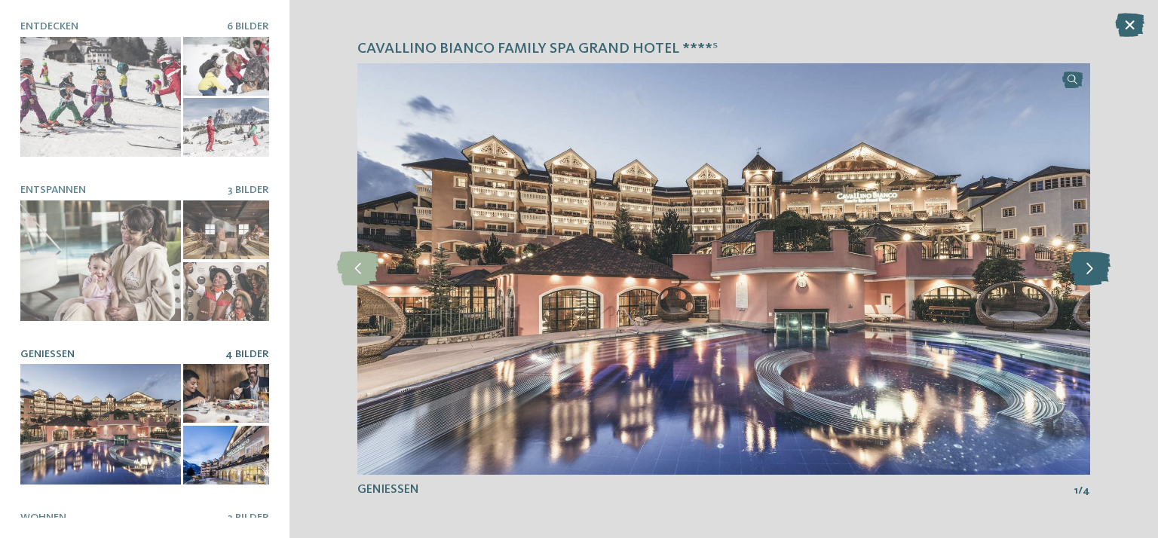
click at [1091, 268] on icon at bounding box center [1089, 269] width 41 height 34
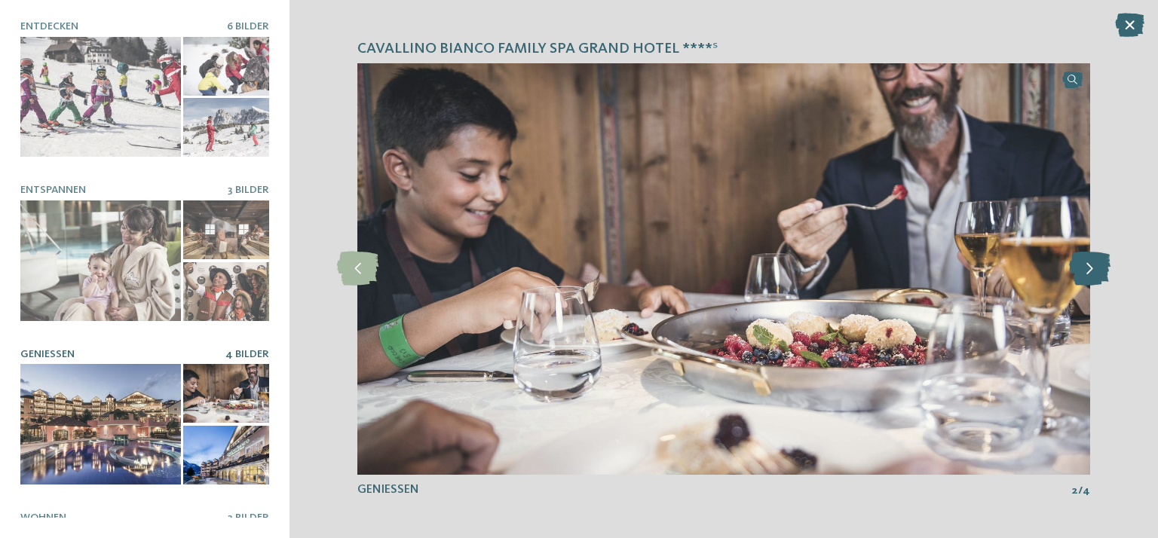
click at [1091, 268] on icon at bounding box center [1089, 269] width 41 height 34
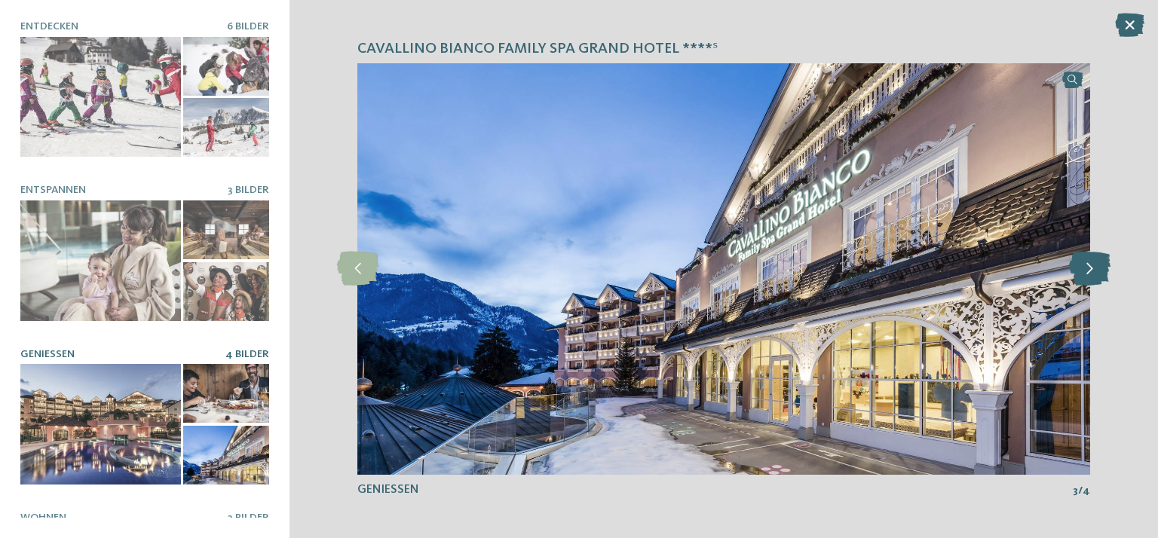
click at [1091, 268] on icon at bounding box center [1089, 269] width 41 height 34
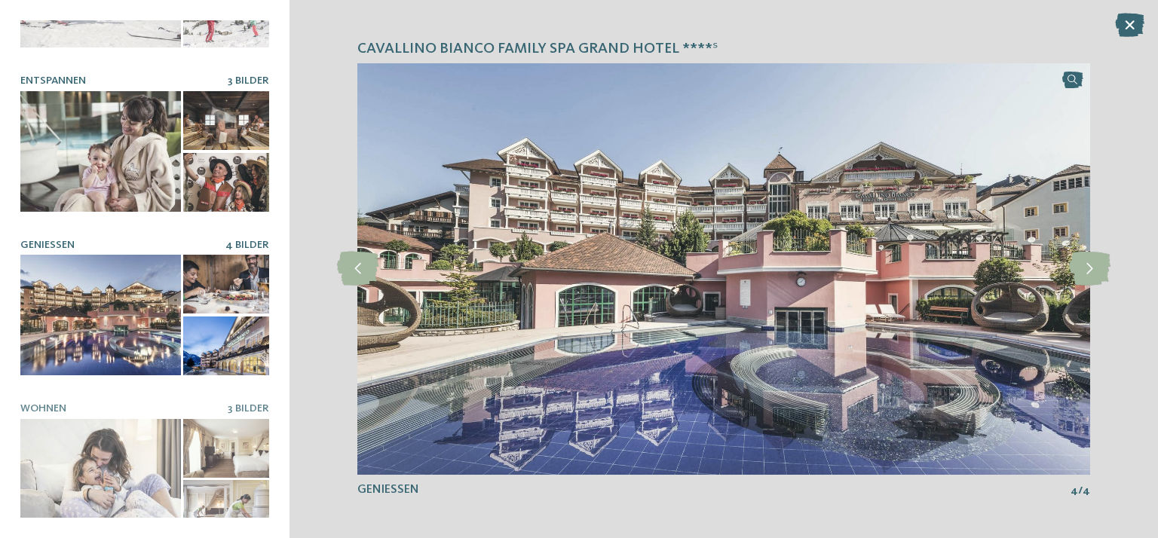
scroll to position [115, 0]
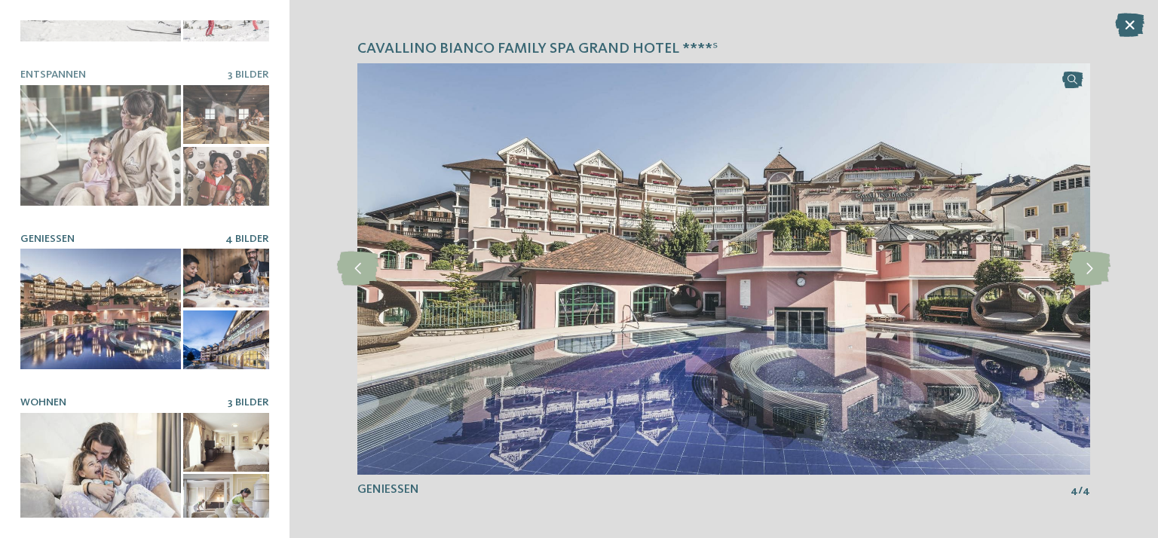
click at [142, 456] on div at bounding box center [100, 473] width 161 height 121
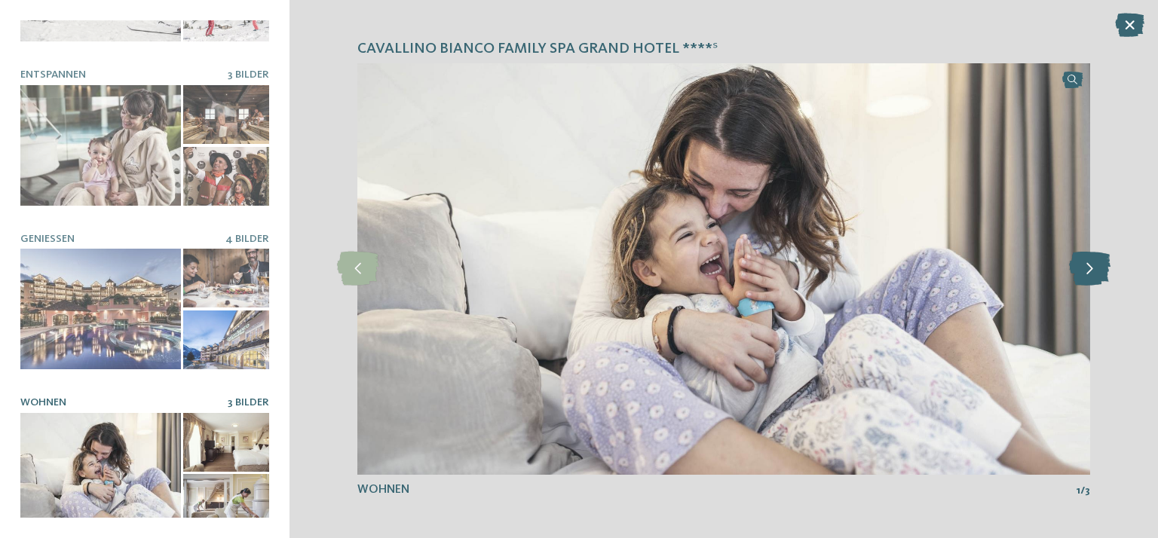
click at [1094, 271] on icon at bounding box center [1089, 269] width 41 height 34
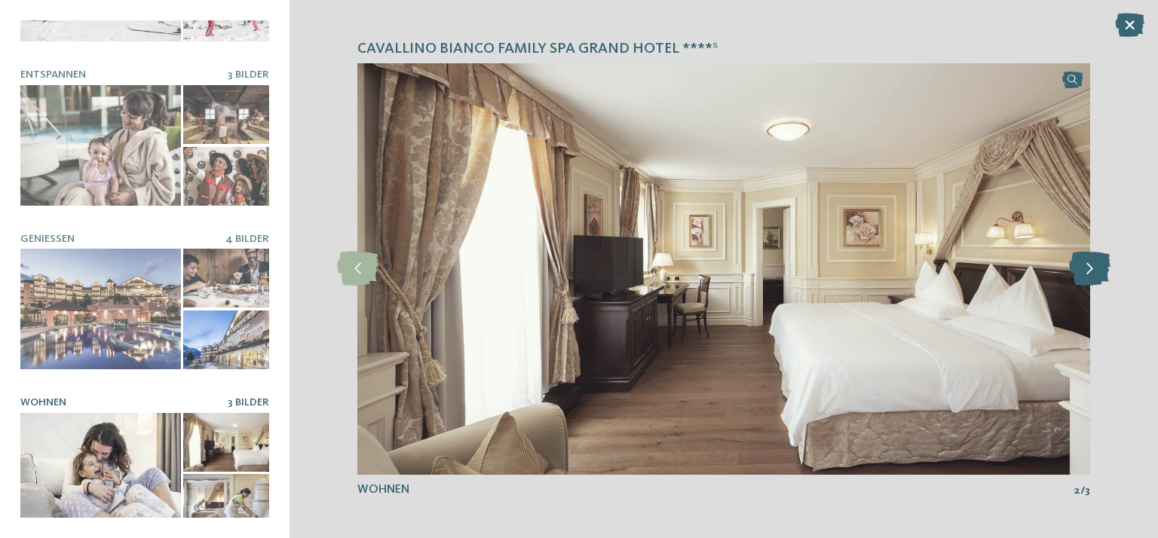
click at [1094, 268] on icon at bounding box center [1089, 269] width 41 height 34
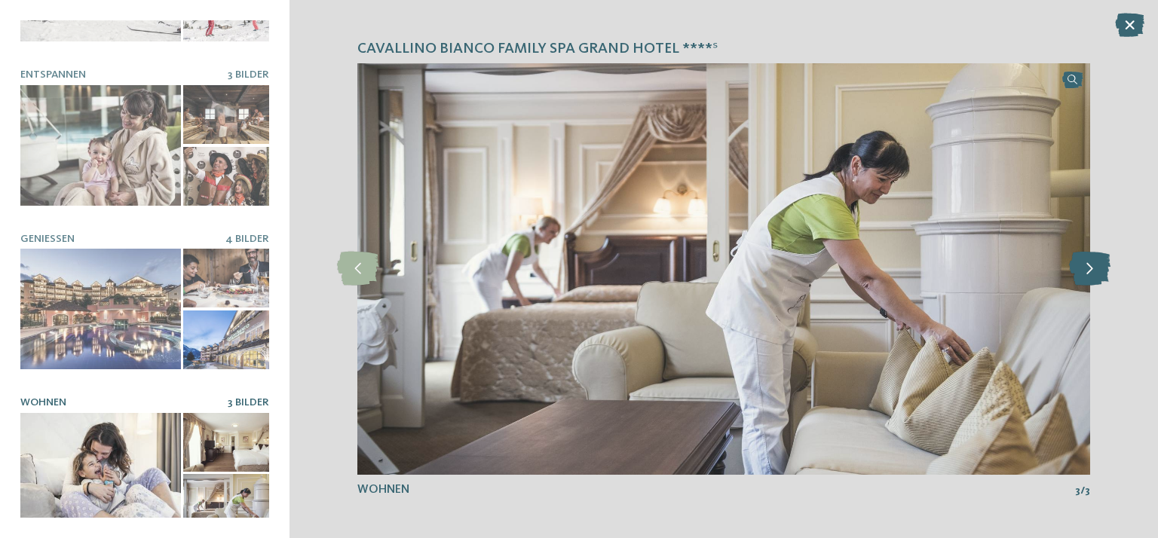
click at [1094, 268] on icon at bounding box center [1089, 269] width 41 height 34
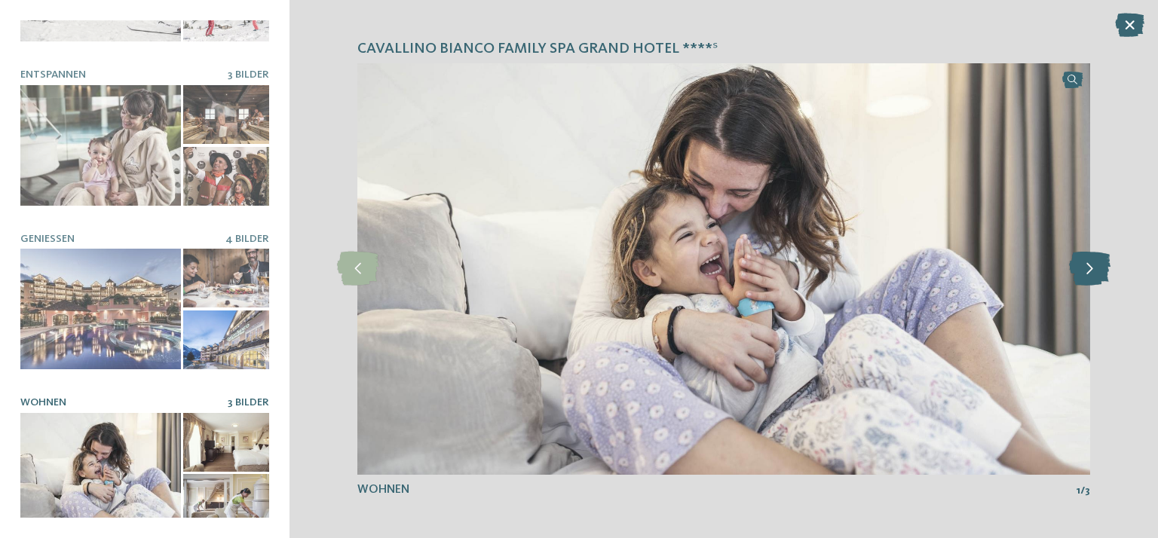
click at [1094, 268] on icon at bounding box center [1089, 269] width 41 height 34
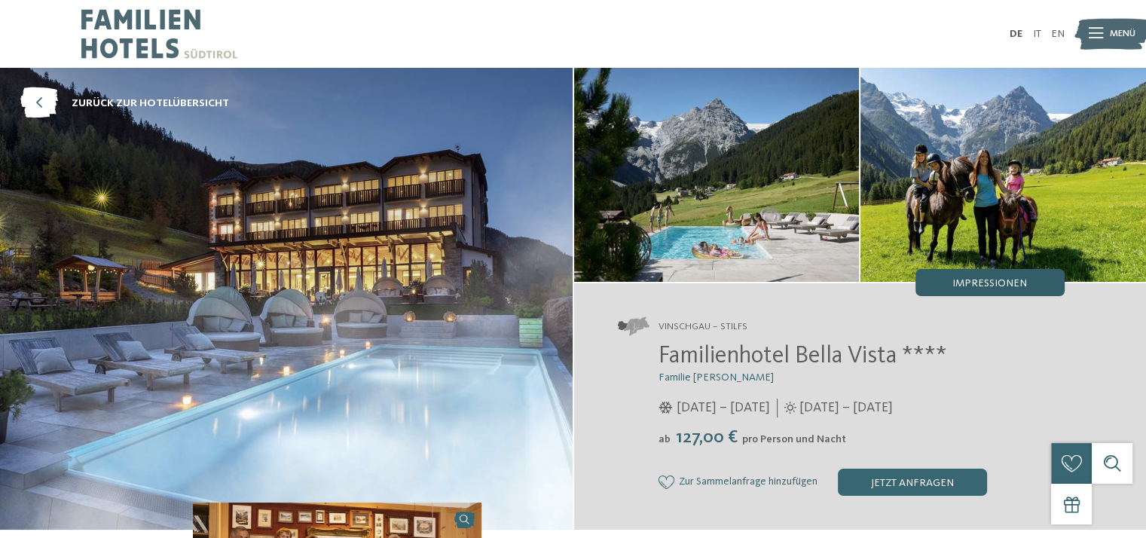
click at [985, 283] on span "Impressionen" at bounding box center [990, 283] width 75 height 11
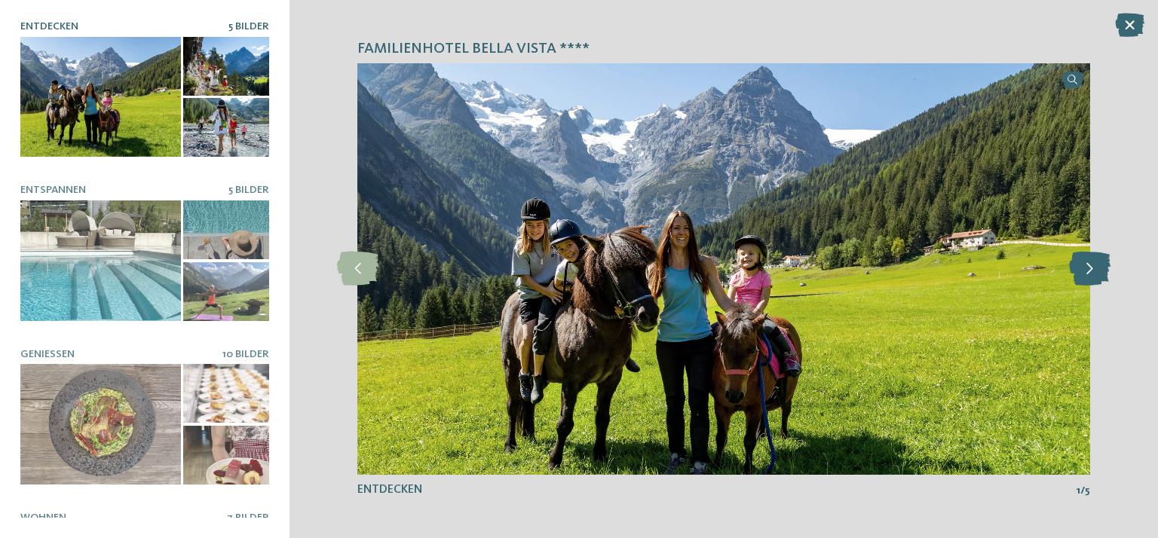
click at [1097, 269] on icon at bounding box center [1089, 269] width 41 height 34
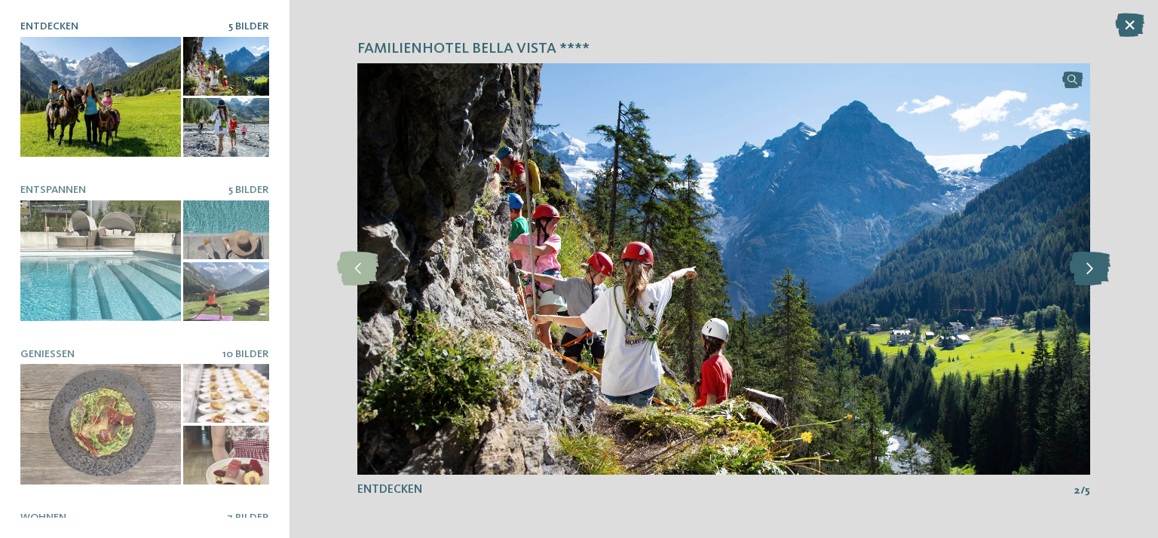
click at [1097, 269] on icon at bounding box center [1089, 269] width 41 height 34
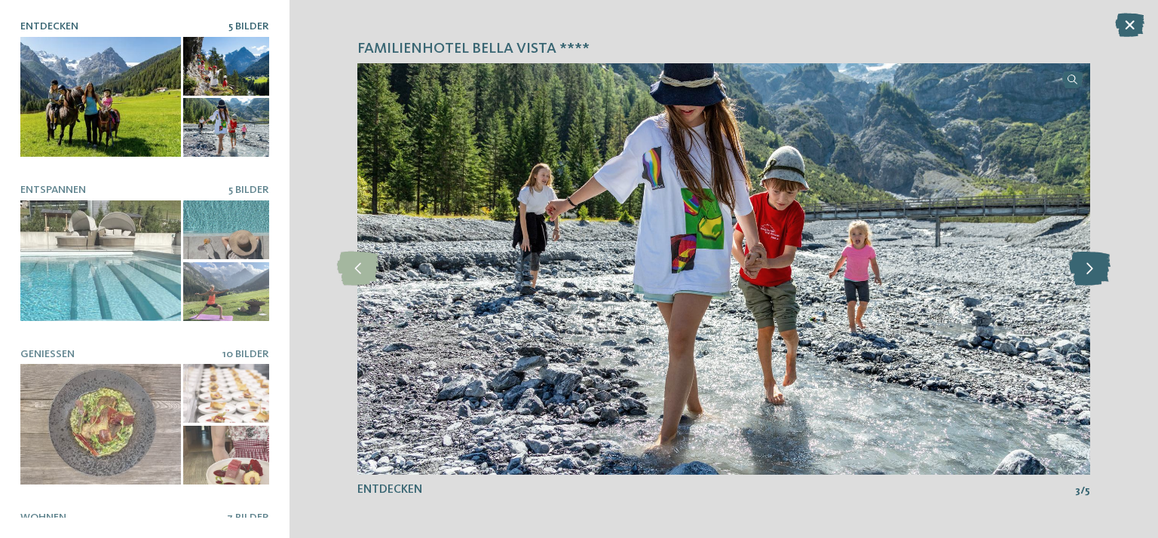
click at [1097, 267] on icon at bounding box center [1089, 269] width 41 height 34
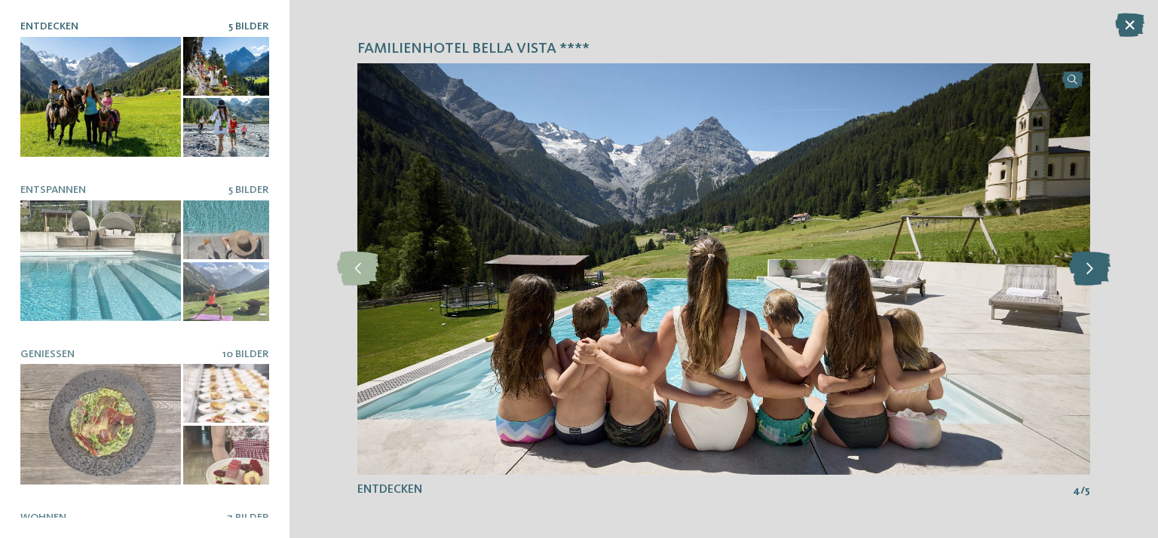
click at [1097, 267] on icon at bounding box center [1089, 269] width 41 height 34
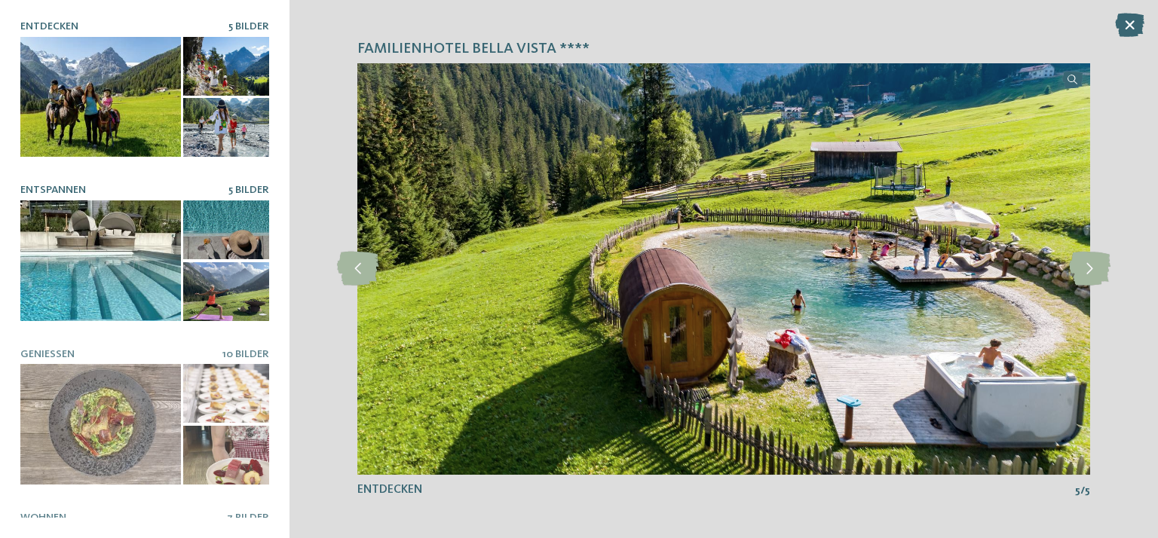
click at [69, 274] on div at bounding box center [100, 260] width 161 height 121
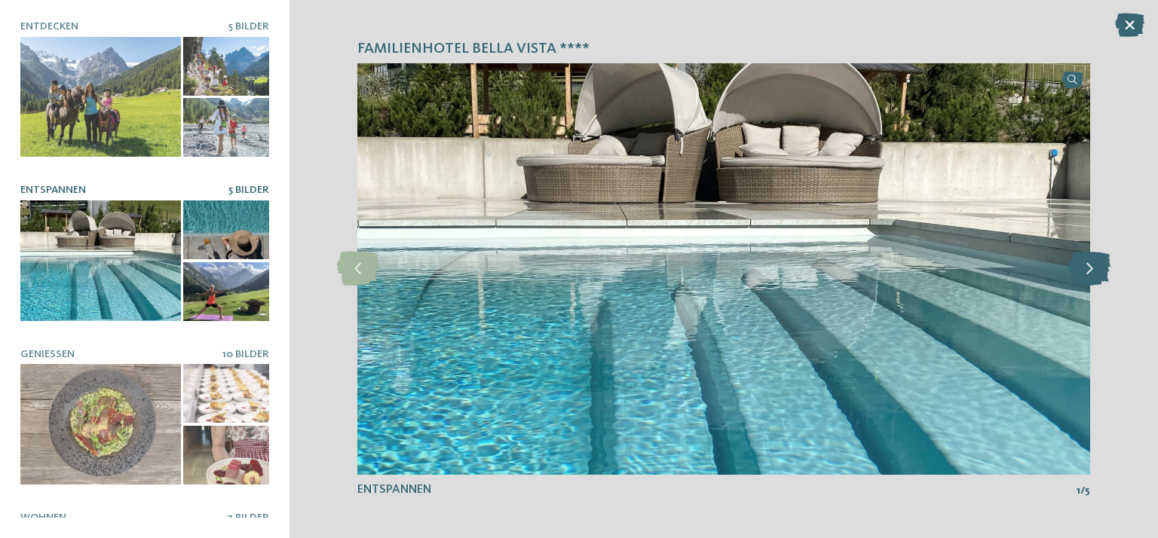
click at [1094, 268] on icon at bounding box center [1089, 269] width 41 height 34
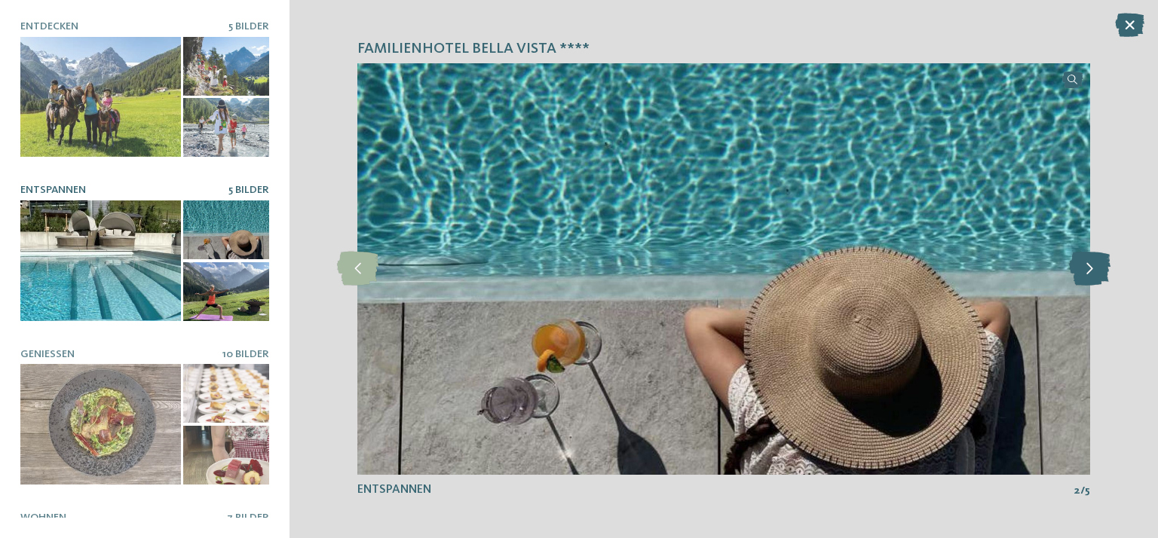
click at [1094, 268] on icon at bounding box center [1089, 269] width 41 height 34
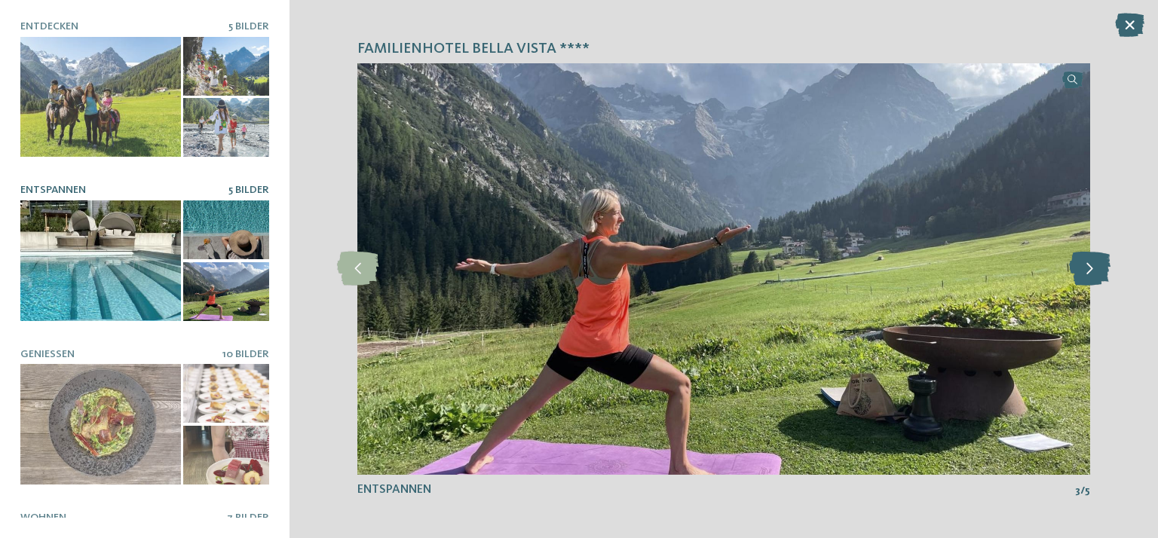
click at [1094, 268] on icon at bounding box center [1089, 269] width 41 height 34
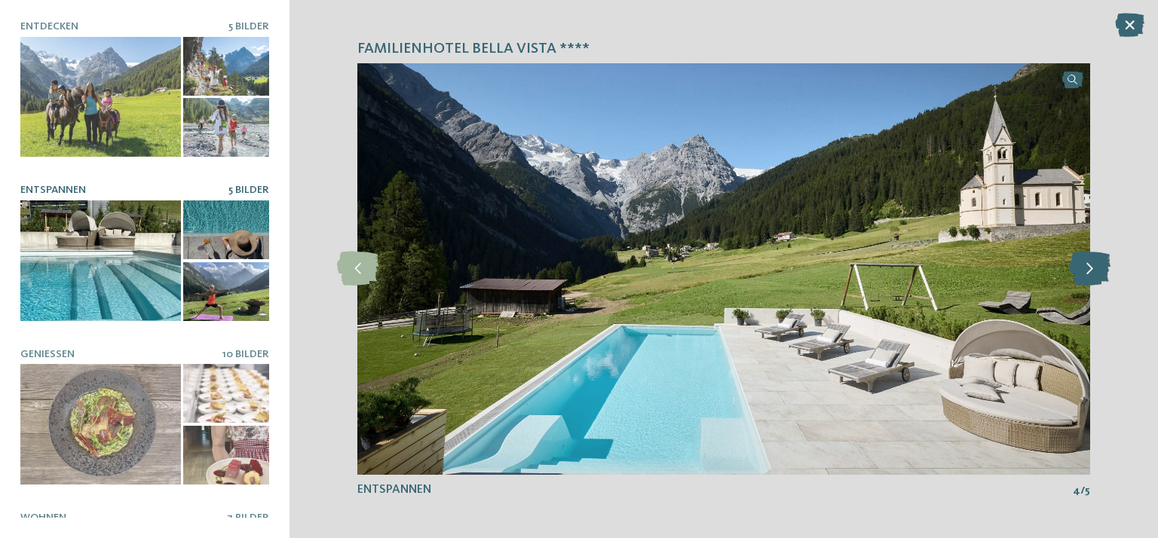
click at [1094, 267] on icon at bounding box center [1089, 269] width 41 height 34
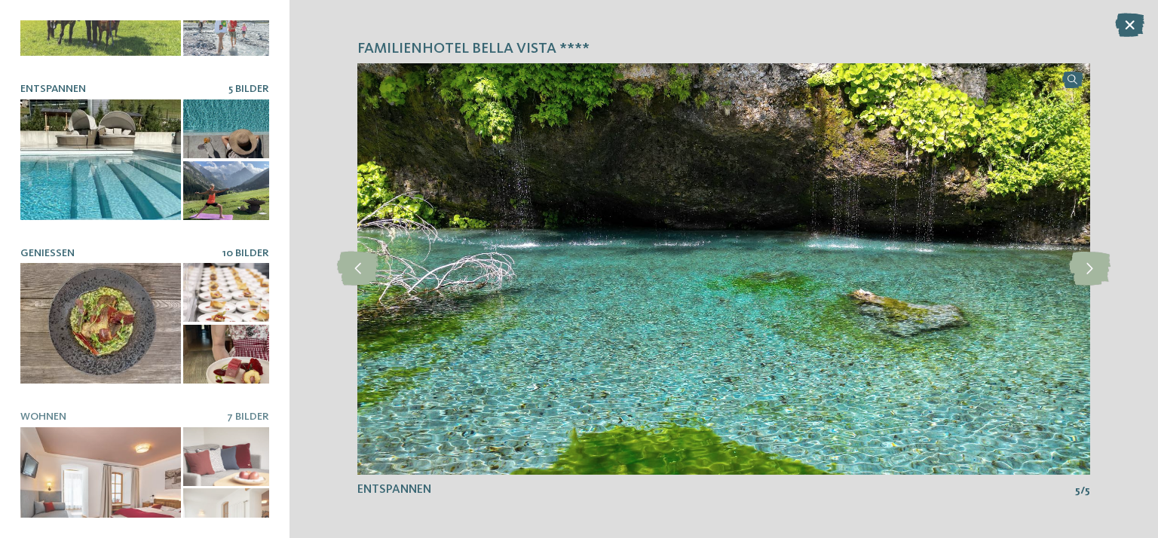
scroll to position [115, 0]
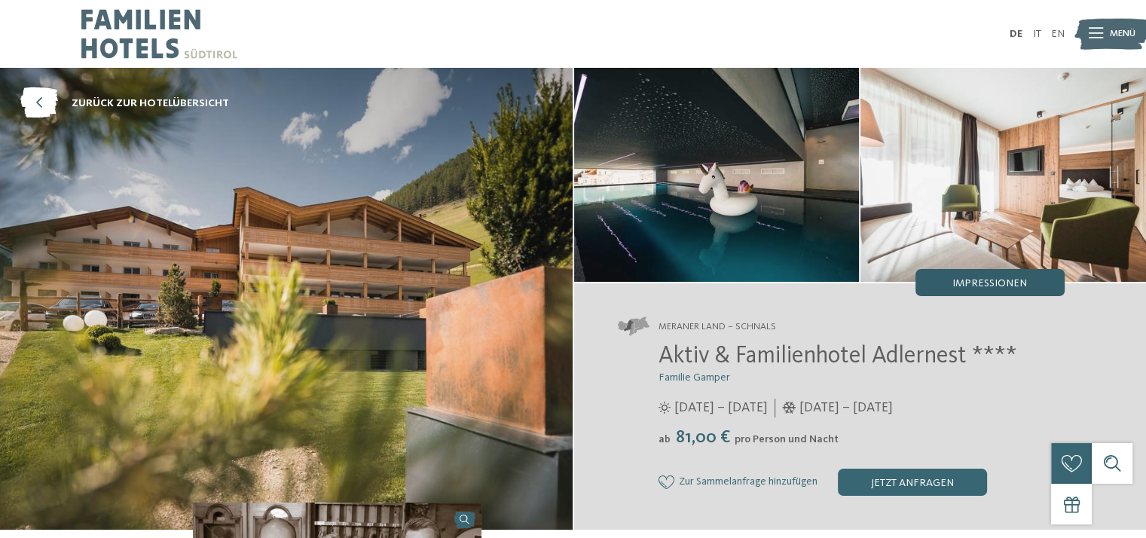
click at [977, 281] on span "Impressionen" at bounding box center [990, 283] width 75 height 11
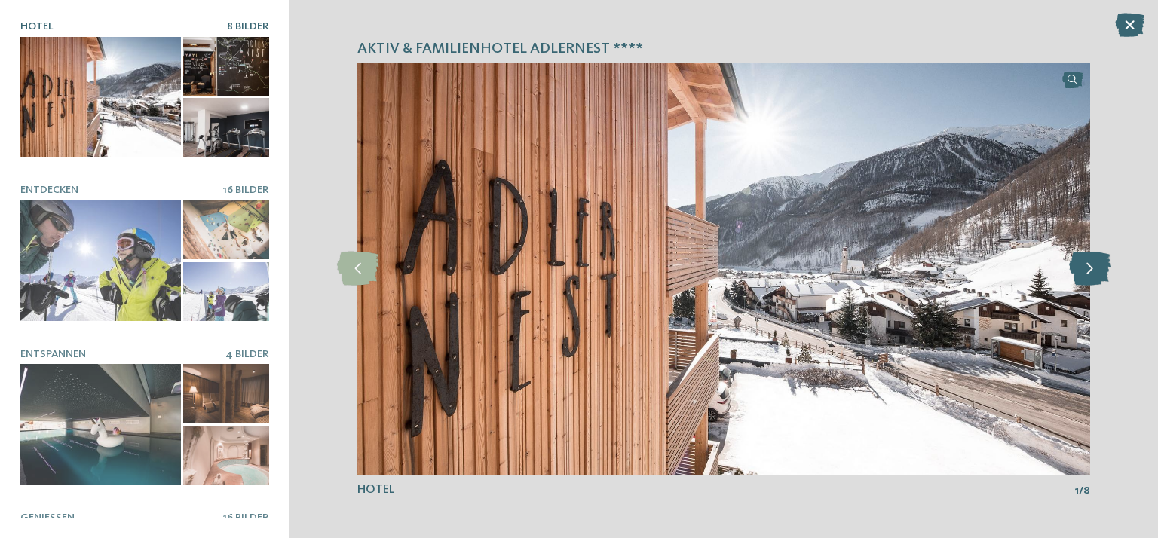
click at [1094, 267] on icon at bounding box center [1089, 269] width 41 height 34
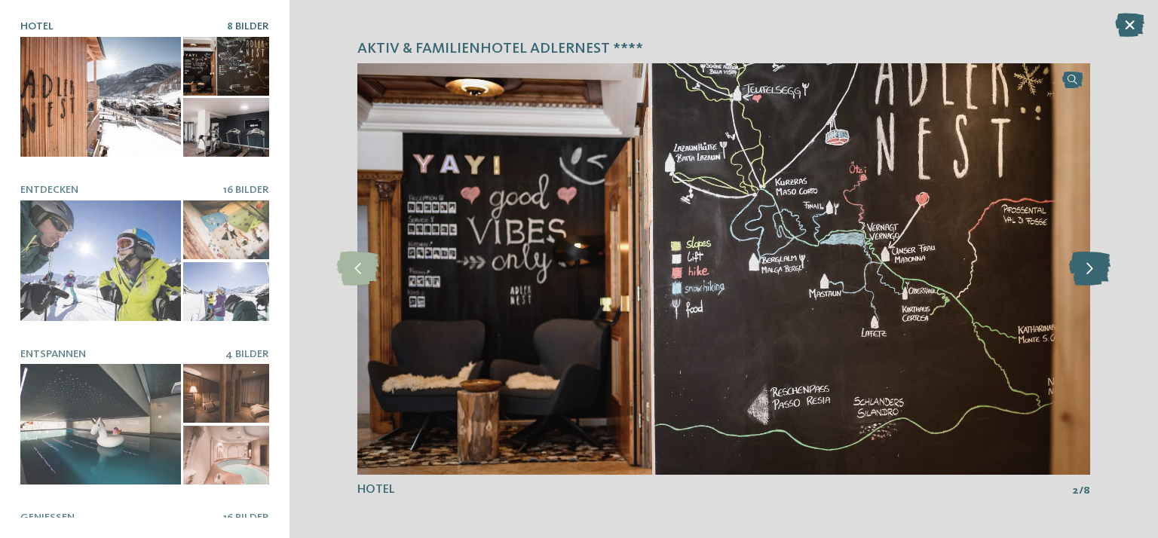
click at [1094, 265] on icon at bounding box center [1089, 269] width 41 height 34
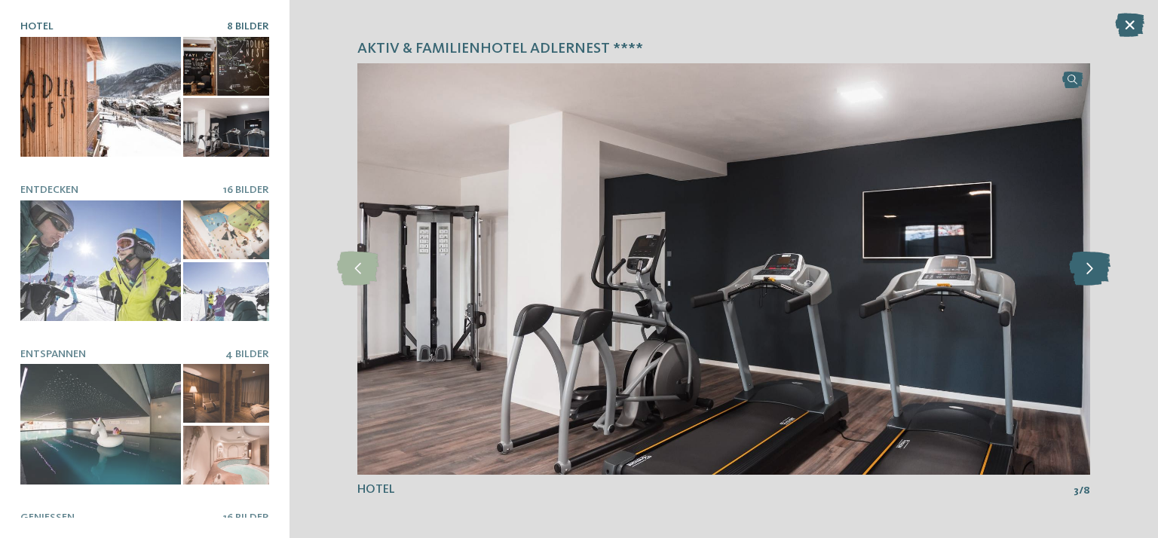
click at [1097, 269] on icon at bounding box center [1089, 269] width 41 height 34
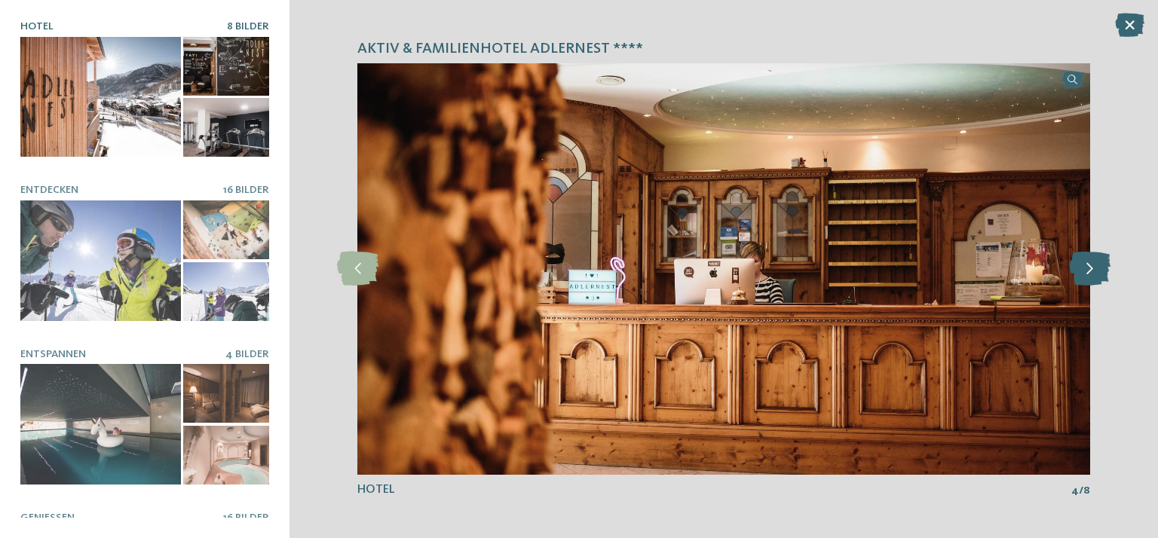
click at [1097, 269] on icon at bounding box center [1089, 269] width 41 height 34
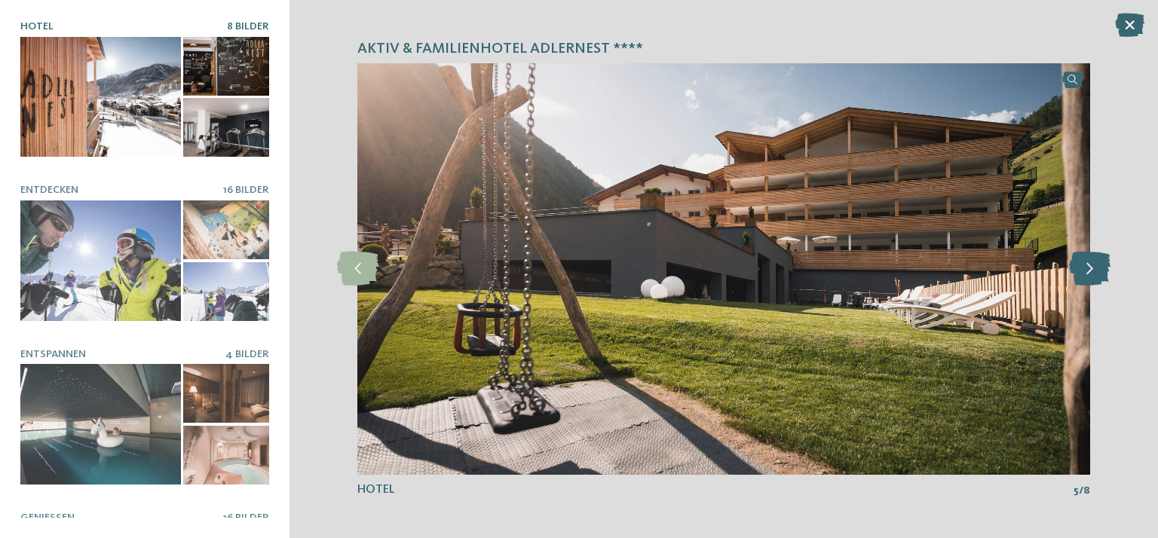
click at [1097, 268] on icon at bounding box center [1089, 269] width 41 height 34
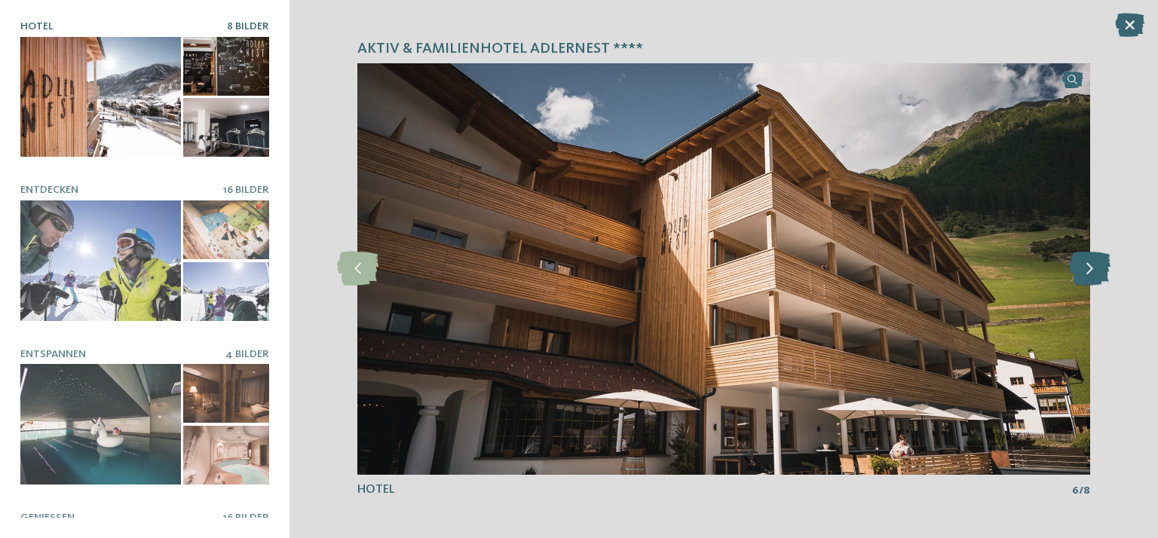
click at [1097, 268] on icon at bounding box center [1089, 269] width 41 height 34
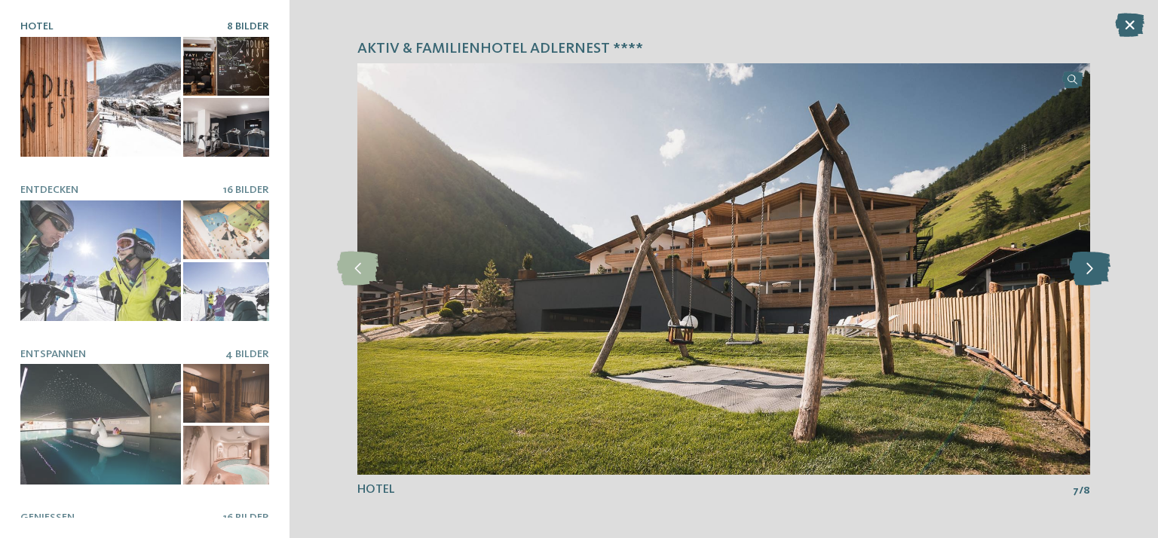
click at [1097, 267] on icon at bounding box center [1089, 269] width 41 height 34
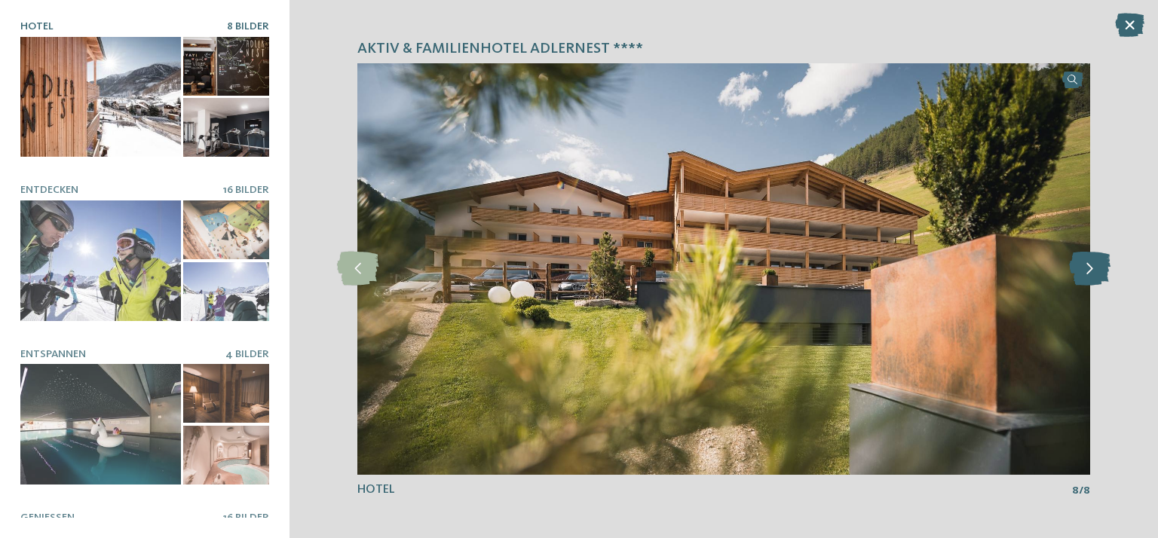
click at [1097, 267] on icon at bounding box center [1089, 269] width 41 height 34
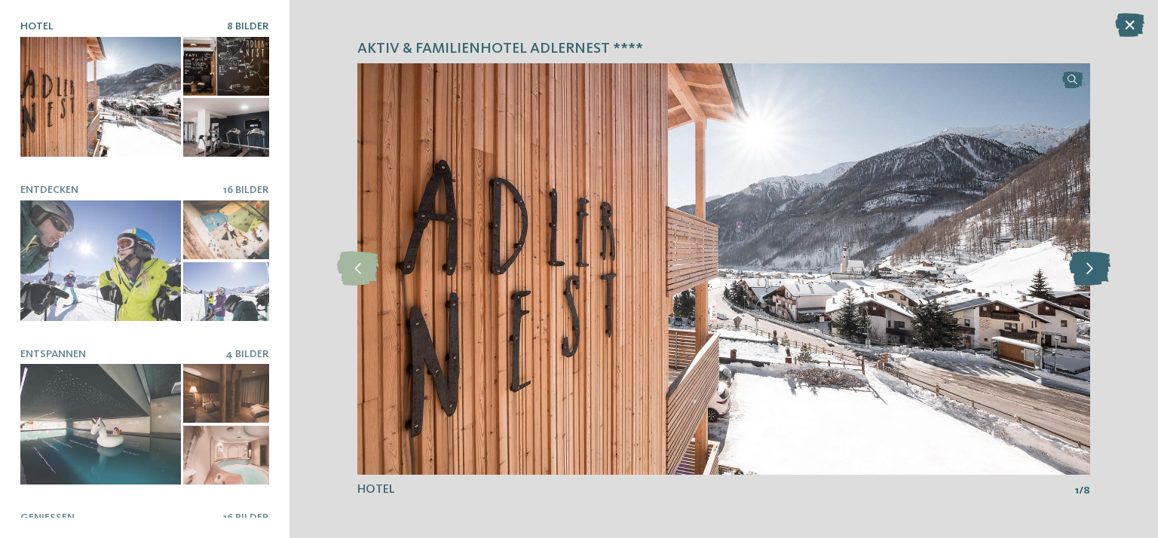
click at [1097, 267] on icon at bounding box center [1089, 269] width 41 height 34
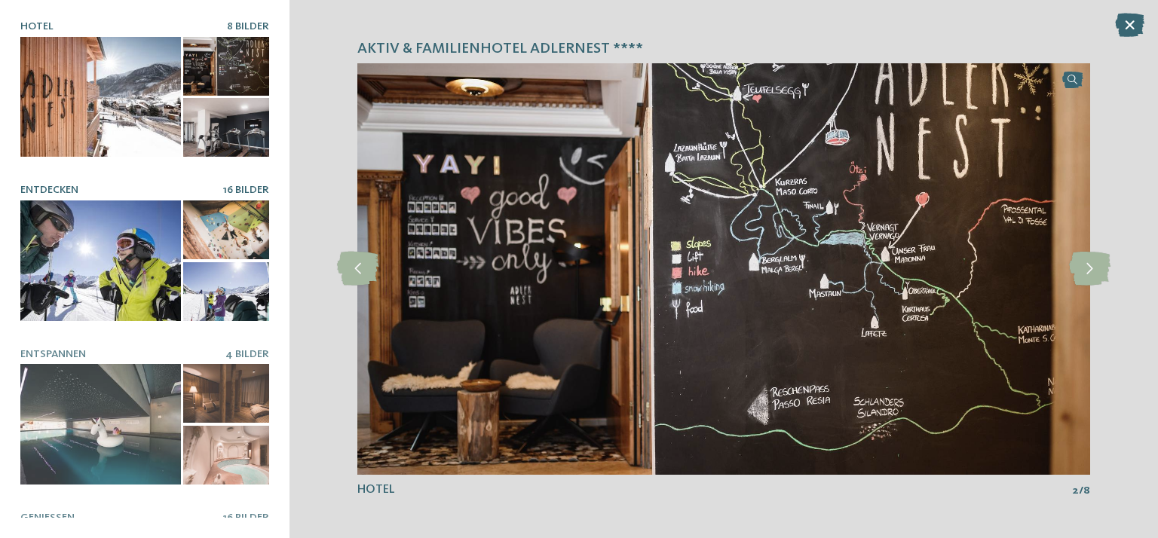
click at [104, 261] on div at bounding box center [100, 260] width 161 height 121
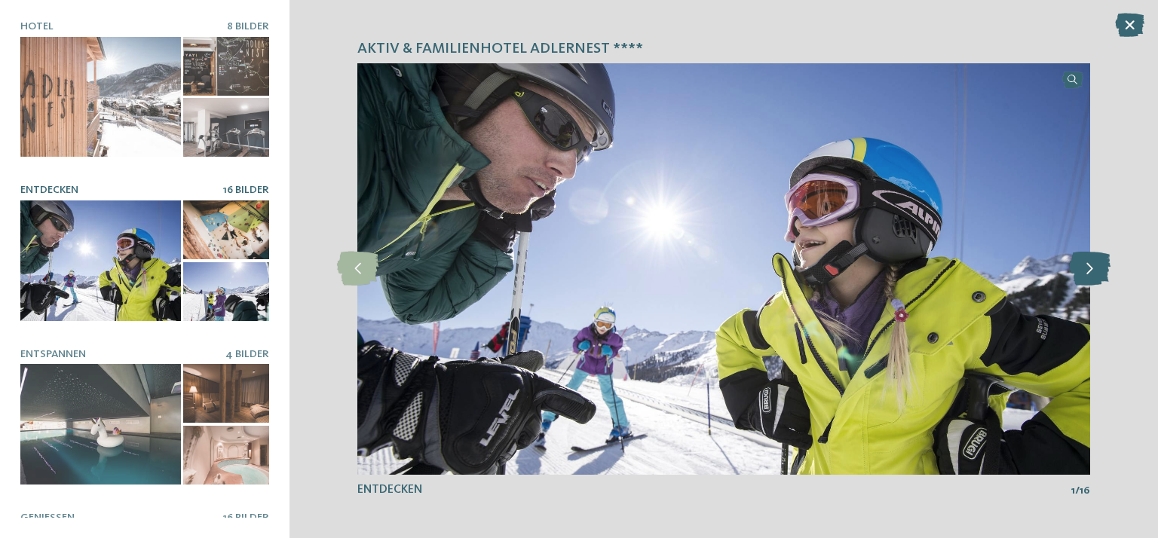
click at [1100, 272] on icon at bounding box center [1089, 269] width 41 height 34
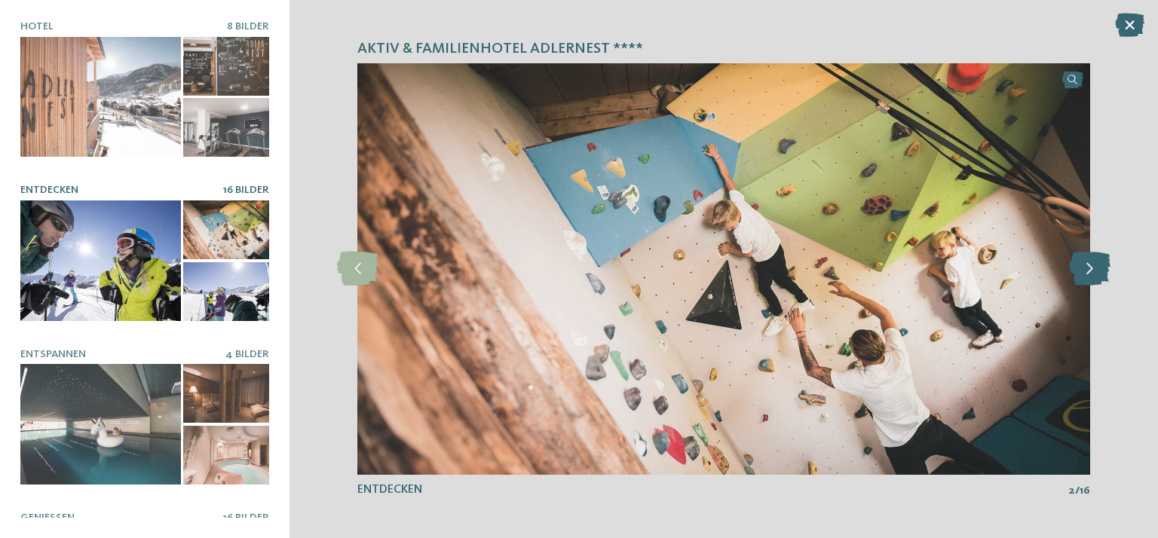
click at [1094, 271] on icon at bounding box center [1089, 269] width 41 height 34
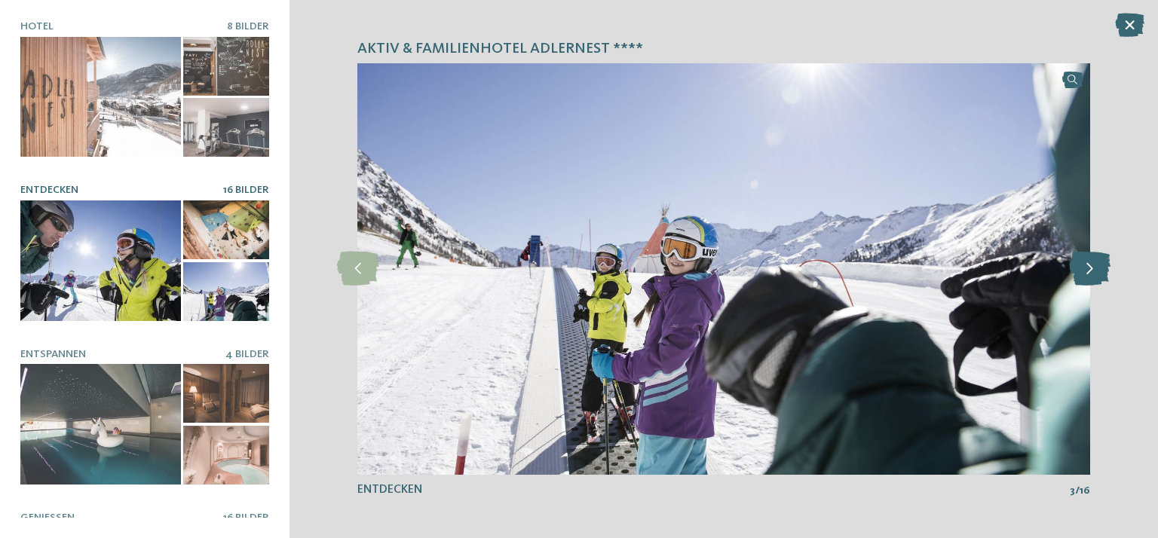
click at [1094, 271] on icon at bounding box center [1089, 269] width 41 height 34
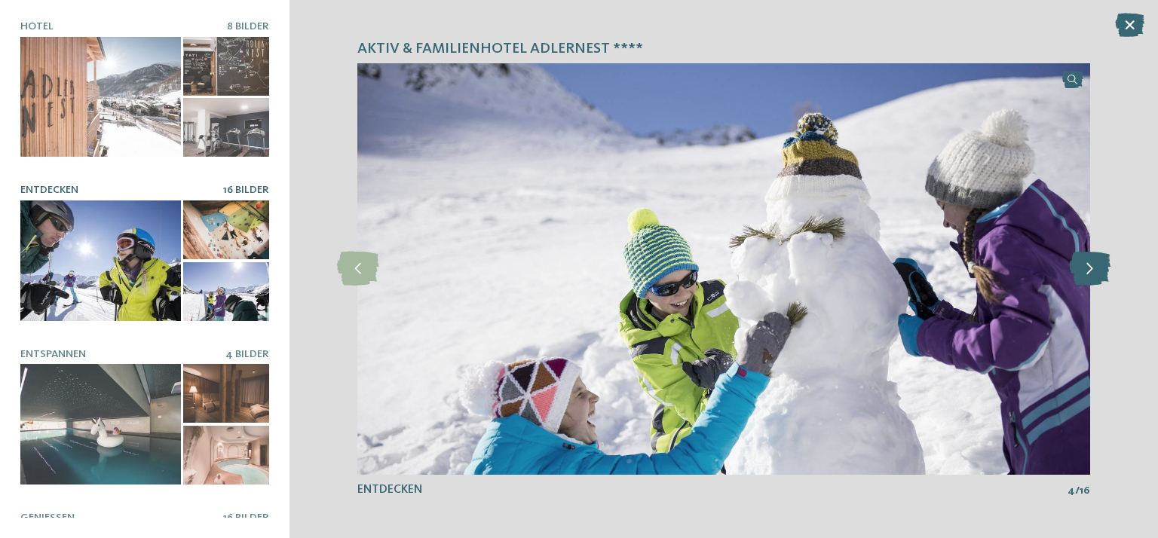
click at [1094, 271] on icon at bounding box center [1089, 269] width 41 height 34
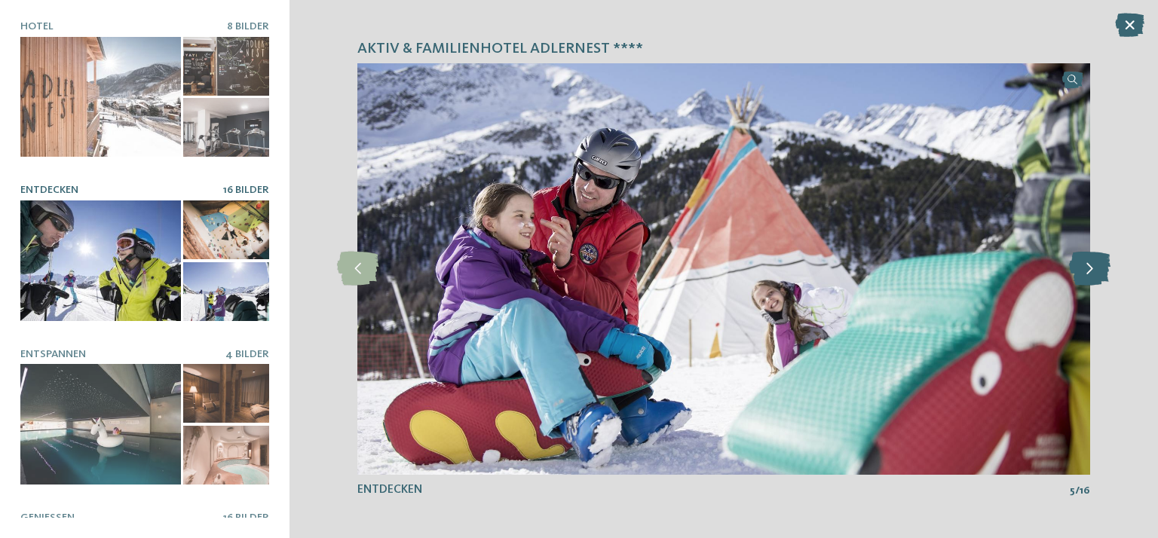
click at [1094, 271] on icon at bounding box center [1089, 269] width 41 height 34
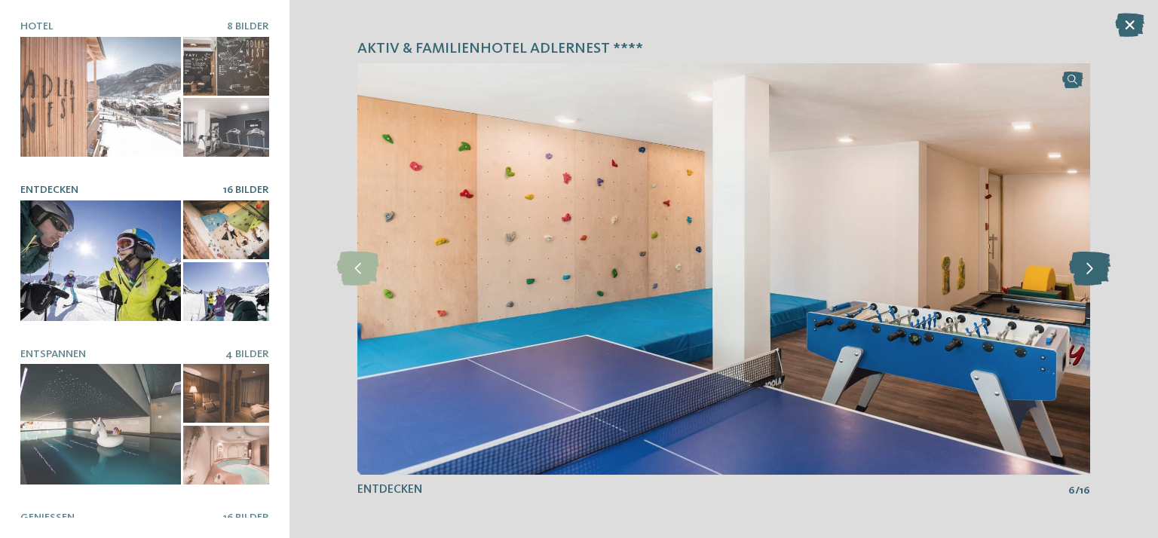
click at [1094, 271] on icon at bounding box center [1089, 269] width 41 height 34
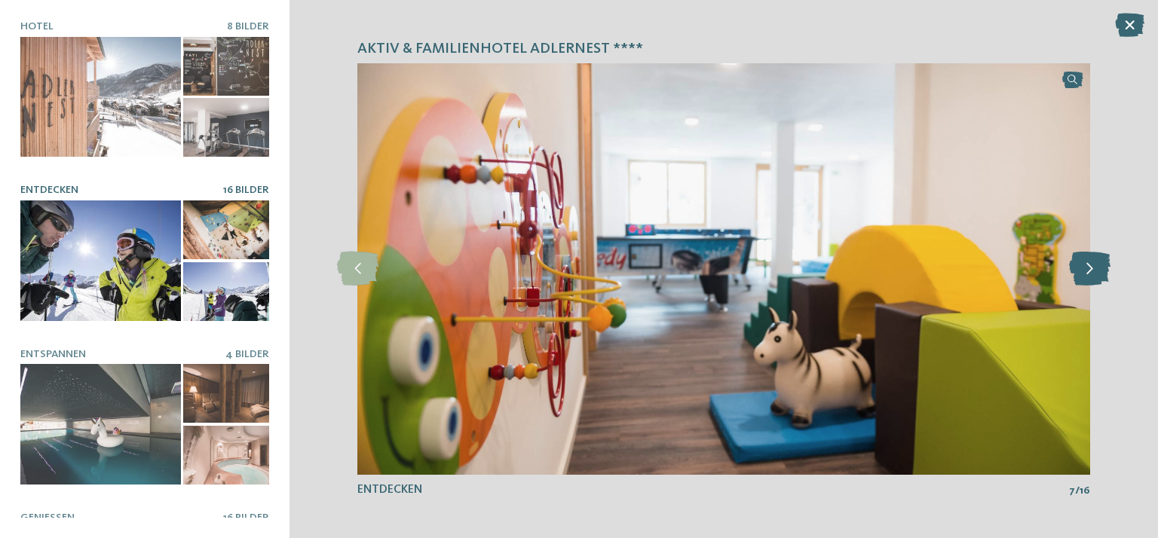
click at [1094, 271] on icon at bounding box center [1089, 269] width 41 height 34
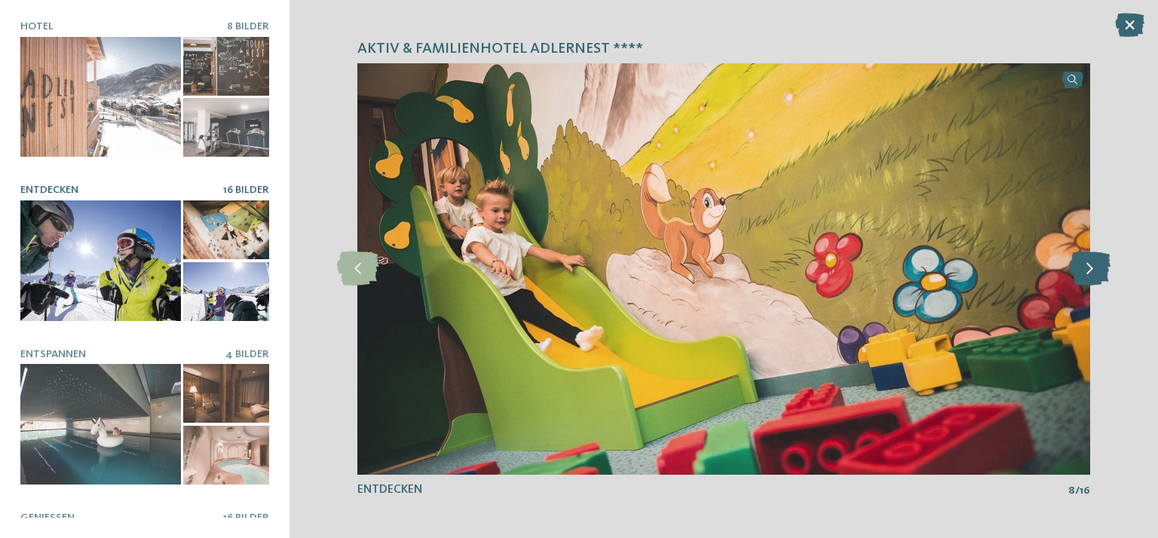
click at [1094, 269] on icon at bounding box center [1089, 269] width 41 height 34
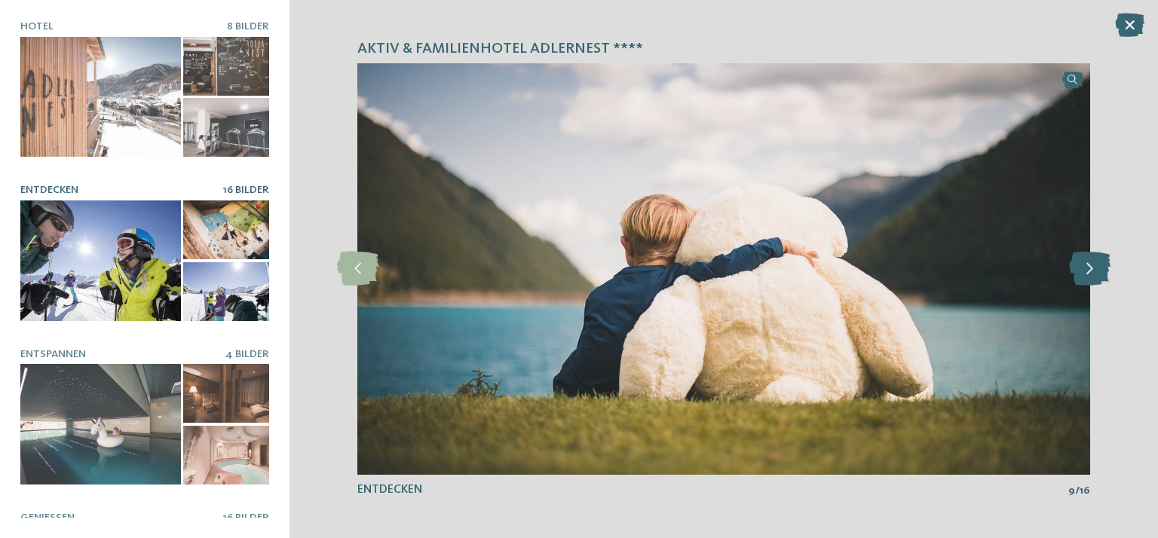
click at [1094, 269] on icon at bounding box center [1089, 269] width 41 height 34
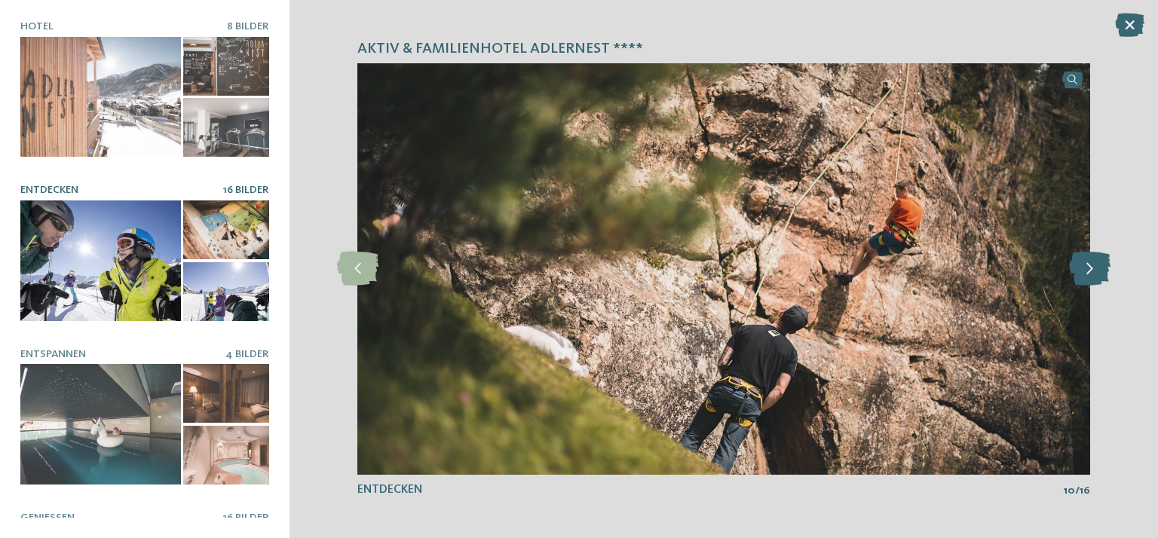
click at [1094, 269] on icon at bounding box center [1089, 269] width 41 height 34
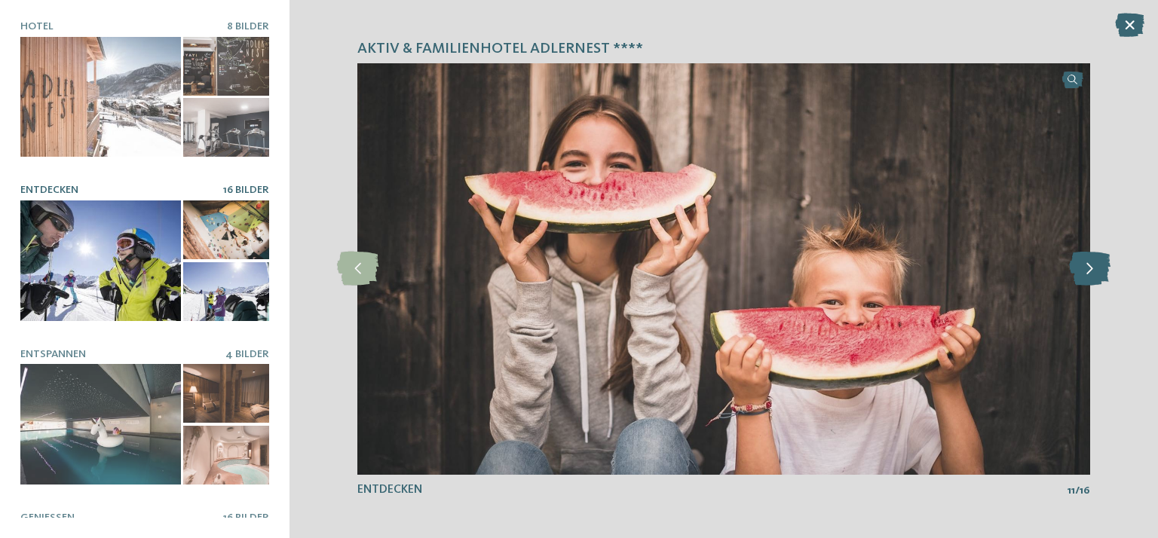
click at [1094, 269] on icon at bounding box center [1089, 269] width 41 height 34
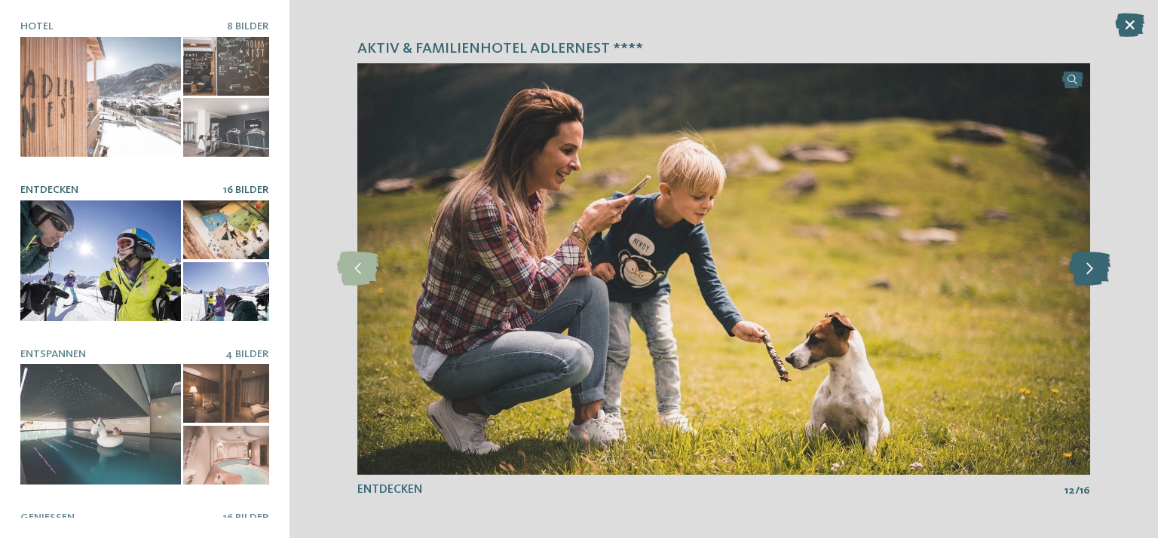
click at [1094, 269] on icon at bounding box center [1089, 269] width 41 height 34
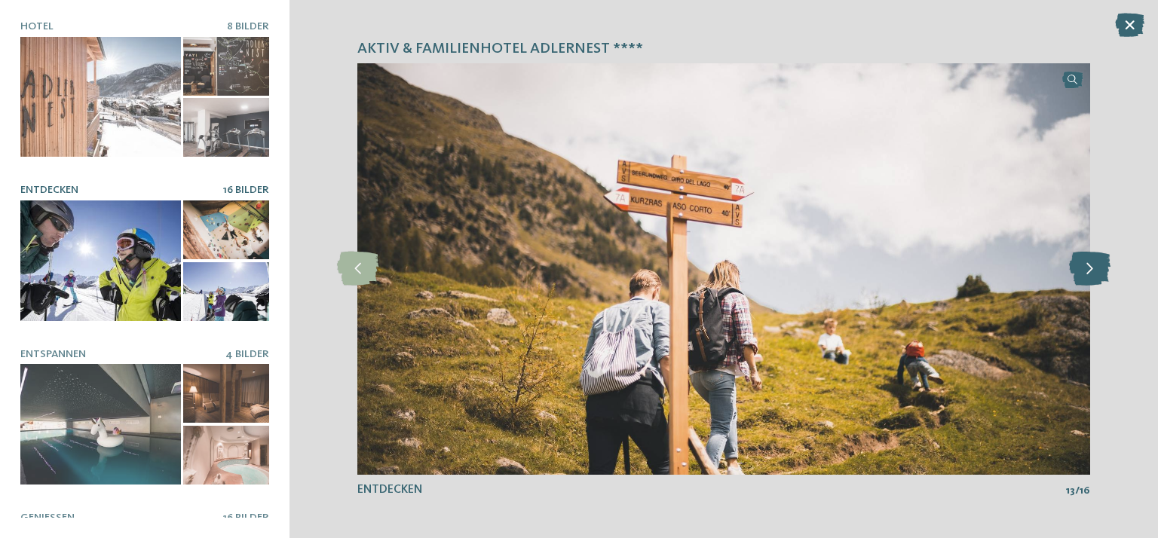
click at [1094, 269] on icon at bounding box center [1089, 269] width 41 height 34
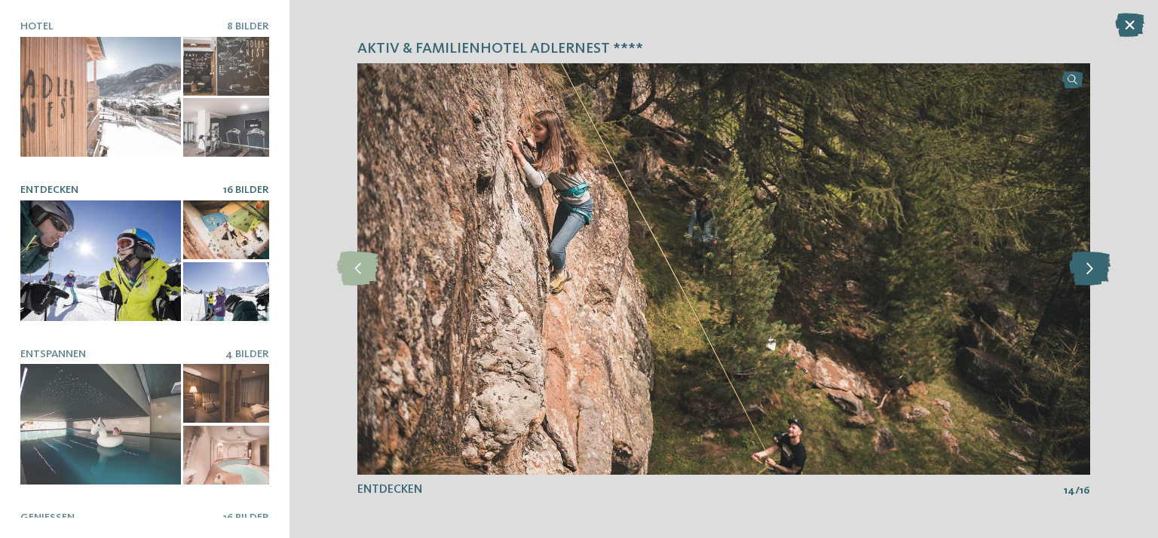
click at [1094, 269] on icon at bounding box center [1089, 269] width 41 height 34
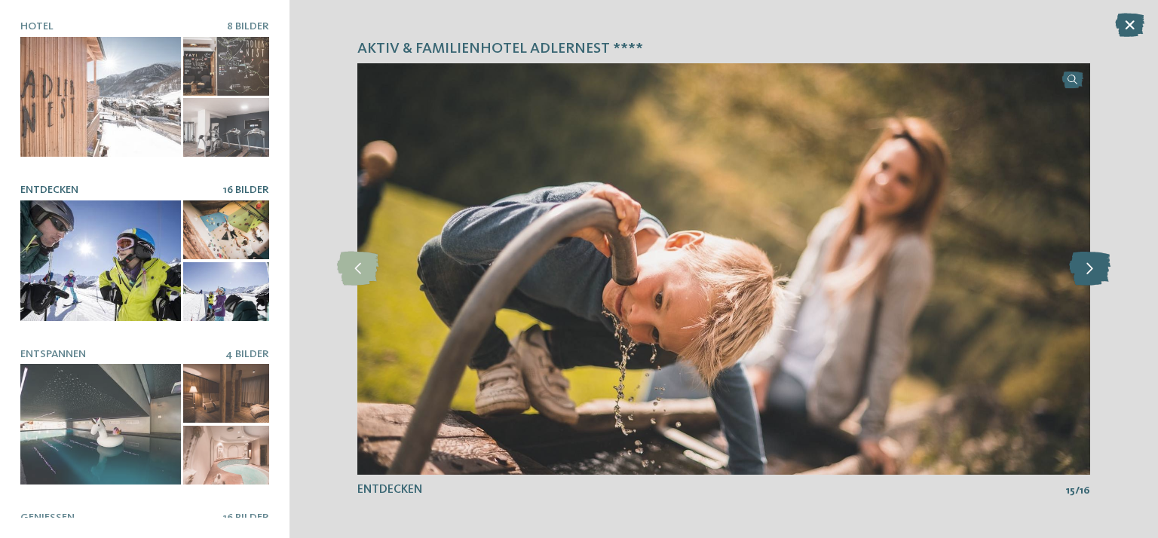
click at [1094, 269] on icon at bounding box center [1089, 269] width 41 height 34
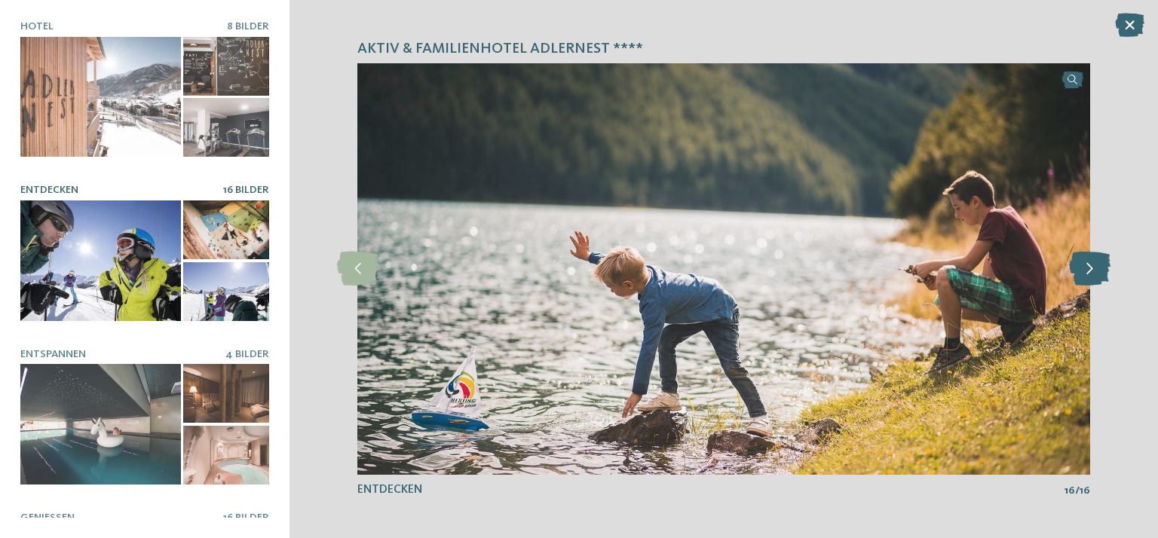
click at [1094, 269] on icon at bounding box center [1089, 269] width 41 height 34
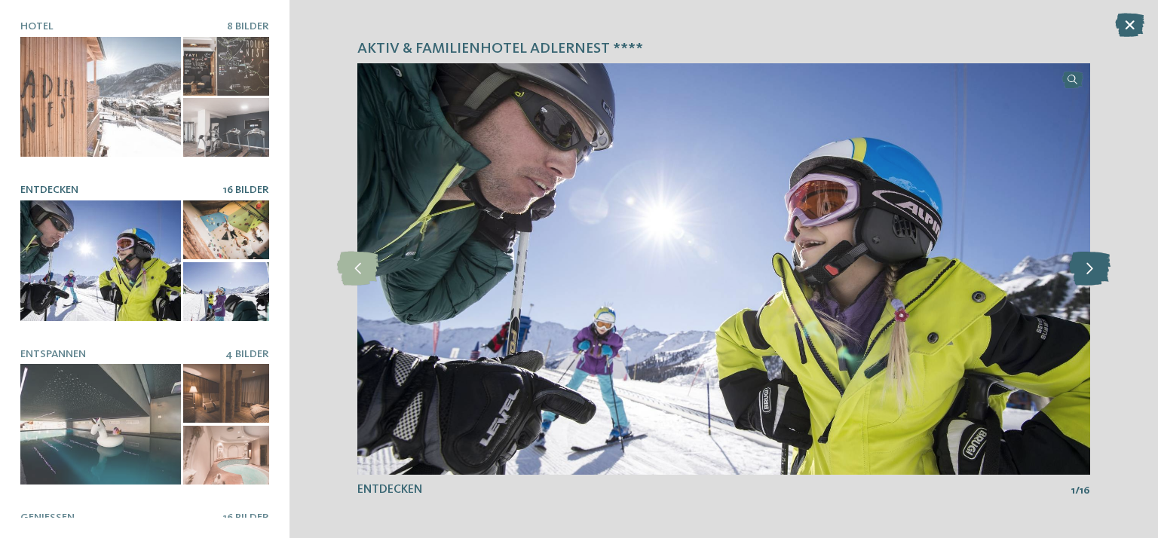
click at [1094, 269] on icon at bounding box center [1089, 269] width 41 height 34
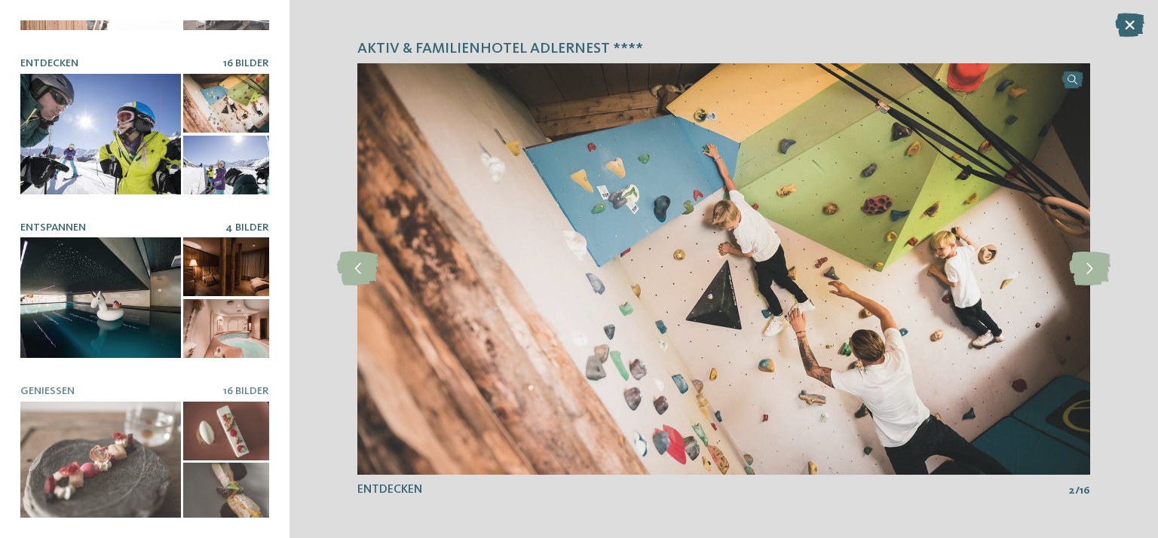
scroll to position [151, 0]
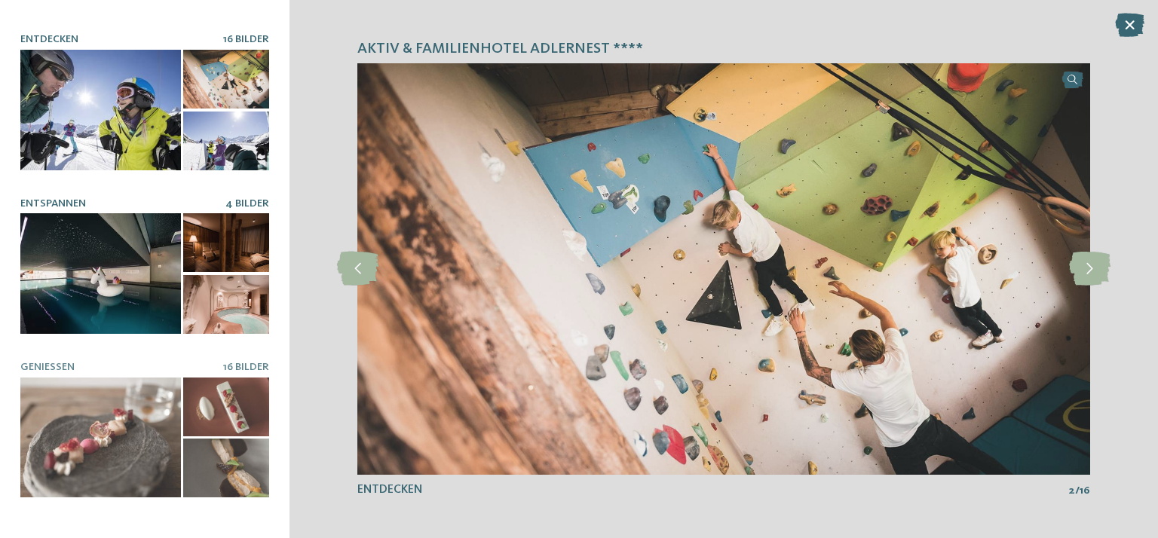
click at [128, 280] on div at bounding box center [100, 273] width 161 height 121
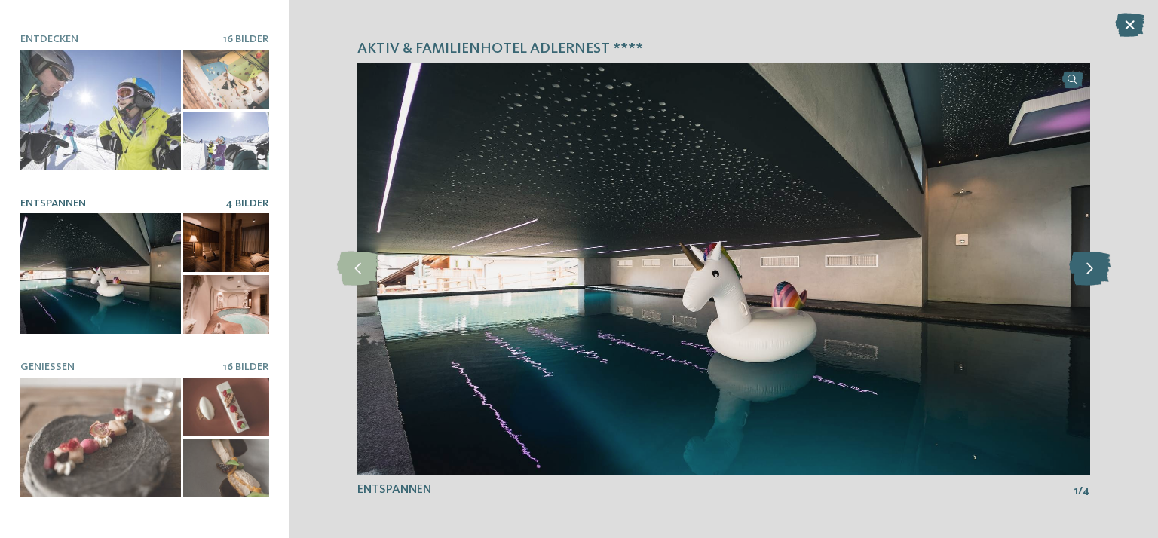
click at [1092, 268] on icon at bounding box center [1089, 269] width 41 height 34
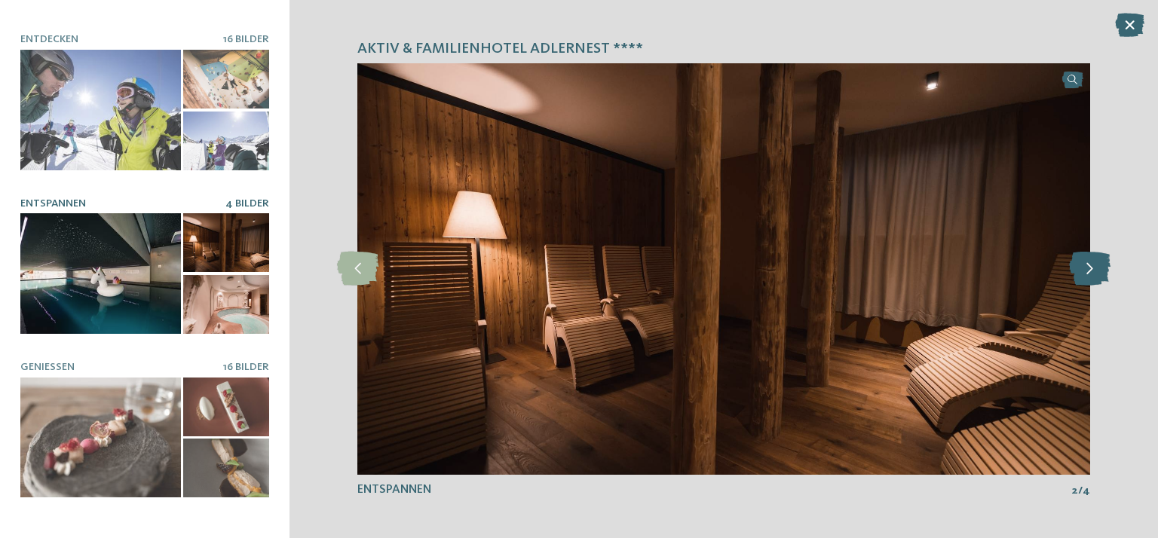
click at [1092, 268] on icon at bounding box center [1089, 269] width 41 height 34
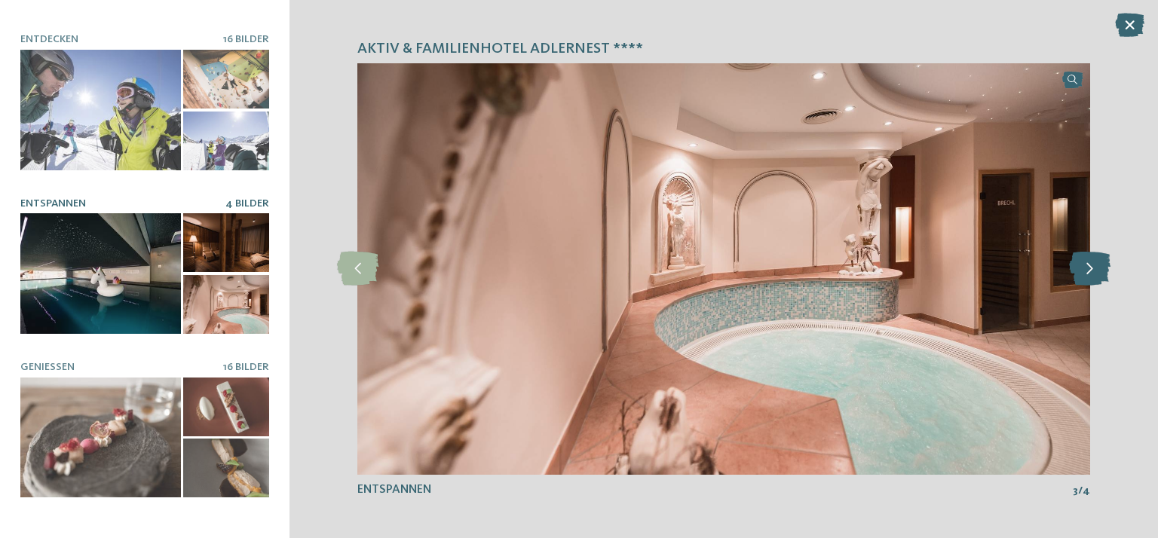
click at [1092, 268] on icon at bounding box center [1089, 269] width 41 height 34
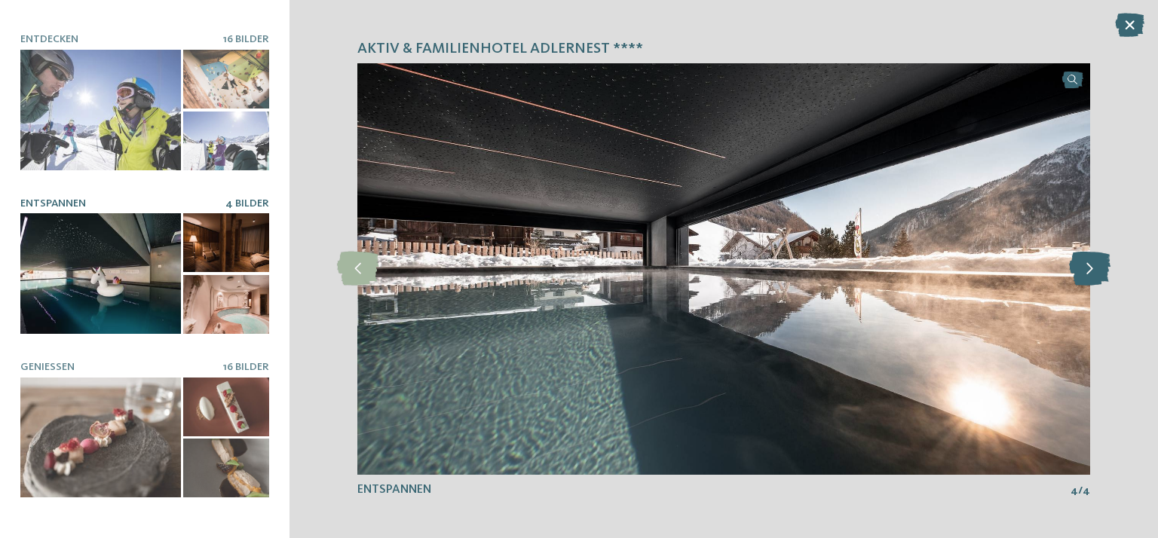
click at [1092, 268] on icon at bounding box center [1089, 269] width 41 height 34
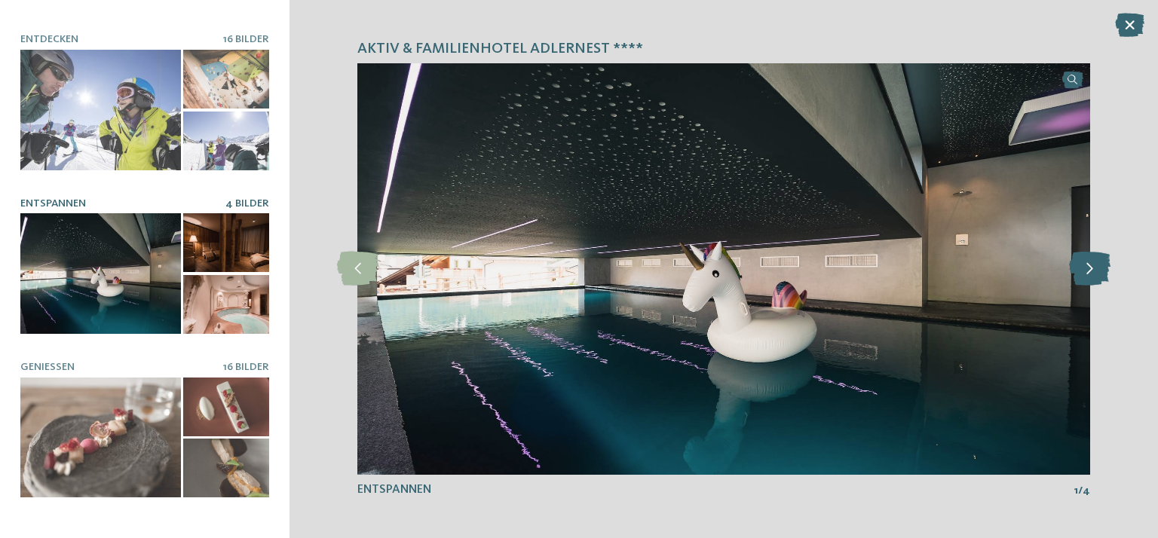
click at [1092, 268] on icon at bounding box center [1089, 269] width 41 height 34
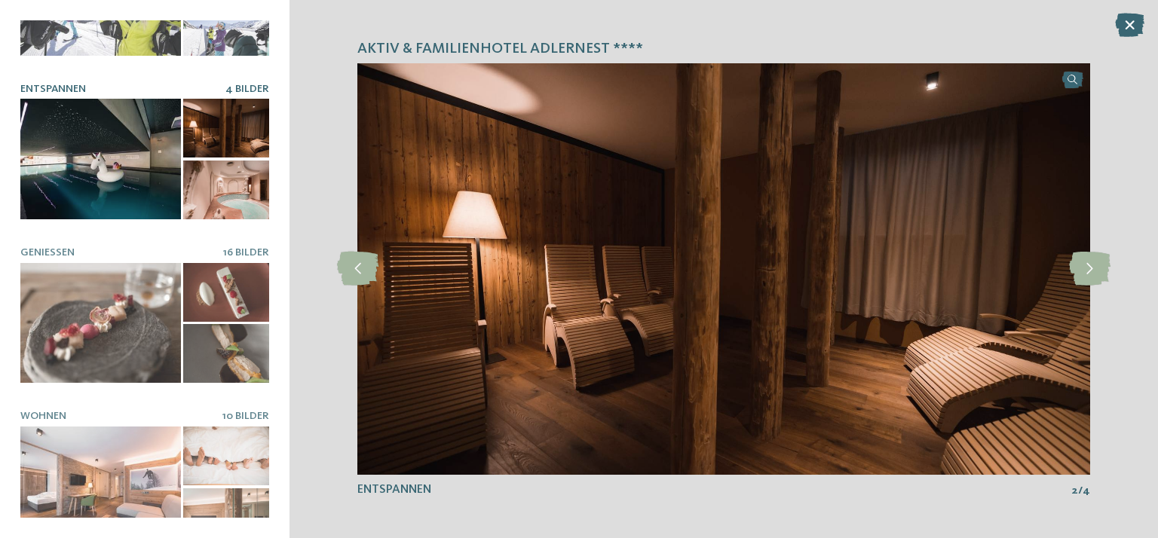
scroll to position [275, 0]
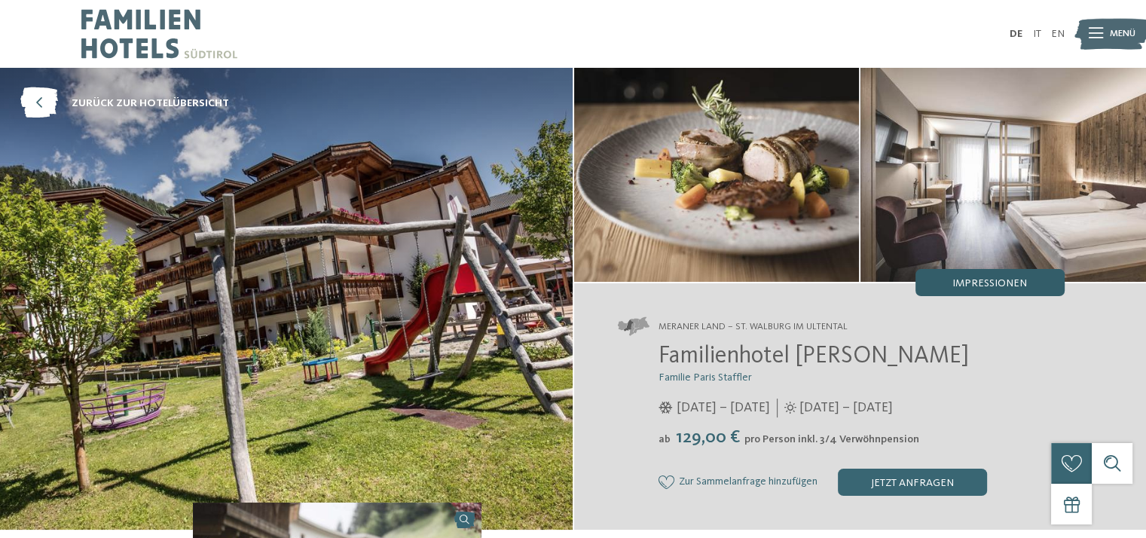
click at [990, 283] on span "Impressionen" at bounding box center [990, 283] width 75 height 11
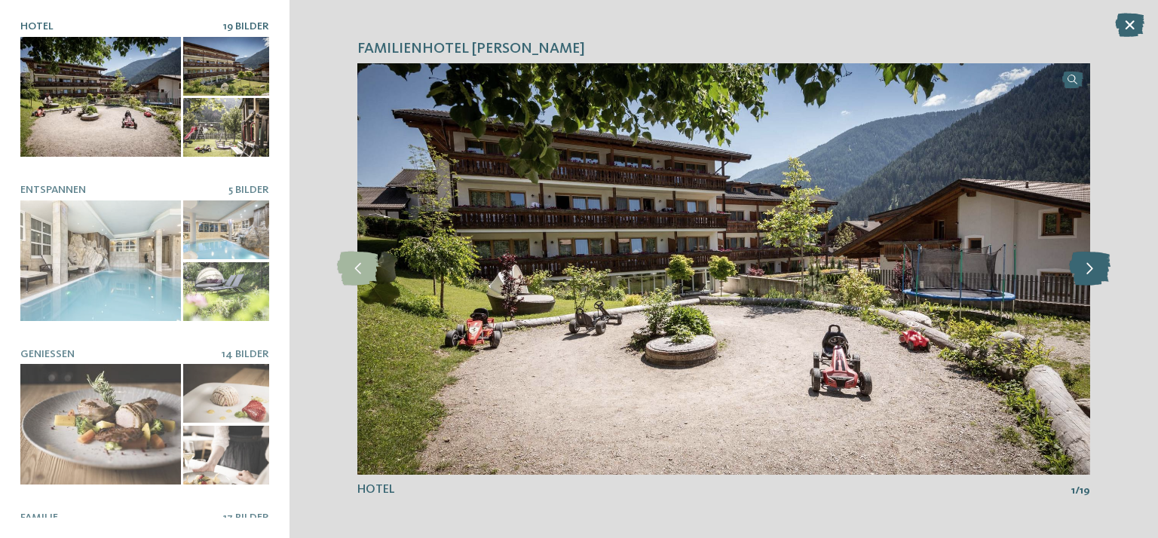
click at [1091, 265] on icon at bounding box center [1089, 269] width 41 height 34
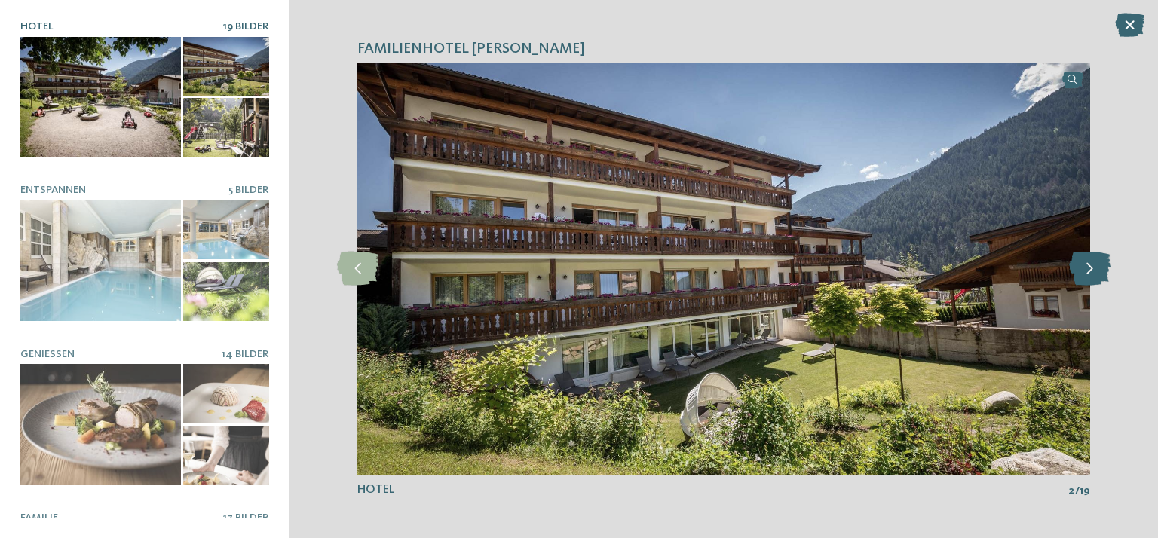
click at [1091, 265] on icon at bounding box center [1089, 269] width 41 height 34
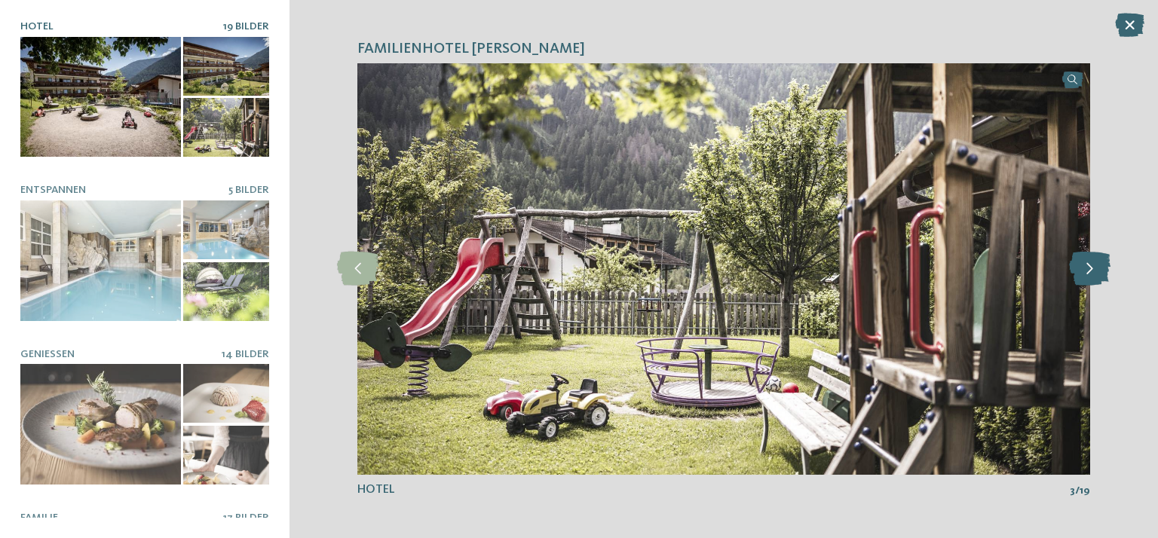
click at [1091, 265] on icon at bounding box center [1089, 269] width 41 height 34
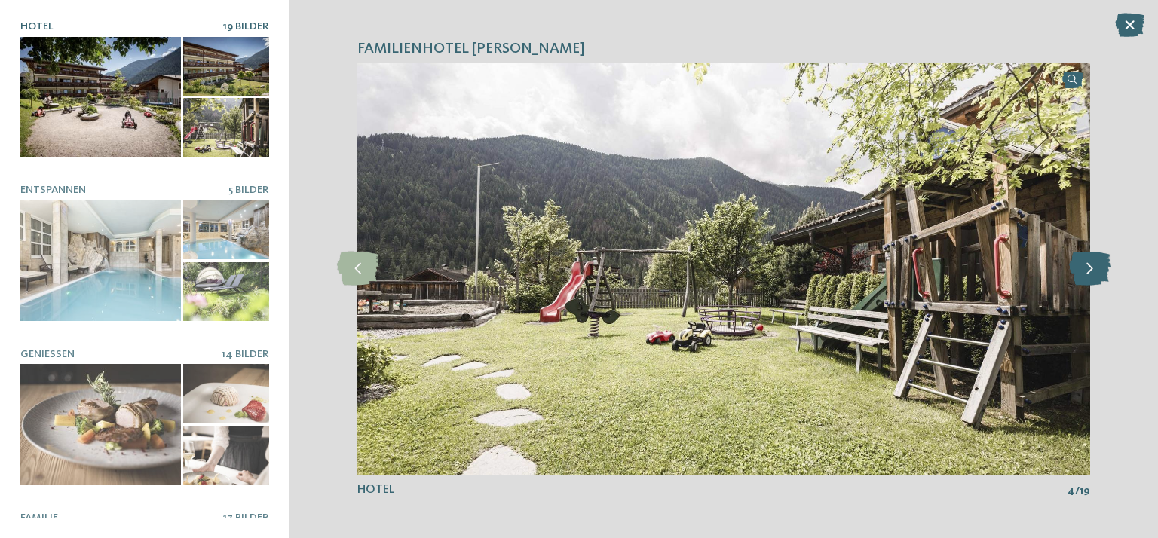
click at [1091, 265] on icon at bounding box center [1089, 269] width 41 height 34
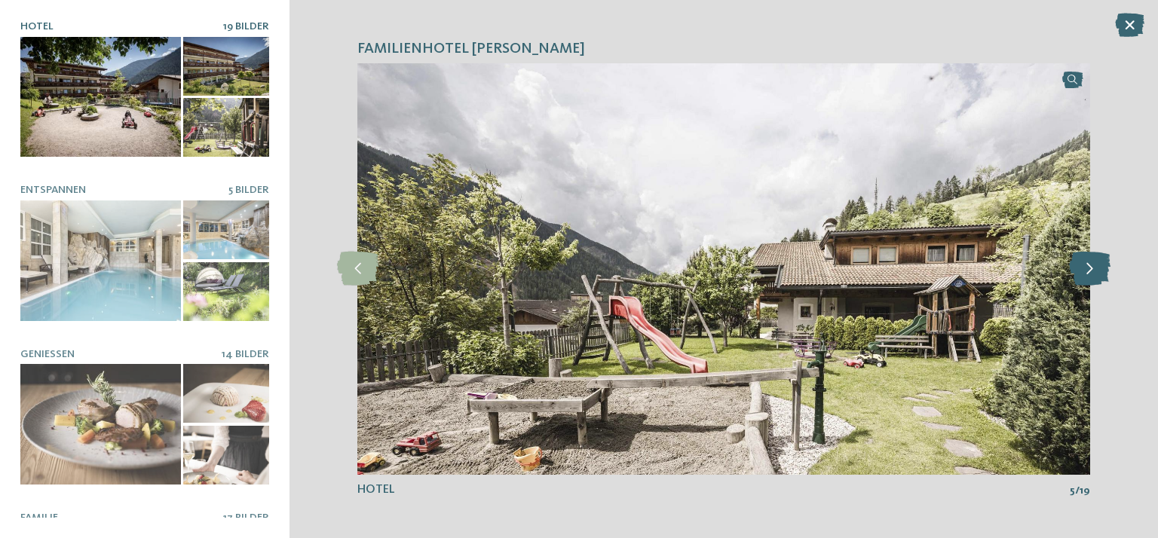
click at [1091, 265] on icon at bounding box center [1089, 269] width 41 height 34
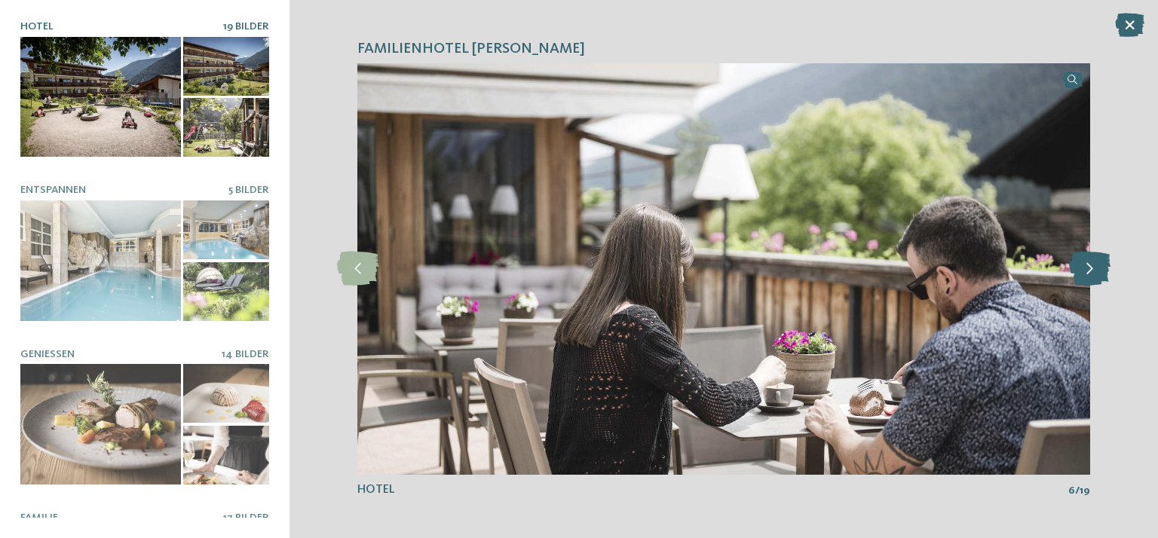
click at [1092, 265] on icon at bounding box center [1089, 269] width 41 height 34
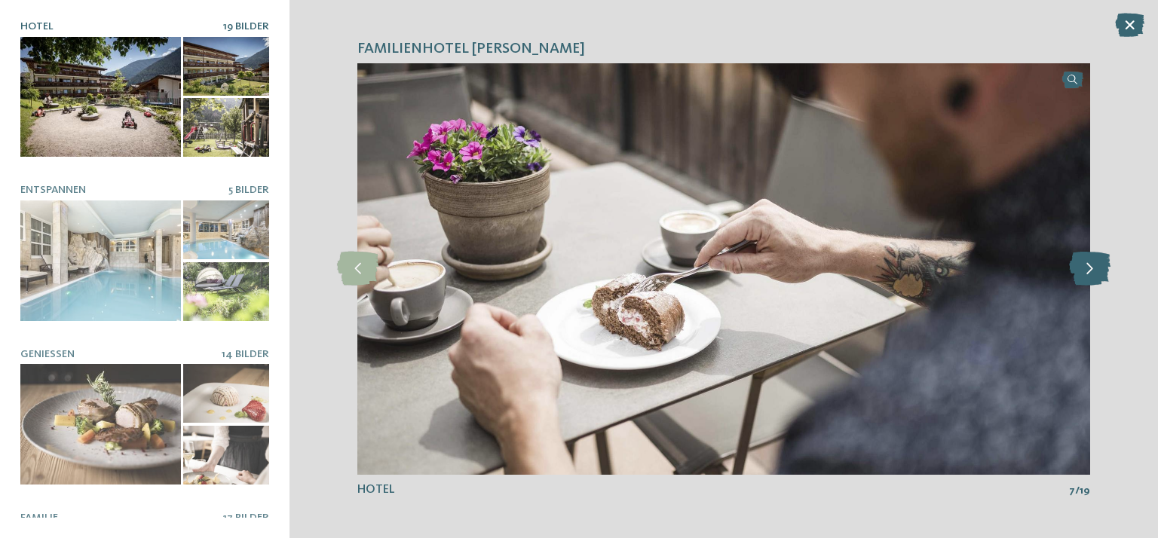
click at [1092, 265] on icon at bounding box center [1089, 269] width 41 height 34
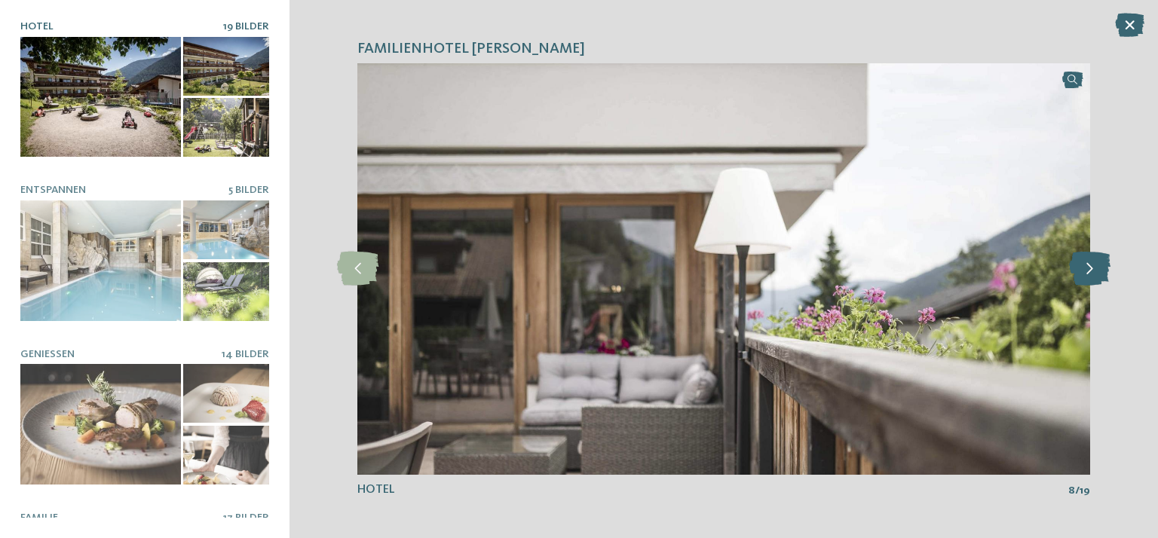
click at [1092, 265] on icon at bounding box center [1089, 269] width 41 height 34
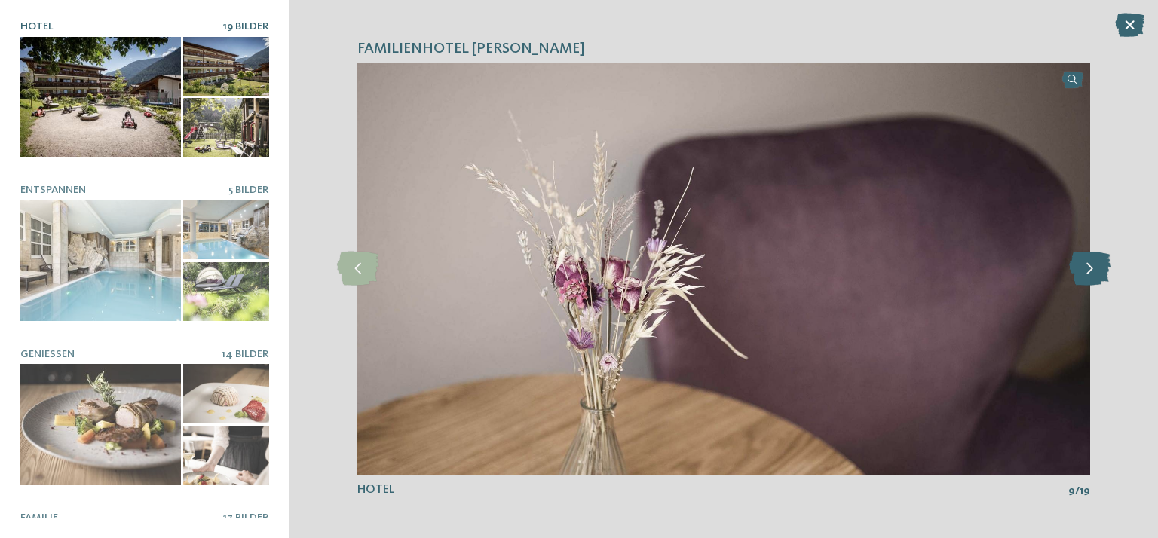
click at [1092, 265] on icon at bounding box center [1089, 269] width 41 height 34
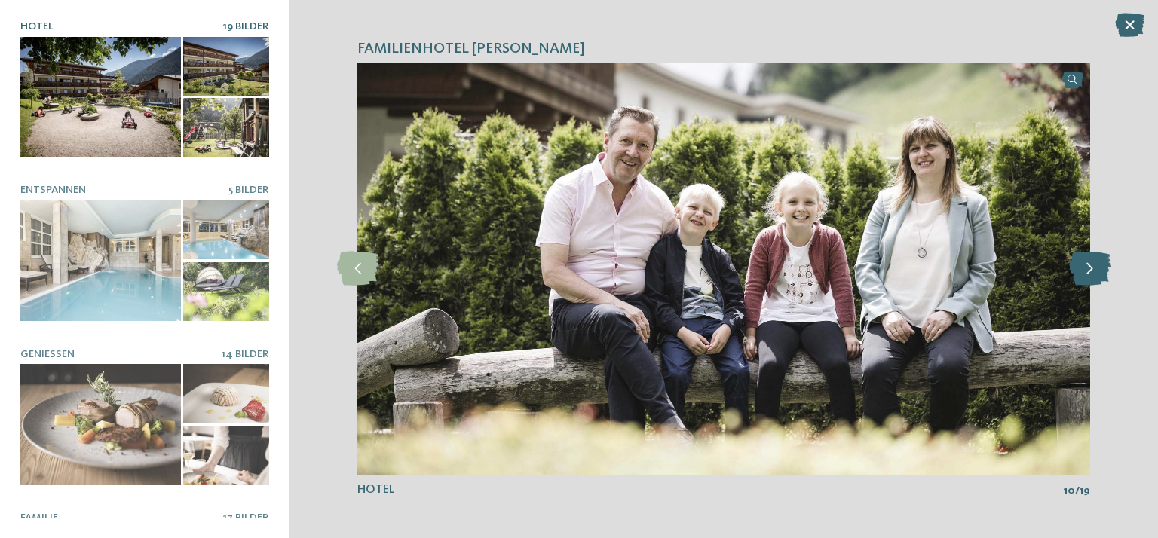
click at [1092, 263] on icon at bounding box center [1089, 269] width 41 height 34
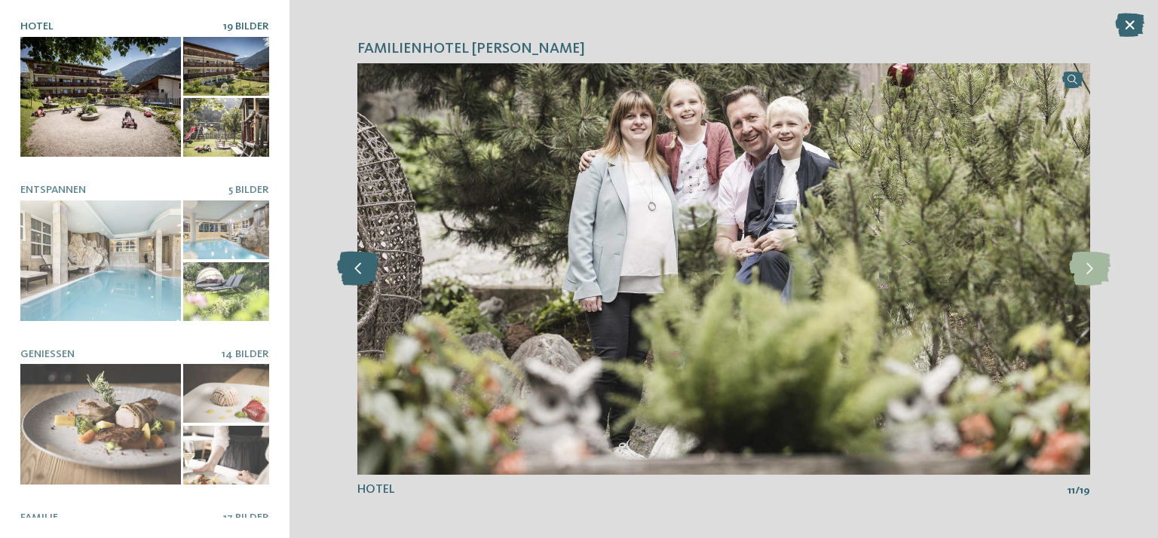
click at [361, 271] on icon at bounding box center [357, 269] width 41 height 34
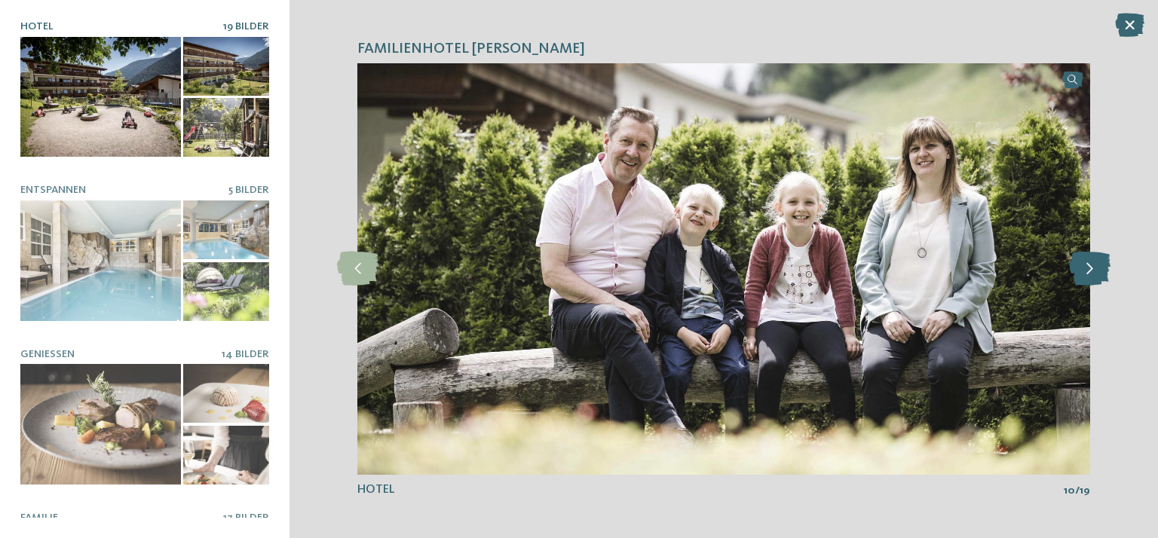
click at [1091, 269] on icon at bounding box center [1089, 269] width 41 height 34
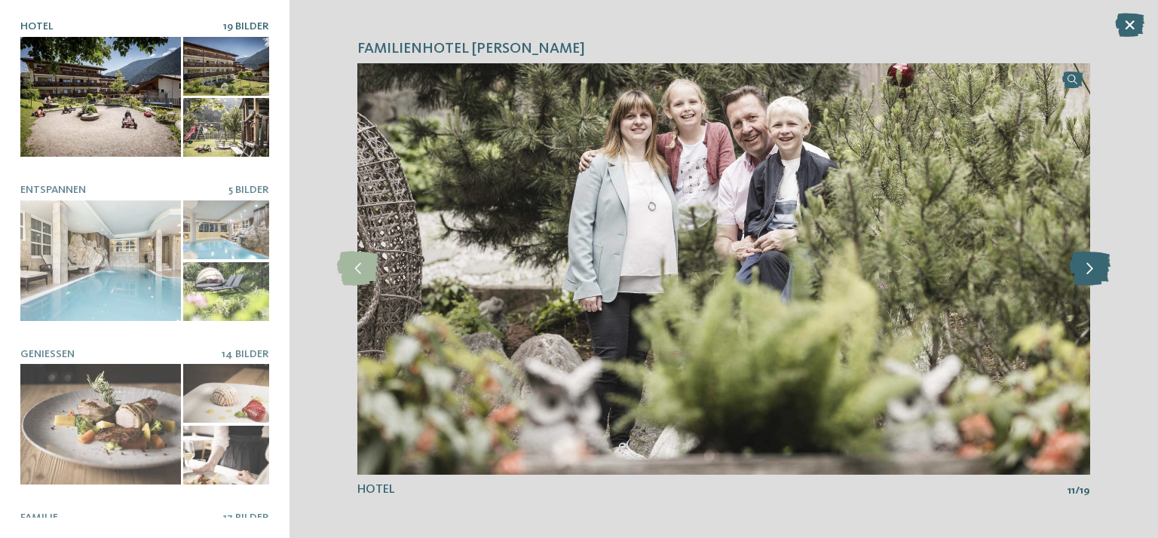
click at [1091, 269] on icon at bounding box center [1089, 269] width 41 height 34
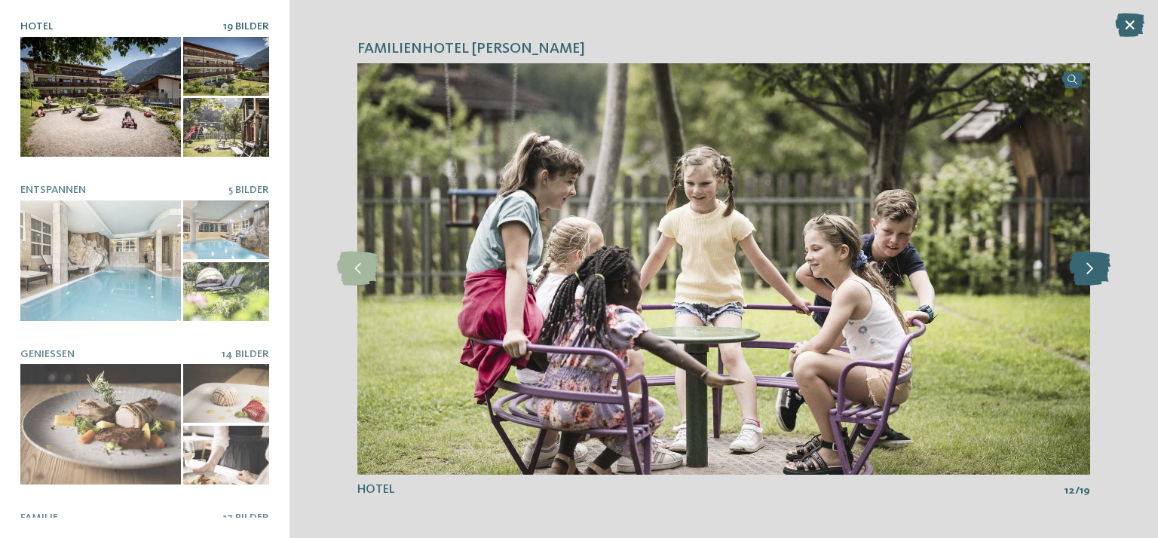
click at [1091, 269] on icon at bounding box center [1089, 269] width 41 height 34
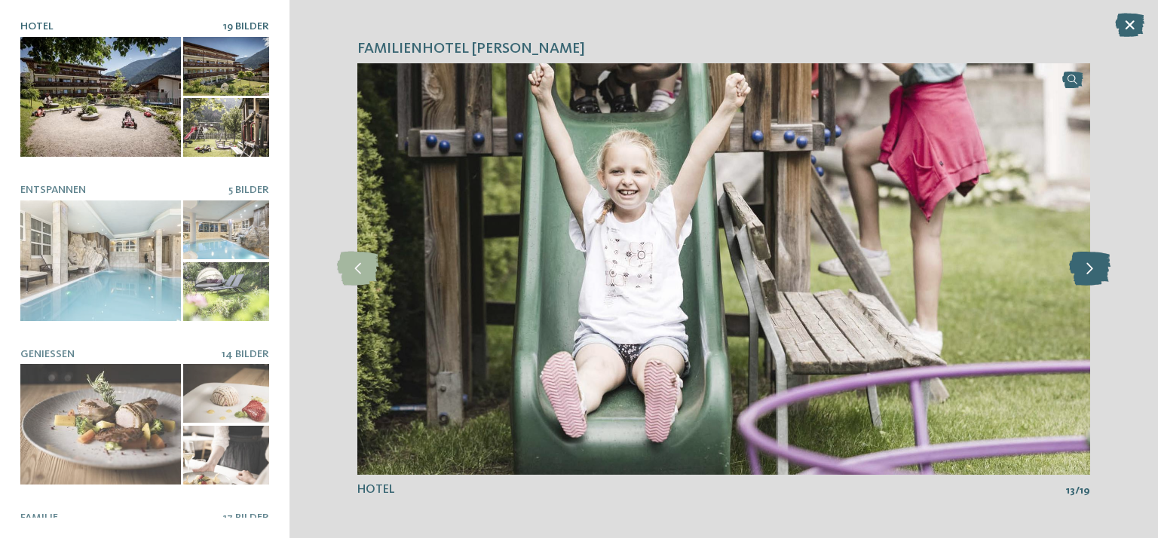
click at [1091, 269] on icon at bounding box center [1089, 269] width 41 height 34
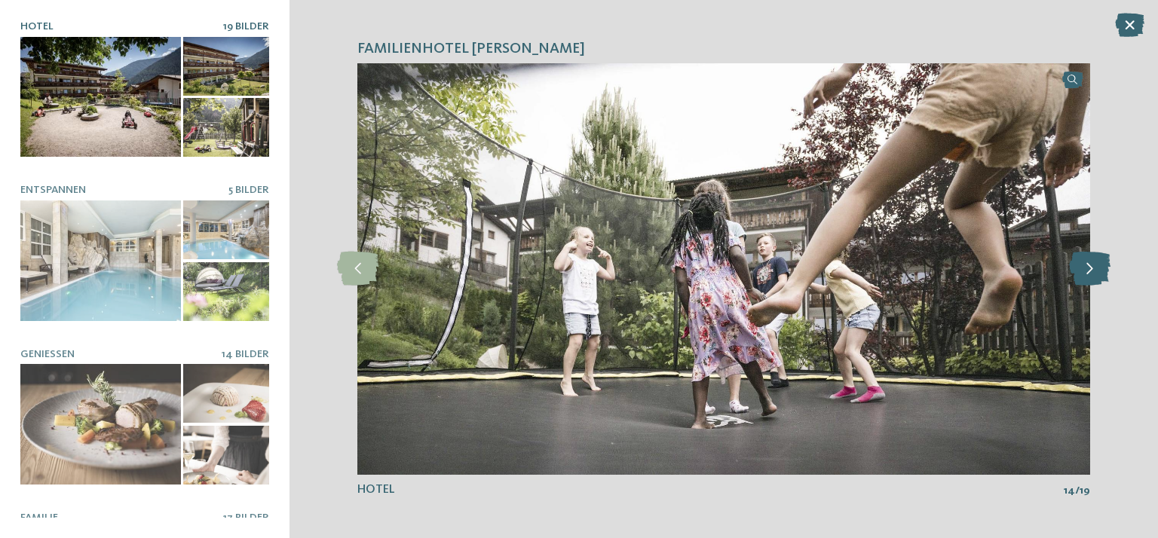
click at [1091, 269] on icon at bounding box center [1089, 269] width 41 height 34
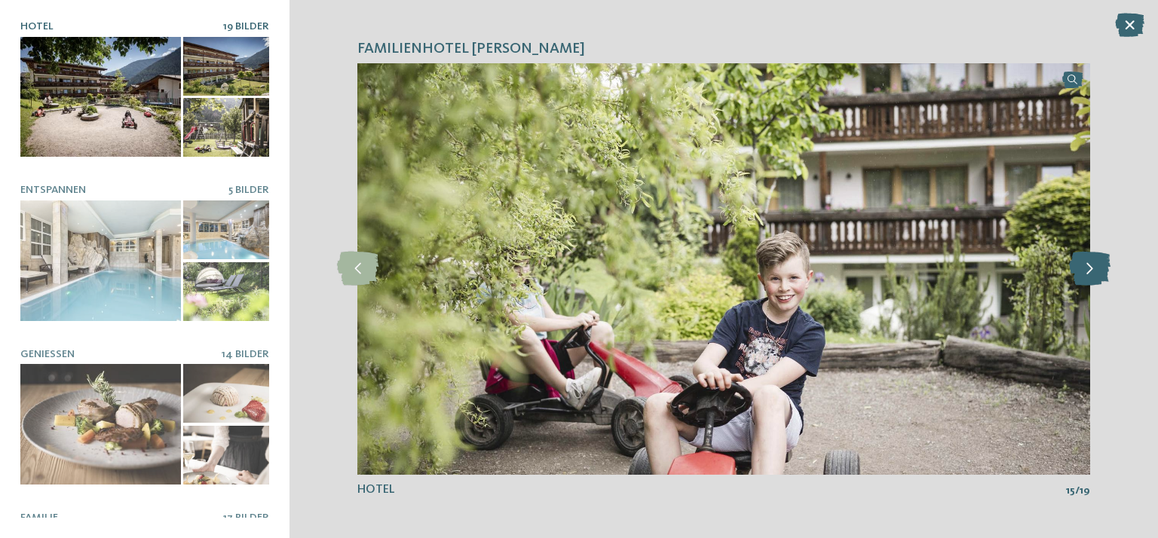
click at [1091, 269] on icon at bounding box center [1089, 269] width 41 height 34
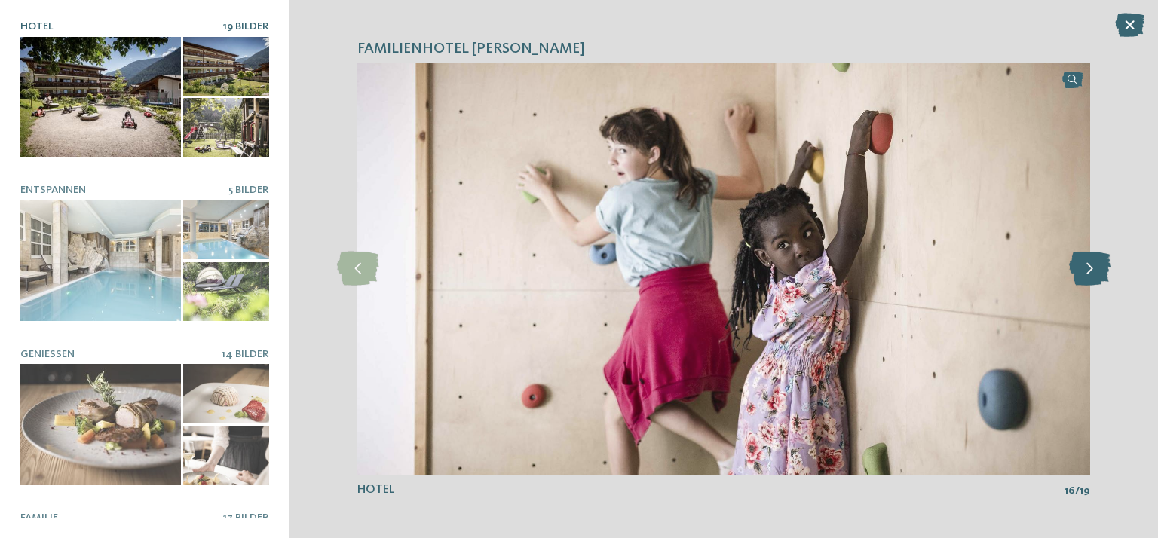
click at [1091, 269] on icon at bounding box center [1089, 269] width 41 height 34
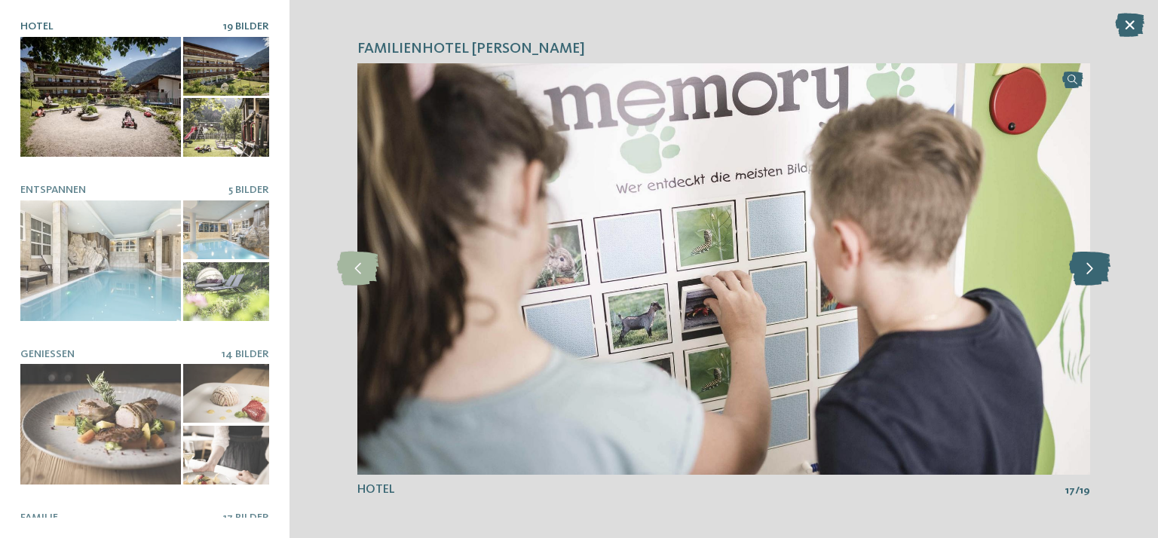
click at [1091, 269] on icon at bounding box center [1089, 269] width 41 height 34
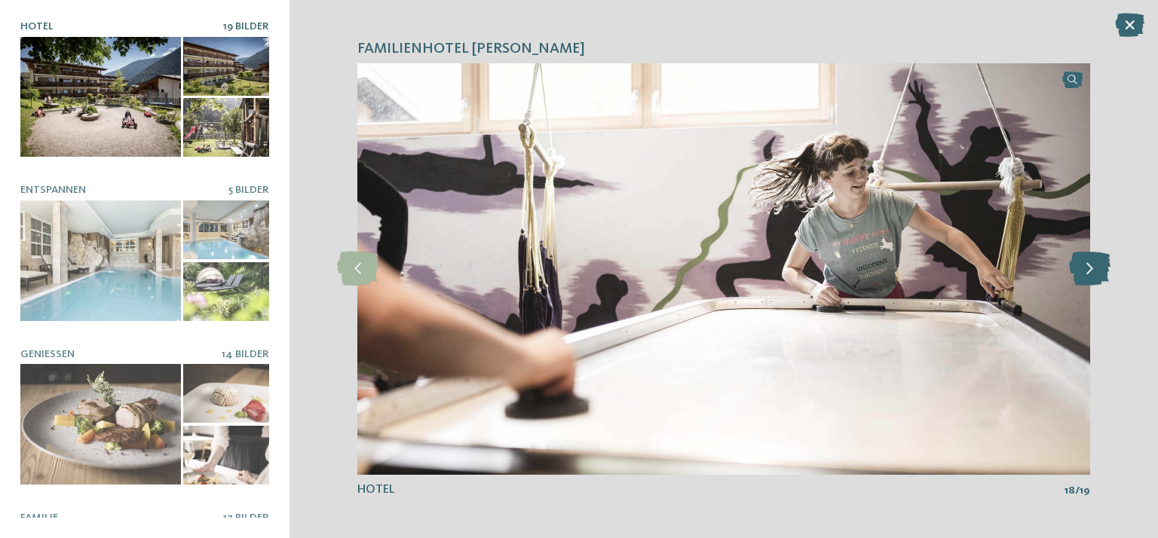
click at [1091, 269] on icon at bounding box center [1089, 269] width 41 height 34
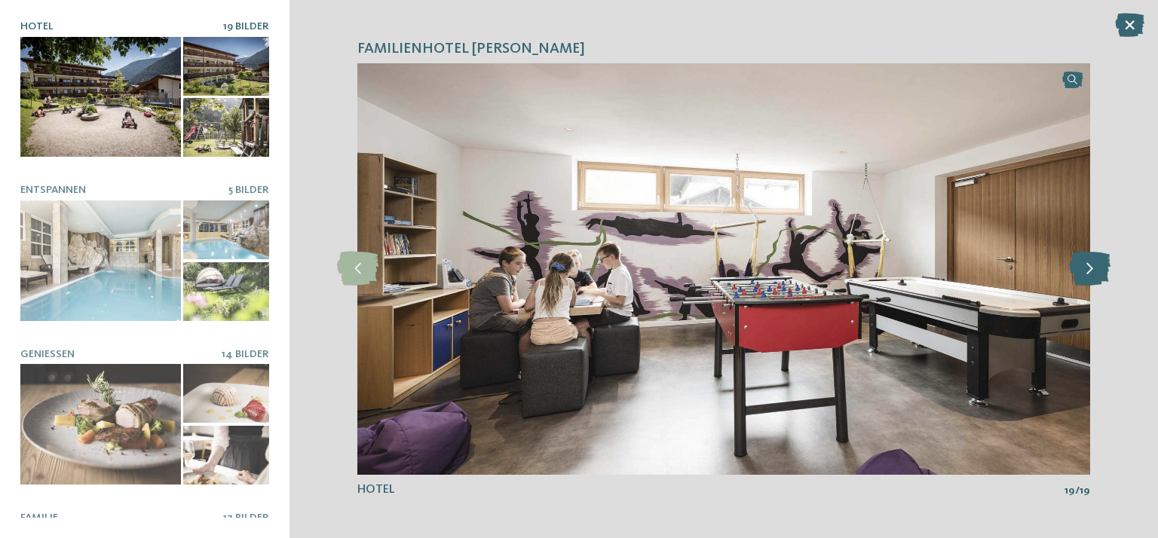
click at [1091, 269] on icon at bounding box center [1089, 269] width 41 height 34
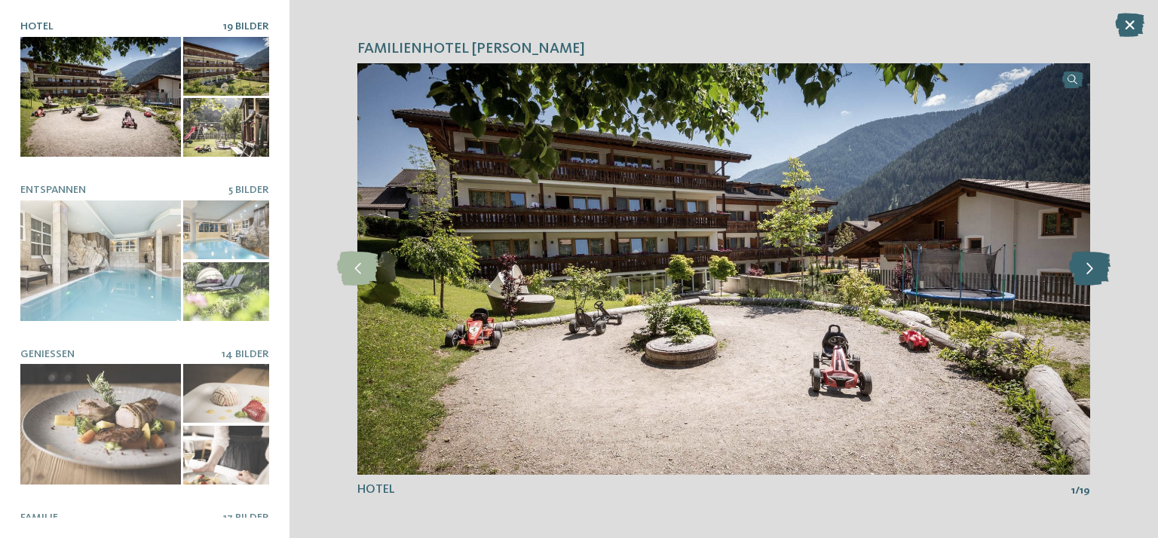
click at [1091, 269] on icon at bounding box center [1089, 269] width 41 height 34
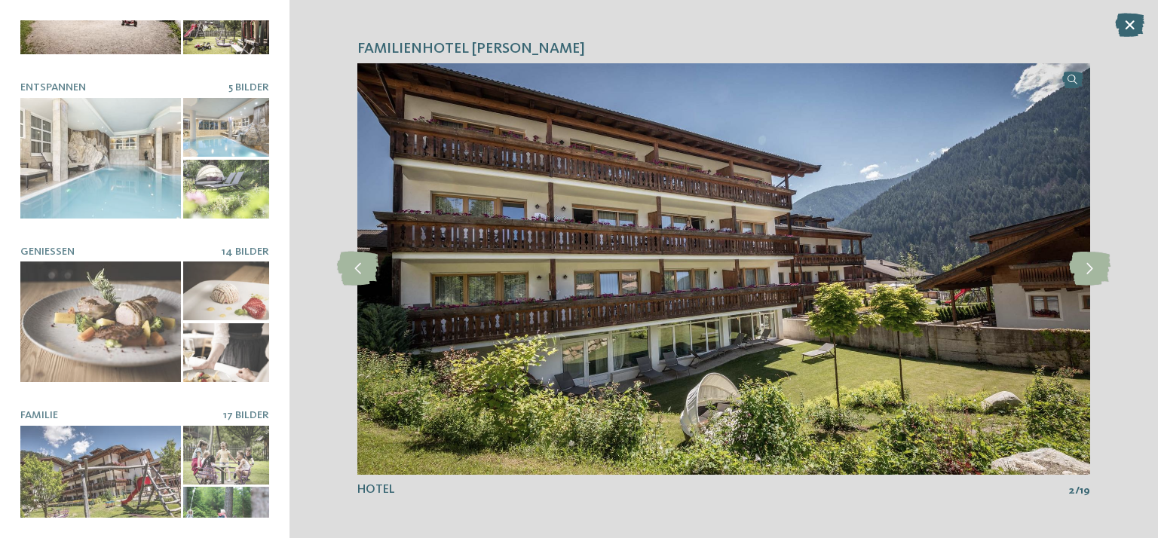
scroll to position [115, 0]
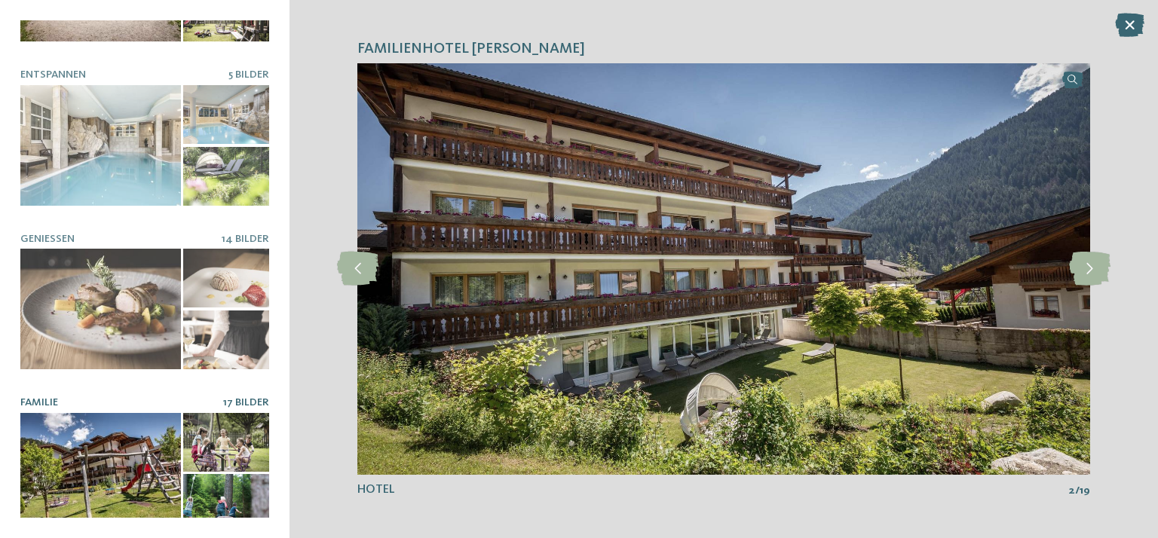
click at [106, 447] on div at bounding box center [100, 473] width 161 height 121
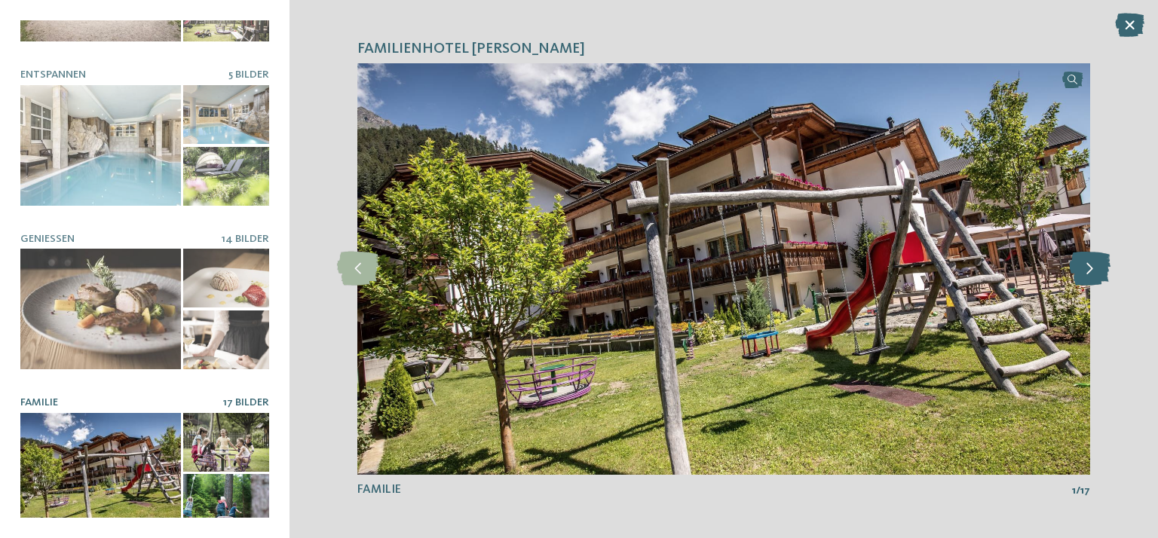
click at [1087, 266] on icon at bounding box center [1089, 269] width 41 height 34
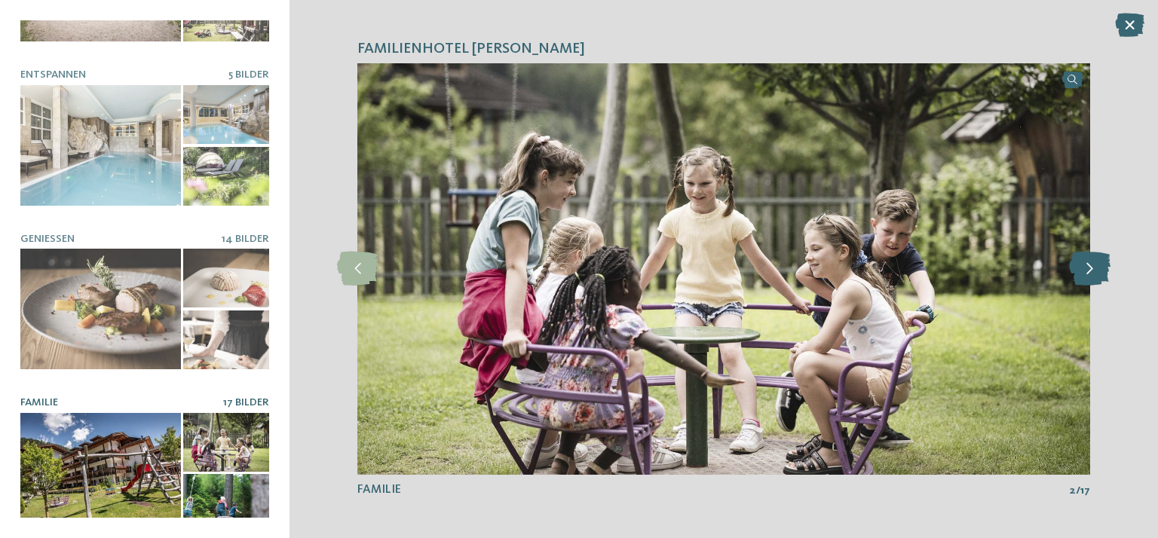
click at [1087, 266] on icon at bounding box center [1089, 269] width 41 height 34
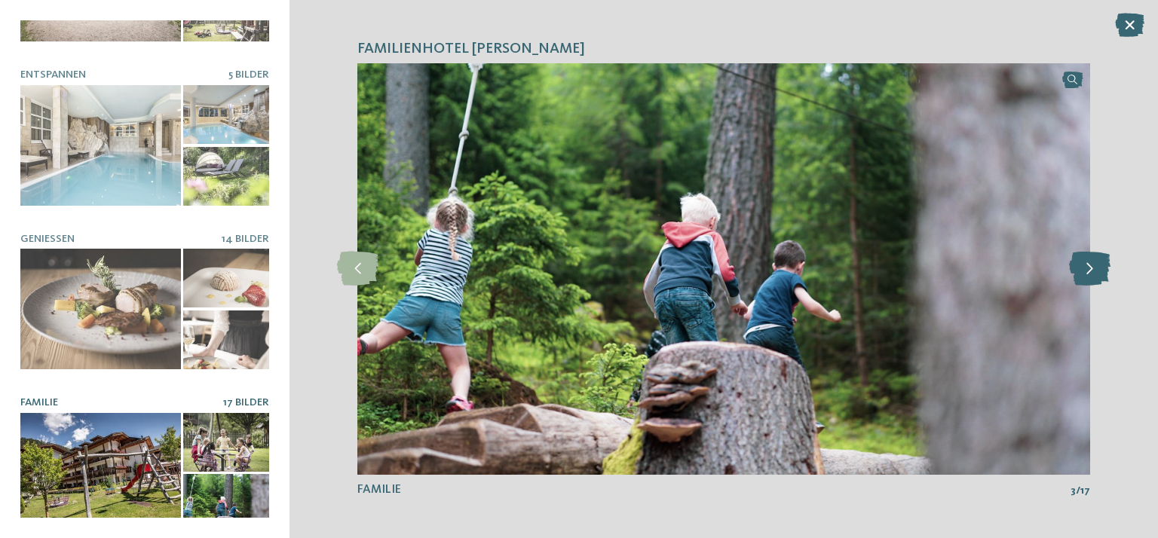
click at [1087, 266] on icon at bounding box center [1089, 269] width 41 height 34
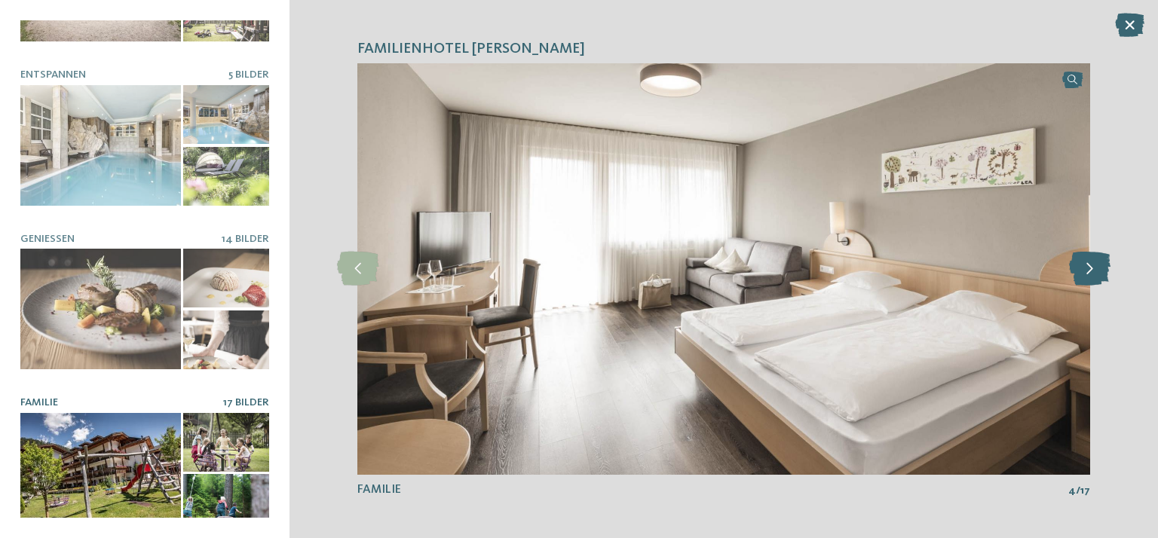
click at [1087, 266] on icon at bounding box center [1089, 269] width 41 height 34
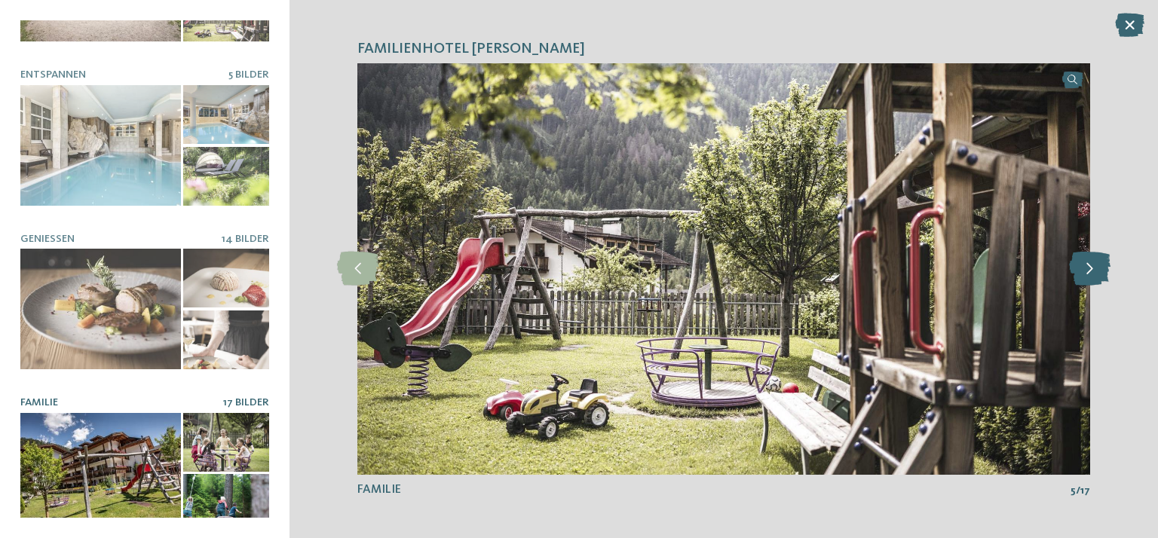
click at [1087, 265] on icon at bounding box center [1089, 269] width 41 height 34
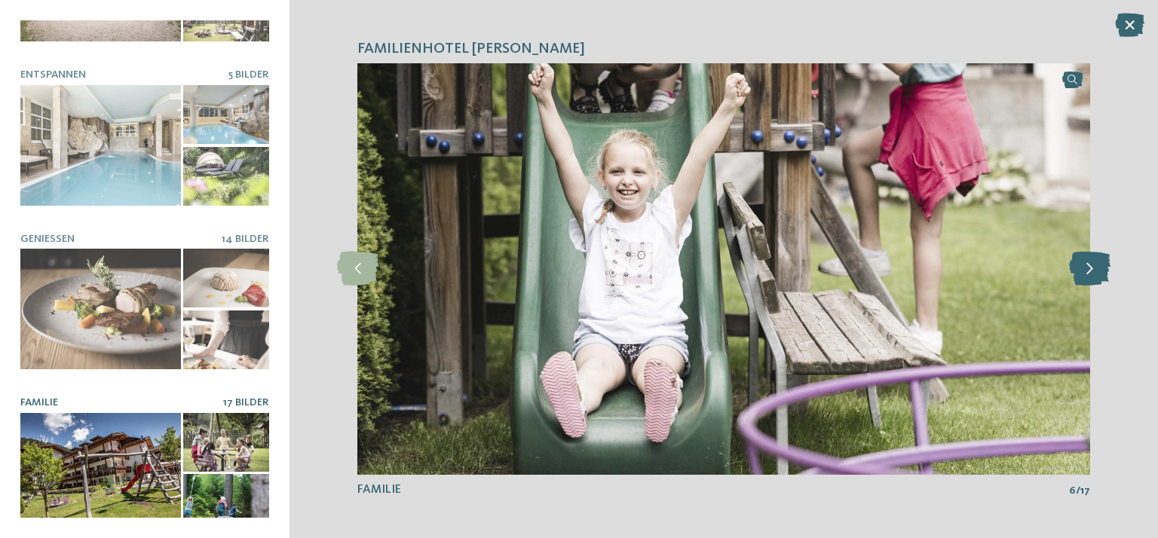
click at [1087, 265] on icon at bounding box center [1089, 269] width 41 height 34
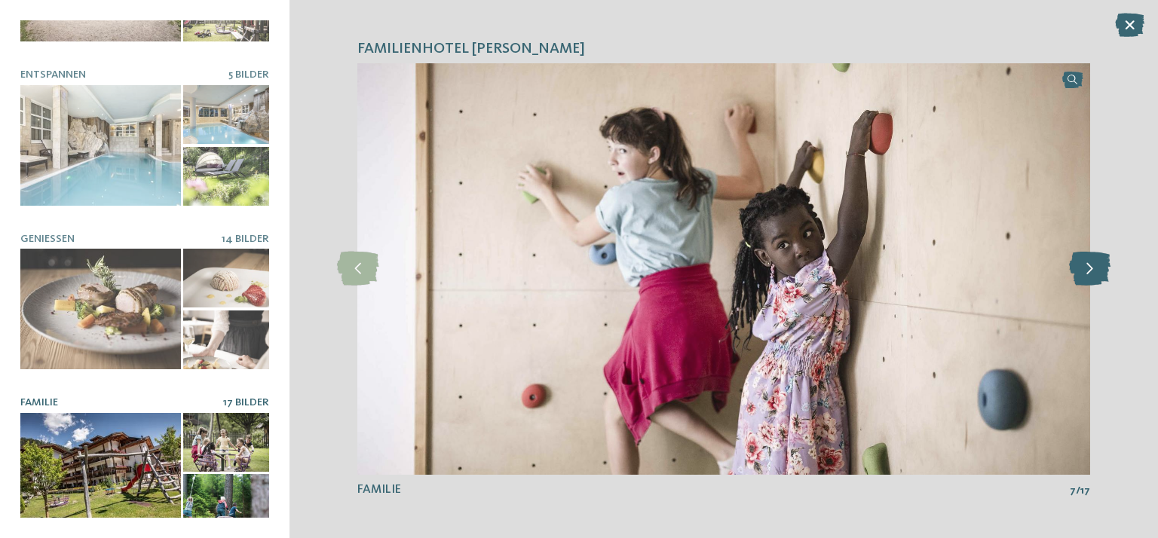
click at [1087, 265] on icon at bounding box center [1089, 269] width 41 height 34
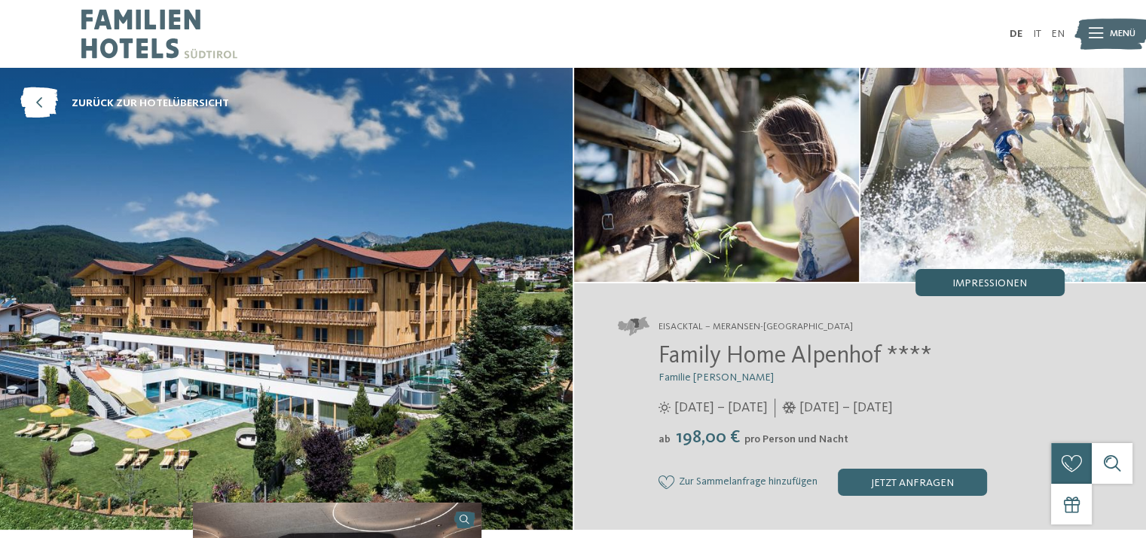
click at [970, 282] on span "Impressionen" at bounding box center [990, 283] width 75 height 11
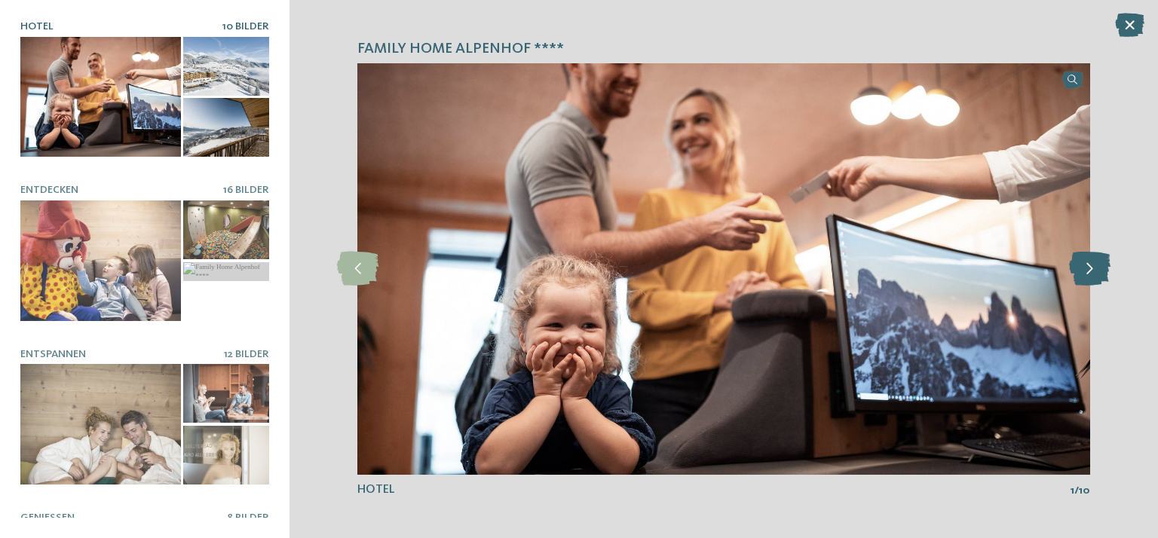
click at [1094, 266] on icon at bounding box center [1089, 269] width 41 height 34
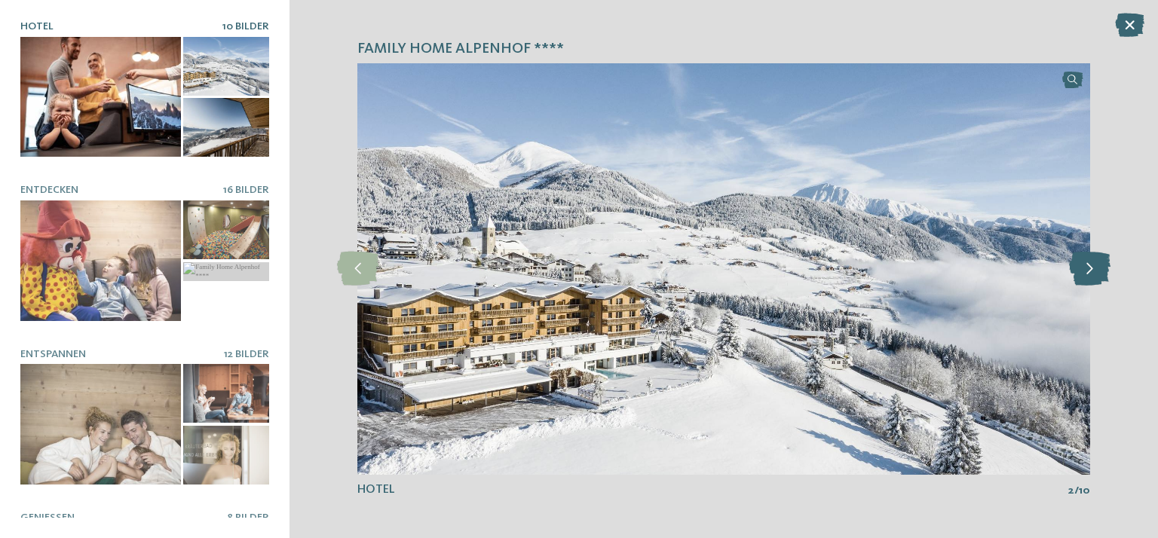
click at [1095, 265] on icon at bounding box center [1089, 269] width 41 height 34
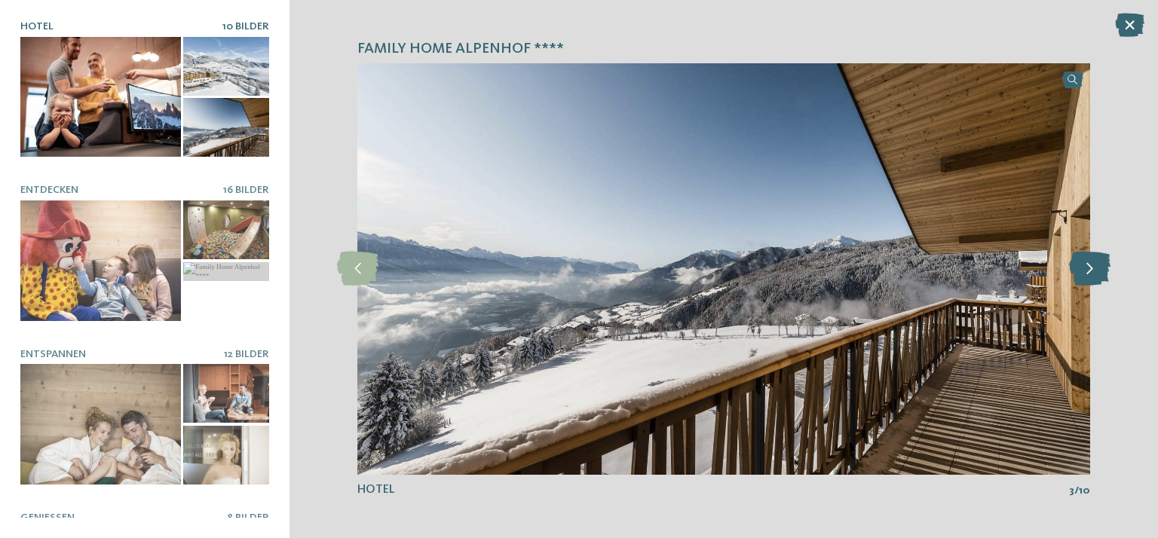
click at [1095, 265] on icon at bounding box center [1089, 269] width 41 height 34
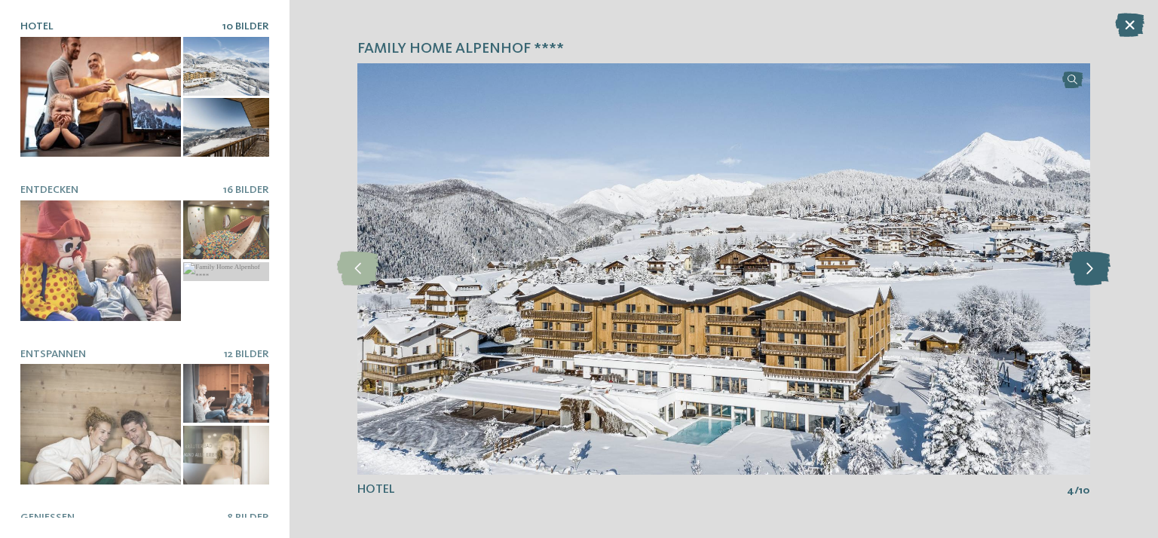
click at [1095, 265] on icon at bounding box center [1089, 269] width 41 height 34
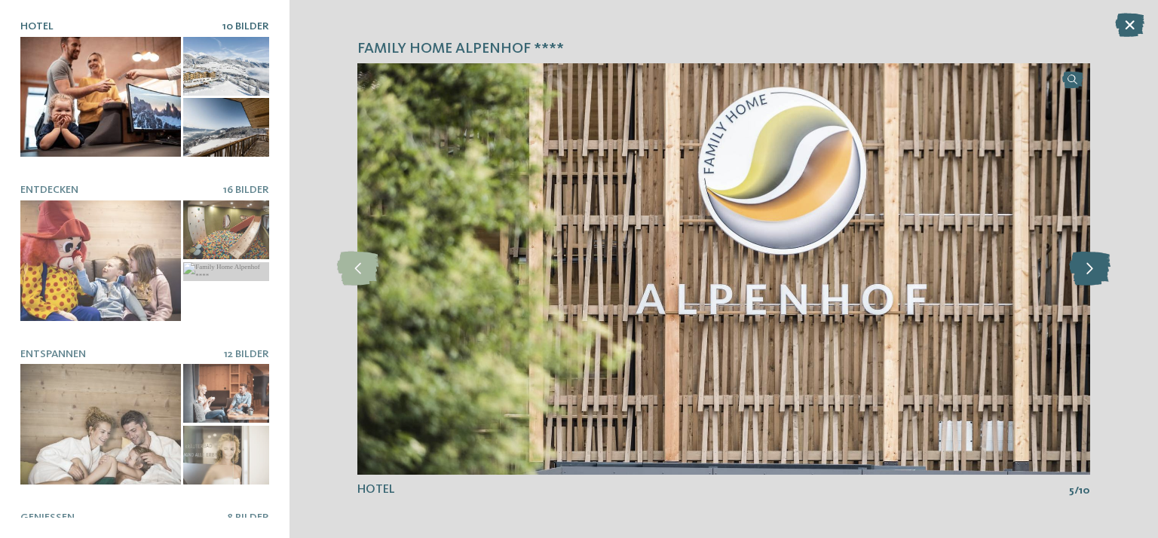
click at [1096, 264] on icon at bounding box center [1089, 269] width 41 height 34
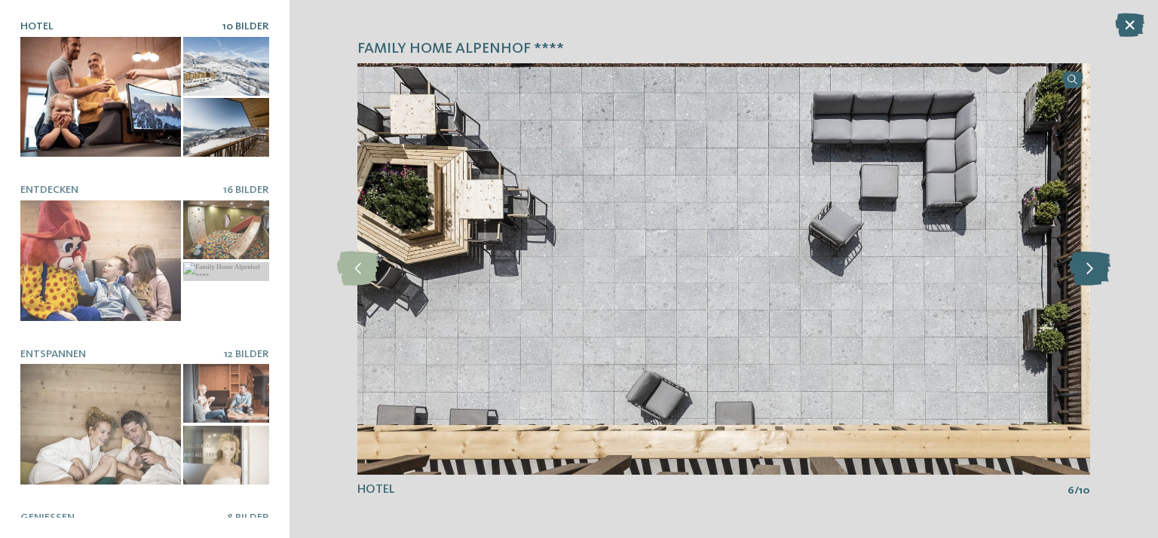
click at [1096, 264] on icon at bounding box center [1089, 269] width 41 height 34
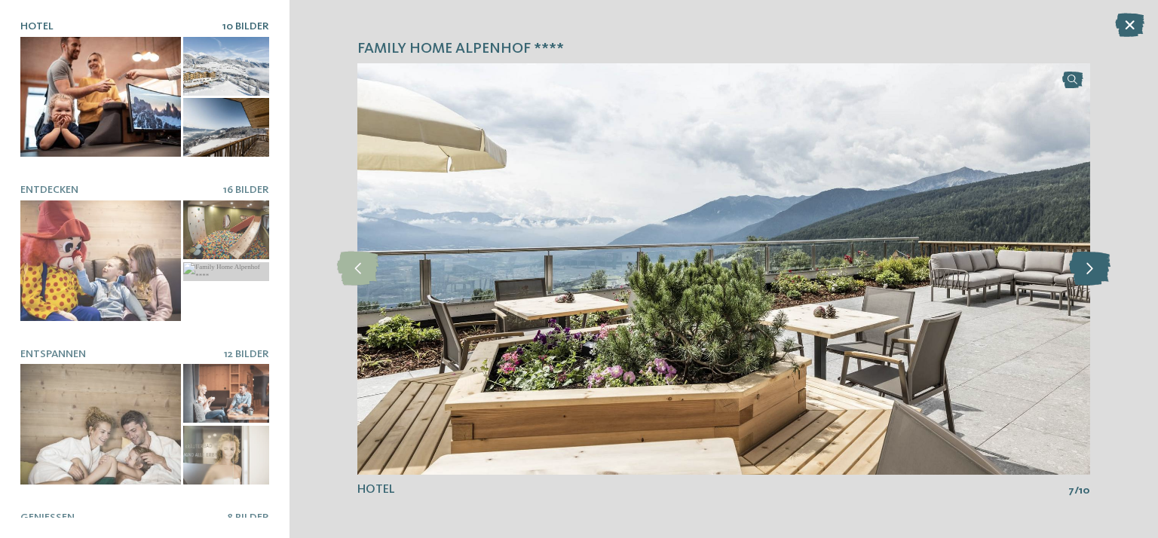
click at [1096, 264] on icon at bounding box center [1089, 269] width 41 height 34
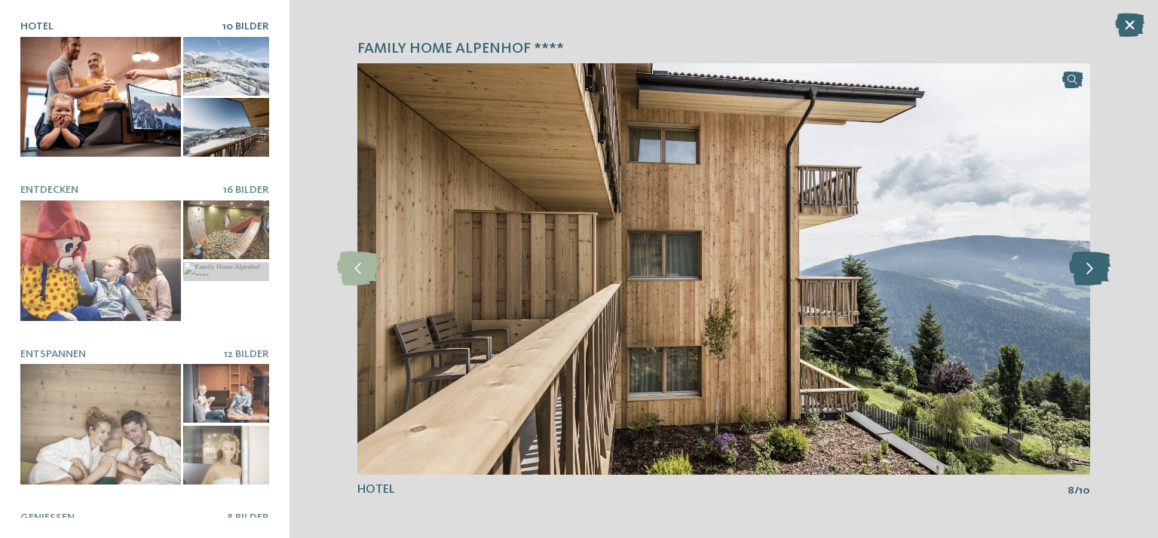
click at [1096, 264] on icon at bounding box center [1089, 269] width 41 height 34
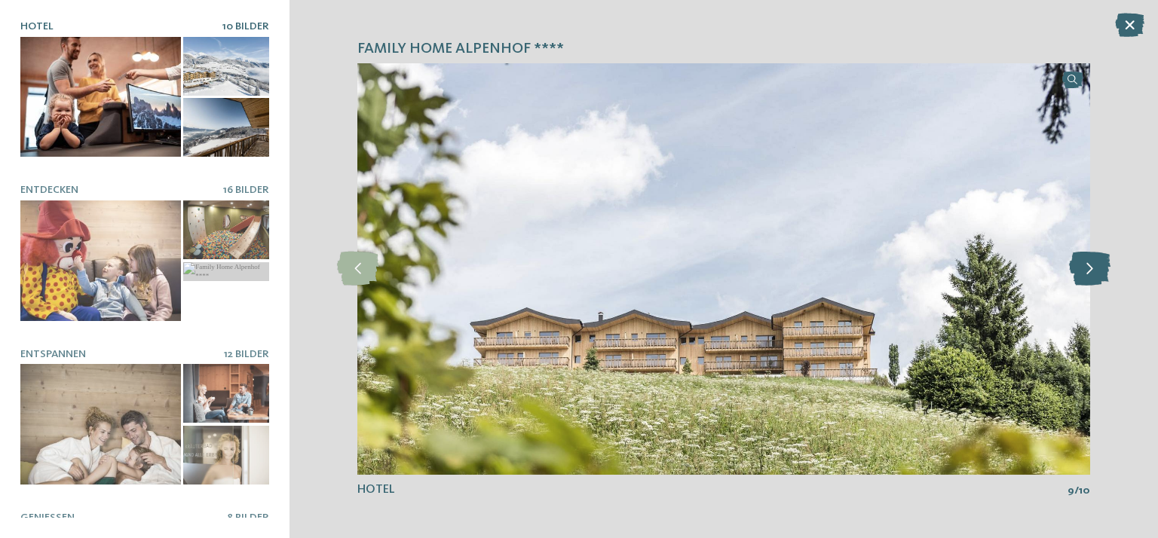
click at [1096, 264] on icon at bounding box center [1089, 269] width 41 height 34
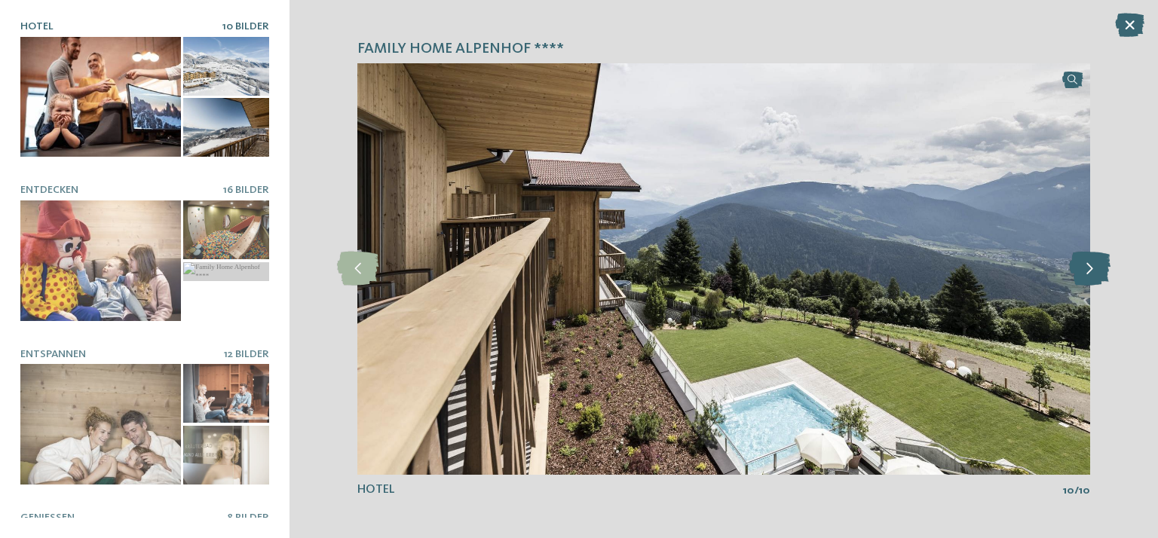
click at [1096, 264] on icon at bounding box center [1089, 269] width 41 height 34
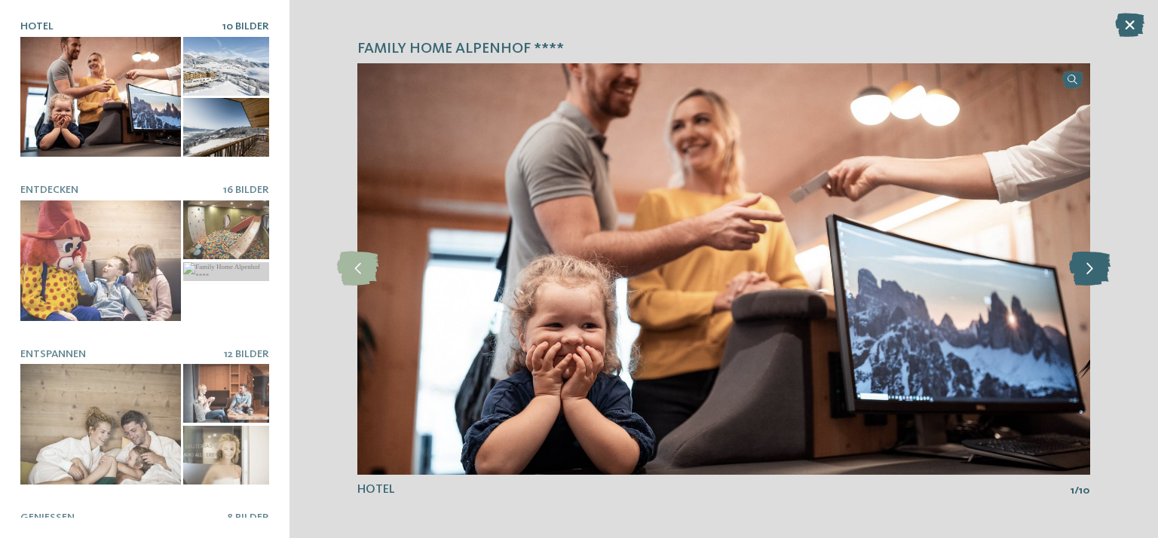
click at [1096, 264] on icon at bounding box center [1089, 269] width 41 height 34
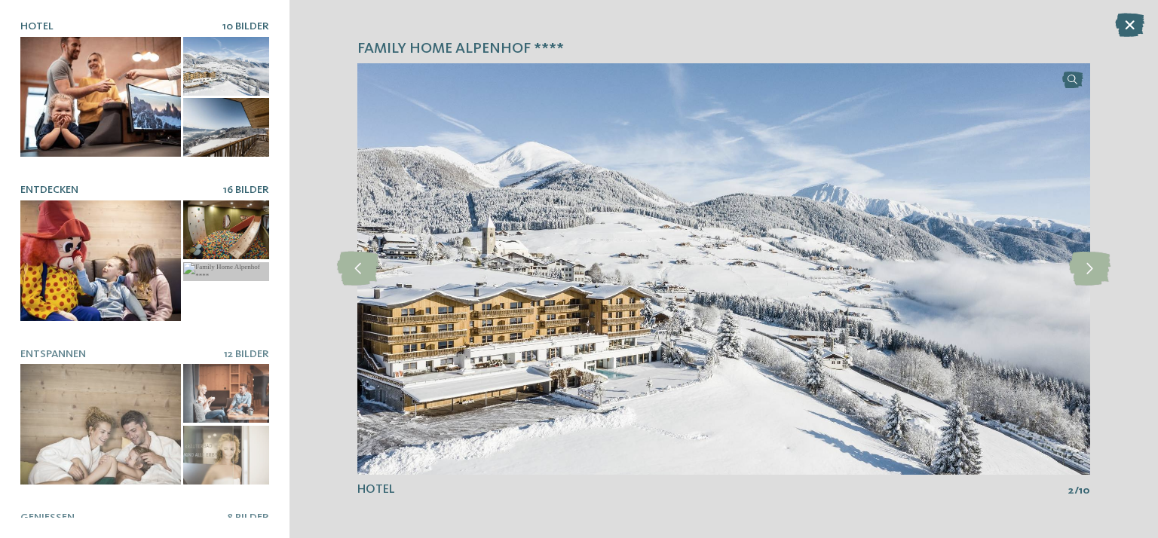
click at [121, 256] on div at bounding box center [100, 260] width 161 height 121
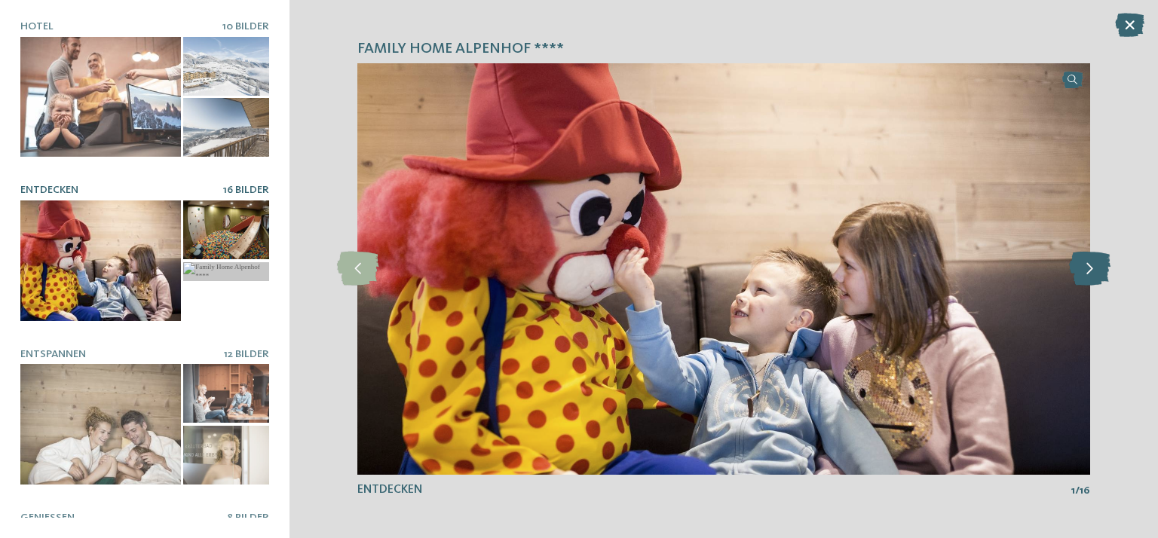
click at [1091, 264] on icon at bounding box center [1089, 269] width 41 height 34
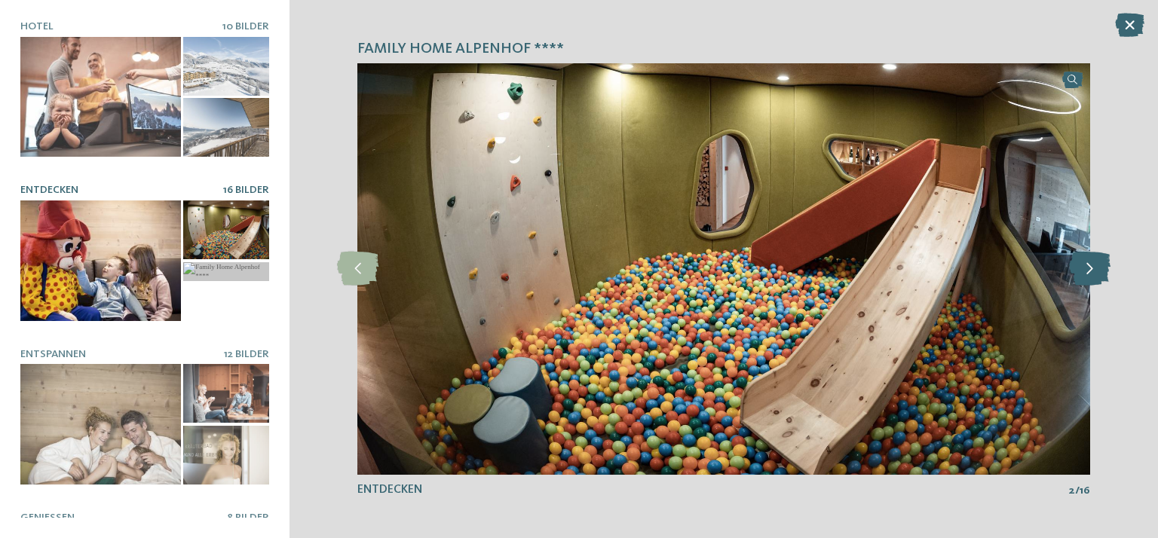
click at [1091, 264] on icon at bounding box center [1089, 269] width 41 height 34
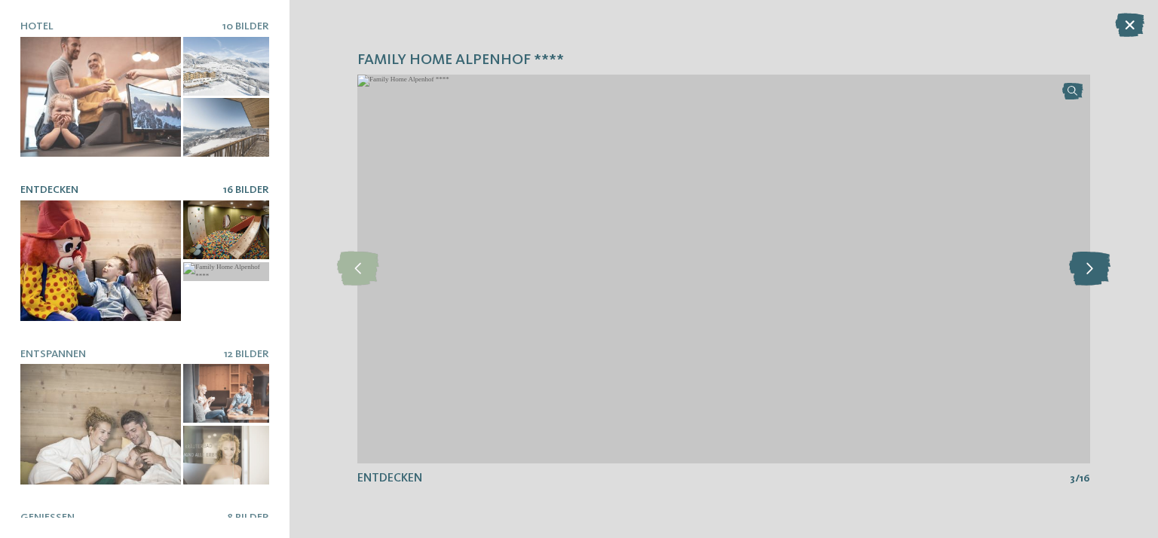
click at [1091, 264] on icon at bounding box center [1089, 269] width 41 height 34
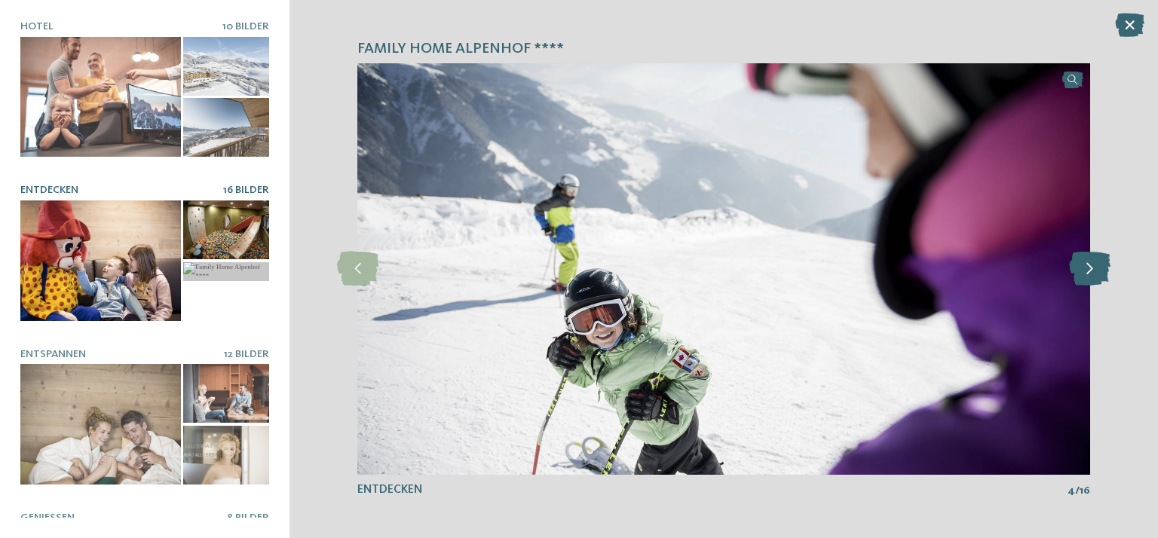
click at [1089, 266] on icon at bounding box center [1089, 269] width 41 height 34
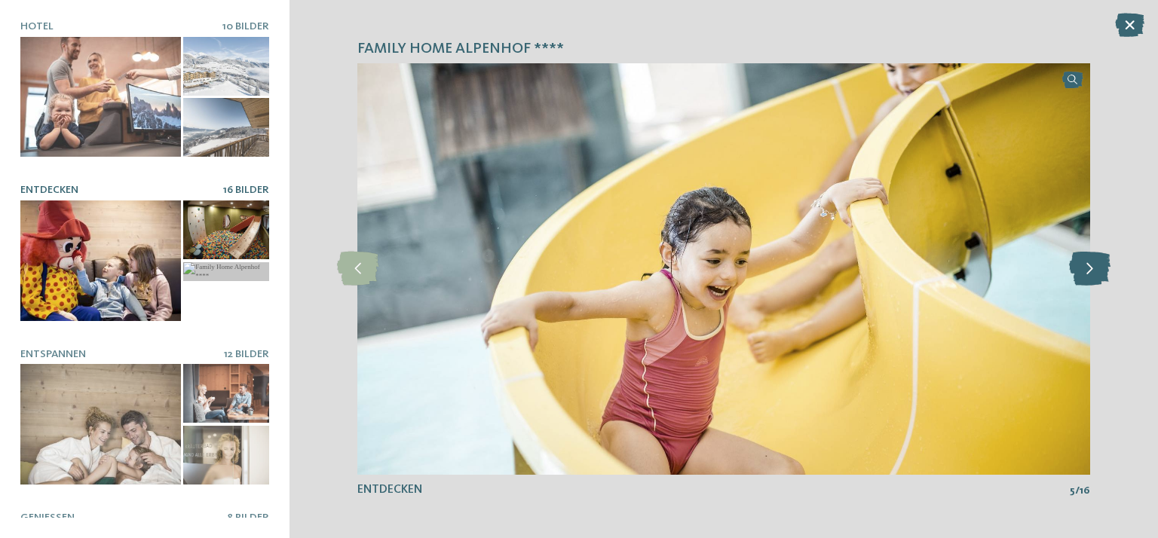
click at [1089, 266] on icon at bounding box center [1089, 269] width 41 height 34
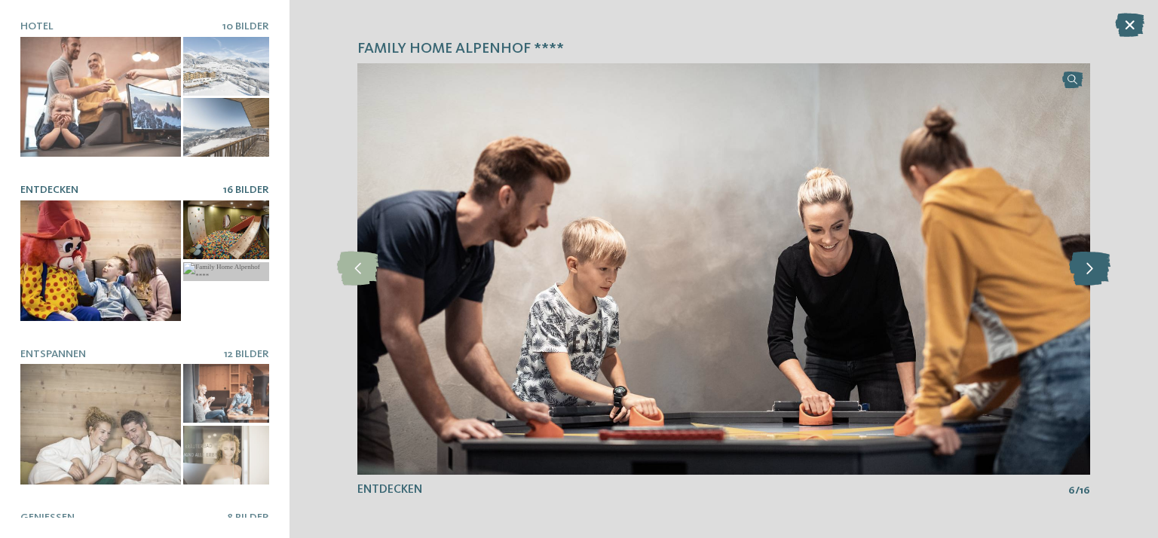
click at [1089, 266] on icon at bounding box center [1089, 269] width 41 height 34
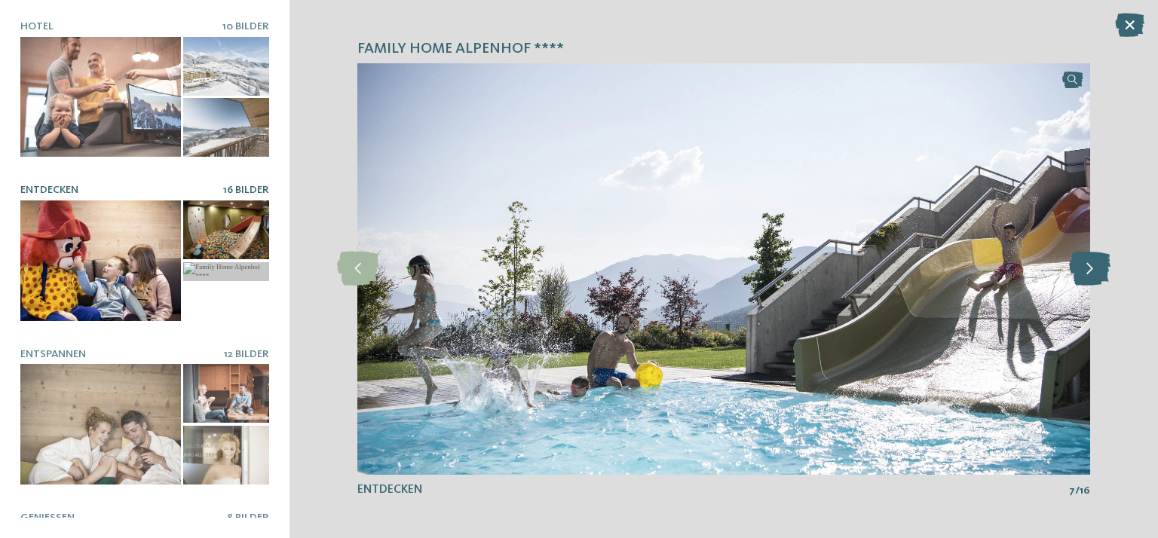
click at [1089, 266] on icon at bounding box center [1089, 269] width 41 height 34
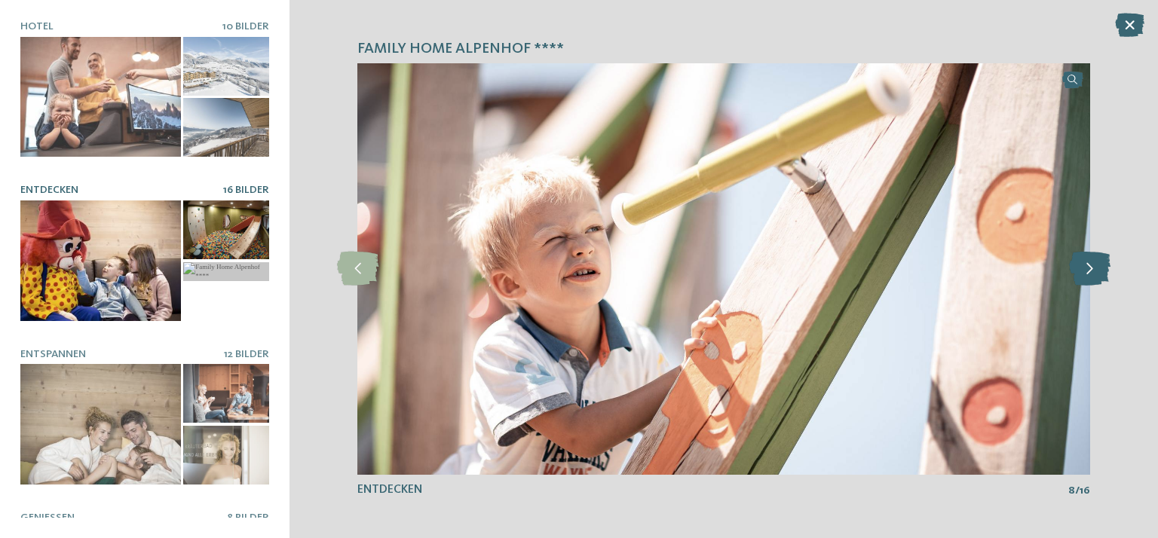
click at [1089, 266] on icon at bounding box center [1089, 269] width 41 height 34
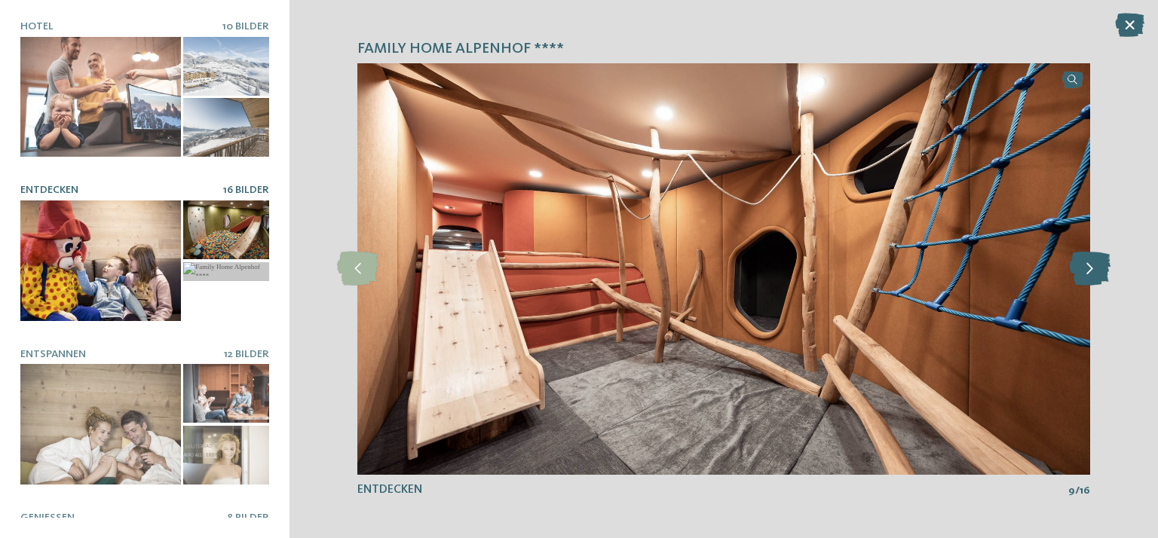
click at [1089, 266] on icon at bounding box center [1089, 269] width 41 height 34
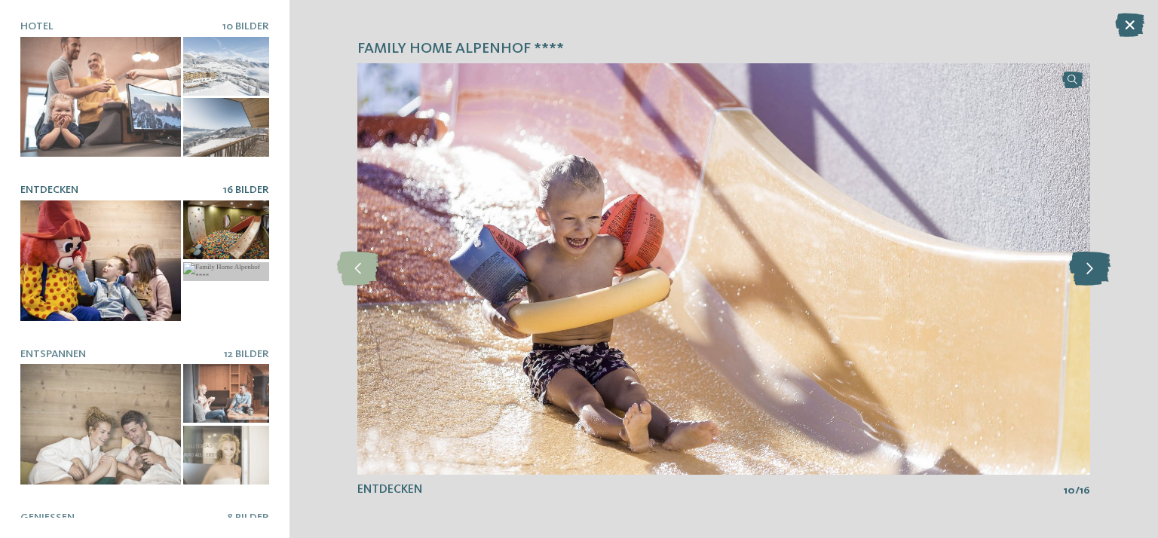
click at [1089, 266] on icon at bounding box center [1089, 269] width 41 height 34
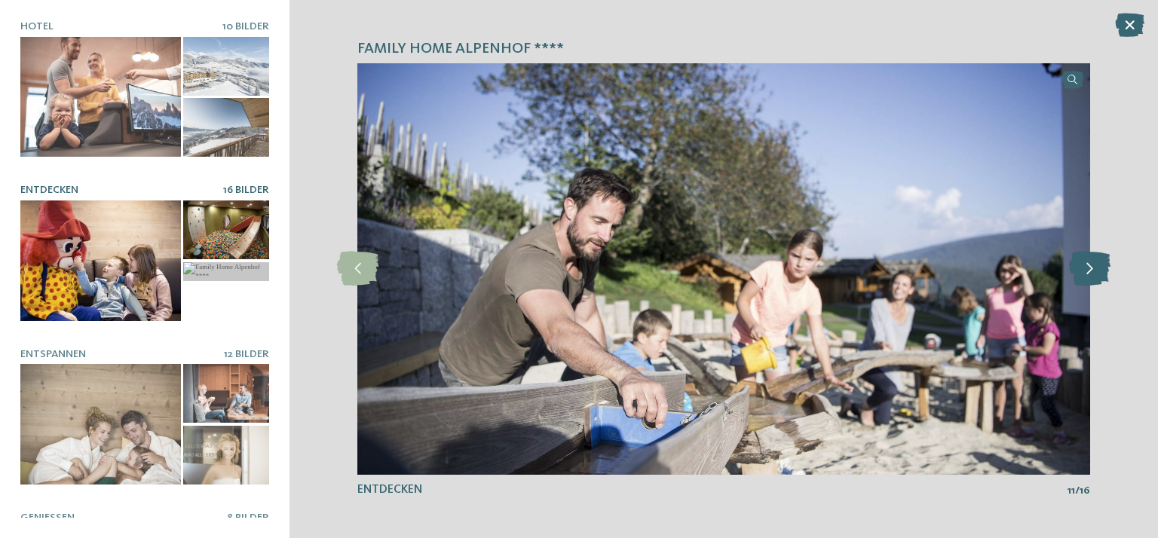
click at [1089, 266] on icon at bounding box center [1089, 269] width 41 height 34
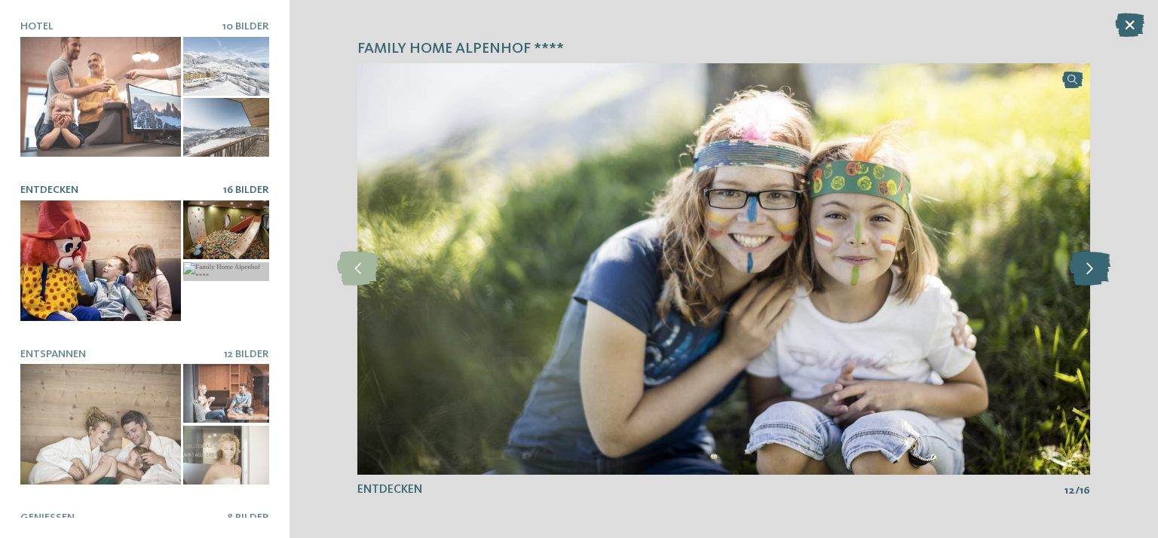
click at [1089, 266] on icon at bounding box center [1089, 269] width 41 height 34
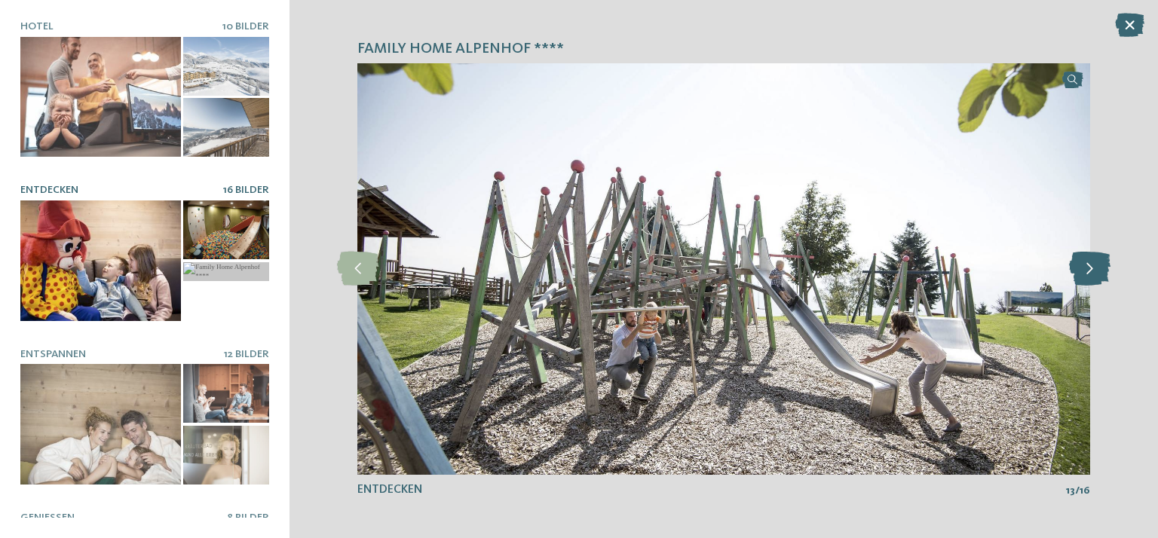
click at [1089, 266] on icon at bounding box center [1089, 269] width 41 height 34
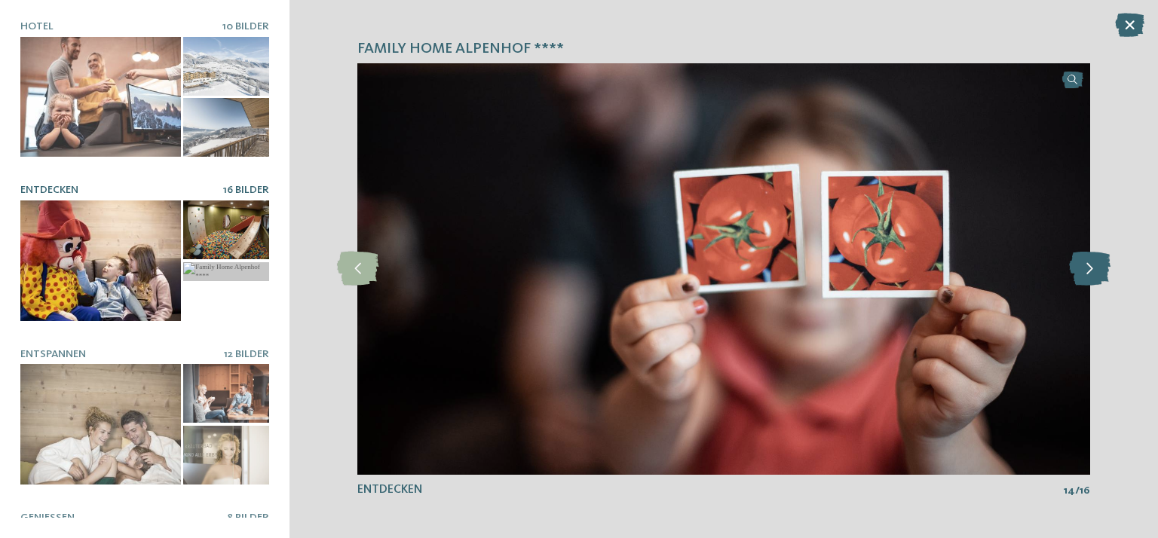
click at [1089, 265] on icon at bounding box center [1089, 269] width 41 height 34
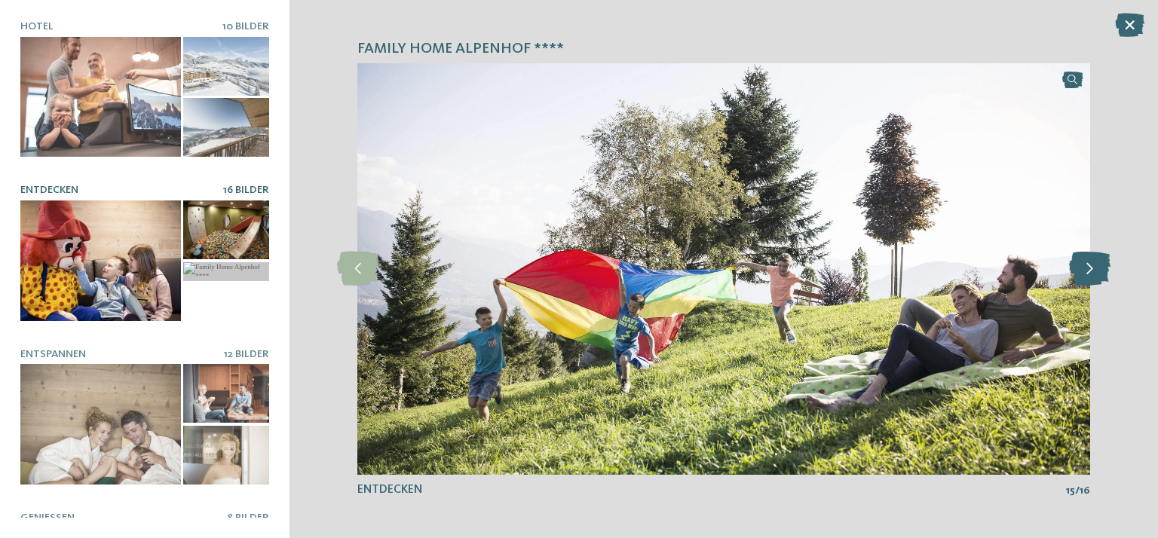
click at [1089, 265] on icon at bounding box center [1089, 269] width 41 height 34
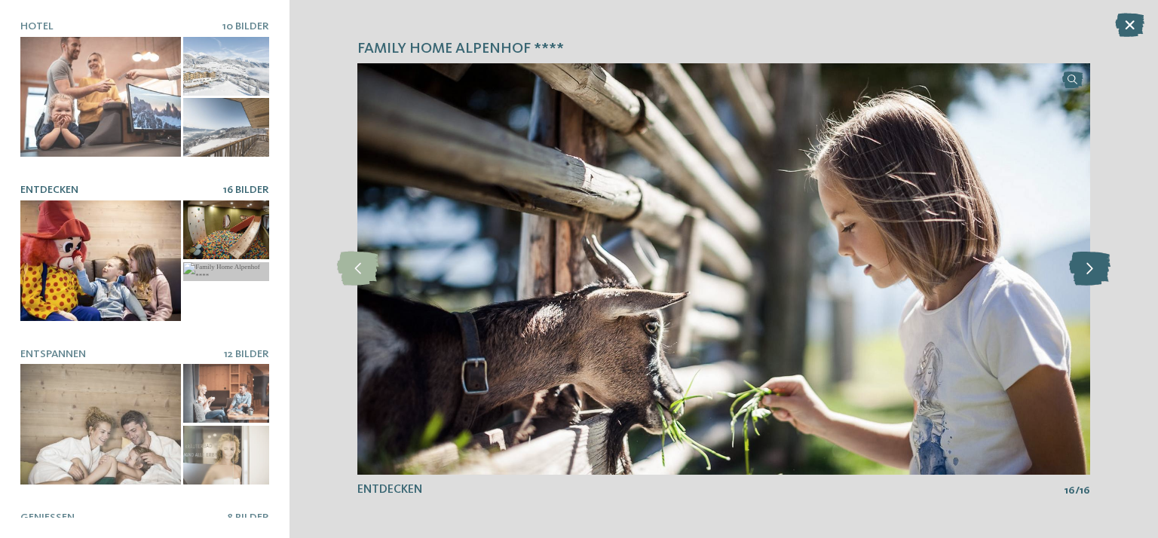
click at [1089, 265] on icon at bounding box center [1089, 269] width 41 height 34
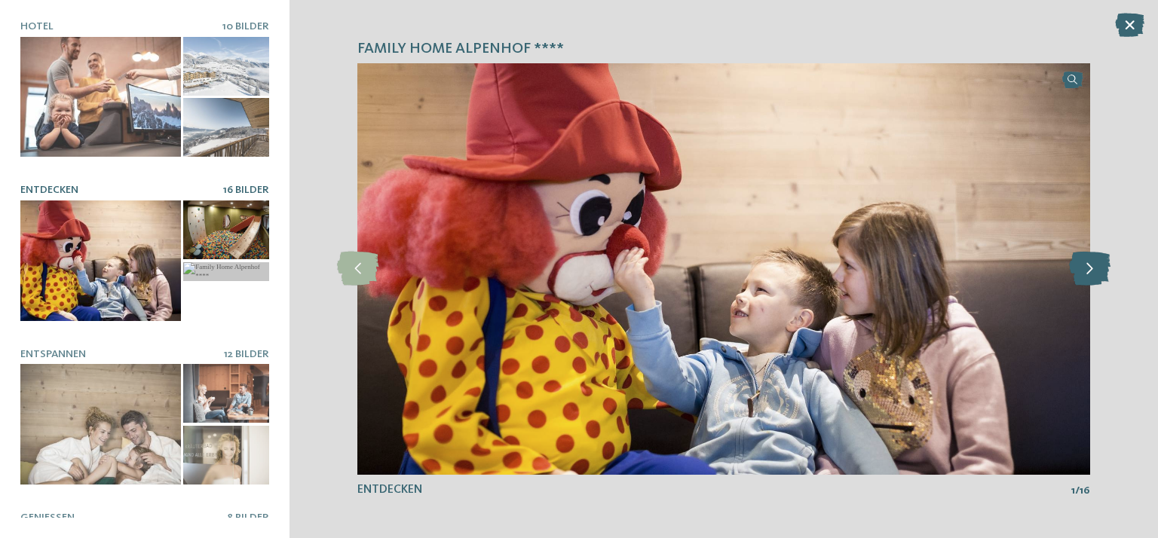
click at [1089, 265] on icon at bounding box center [1089, 269] width 41 height 34
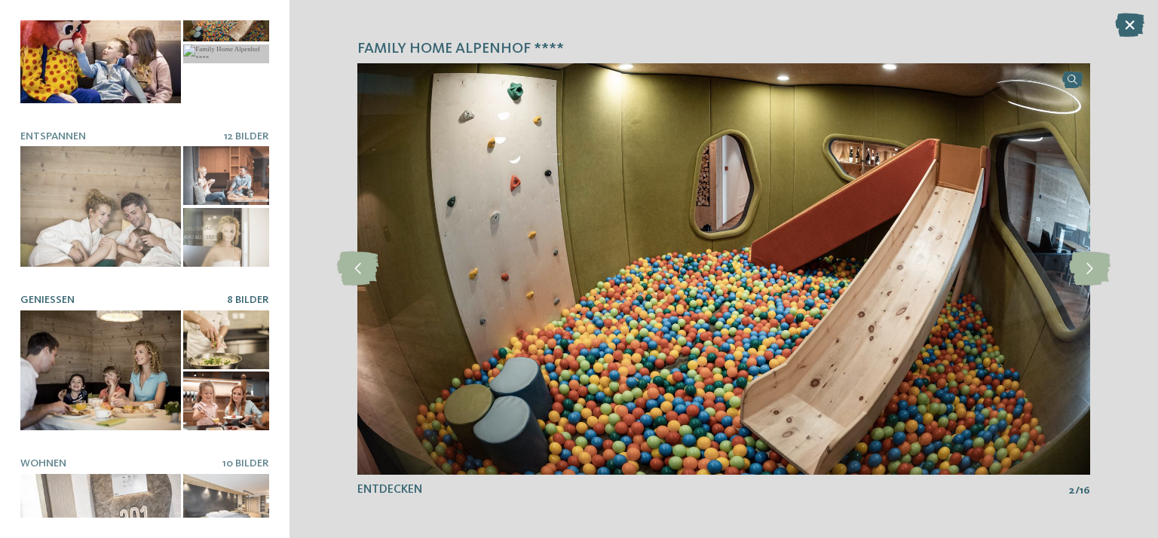
scroll to position [226, 0]
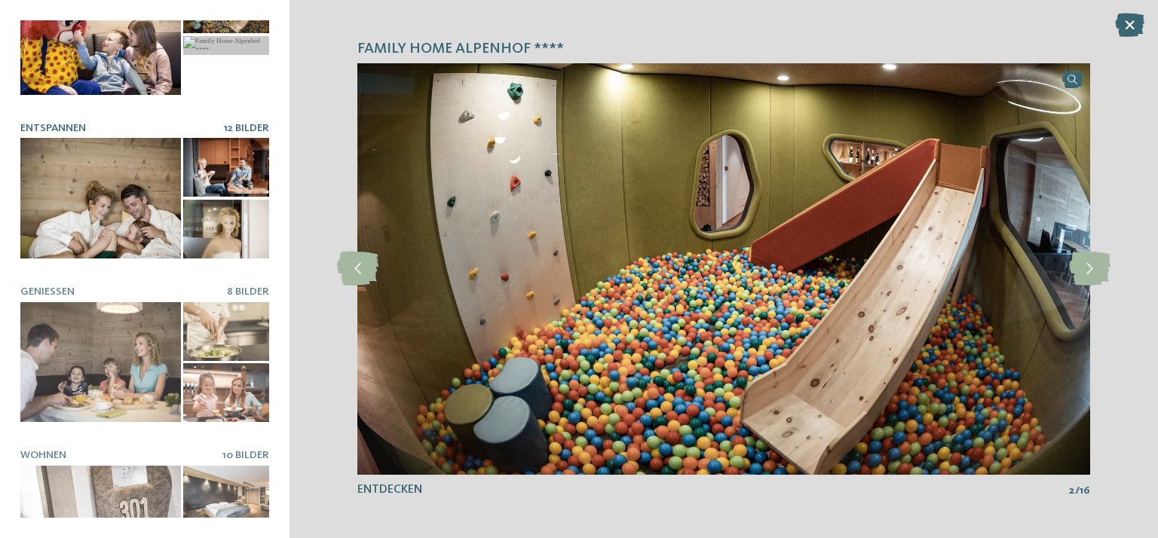
click at [112, 207] on div at bounding box center [100, 198] width 161 height 121
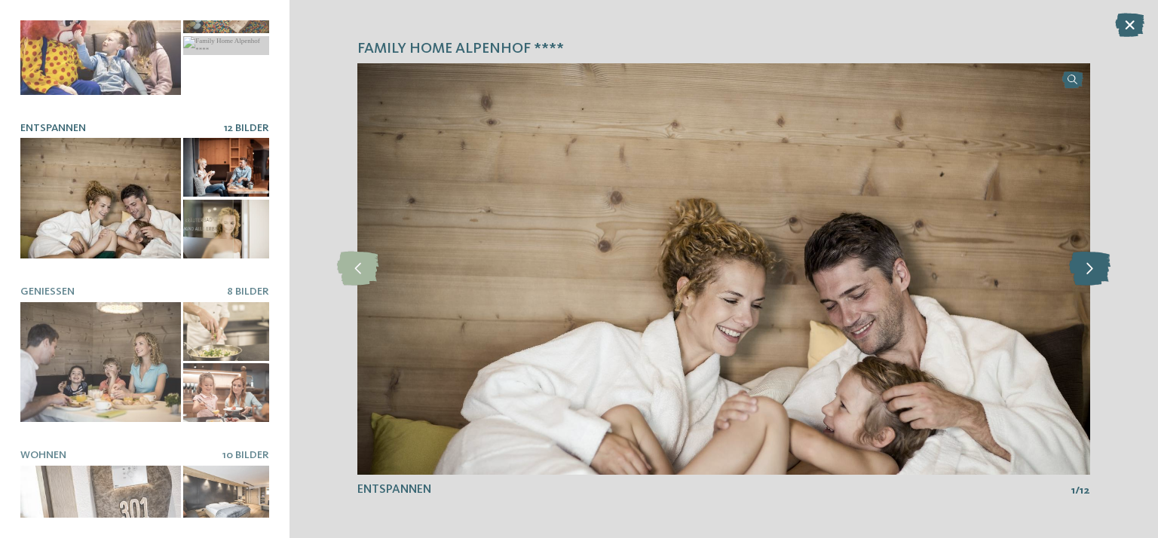
click at [1088, 265] on icon at bounding box center [1089, 269] width 41 height 34
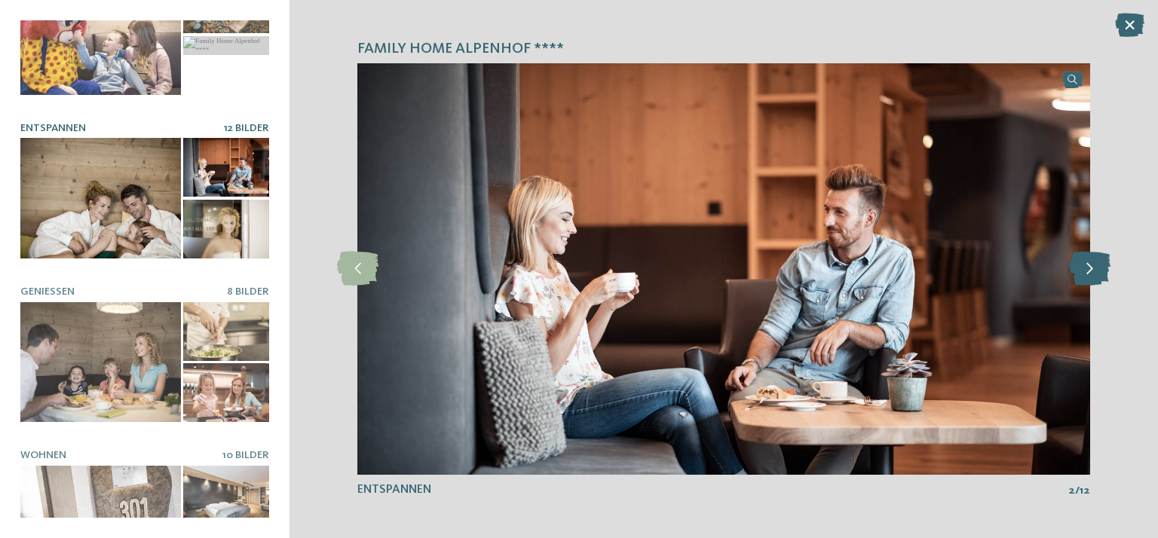
click at [1088, 265] on icon at bounding box center [1089, 269] width 41 height 34
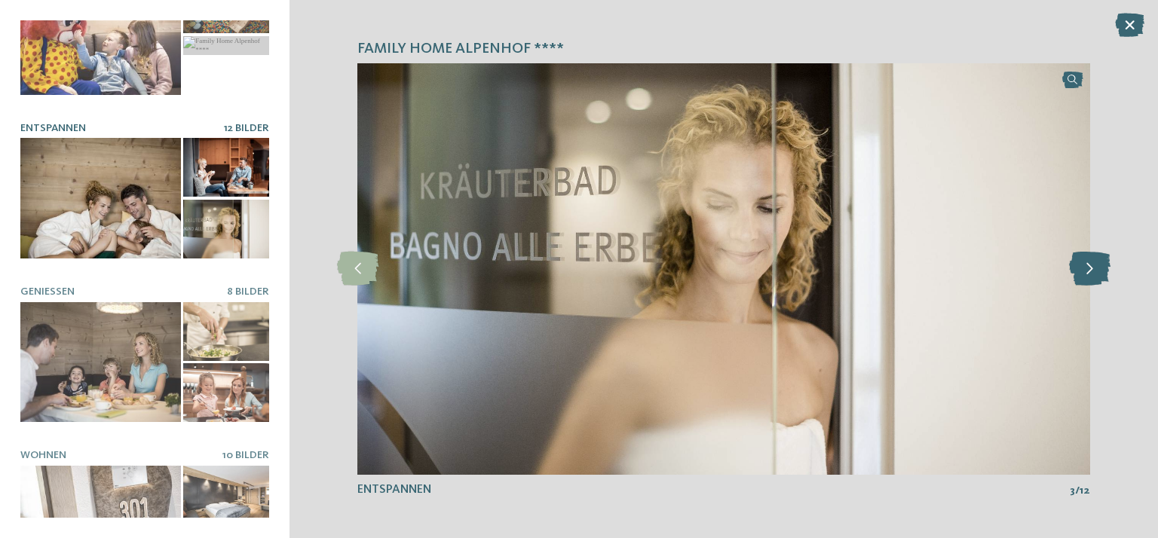
click at [1088, 265] on icon at bounding box center [1089, 269] width 41 height 34
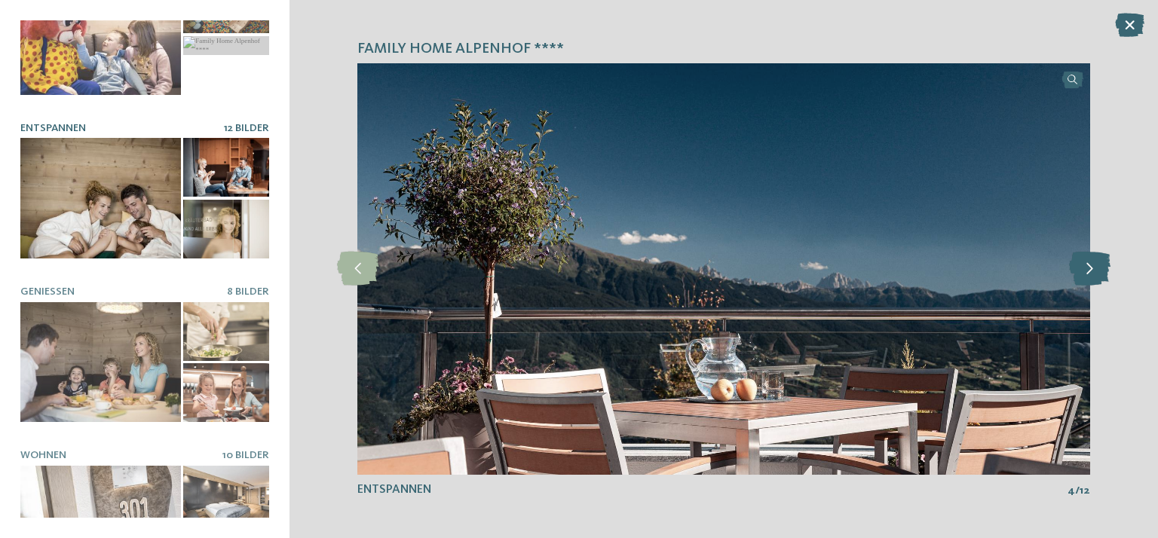
click at [1088, 265] on icon at bounding box center [1089, 269] width 41 height 34
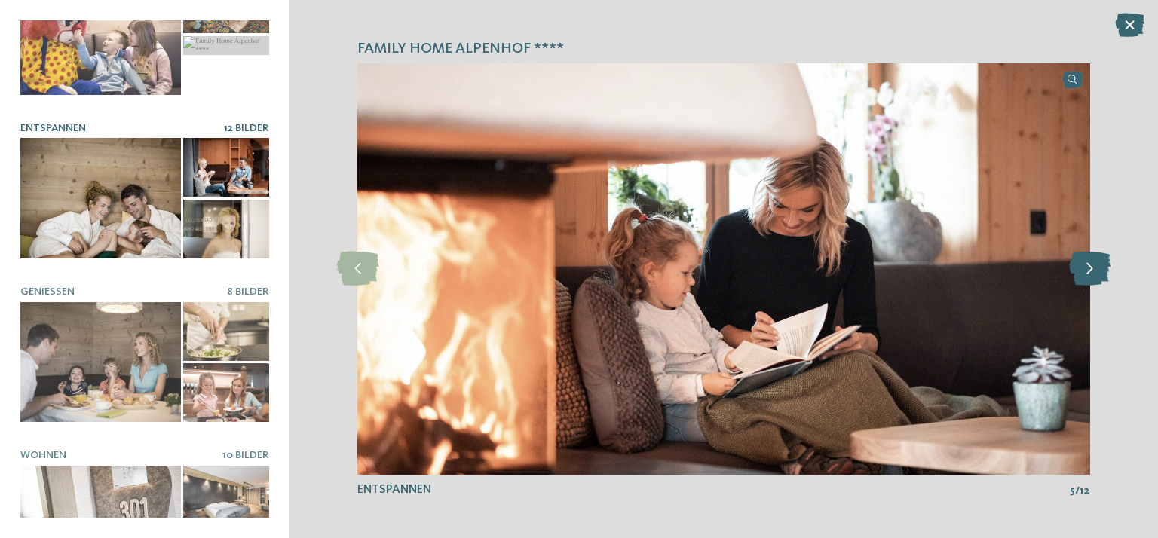
click at [1088, 265] on icon at bounding box center [1089, 269] width 41 height 34
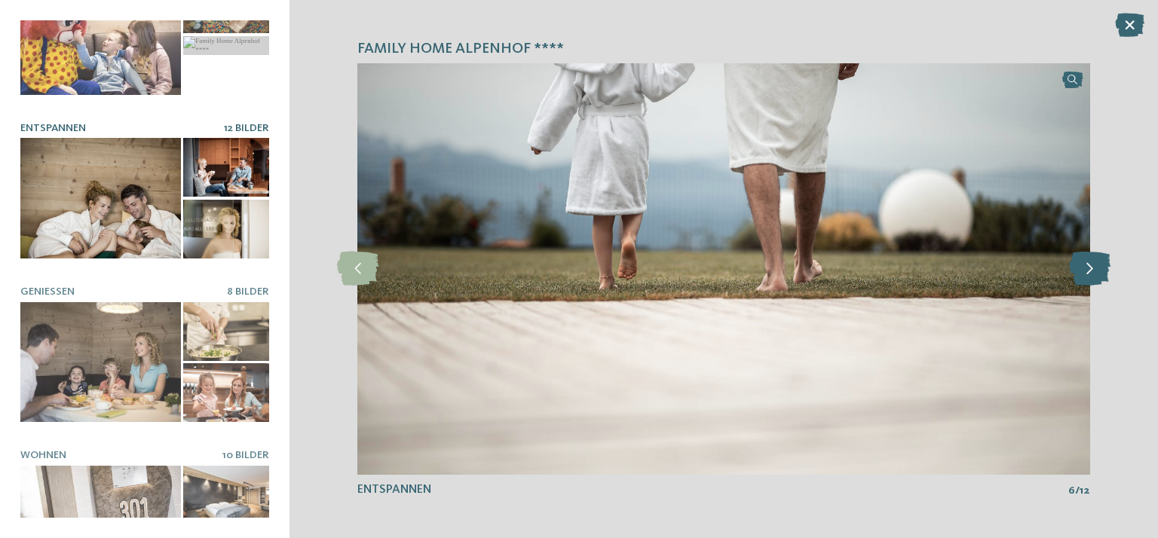
click at [1088, 265] on icon at bounding box center [1089, 269] width 41 height 34
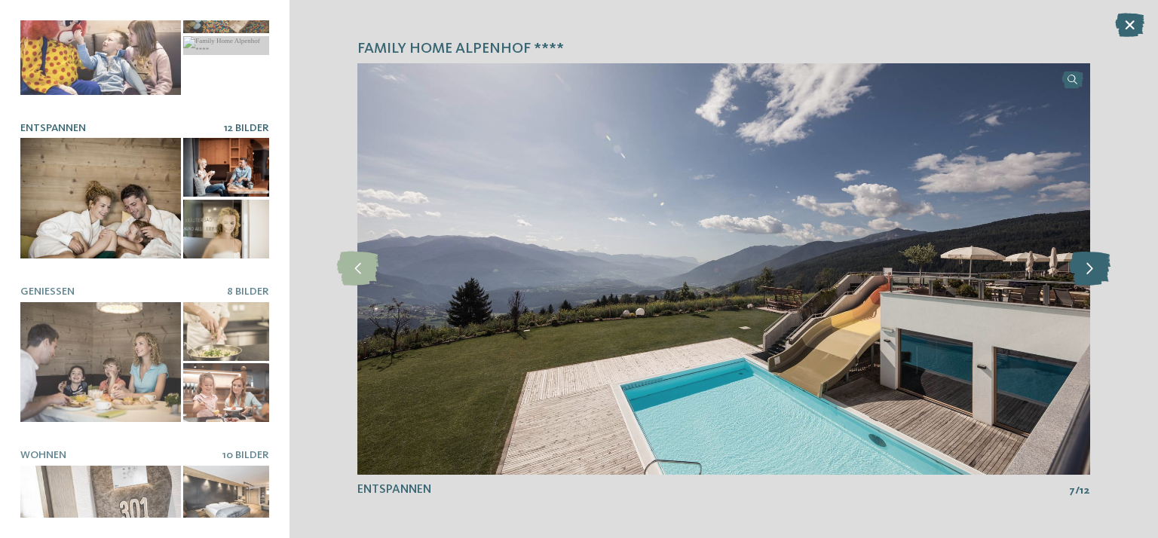
click at [1088, 265] on icon at bounding box center [1089, 269] width 41 height 34
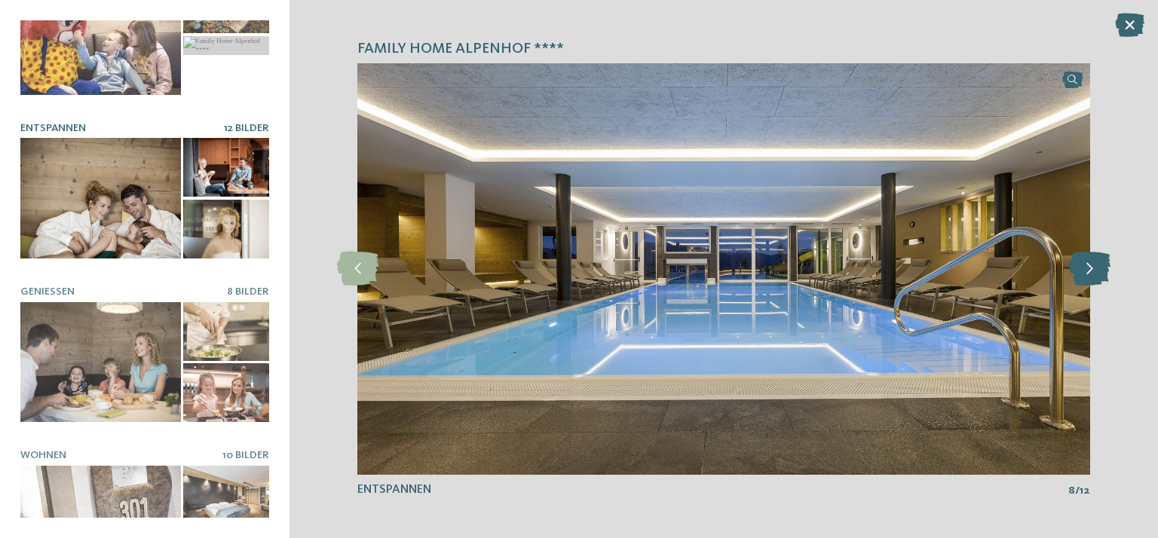
click at [1088, 265] on icon at bounding box center [1089, 269] width 41 height 34
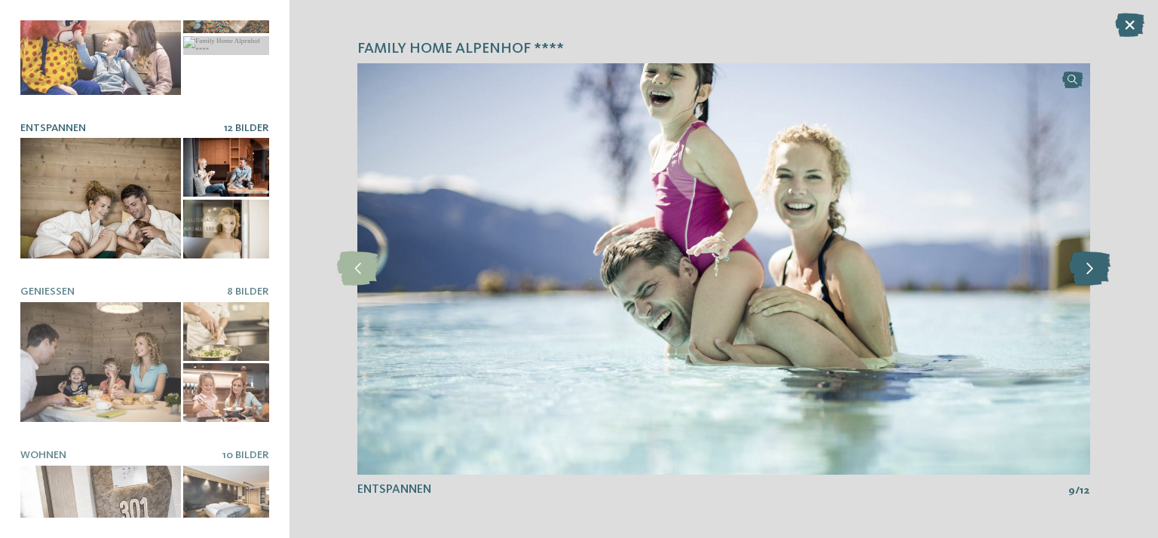
click at [1088, 265] on icon at bounding box center [1089, 269] width 41 height 34
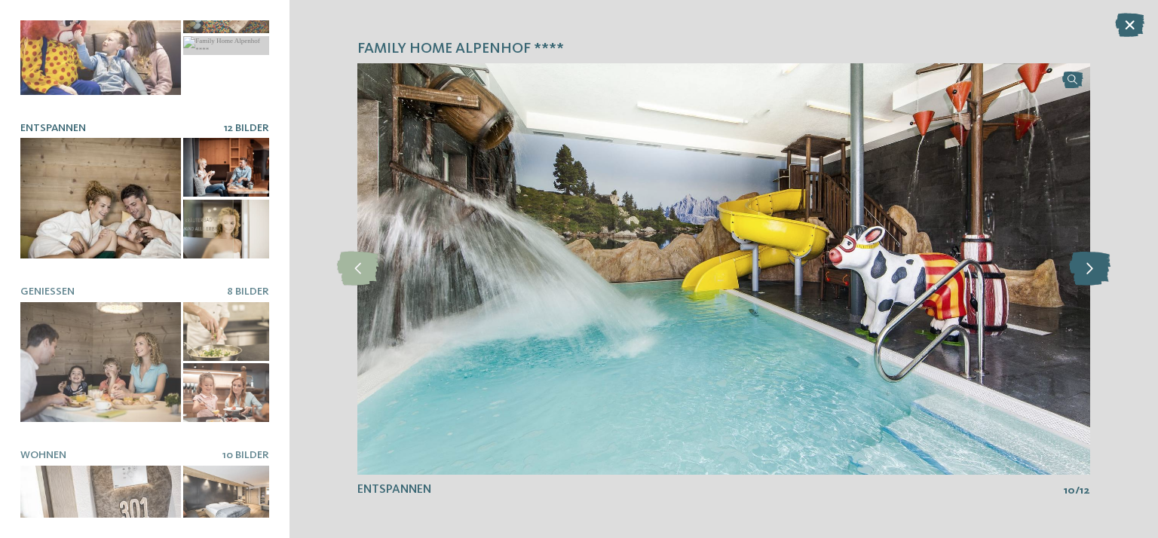
click at [1088, 265] on icon at bounding box center [1089, 269] width 41 height 34
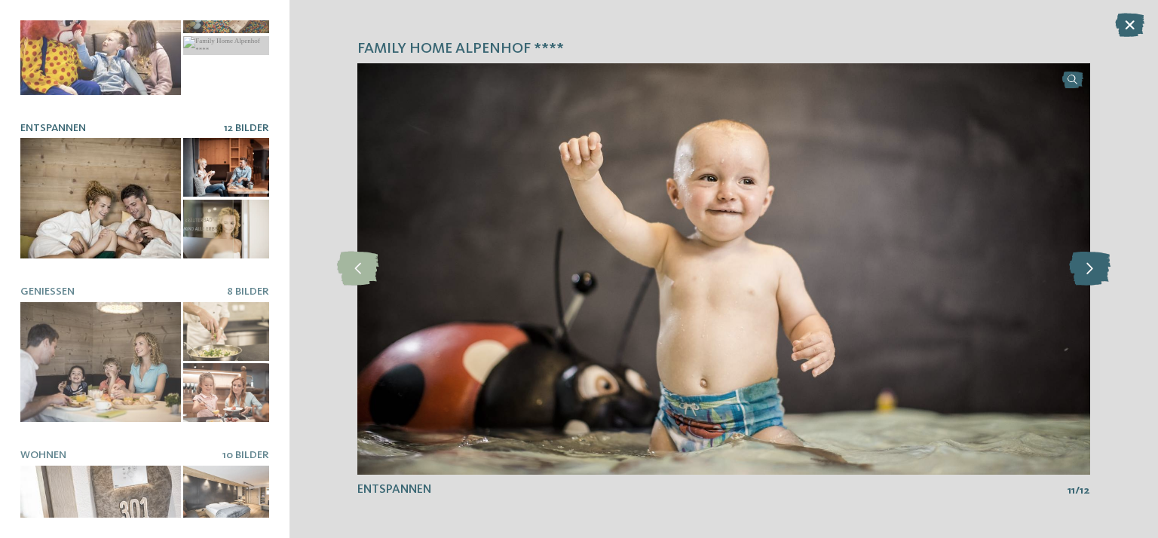
click at [1088, 265] on icon at bounding box center [1089, 269] width 41 height 34
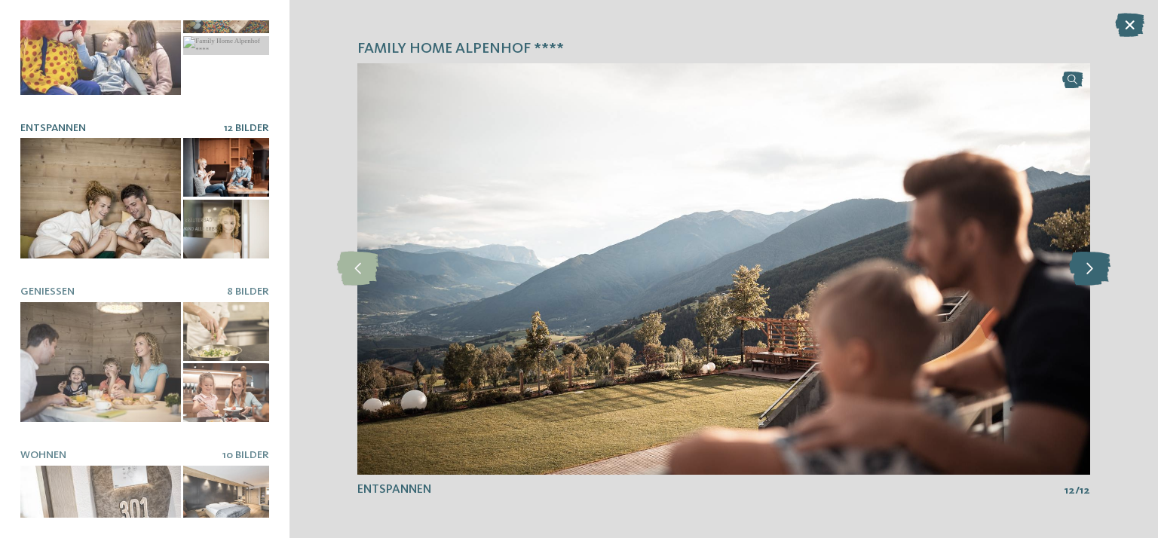
click at [1088, 265] on icon at bounding box center [1089, 269] width 41 height 34
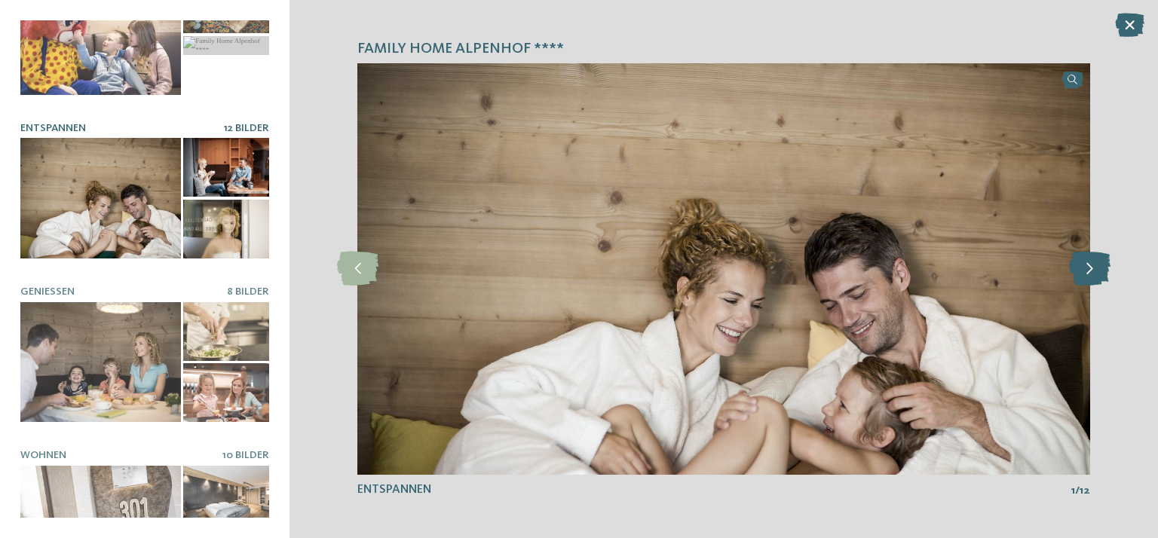
click at [1088, 265] on icon at bounding box center [1089, 269] width 41 height 34
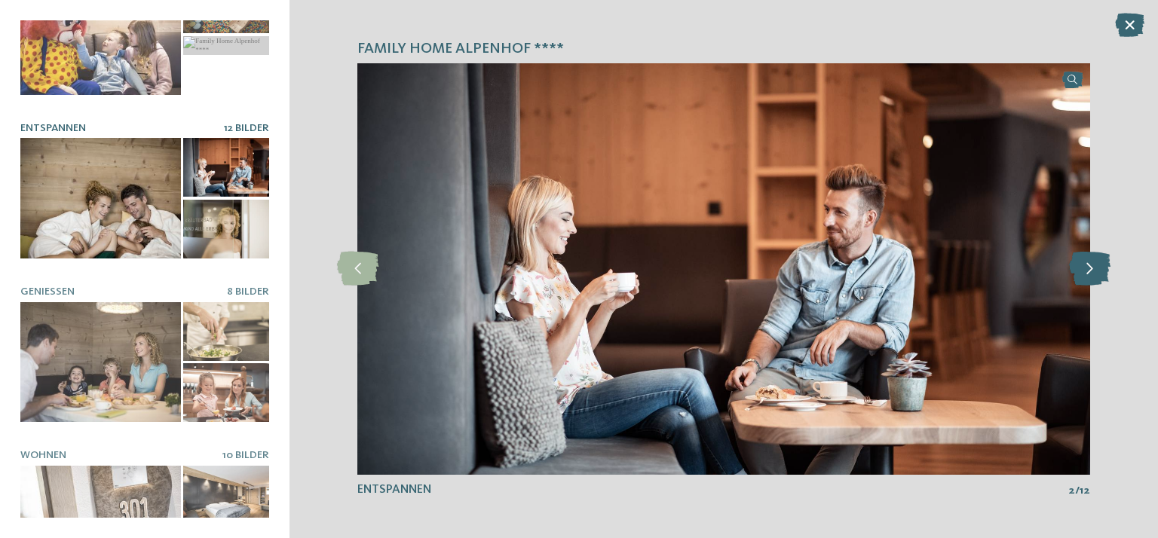
click at [1088, 265] on icon at bounding box center [1089, 269] width 41 height 34
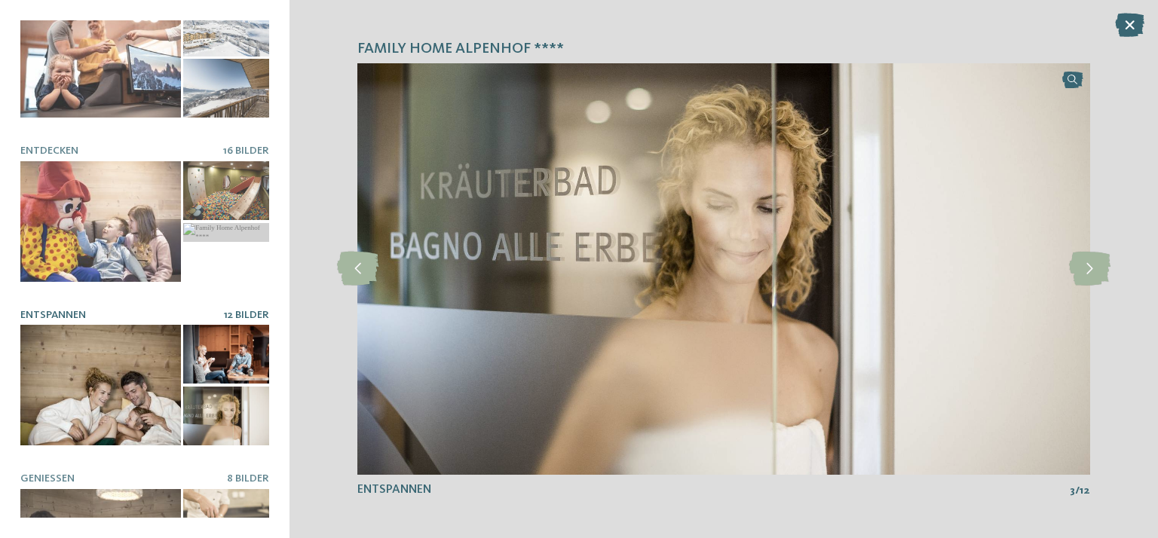
scroll to position [0, 0]
